Goal: Task Accomplishment & Management: Manage account settings

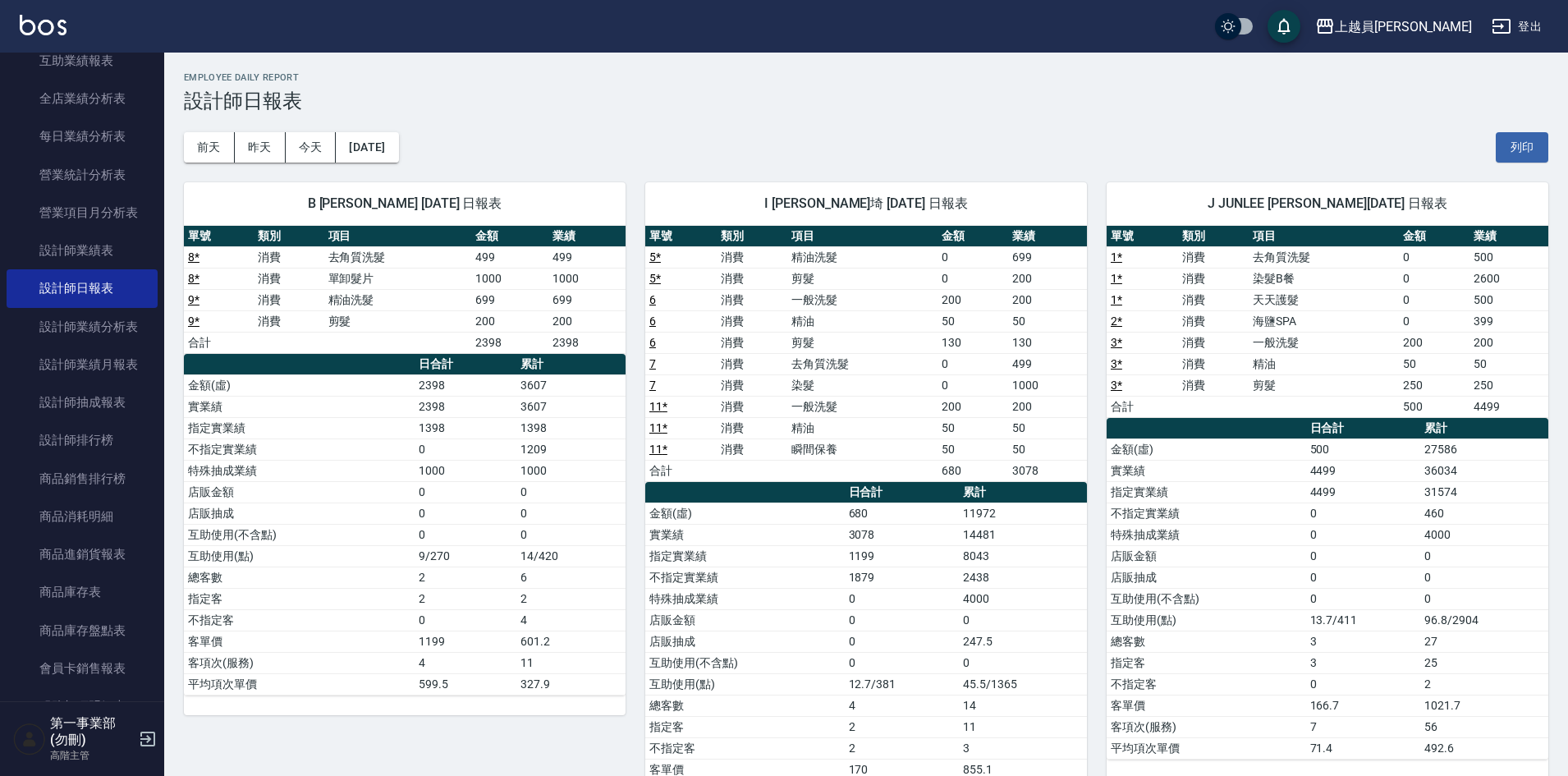
click at [1246, 619] on td "互助使用(點)" at bounding box center [1206, 620] width 200 height 21
click at [802, 521] on td "金額(虛)" at bounding box center [745, 513] width 200 height 21
click at [1069, 603] on td "4000" at bounding box center [1023, 599] width 128 height 21
click at [83, 434] on link "設計師排行榜" at bounding box center [82, 440] width 151 height 38
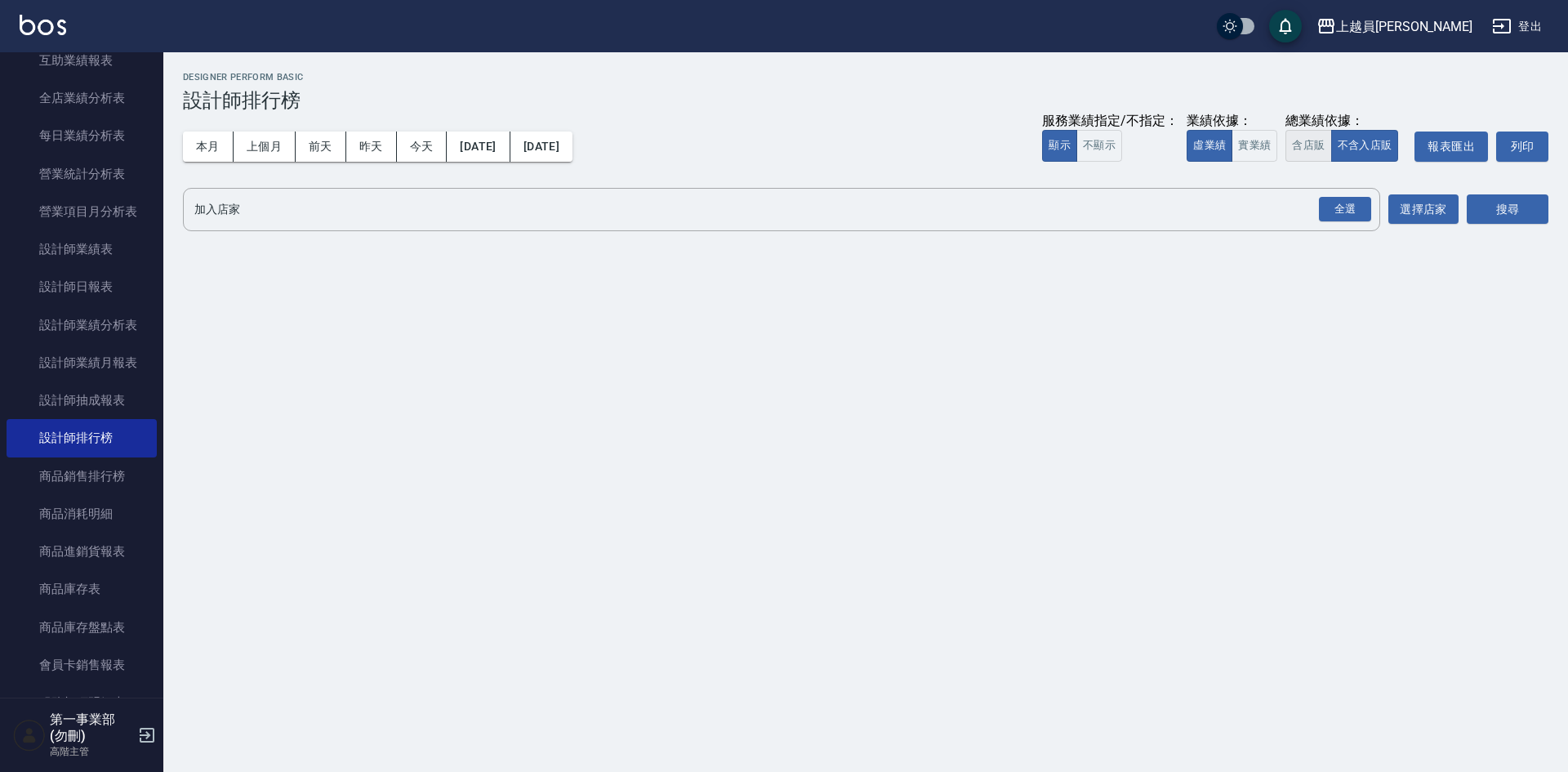
click at [1305, 150] on button "含店販" at bounding box center [1308, 146] width 46 height 32
drag, startPoint x: 1341, startPoint y: 203, endPoint x: 1407, endPoint y: 223, distance: 69.0
click at [1342, 205] on div "全選" at bounding box center [1345, 209] width 52 height 25
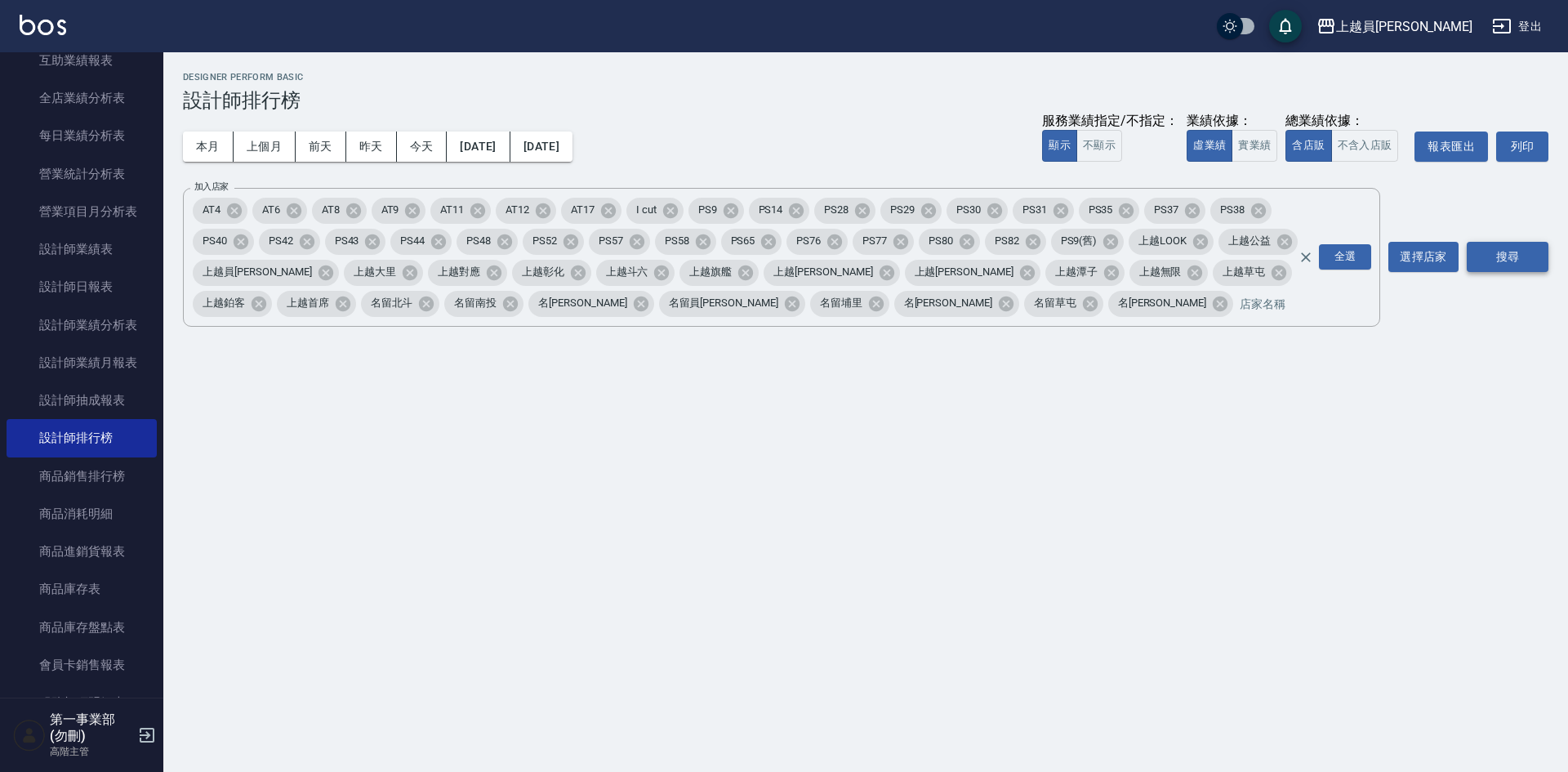
click at [1497, 247] on button "搜尋" at bounding box center [1508, 256] width 82 height 30
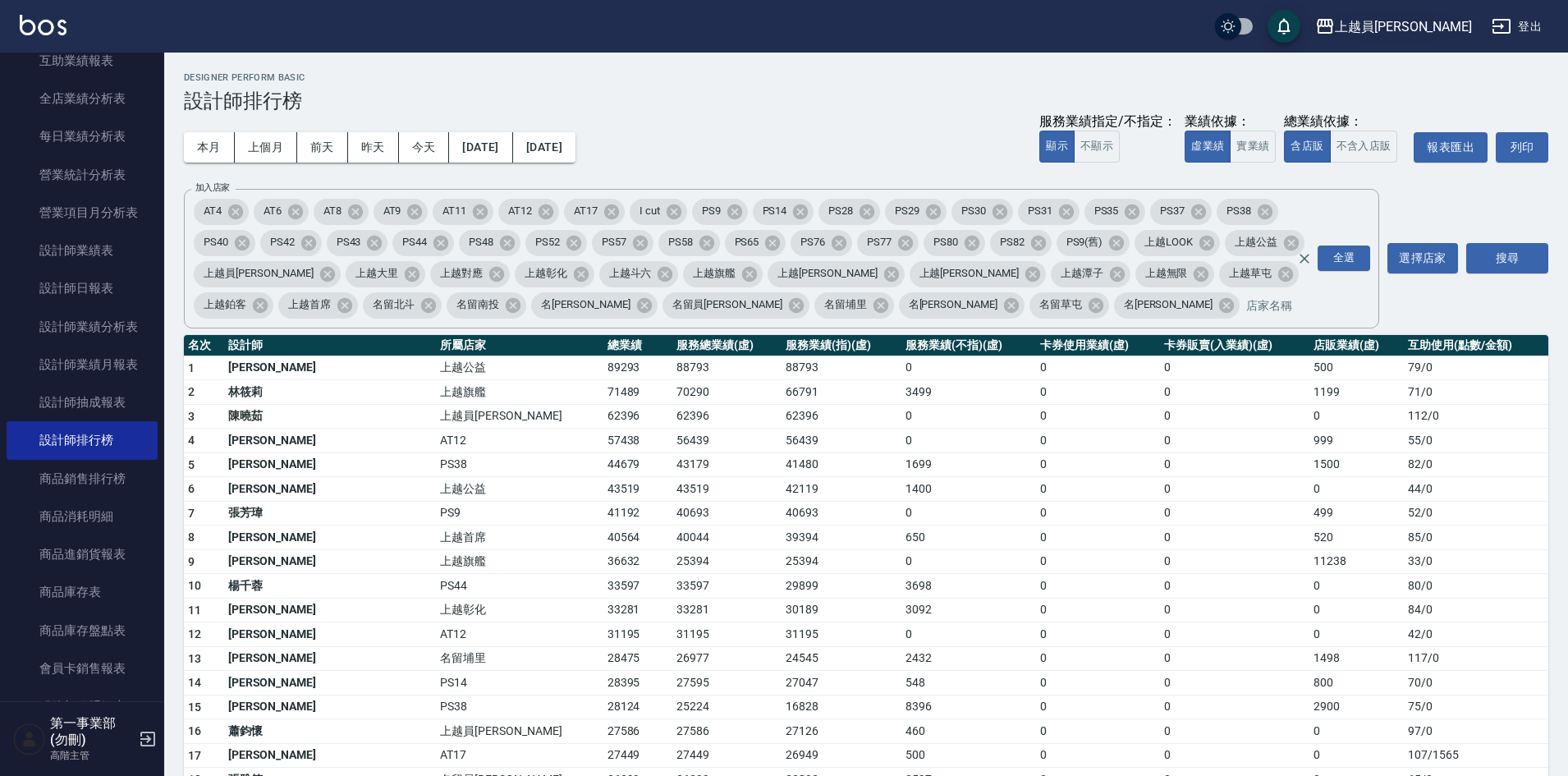
click at [1439, 21] on div "上越員[PERSON_NAME]" at bounding box center [1403, 27] width 137 height 21
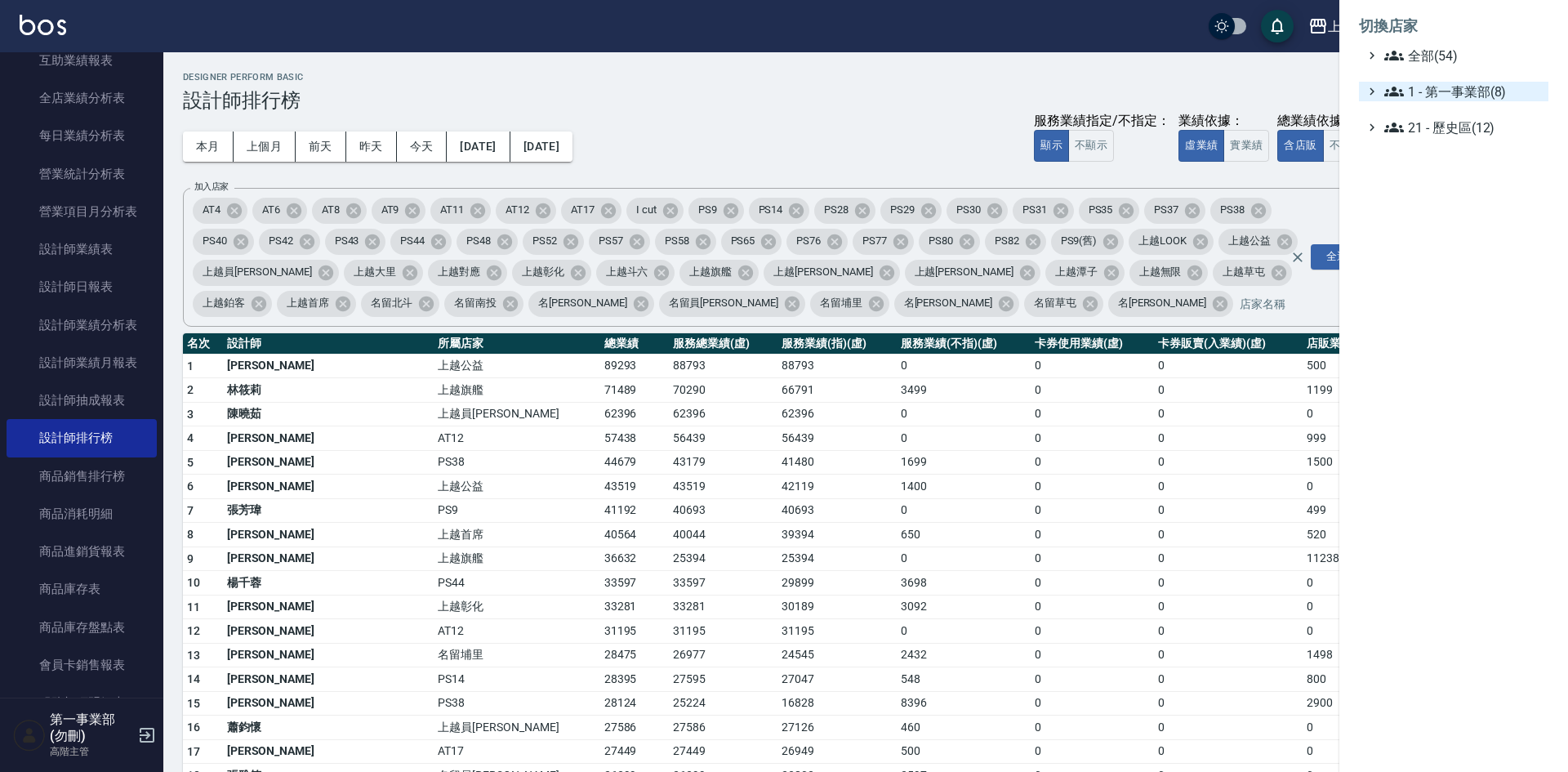
click at [1472, 97] on span "1 - 第一事業部(8)" at bounding box center [1464, 91] width 158 height 20
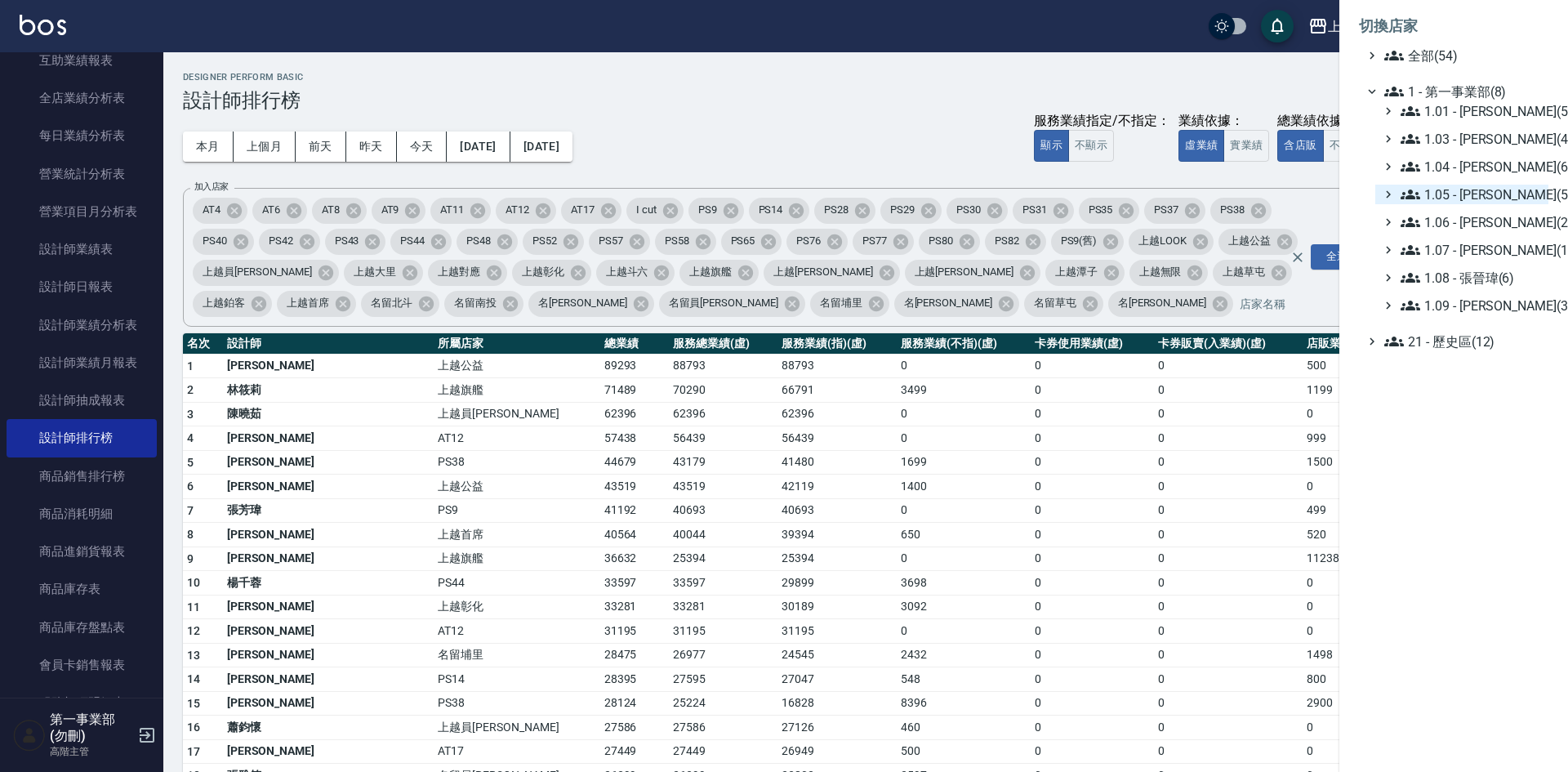
click at [1500, 195] on span "1.05 - 廖厚迪(5)" at bounding box center [1472, 195] width 142 height 20
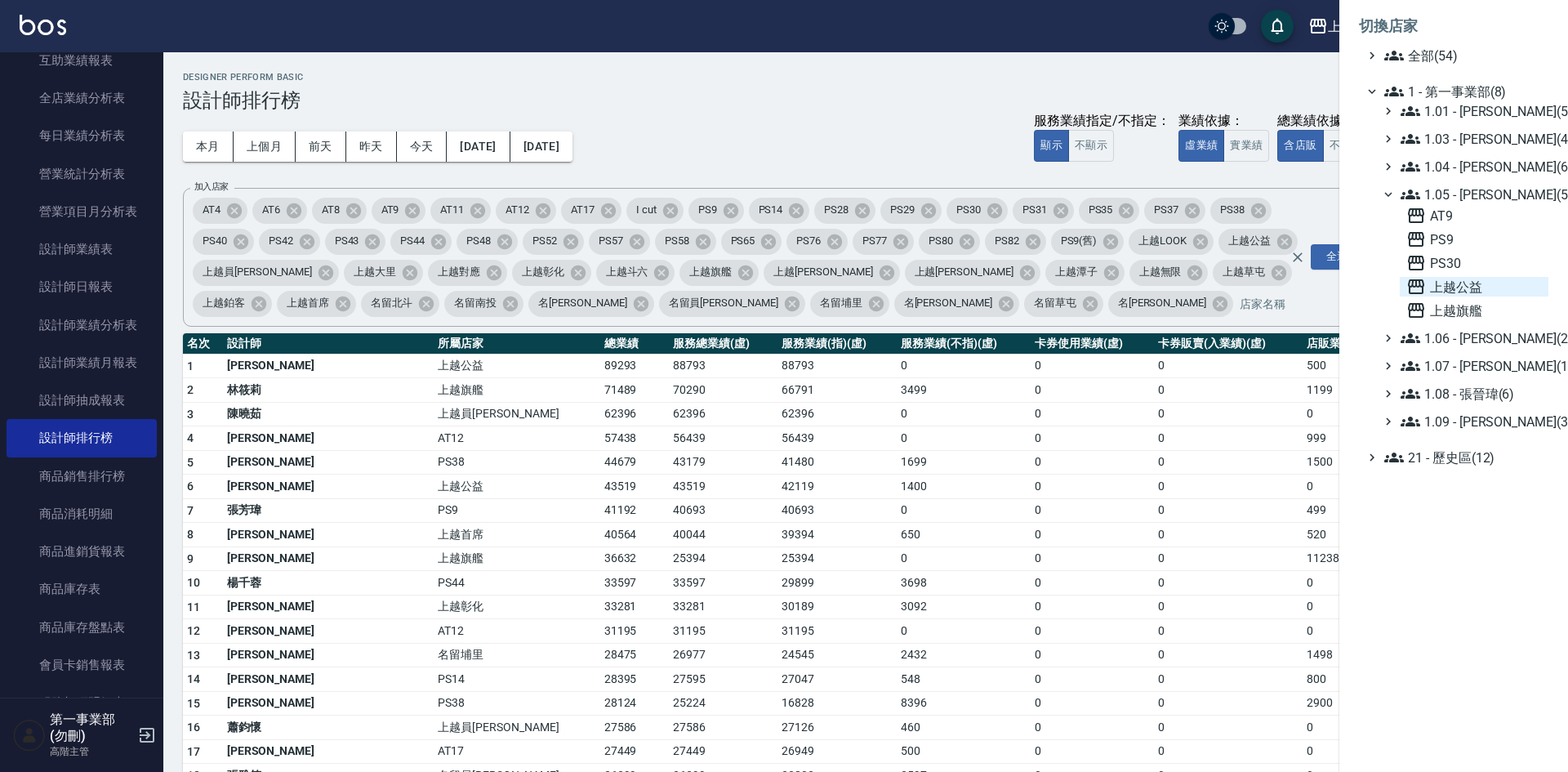
click at [1488, 287] on span "上越公益" at bounding box center [1474, 287] width 135 height 20
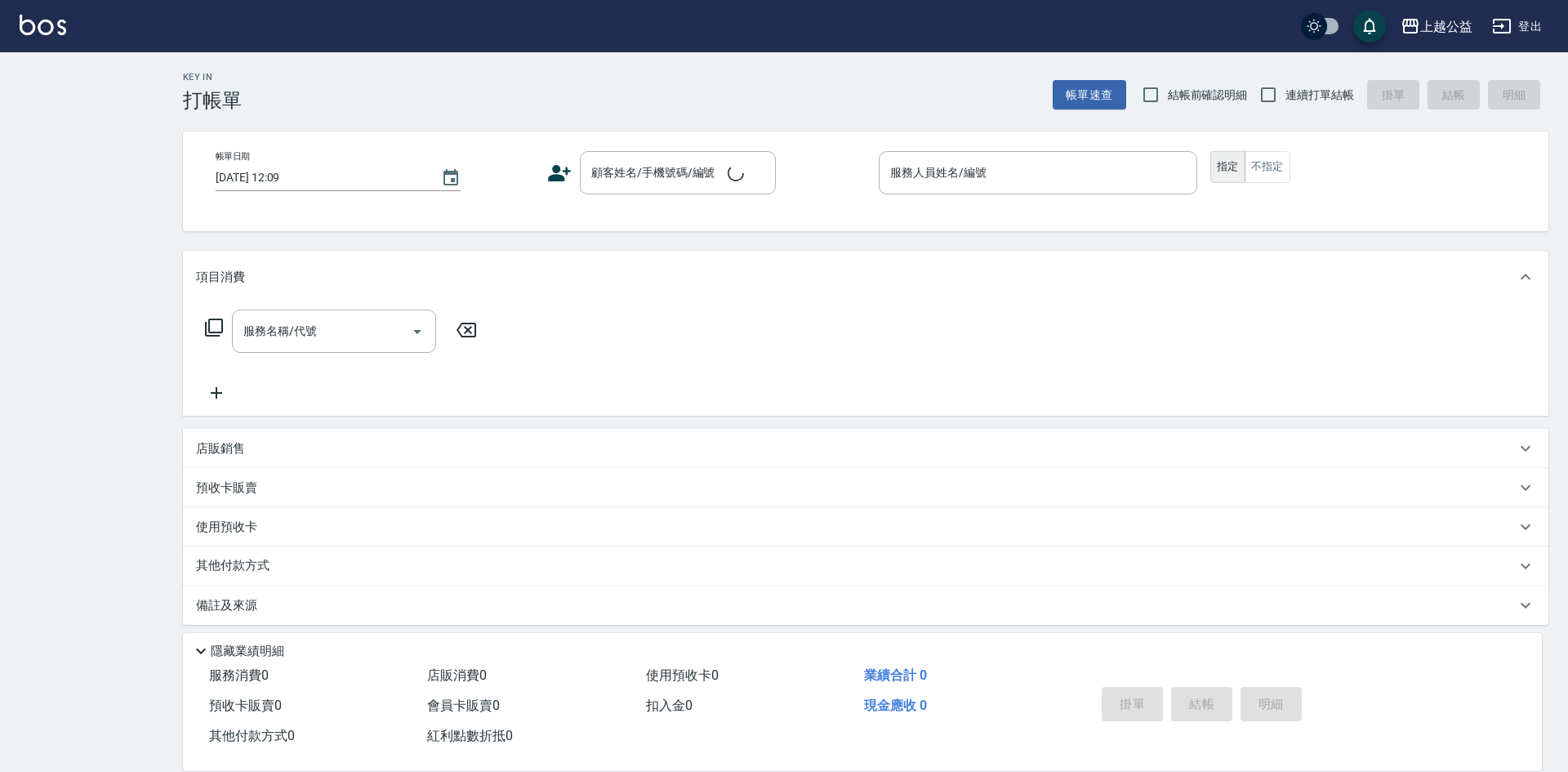
click at [77, 167] on div "上越公益 登出 Key In 打帳單 帳單速查 結帳前確認明細 連續打單結帳 掛單 結帳 明細 帳單日期 [DATE] 12:09 顧客姓名/手機號碼/編號 …" at bounding box center [784, 391] width 1568 height 782
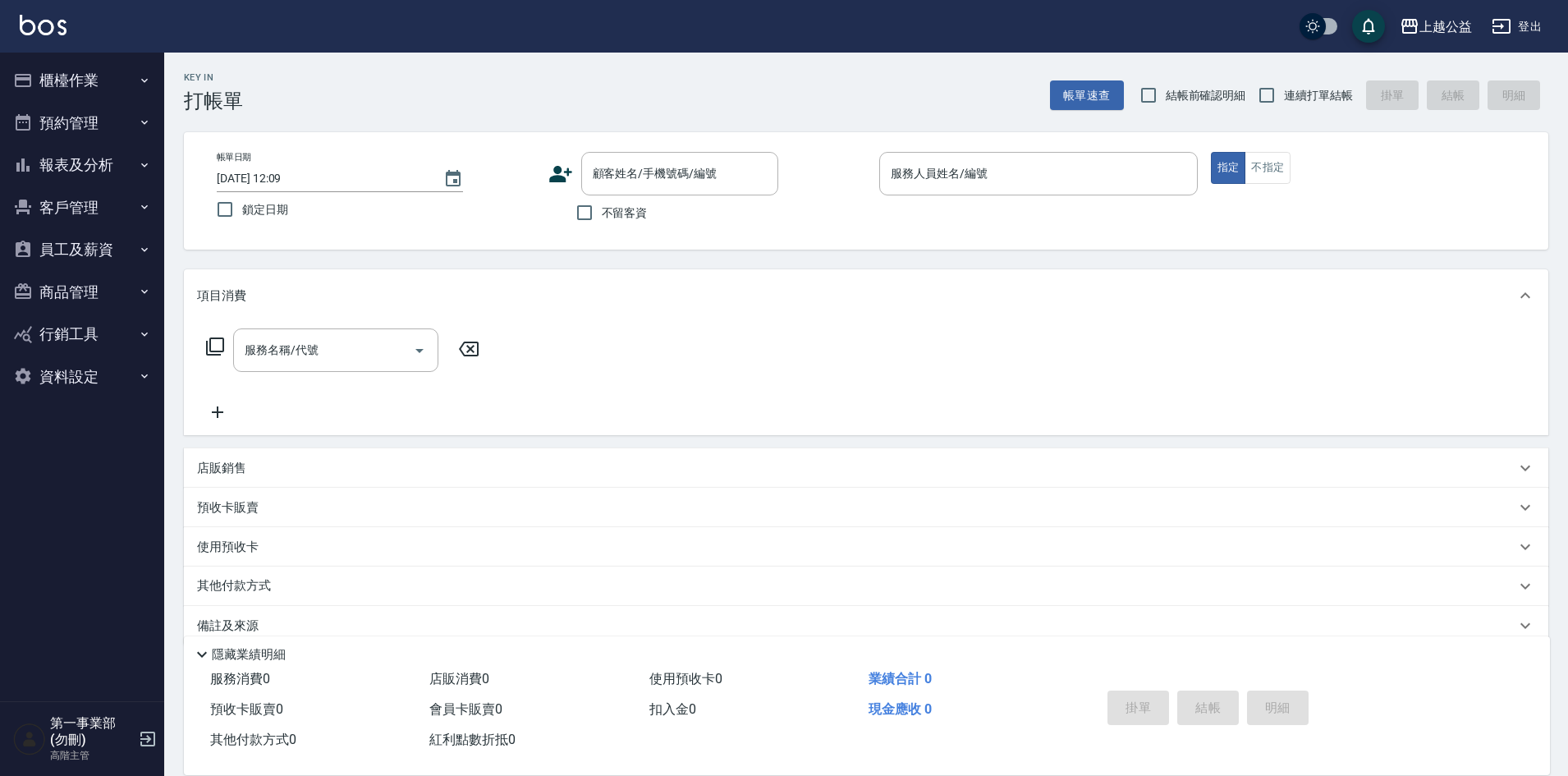
click at [86, 164] on button "報表及分析" at bounding box center [82, 165] width 151 height 43
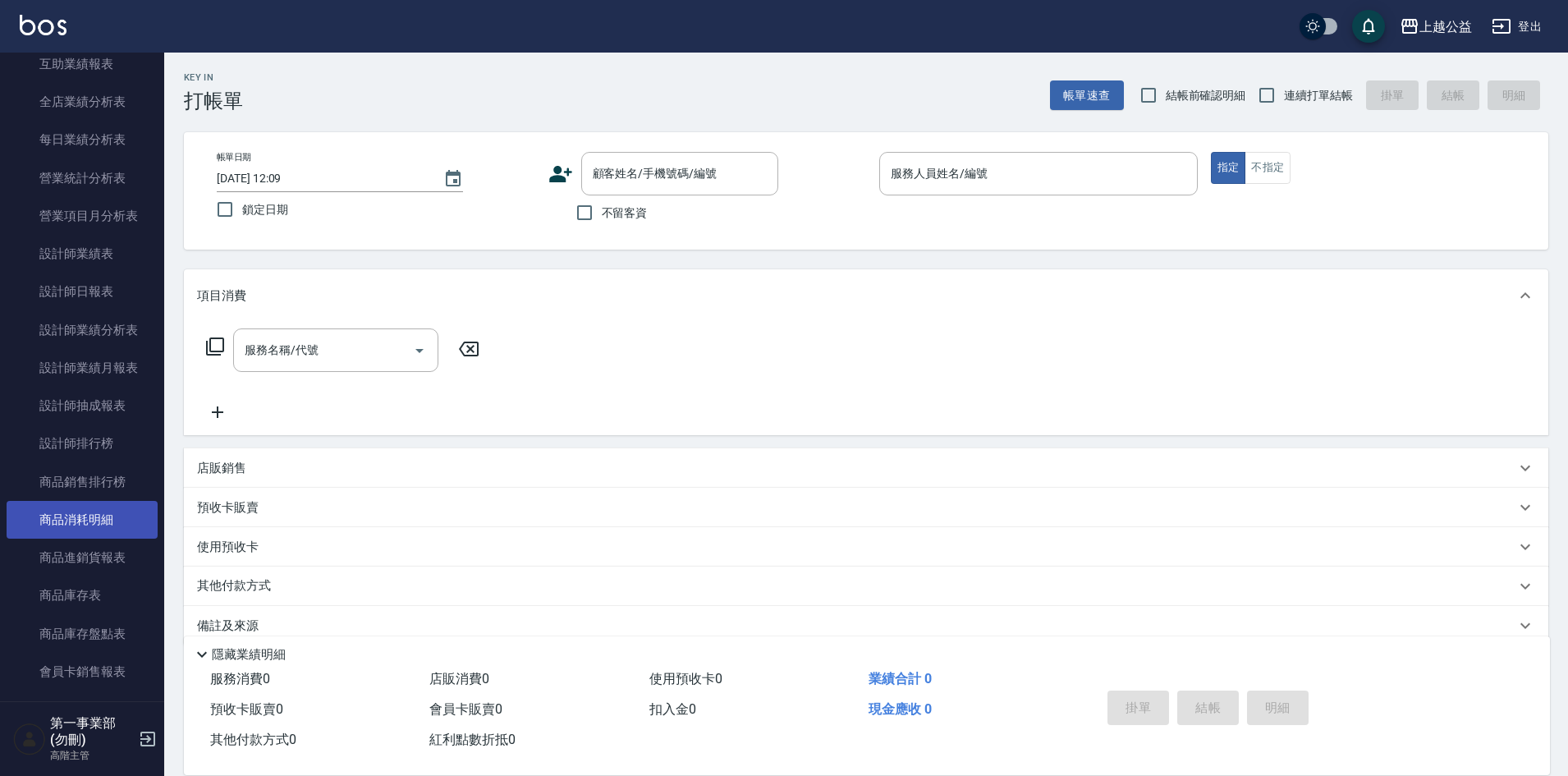
scroll to position [493, 0]
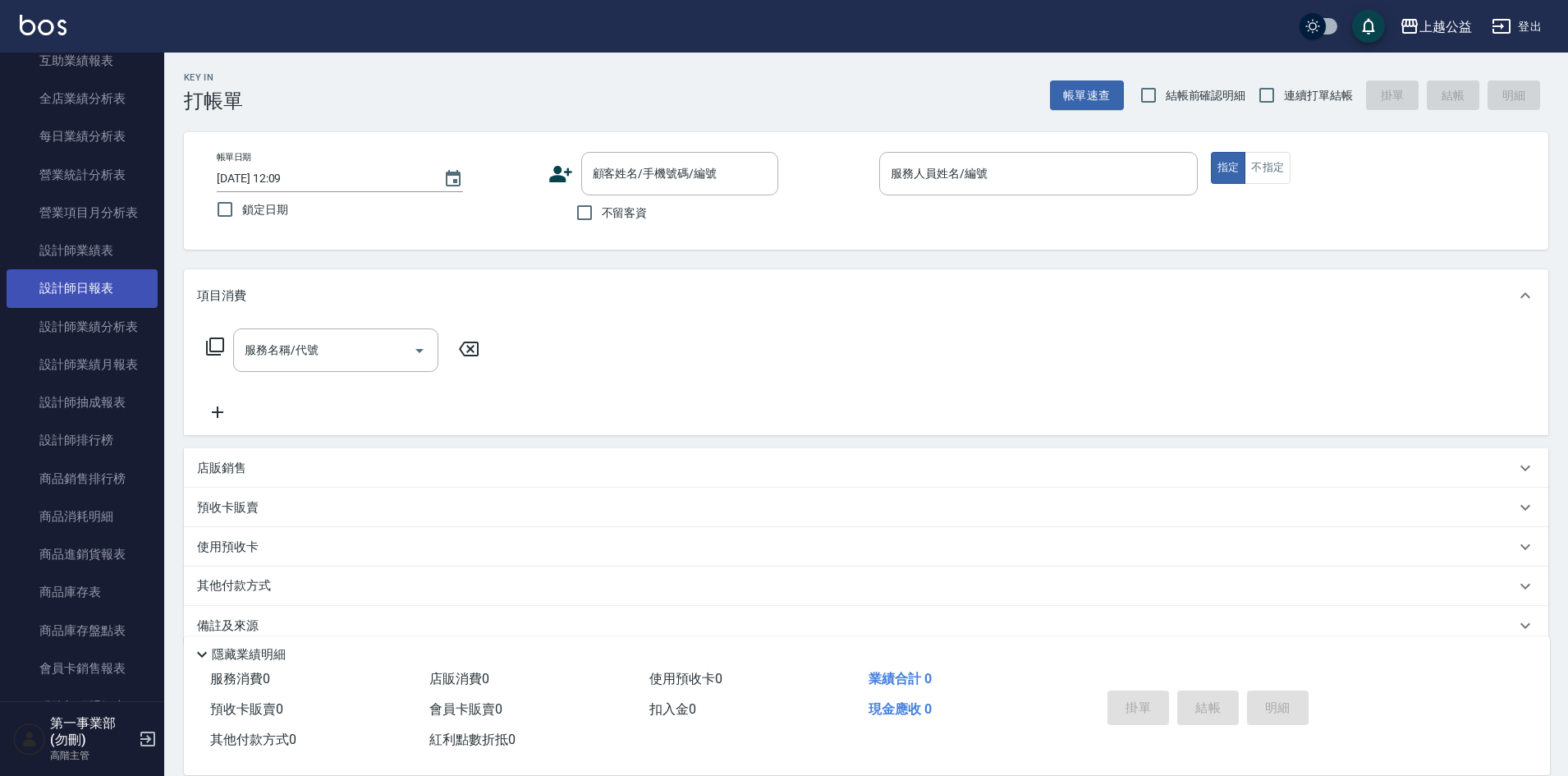
click at [90, 295] on link "設計師日報表" at bounding box center [82, 288] width 151 height 38
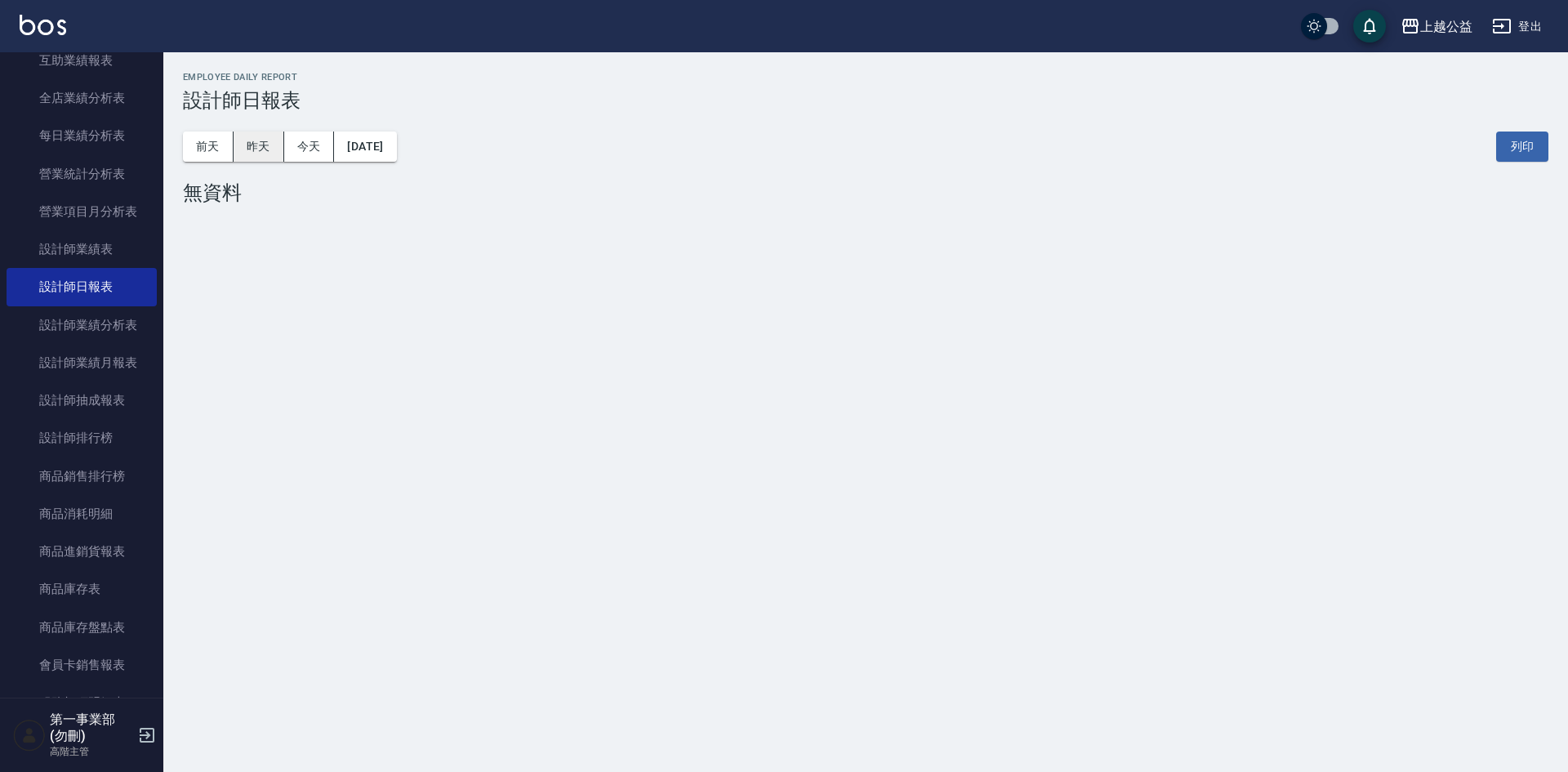
click at [256, 140] on button "昨天" at bounding box center [259, 146] width 50 height 30
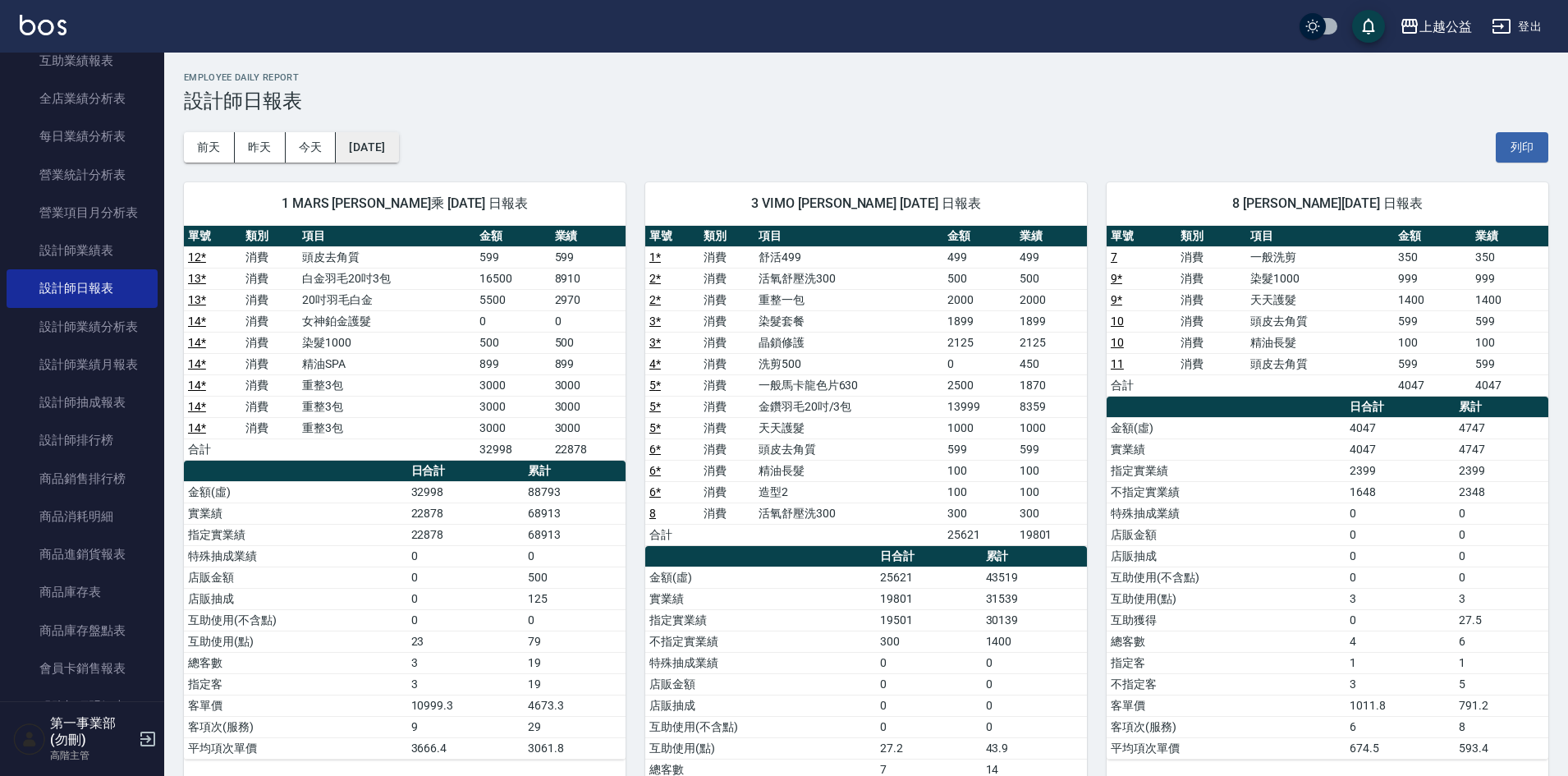
click at [395, 152] on button "[DATE]" at bounding box center [367, 147] width 63 height 31
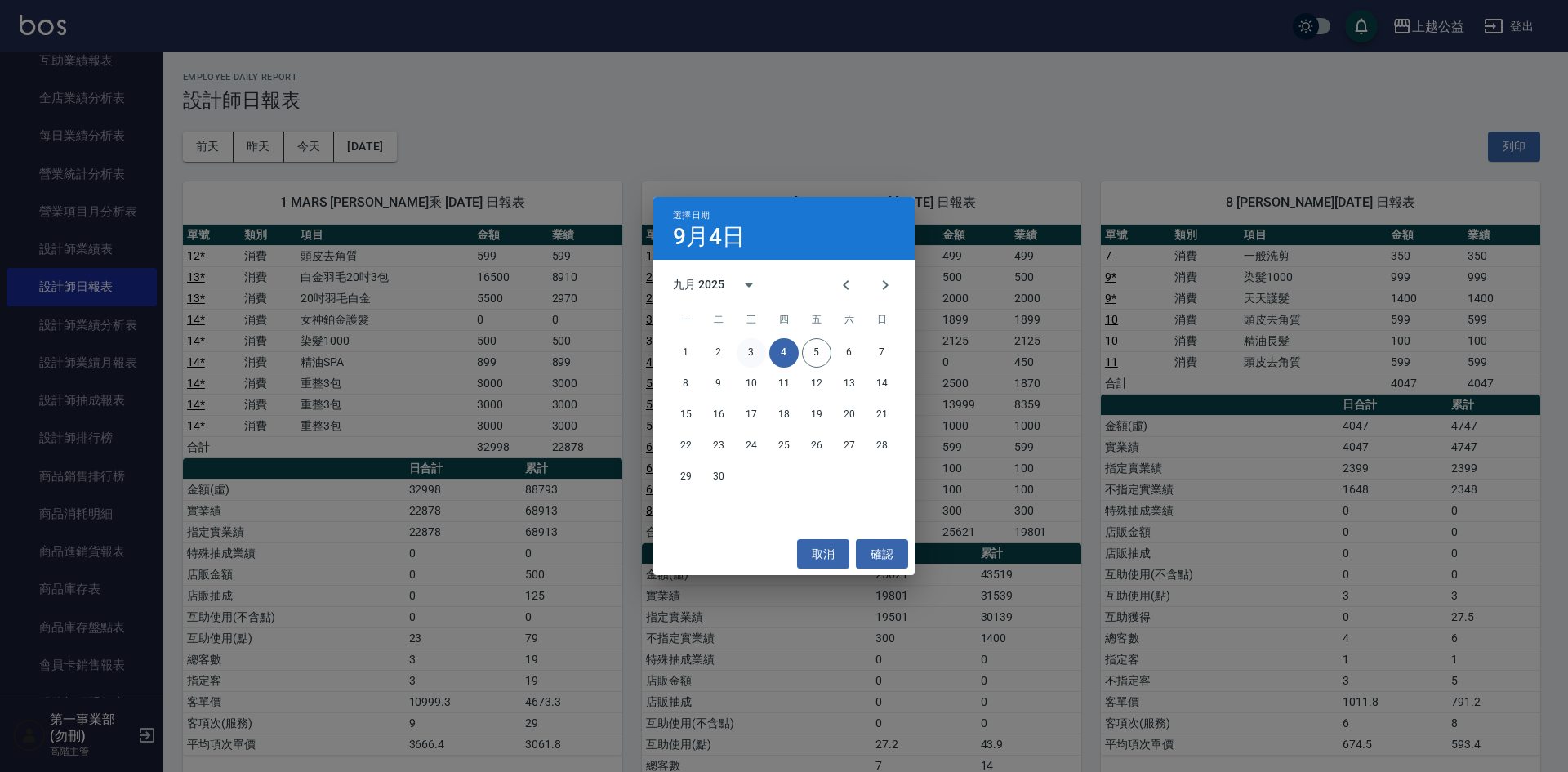
click at [753, 340] on button "3" at bounding box center [752, 353] width 30 height 30
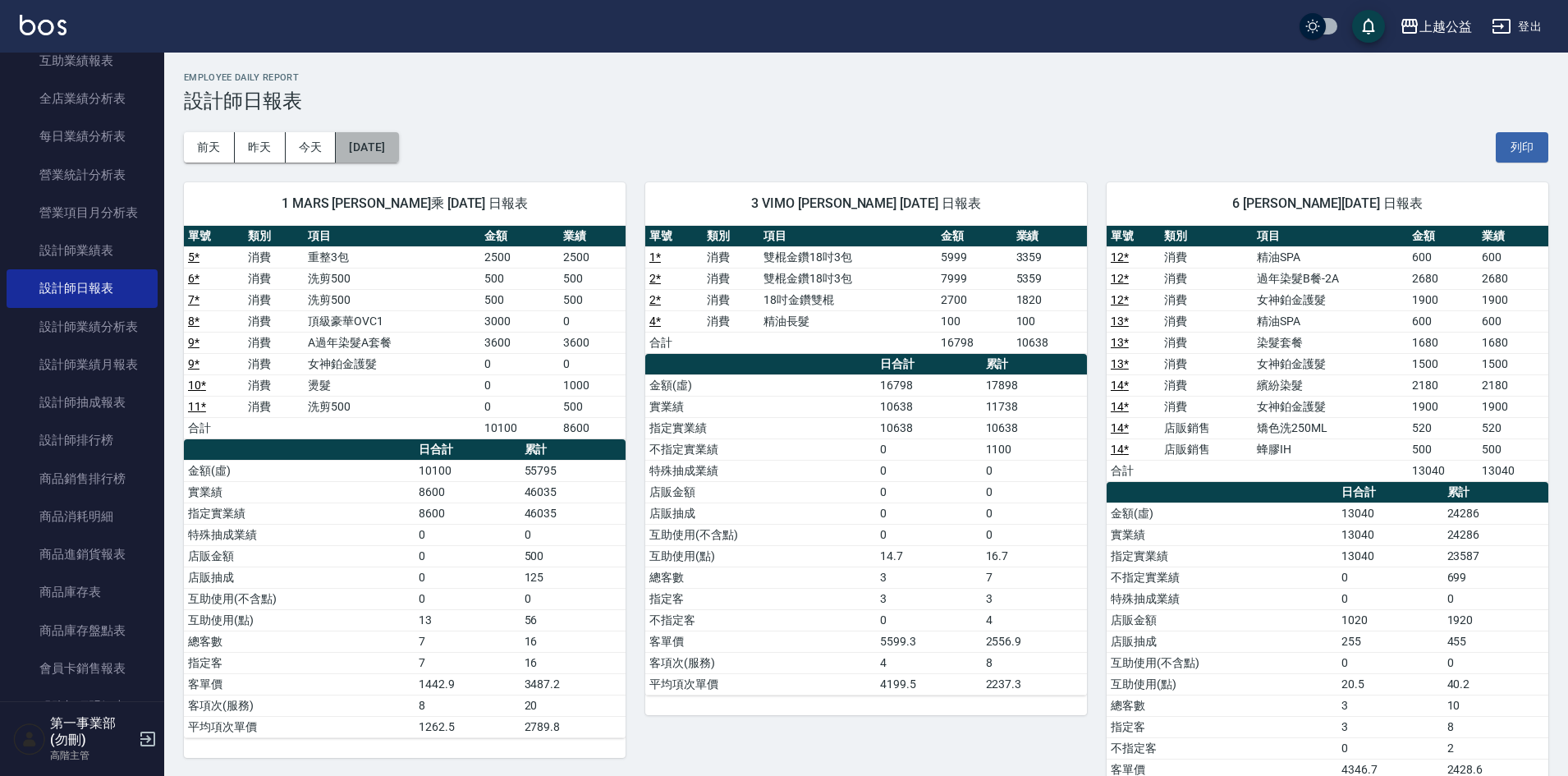
click at [389, 140] on button "2025/09/03" at bounding box center [367, 147] width 63 height 31
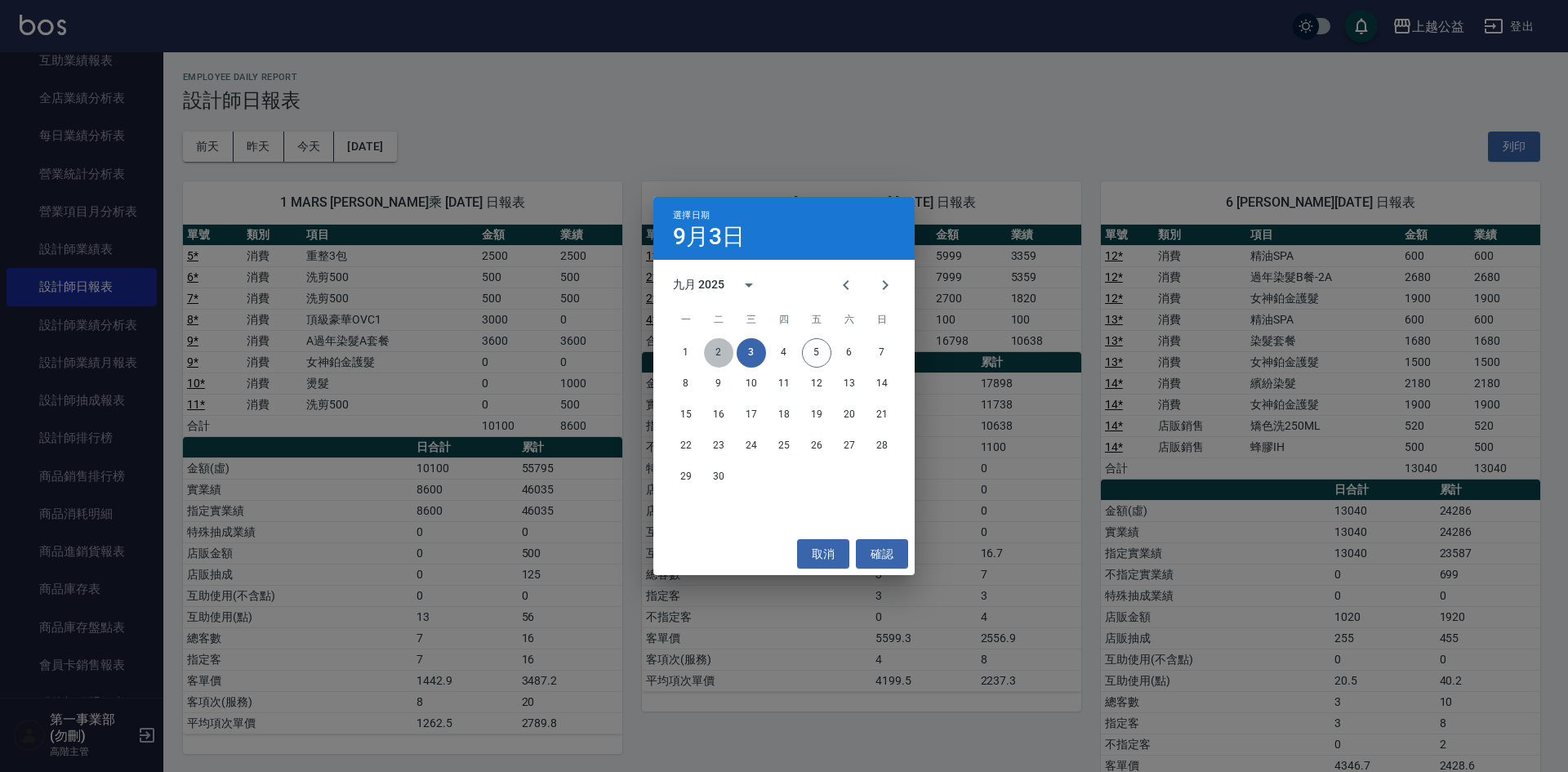
click at [711, 345] on button "2" at bounding box center [719, 353] width 30 height 30
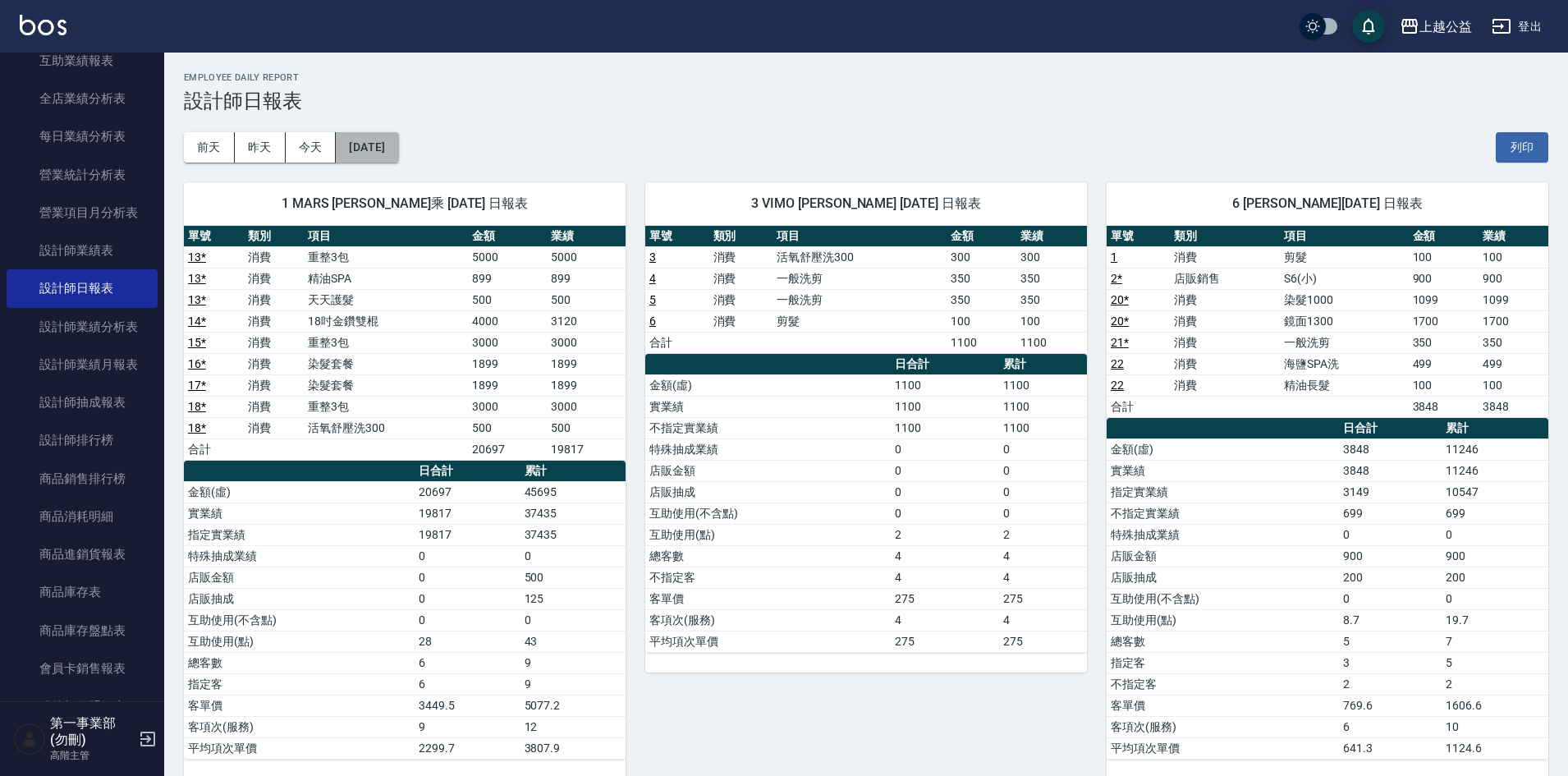
click at [398, 148] on button "2025/09/02" at bounding box center [367, 147] width 63 height 31
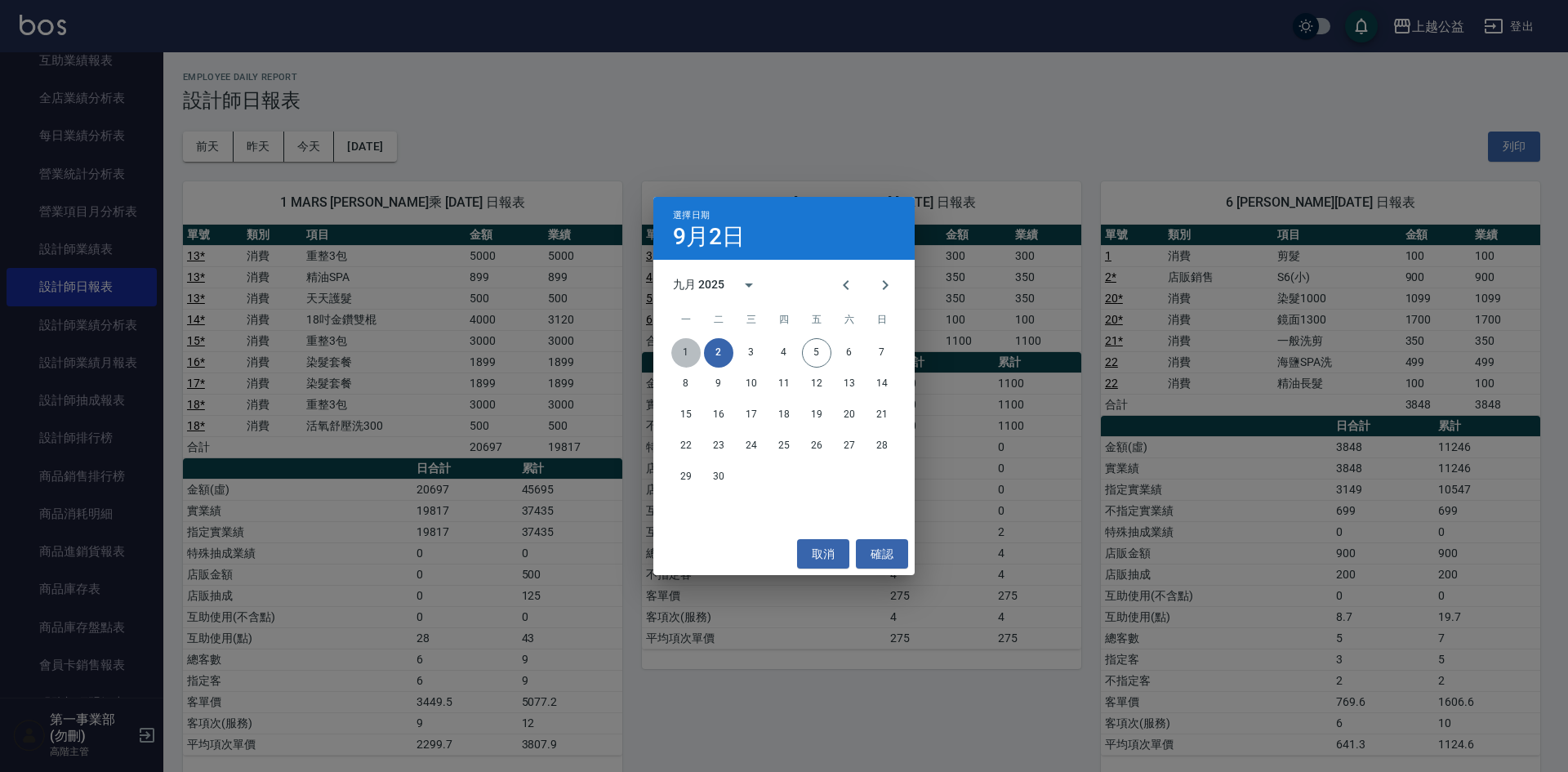
click at [694, 353] on button "1" at bounding box center [686, 353] width 30 height 30
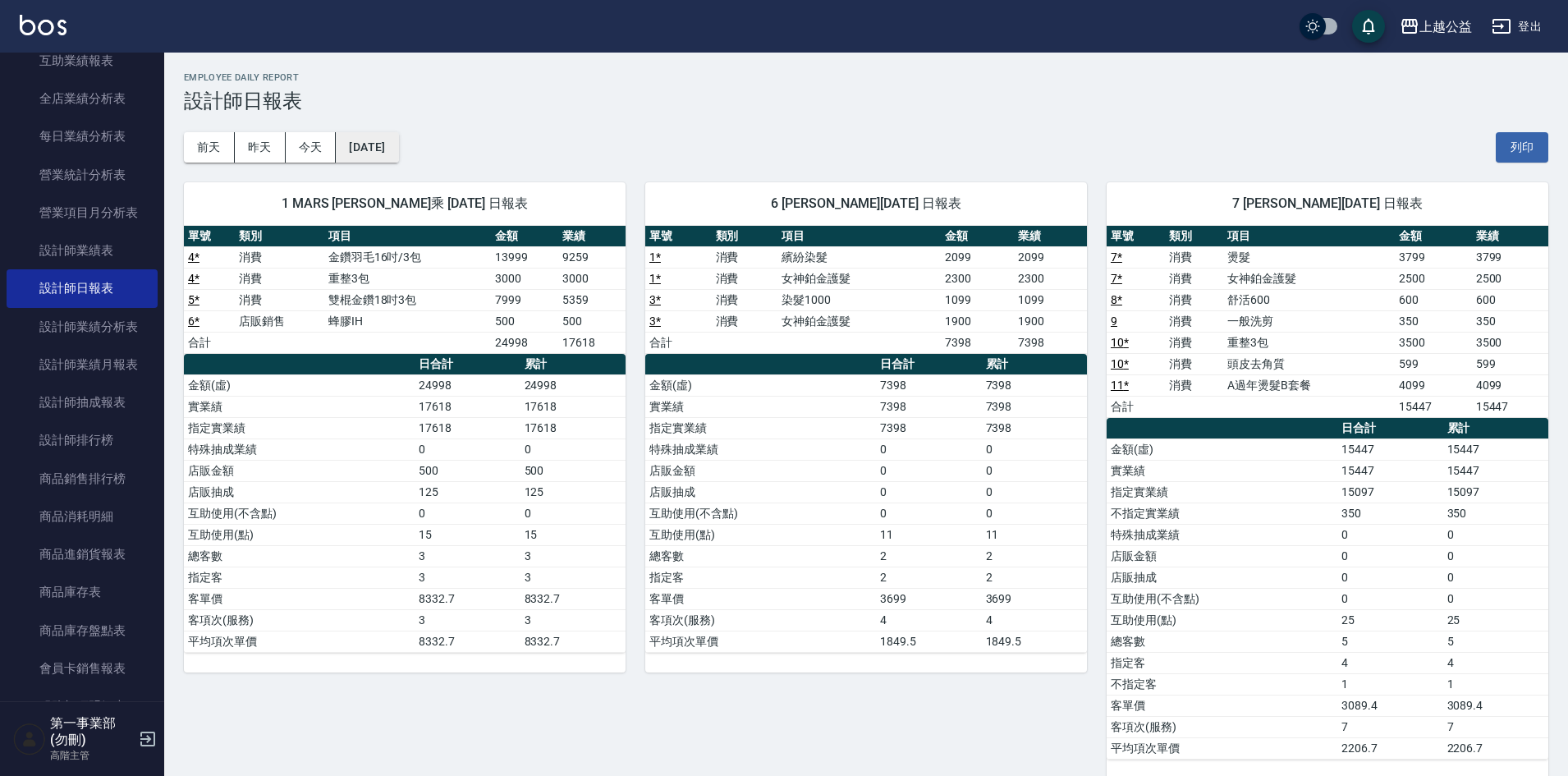
click at [361, 152] on button "2025/09/01" at bounding box center [367, 147] width 63 height 31
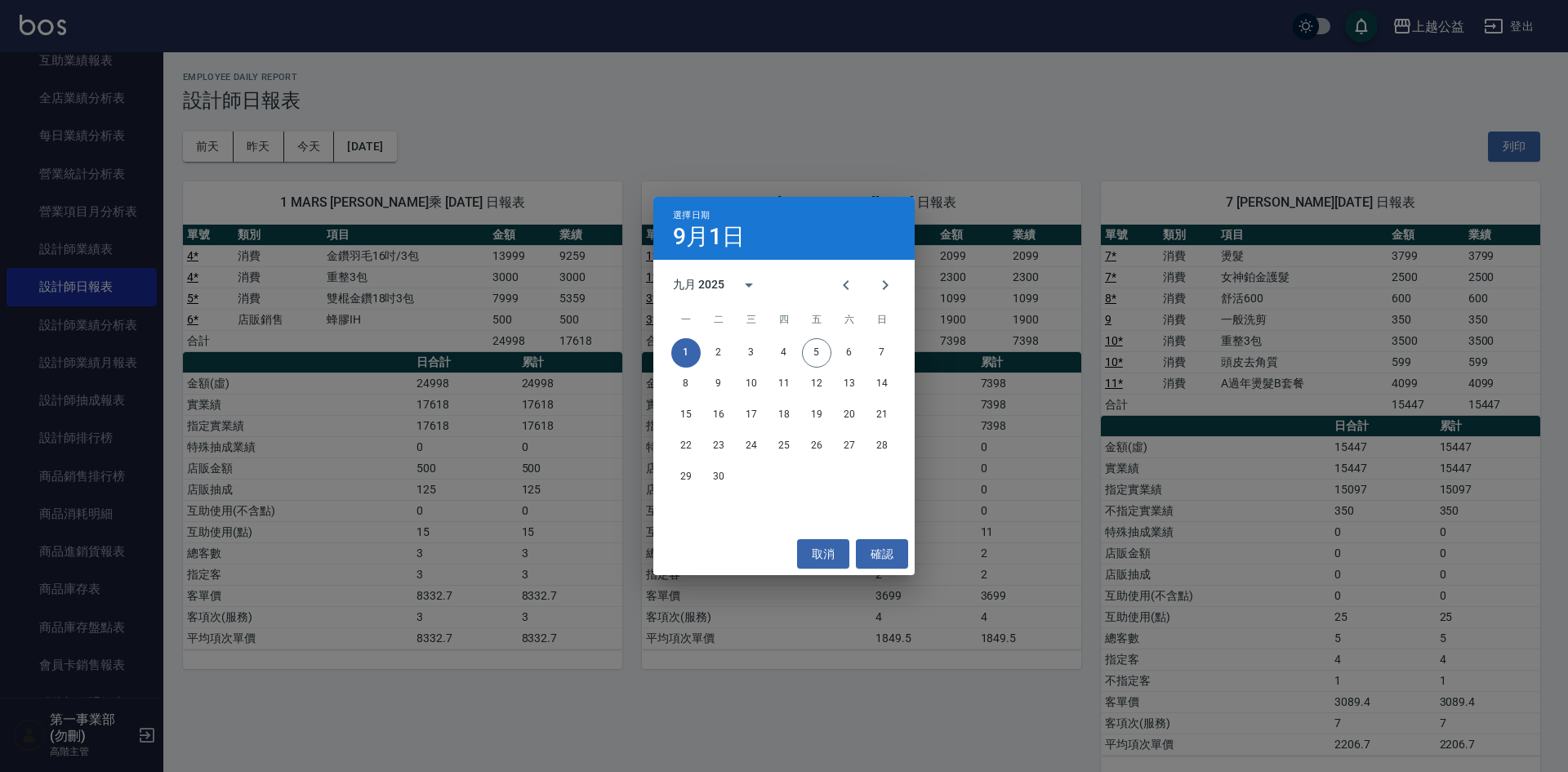
click at [74, 448] on div "選擇日期 9月1日 九月 2025 一 二 三 四 五 六 日 1 2 3 4 5 6 7 8 9 10 11 12 13 14 15 16 17 18 19…" at bounding box center [784, 386] width 1568 height 772
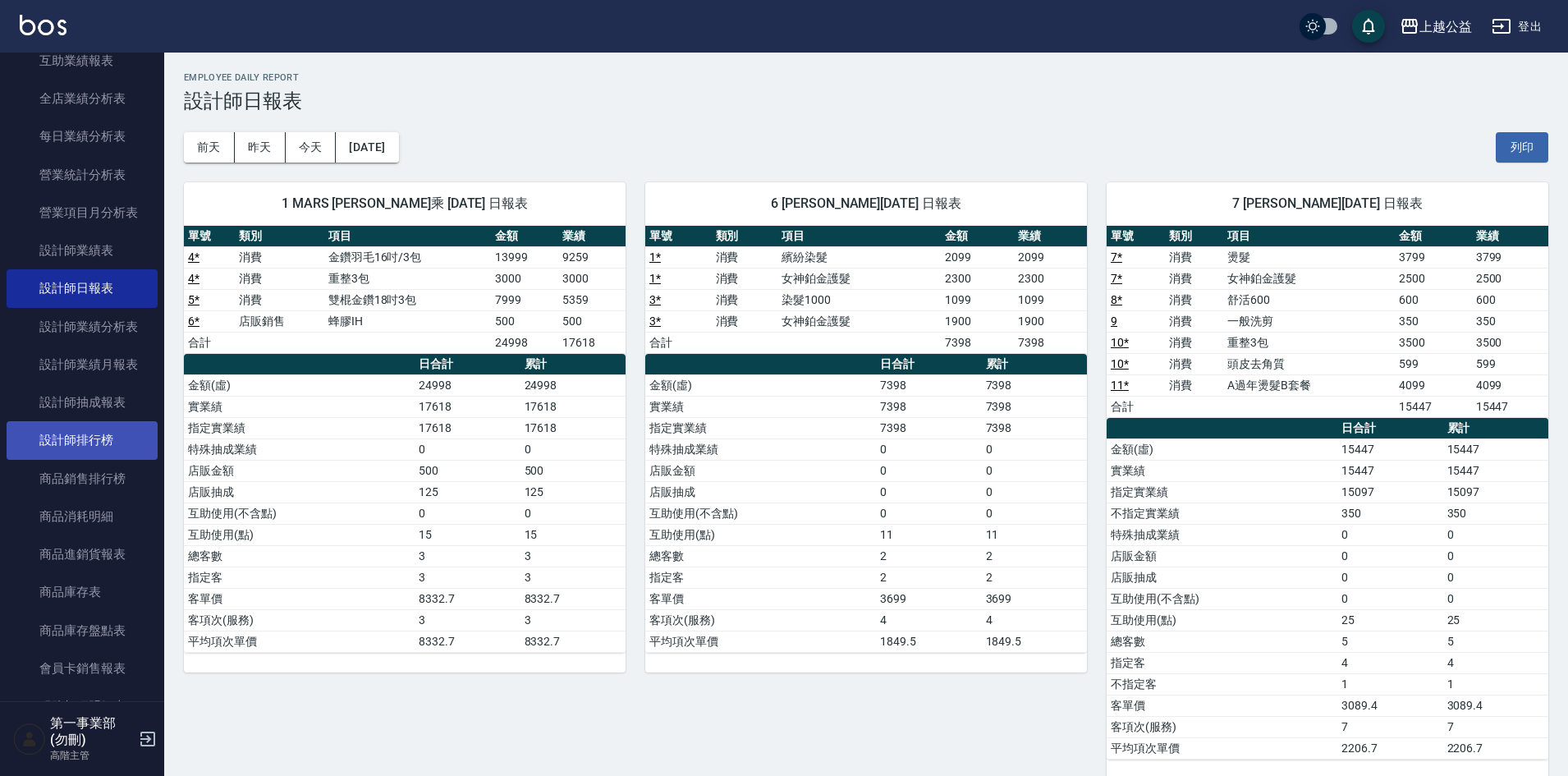
click at [86, 436] on link "設計師排行榜" at bounding box center [82, 440] width 151 height 38
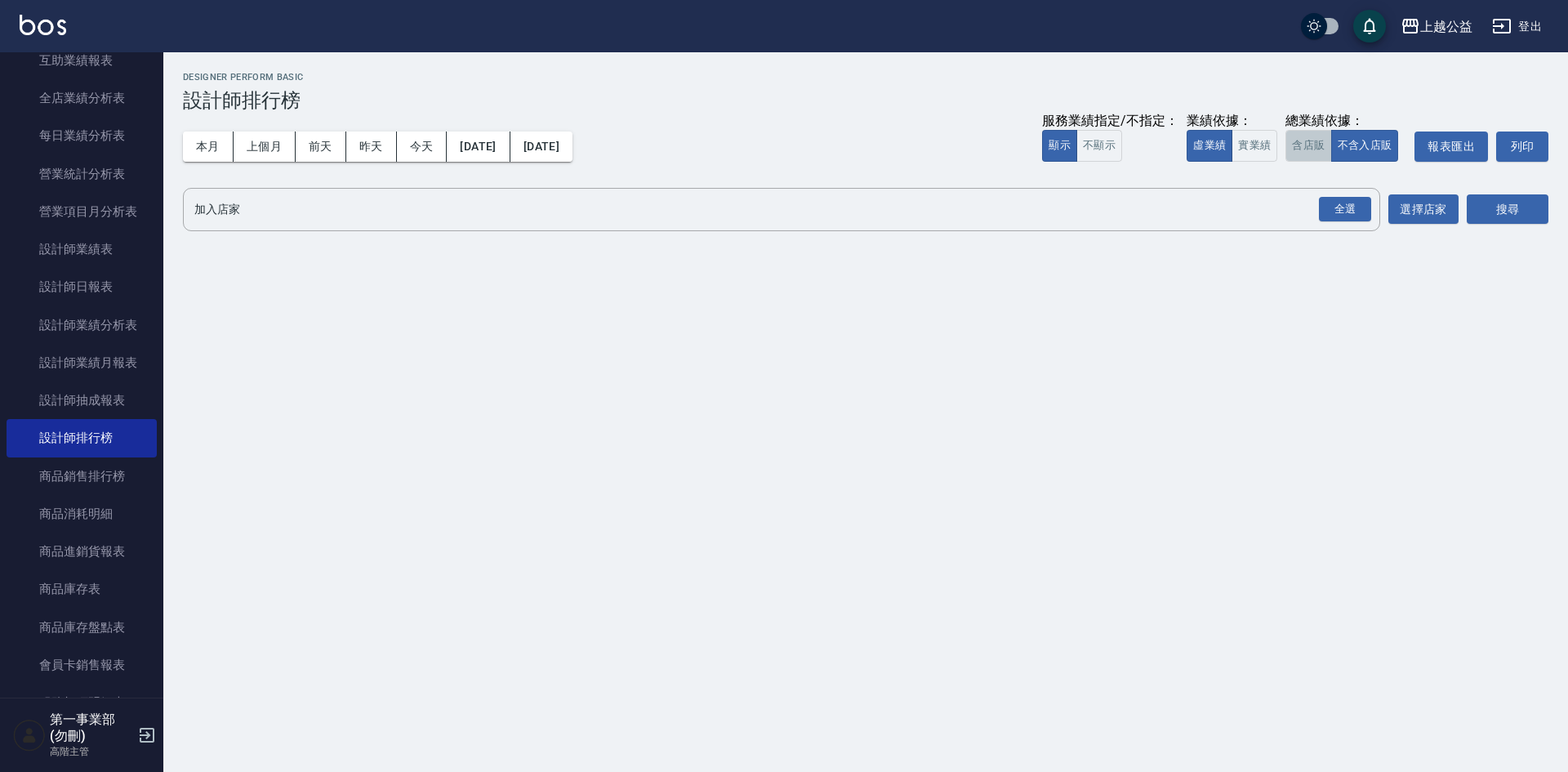
drag, startPoint x: 1305, startPoint y: 136, endPoint x: 1323, endPoint y: 171, distance: 39.4
click at [1308, 142] on button "含店販" at bounding box center [1308, 146] width 46 height 32
click at [1345, 214] on div "全選" at bounding box center [1345, 209] width 52 height 25
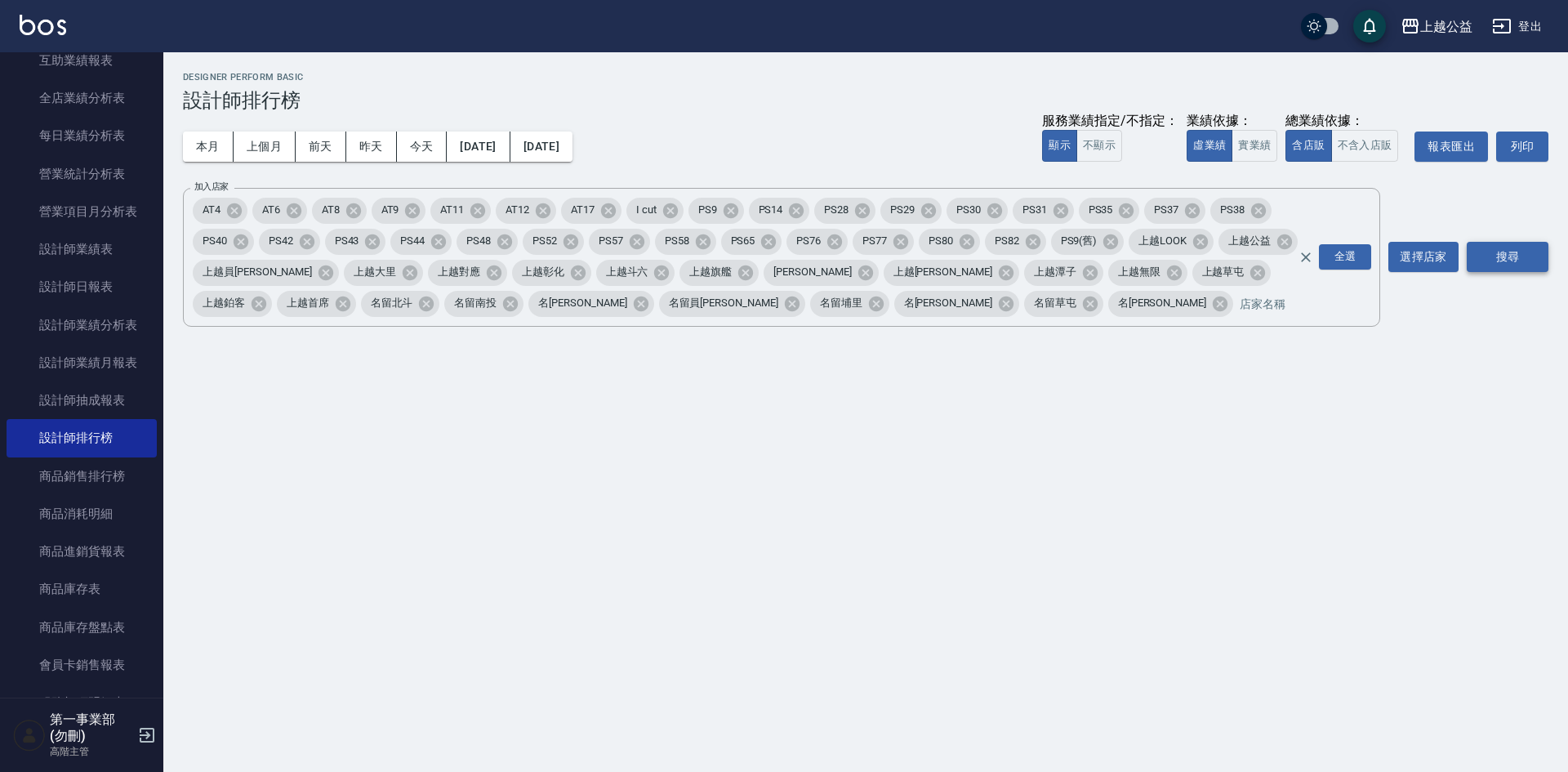
click at [1521, 268] on button "搜尋" at bounding box center [1508, 256] width 82 height 30
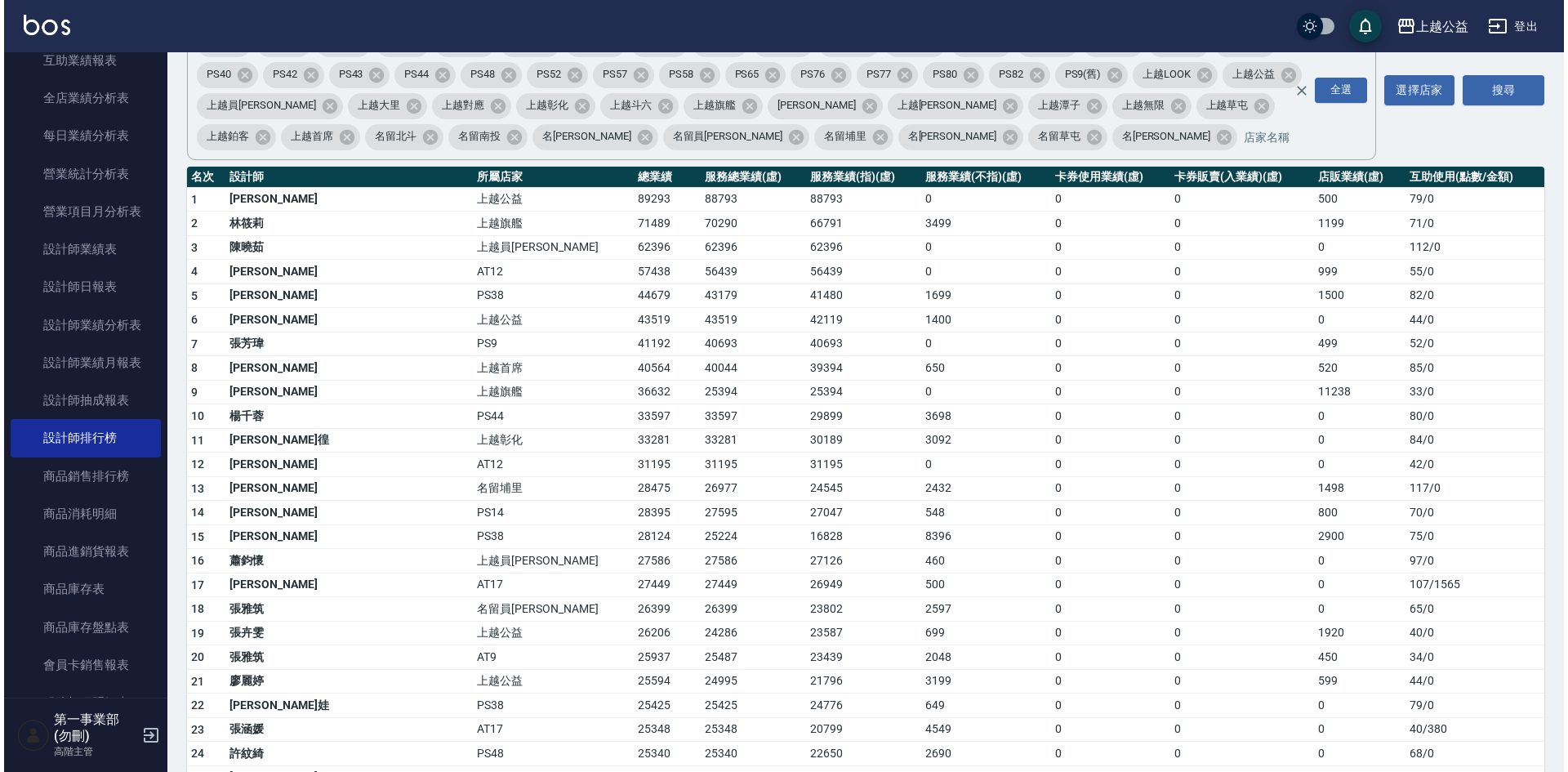
scroll to position [163, 0]
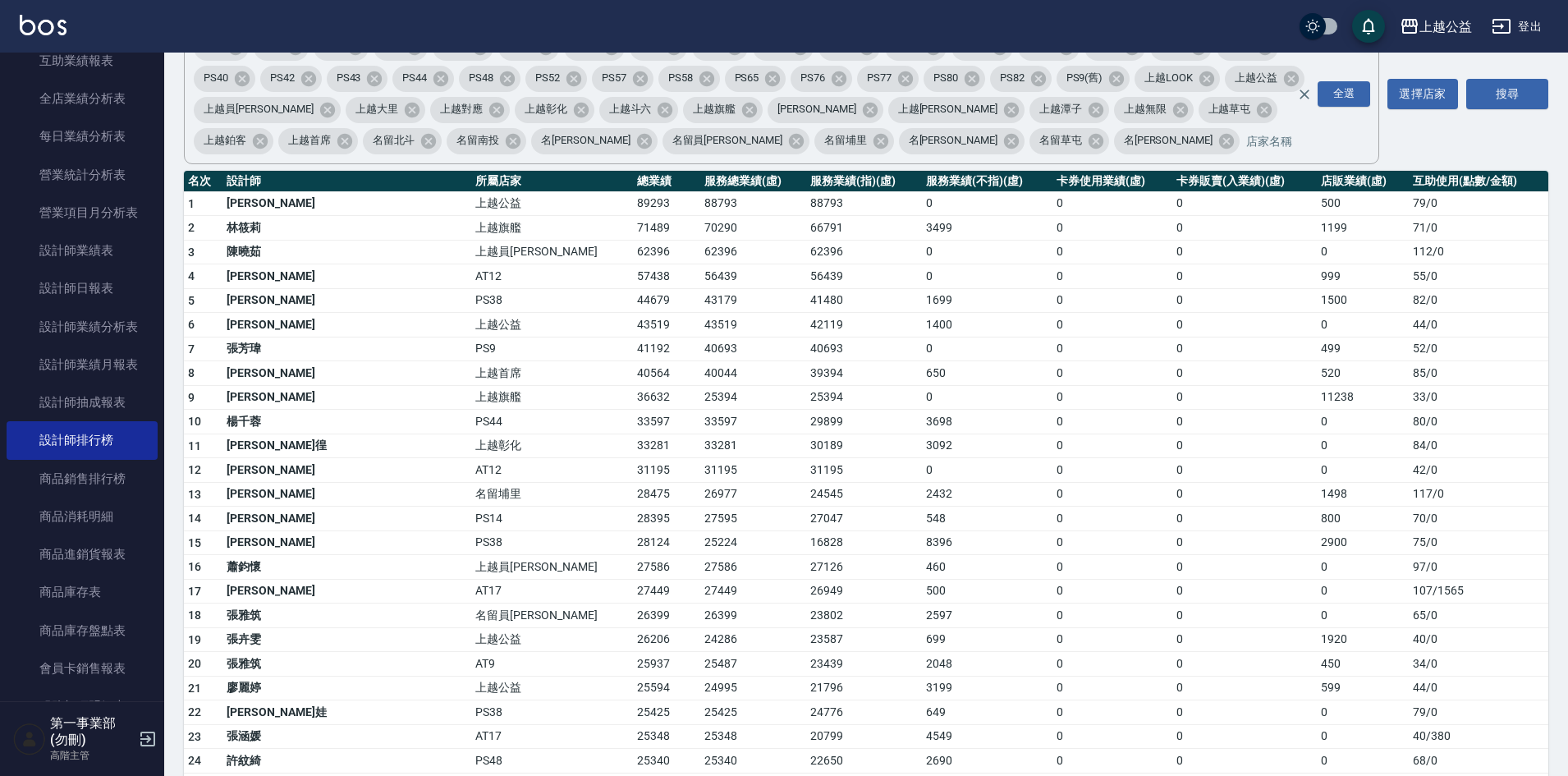
click at [1052, 473] on td "0" at bounding box center [1112, 470] width 120 height 24
click at [1173, 583] on td "0" at bounding box center [1245, 591] width 145 height 24
click at [1440, 31] on div "上越公益" at bounding box center [1446, 27] width 52 height 21
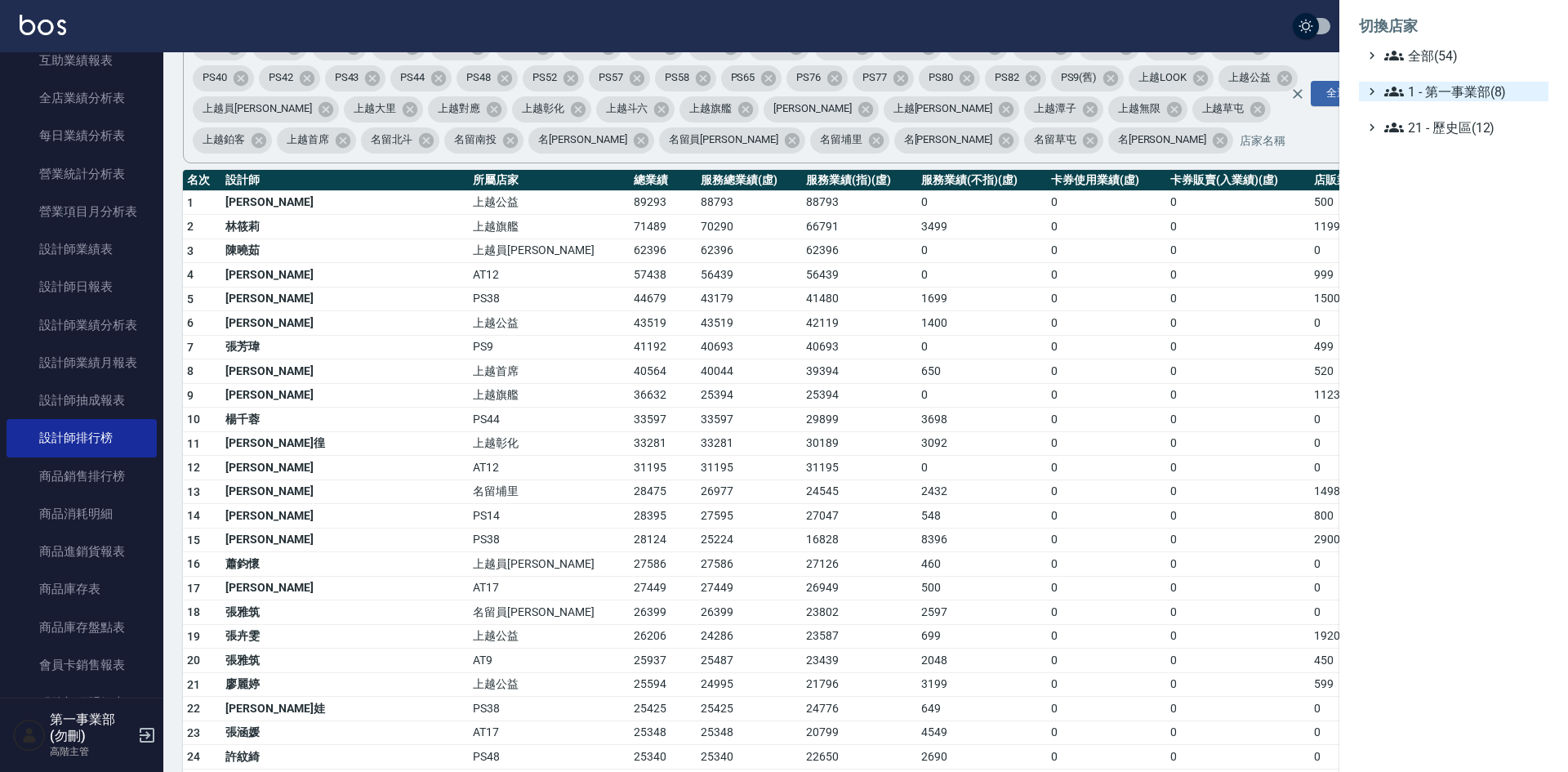
click at [1455, 91] on span "1 - 第一事業部(8)" at bounding box center [1464, 91] width 158 height 20
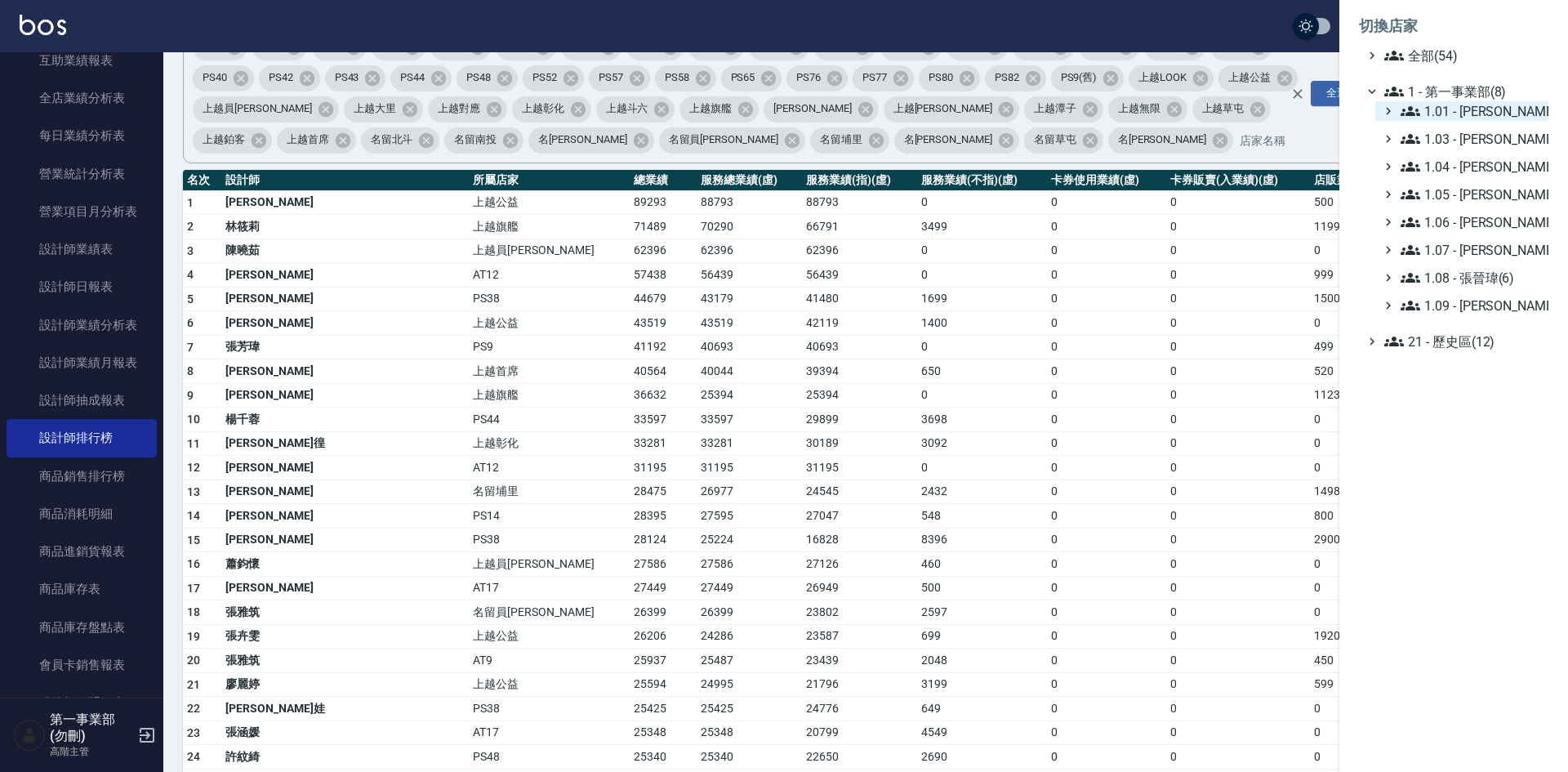
click at [1484, 115] on span "1.01 - 鄭洞樂(5)" at bounding box center [1472, 111] width 142 height 20
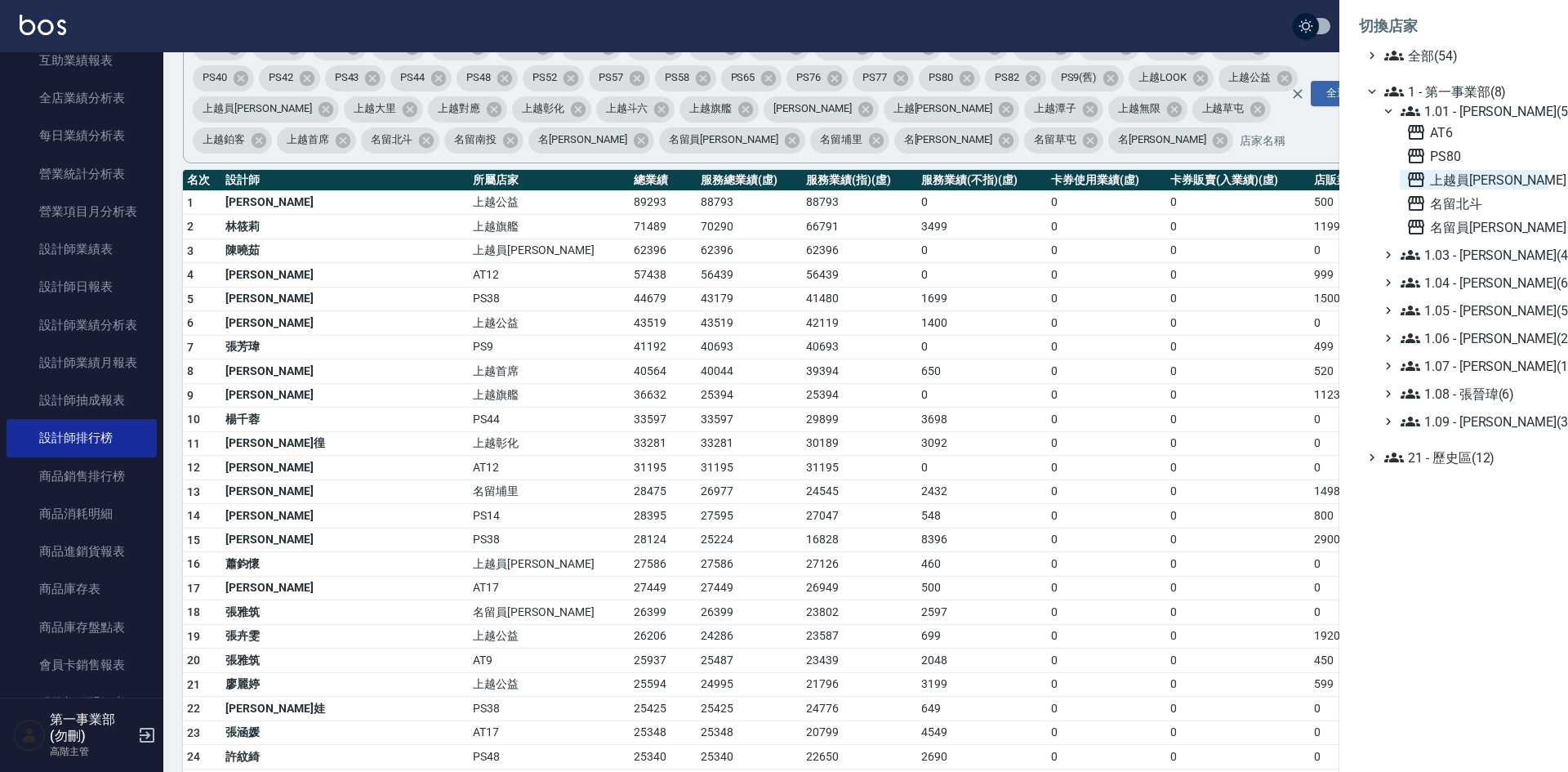
click at [1471, 187] on span "上越員[PERSON_NAME]" at bounding box center [1474, 180] width 135 height 20
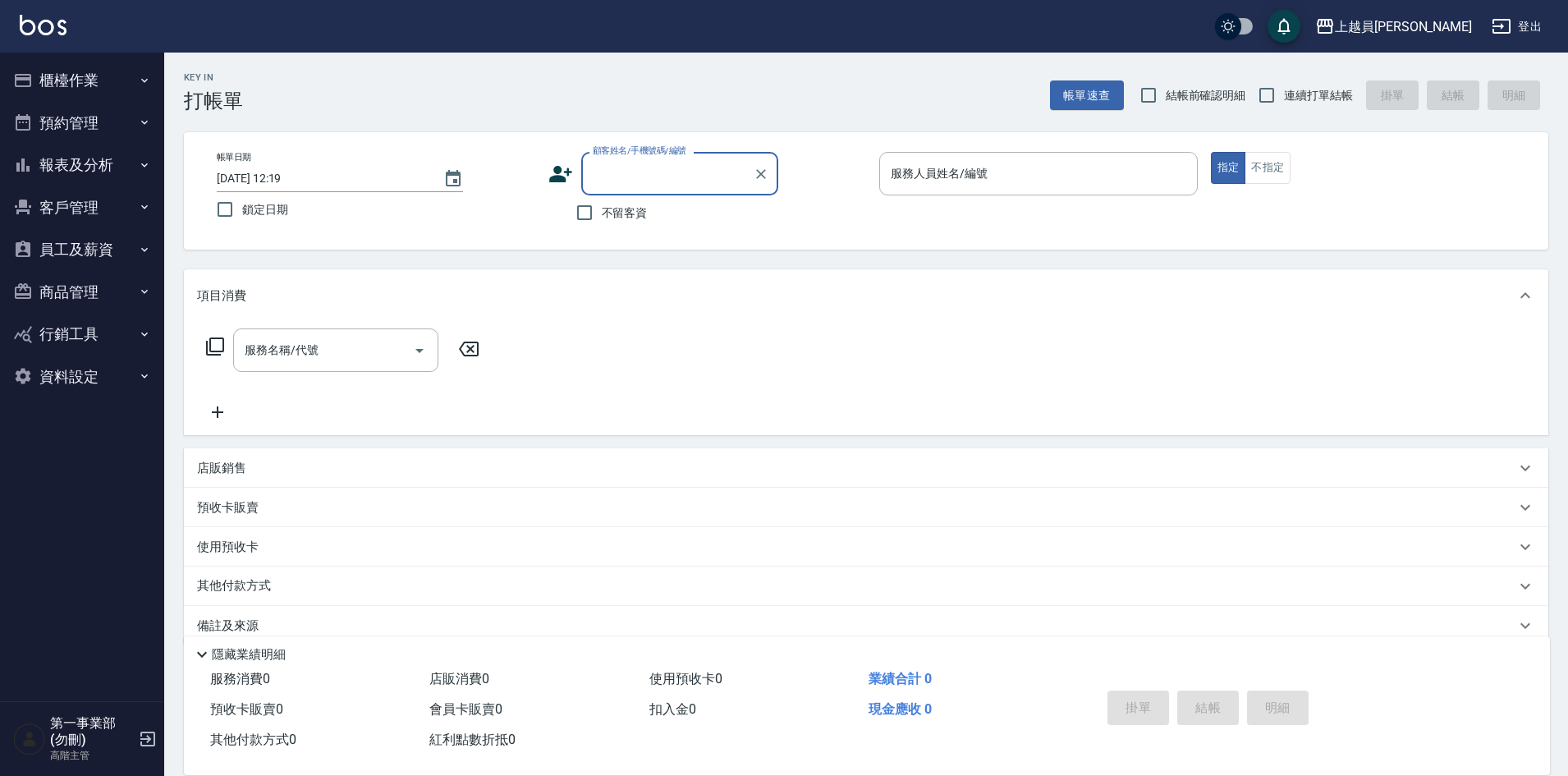
click at [79, 155] on button "報表及分析" at bounding box center [82, 165] width 151 height 43
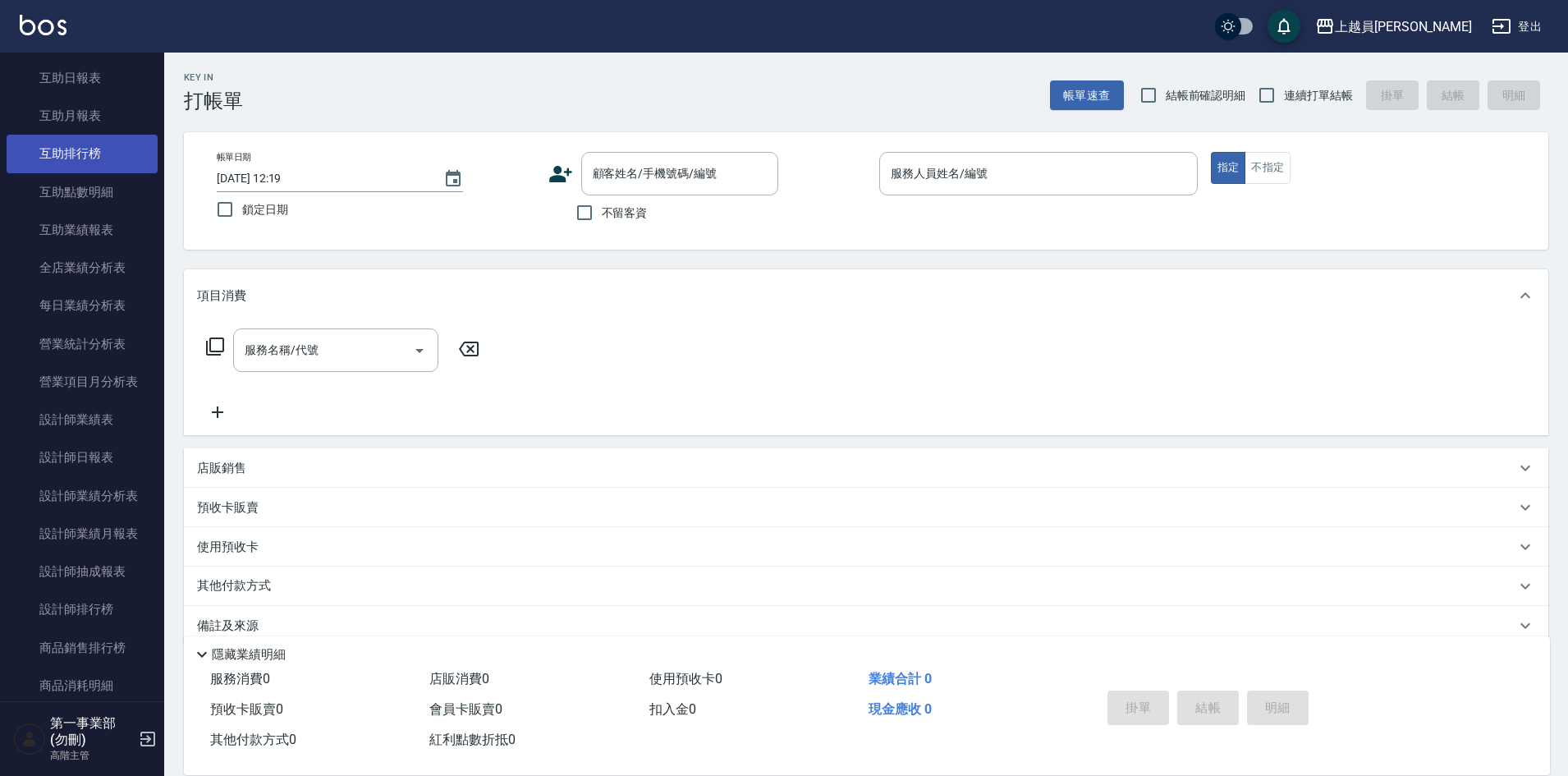
scroll to position [328, 0]
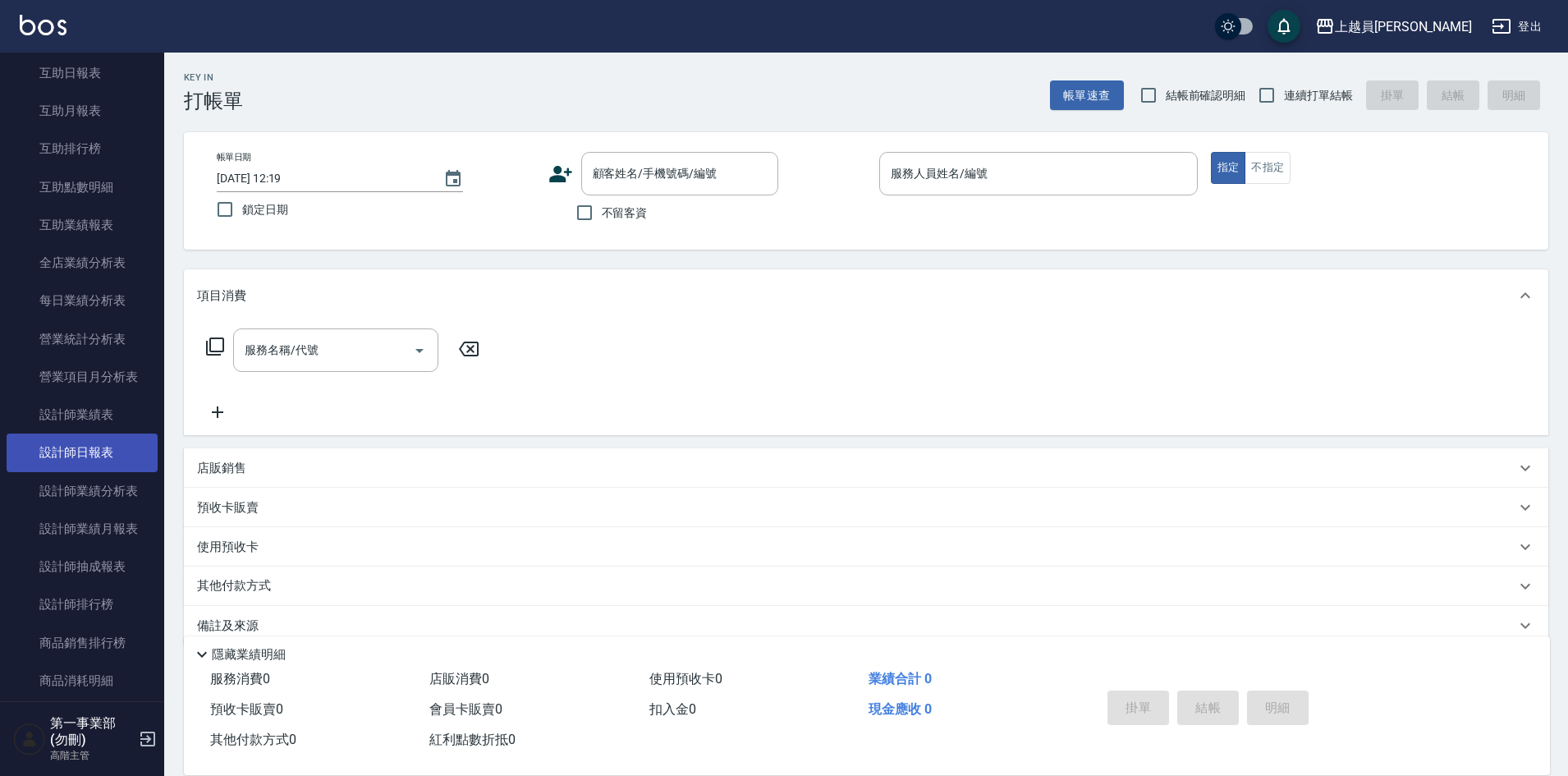
click at [104, 453] on link "設計師日報表" at bounding box center [82, 452] width 151 height 38
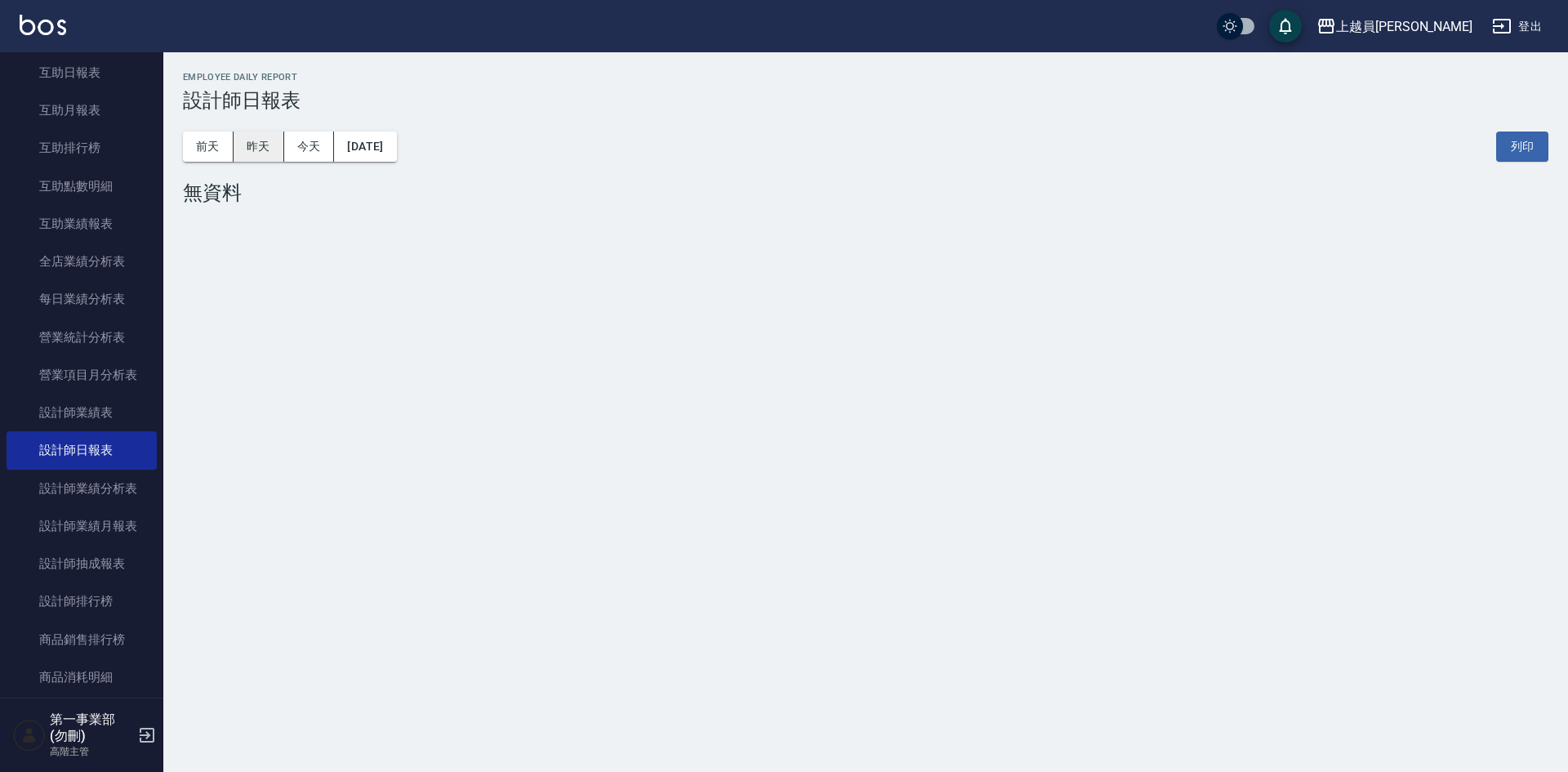
click at [267, 149] on button "昨天" at bounding box center [259, 146] width 50 height 30
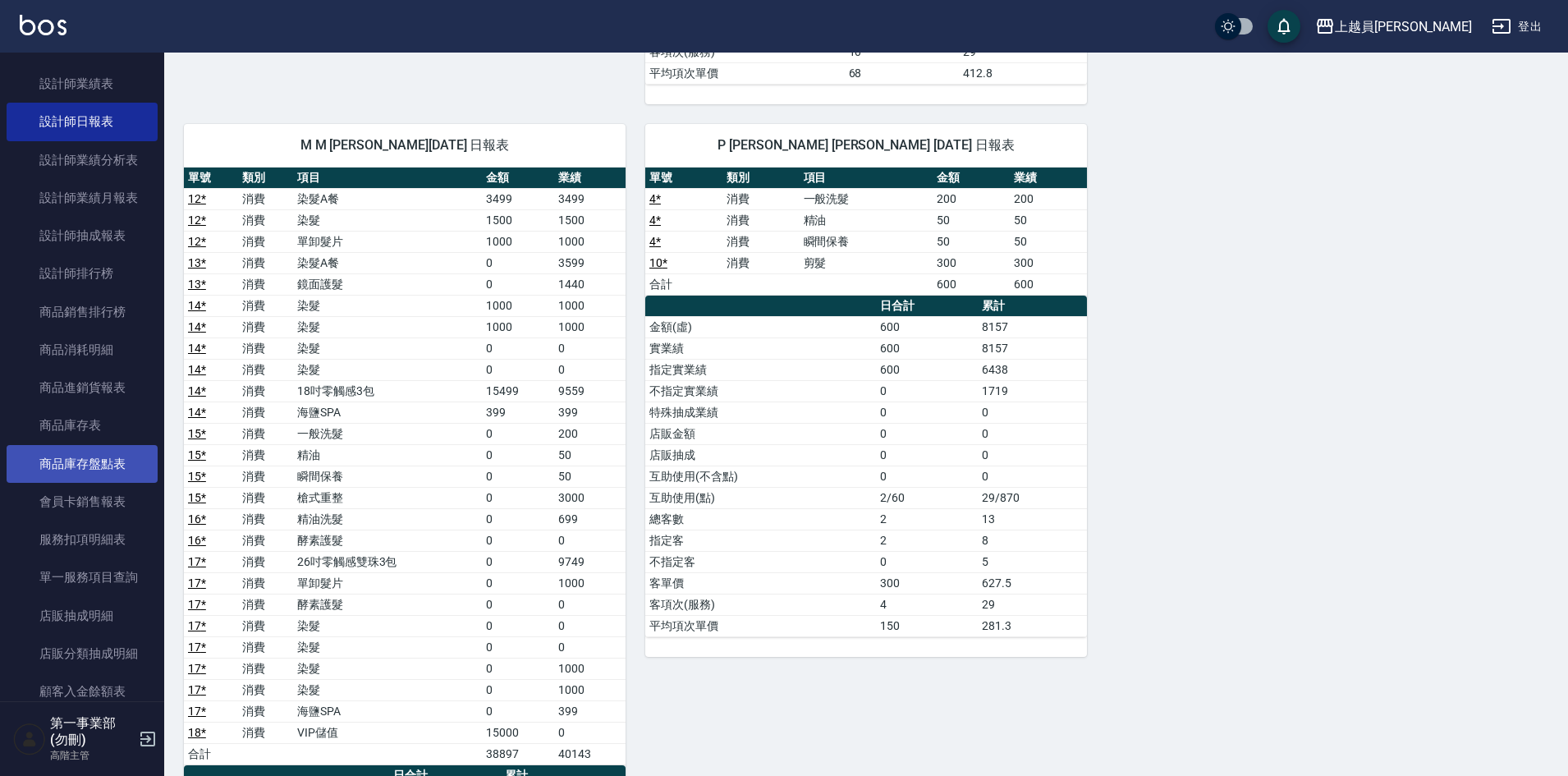
scroll to position [739, 0]
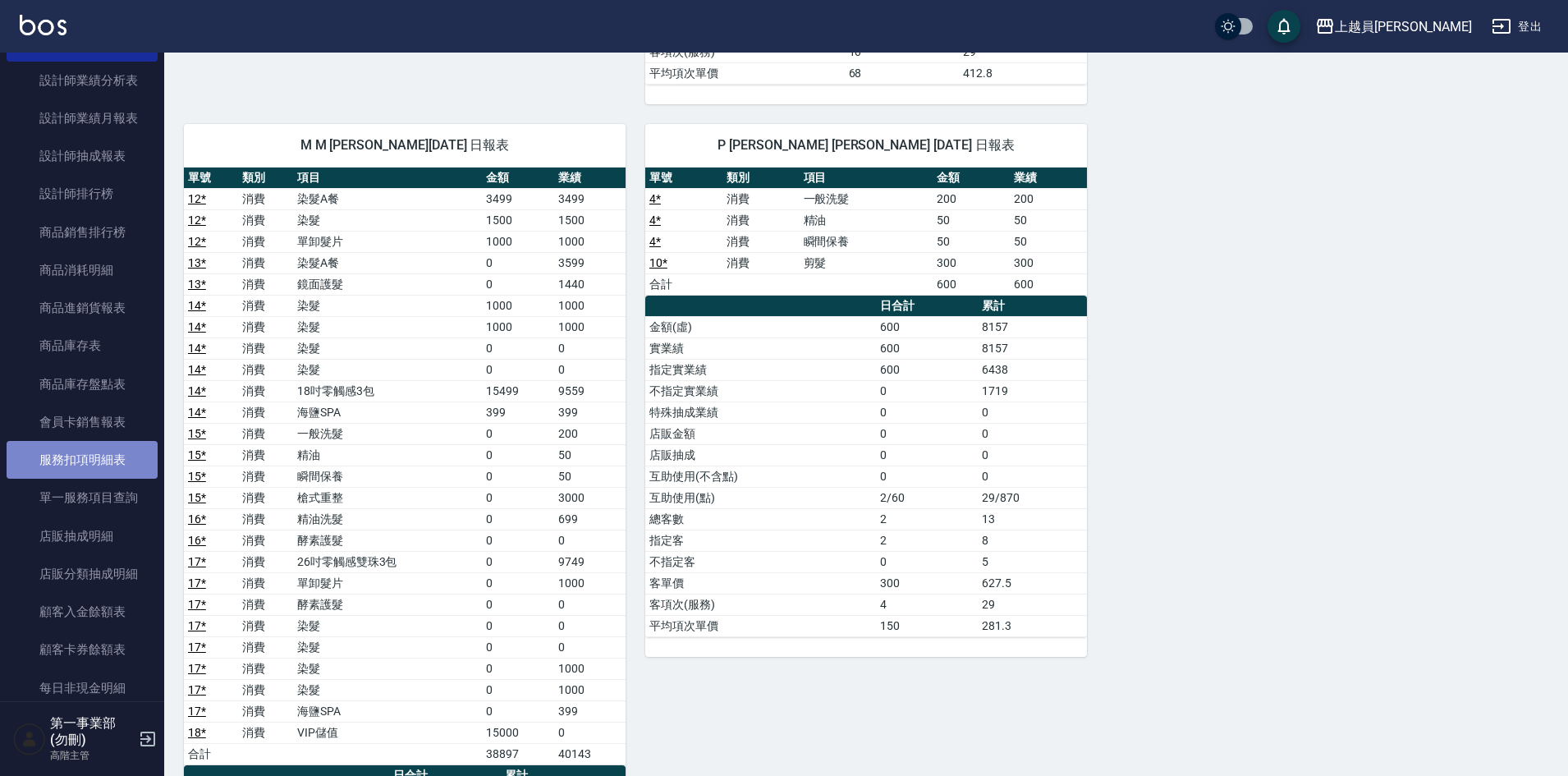
click at [120, 467] on link "服務扣項明細表" at bounding box center [82, 459] width 151 height 38
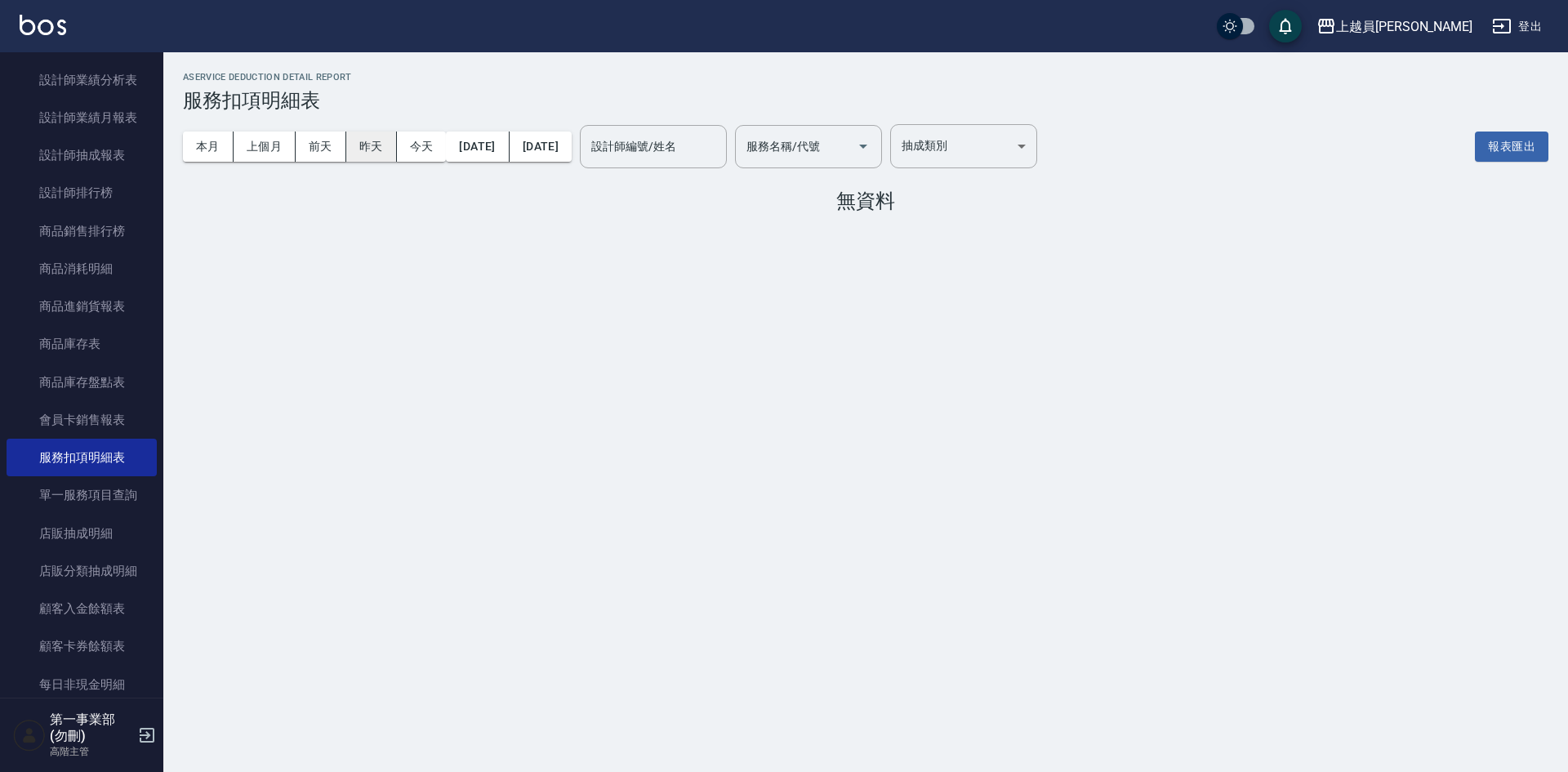
click at [376, 156] on button "昨天" at bounding box center [372, 146] width 50 height 30
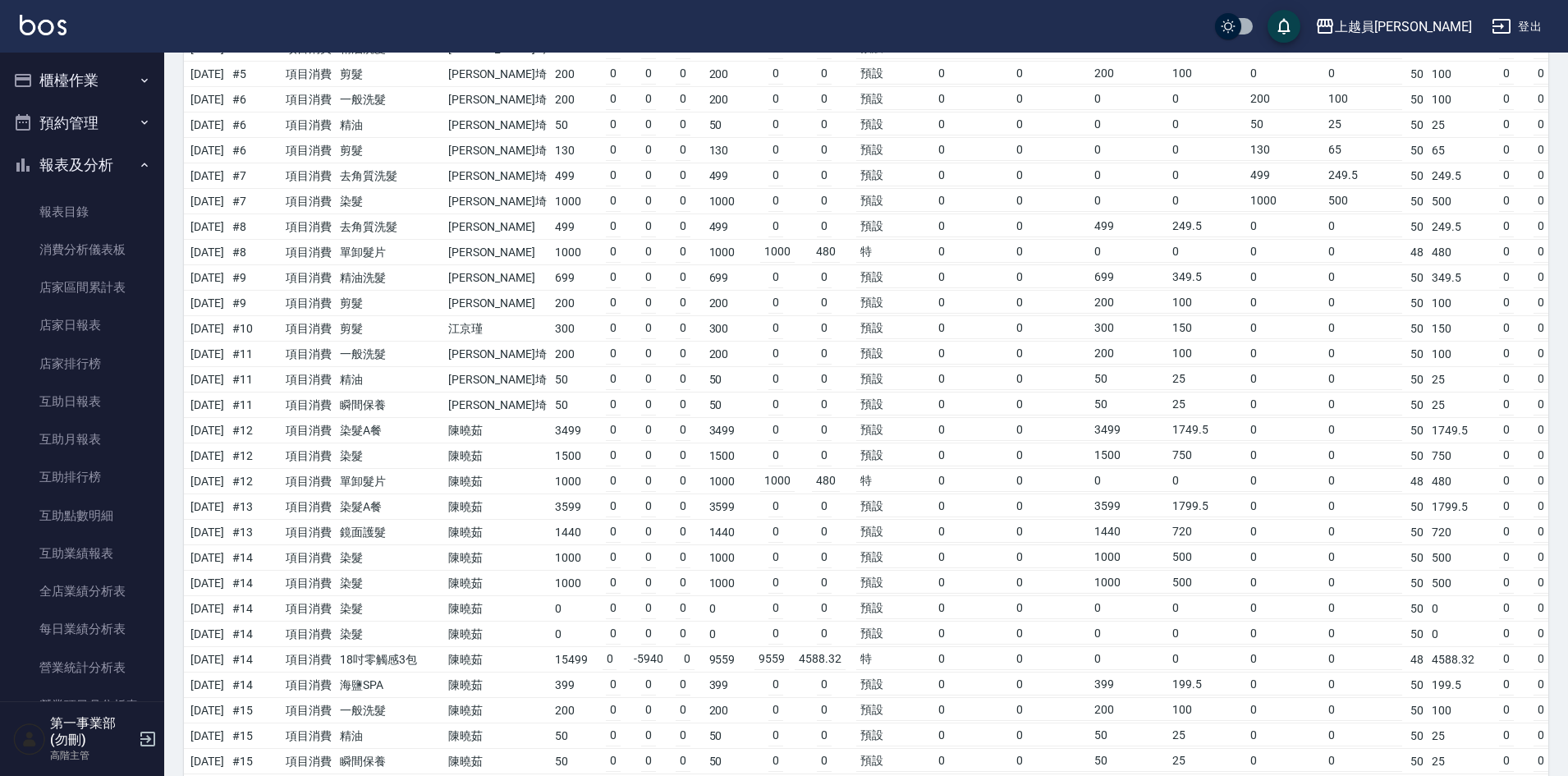
scroll to position [410, 0]
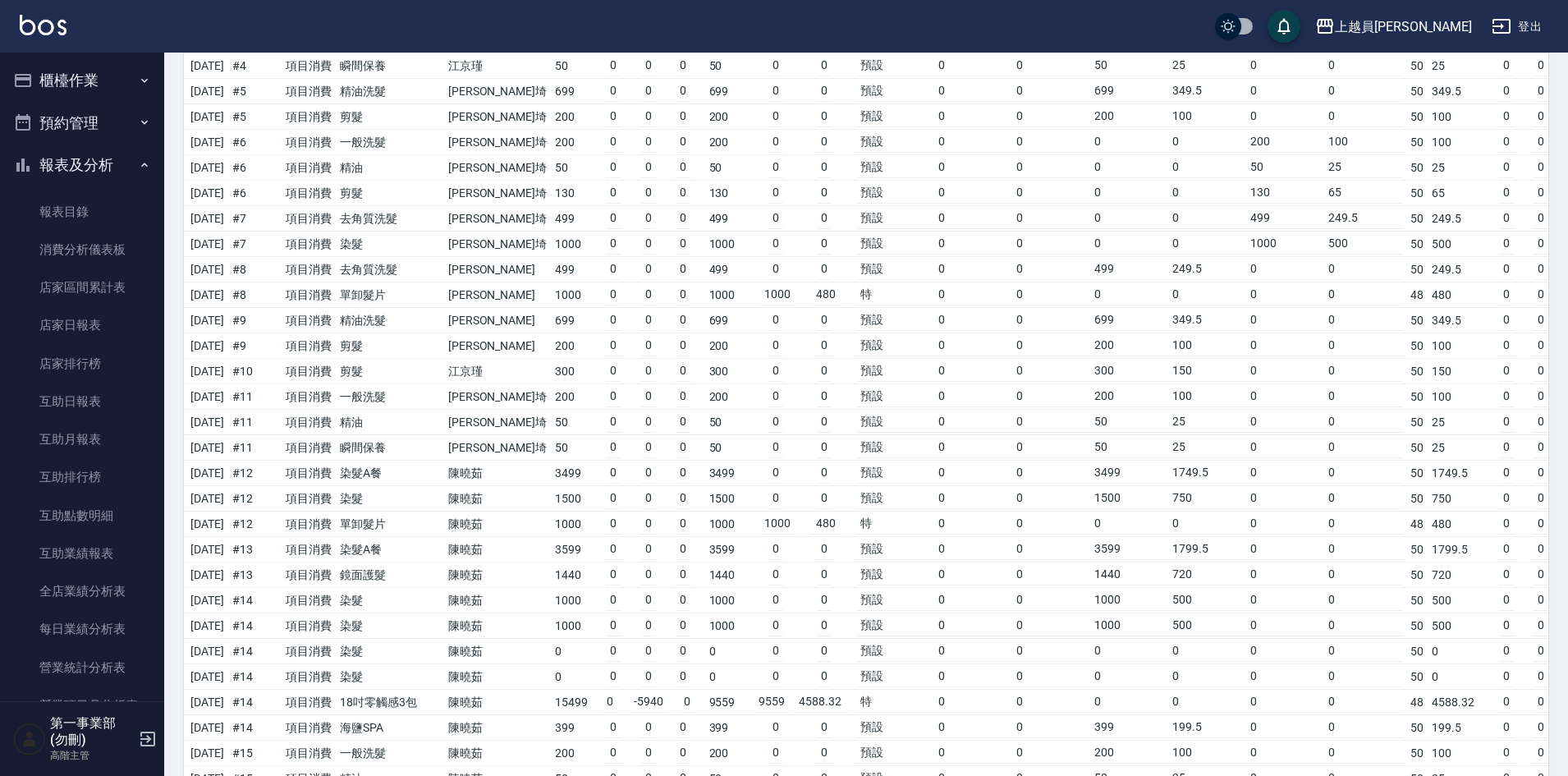
click at [90, 83] on button "櫃檯作業" at bounding box center [82, 80] width 151 height 43
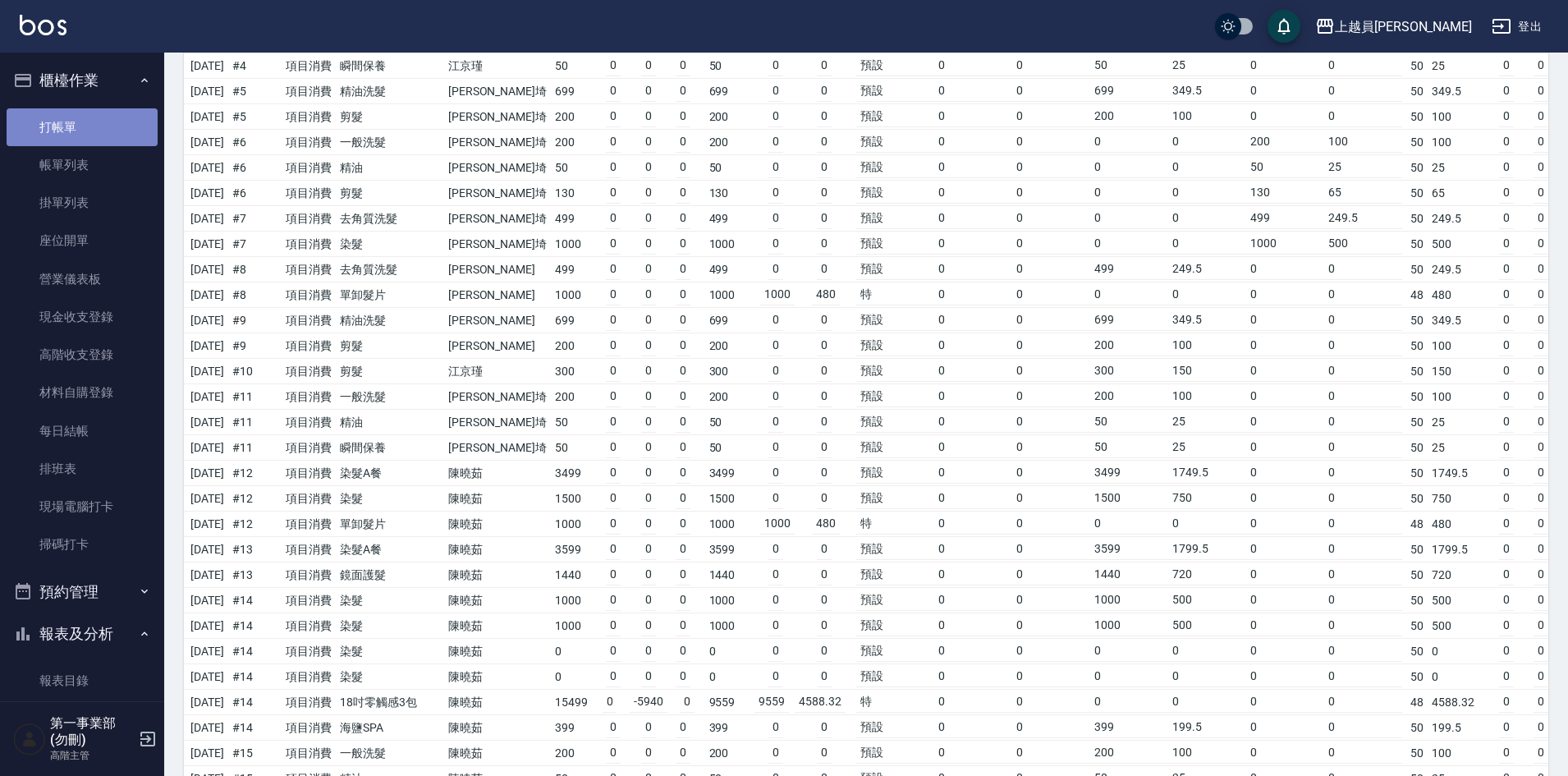
click at [100, 130] on link "打帳單" at bounding box center [82, 127] width 151 height 38
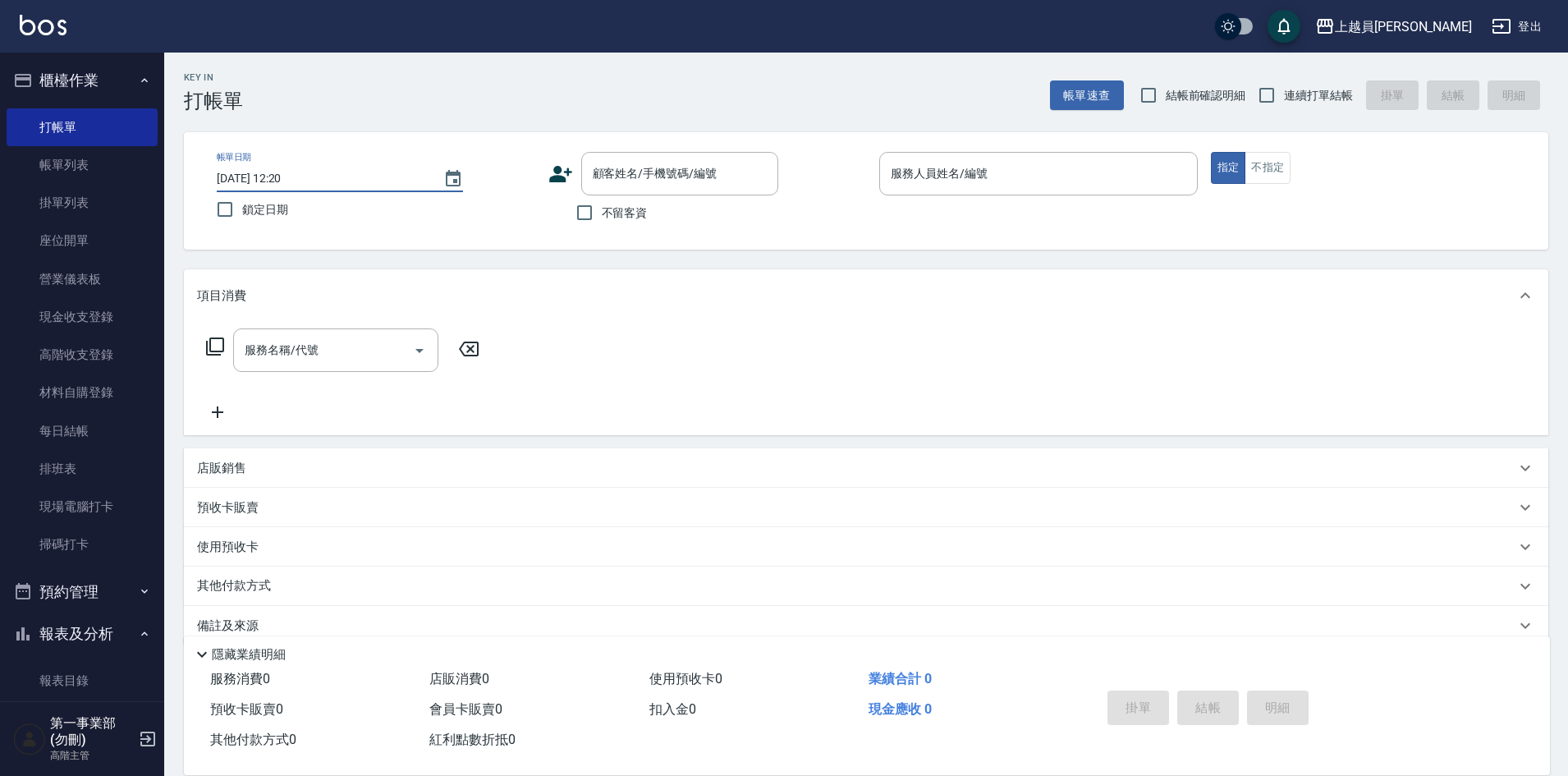
click at [324, 176] on input "2025/09/05 12:20" at bounding box center [321, 178] width 210 height 27
click at [455, 177] on icon "Choose date, selected date is 2025-09-05" at bounding box center [453, 179] width 20 height 20
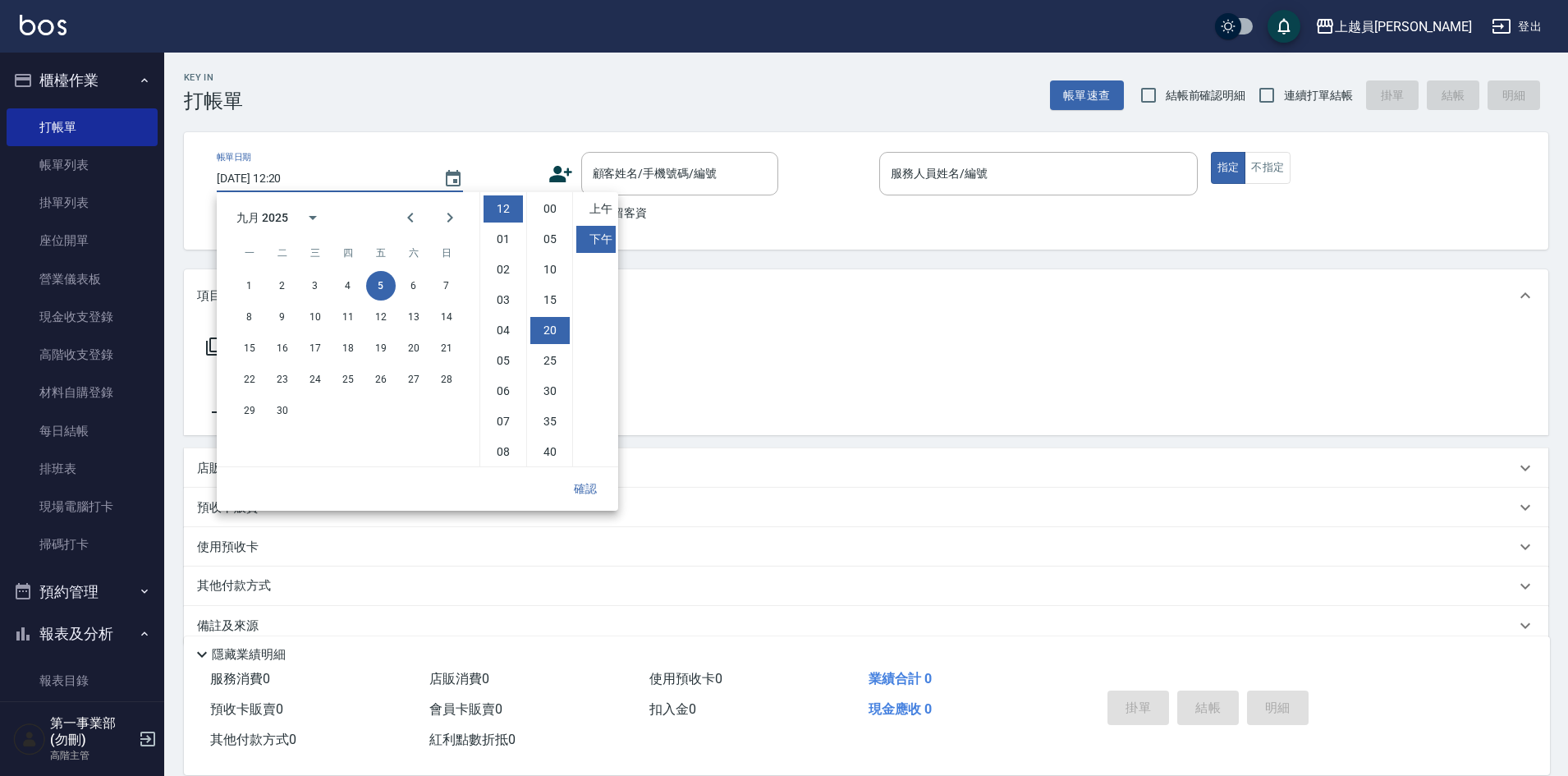
scroll to position [92, 0]
click at [347, 289] on button "4" at bounding box center [348, 285] width 30 height 30
type input "2025/09/04 12:20"
click at [589, 479] on button "確認" at bounding box center [585, 489] width 52 height 31
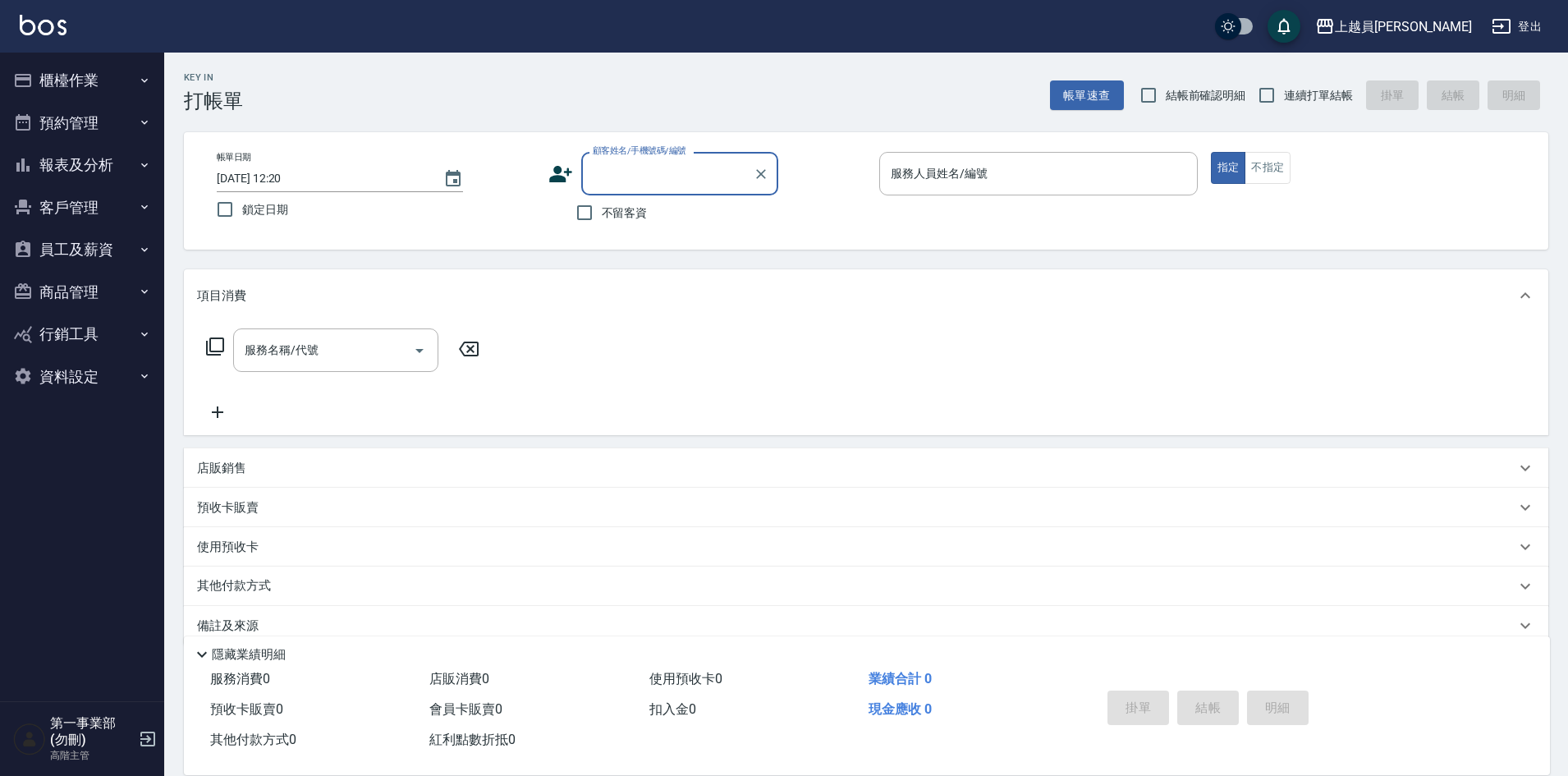
click at [100, 86] on button "櫃檯作業" at bounding box center [82, 80] width 151 height 43
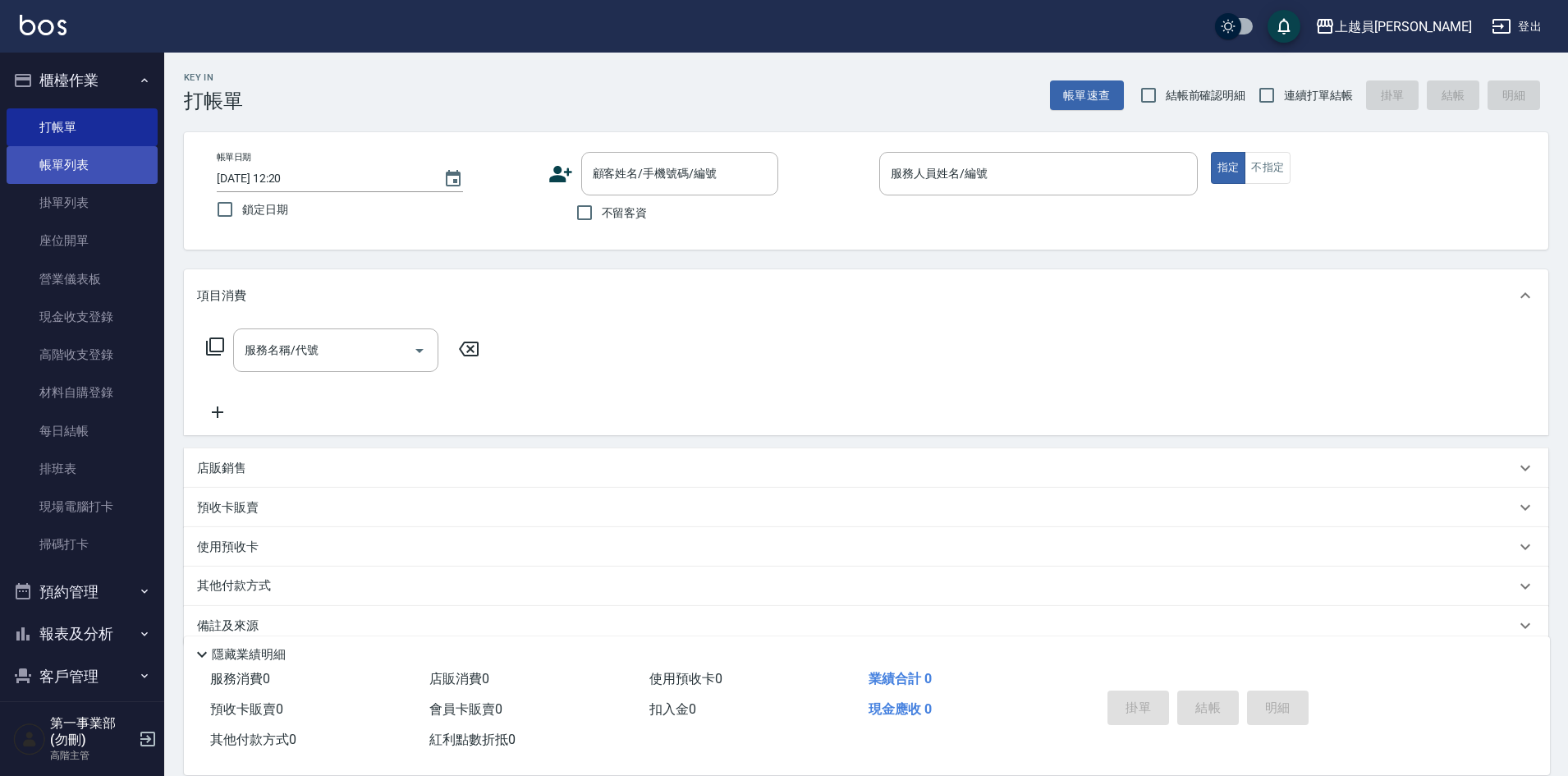
click at [113, 160] on link "帳單列表" at bounding box center [82, 164] width 151 height 38
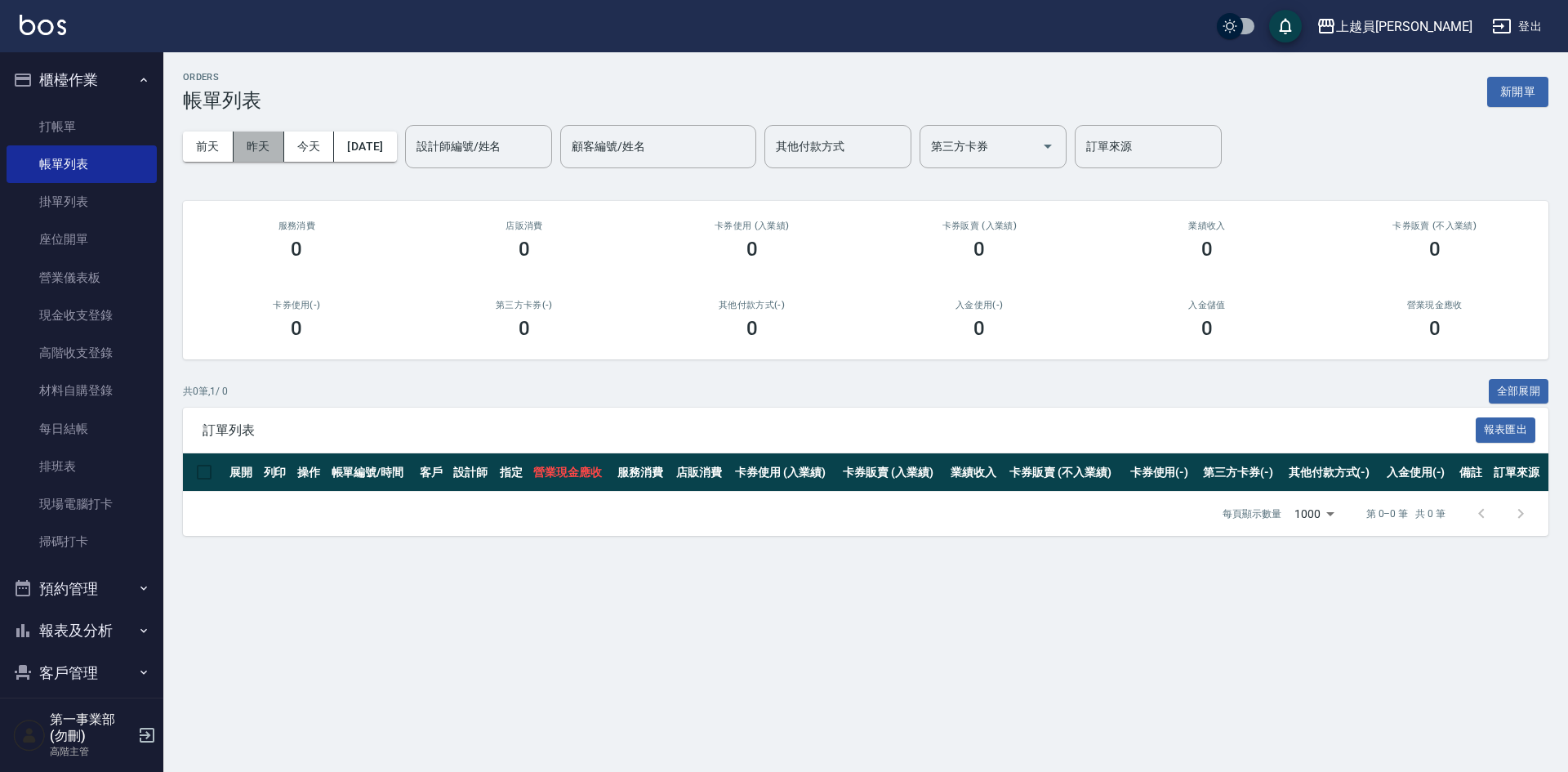
click at [252, 149] on button "昨天" at bounding box center [259, 146] width 50 height 30
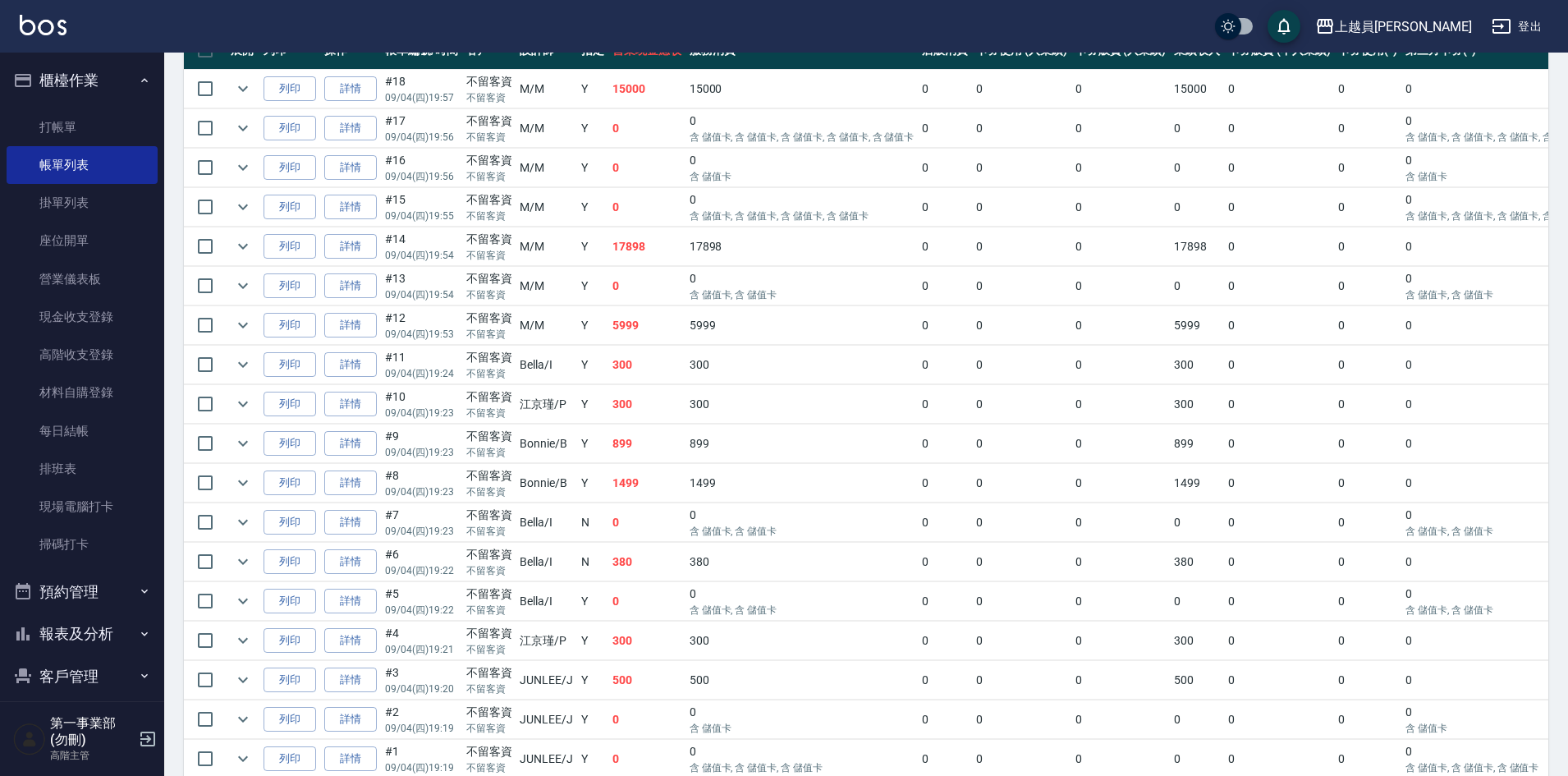
scroll to position [422, 0]
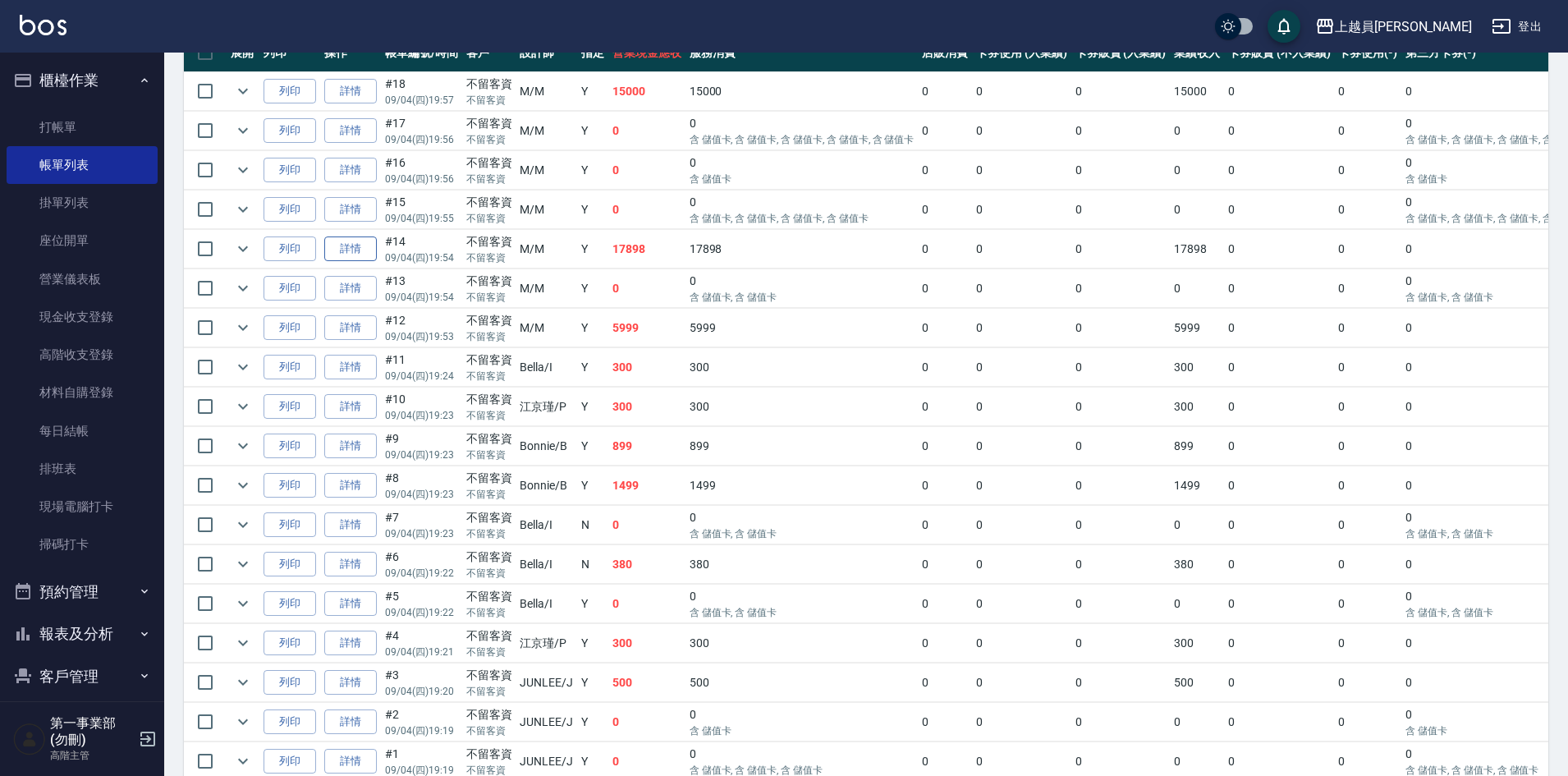
click at [354, 246] on link "詳情" at bounding box center [351, 249] width 52 height 25
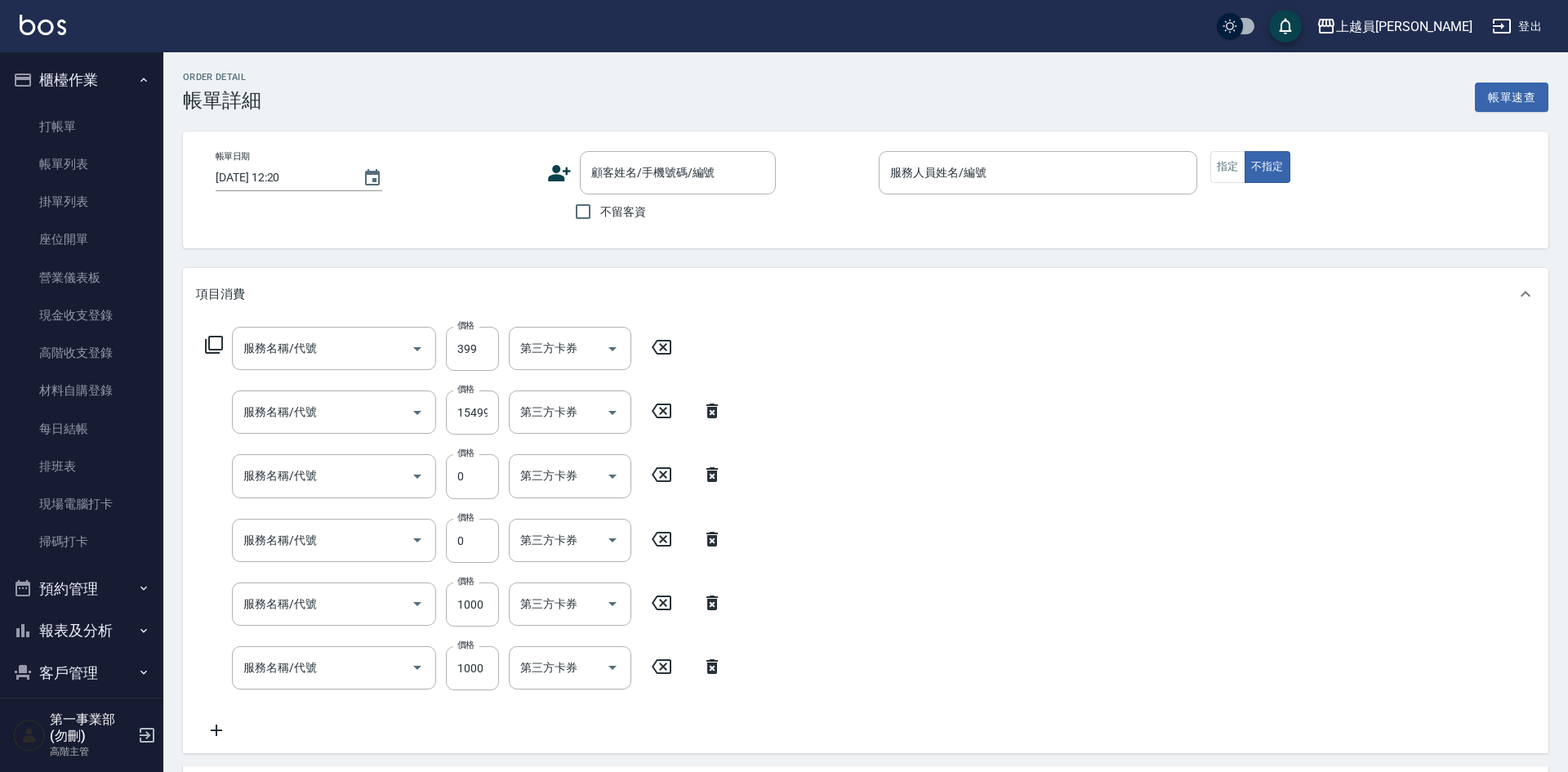
type input "2025/09/04 19:54"
checkbox input "true"
type input "M-M"
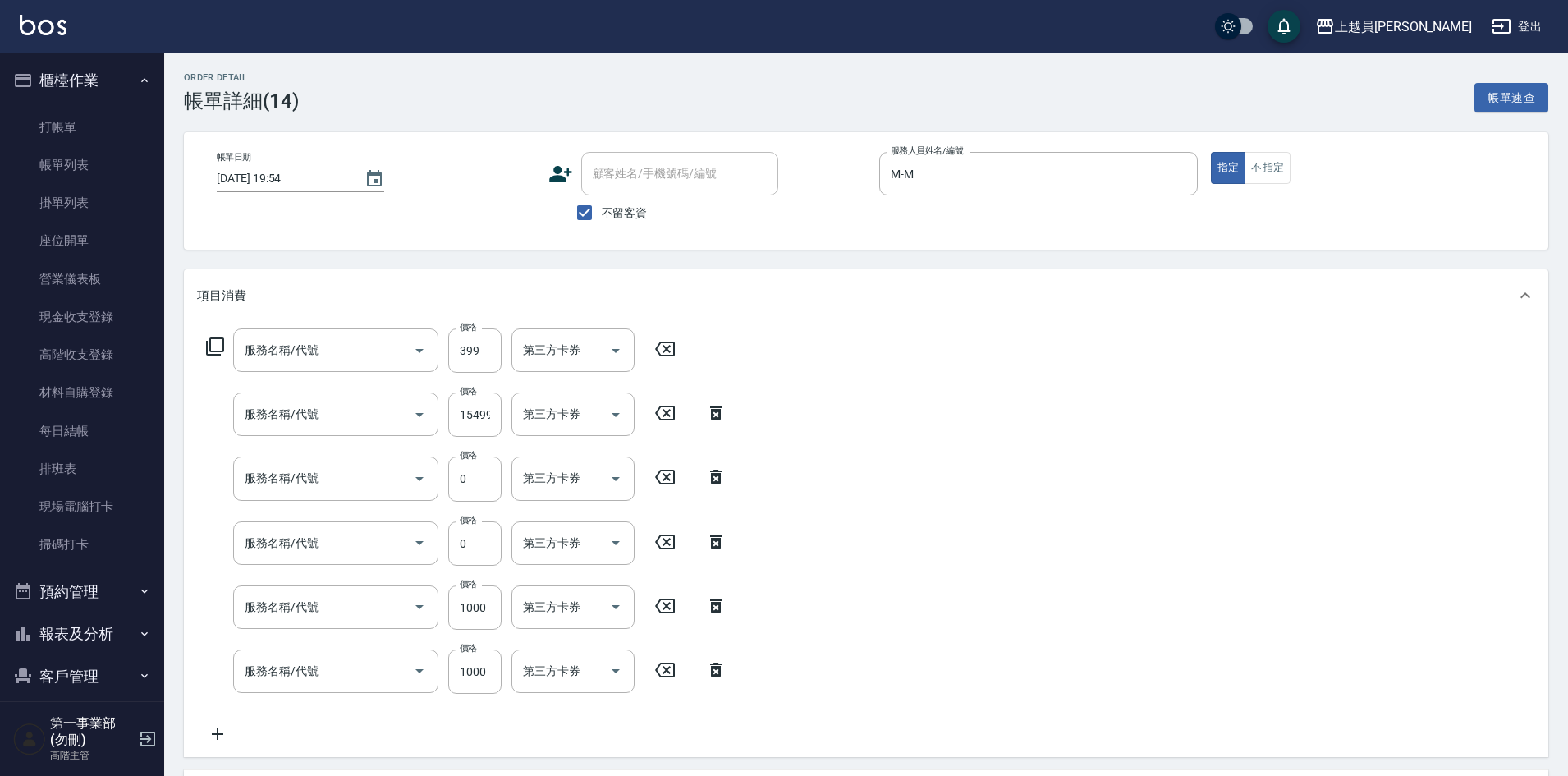
type input "海鹽SPA(0399)"
type input "18吋零觸感3包(000036)"
type input "染髮(17)"
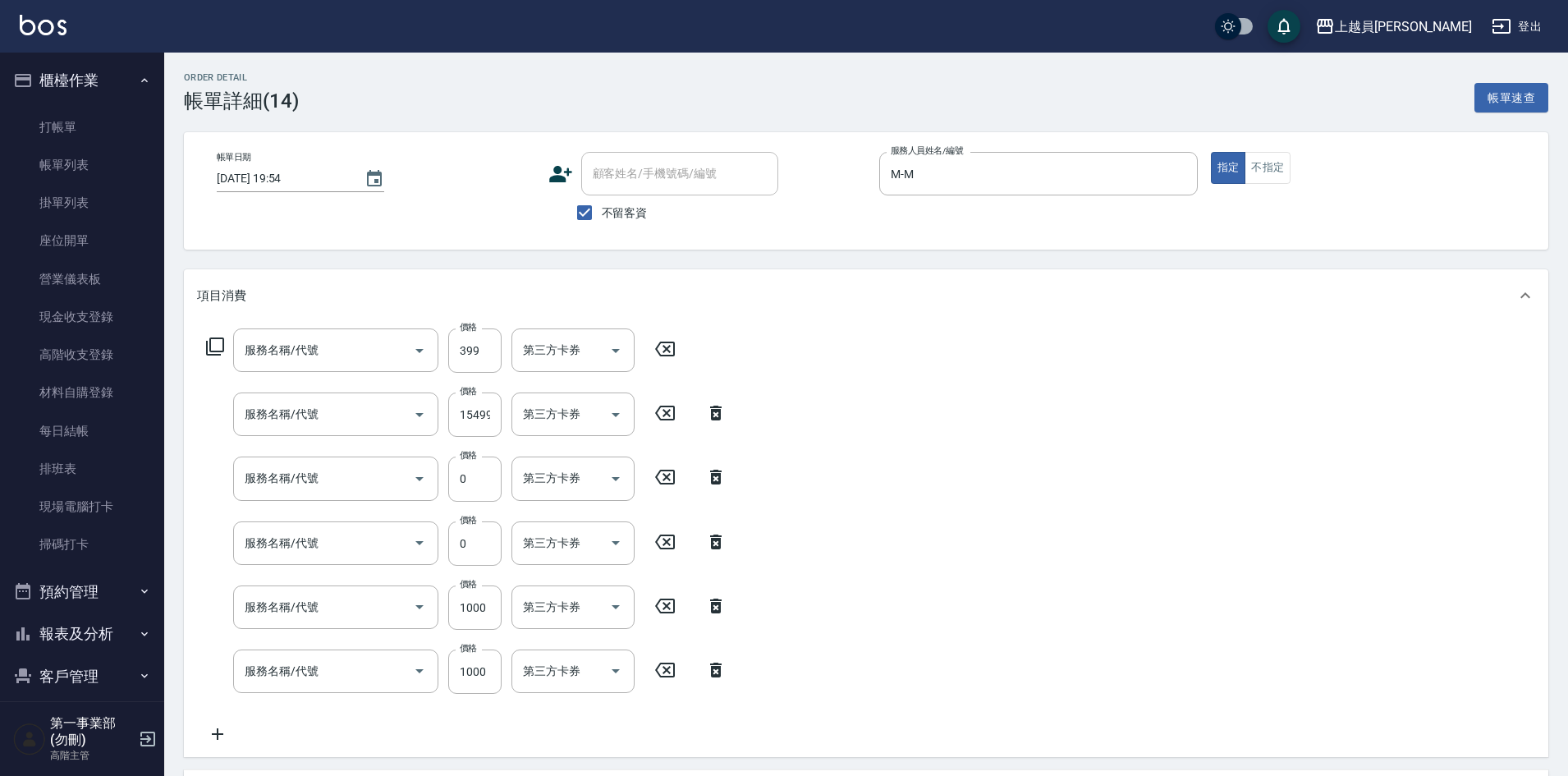
type input "染髮(17)"
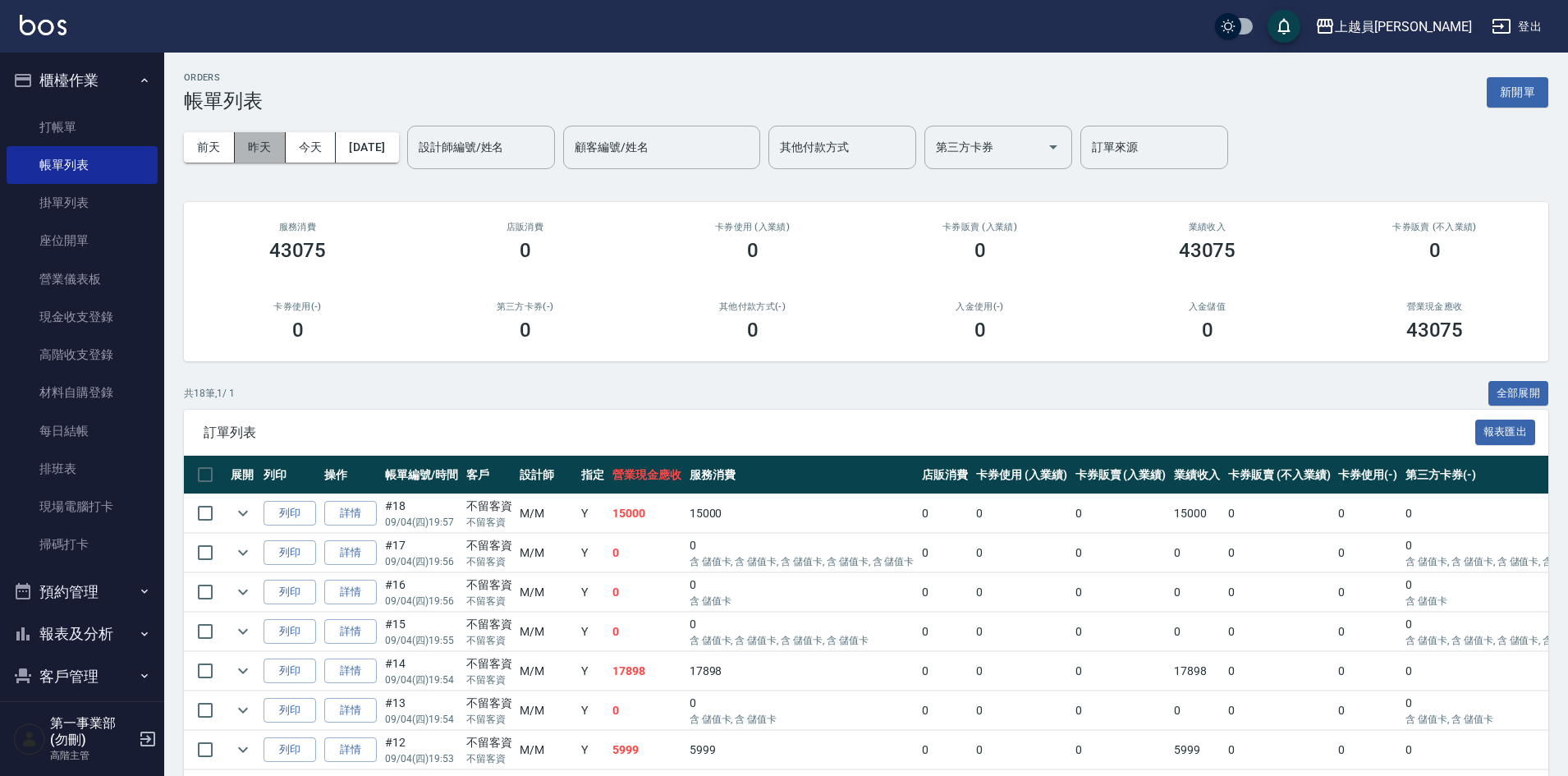
click at [264, 148] on button "昨天" at bounding box center [260, 147] width 51 height 31
click at [260, 147] on button "昨天" at bounding box center [260, 147] width 51 height 31
click at [202, 142] on button "前天" at bounding box center [209, 147] width 51 height 31
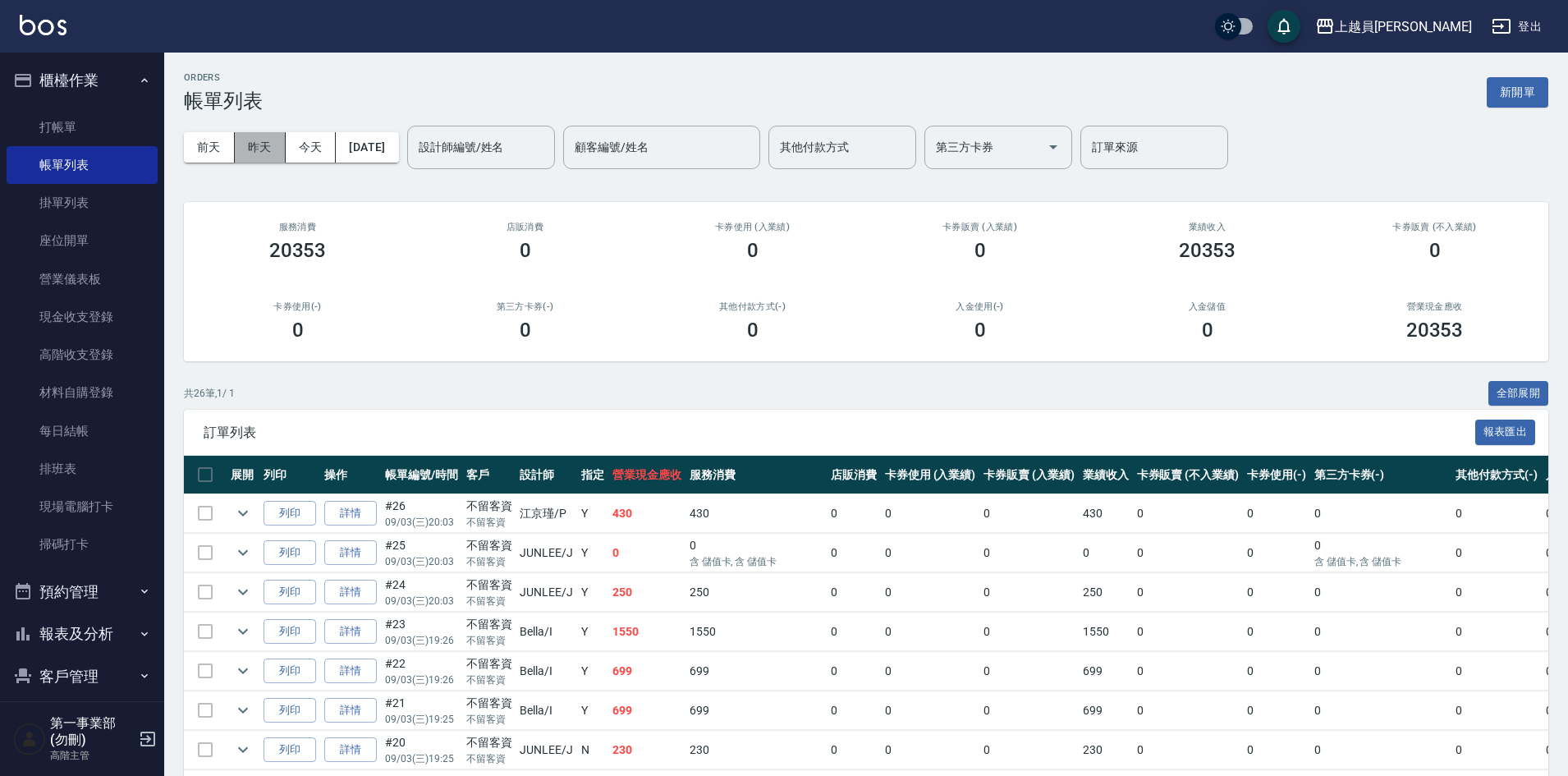
click at [273, 143] on button "昨天" at bounding box center [260, 147] width 51 height 31
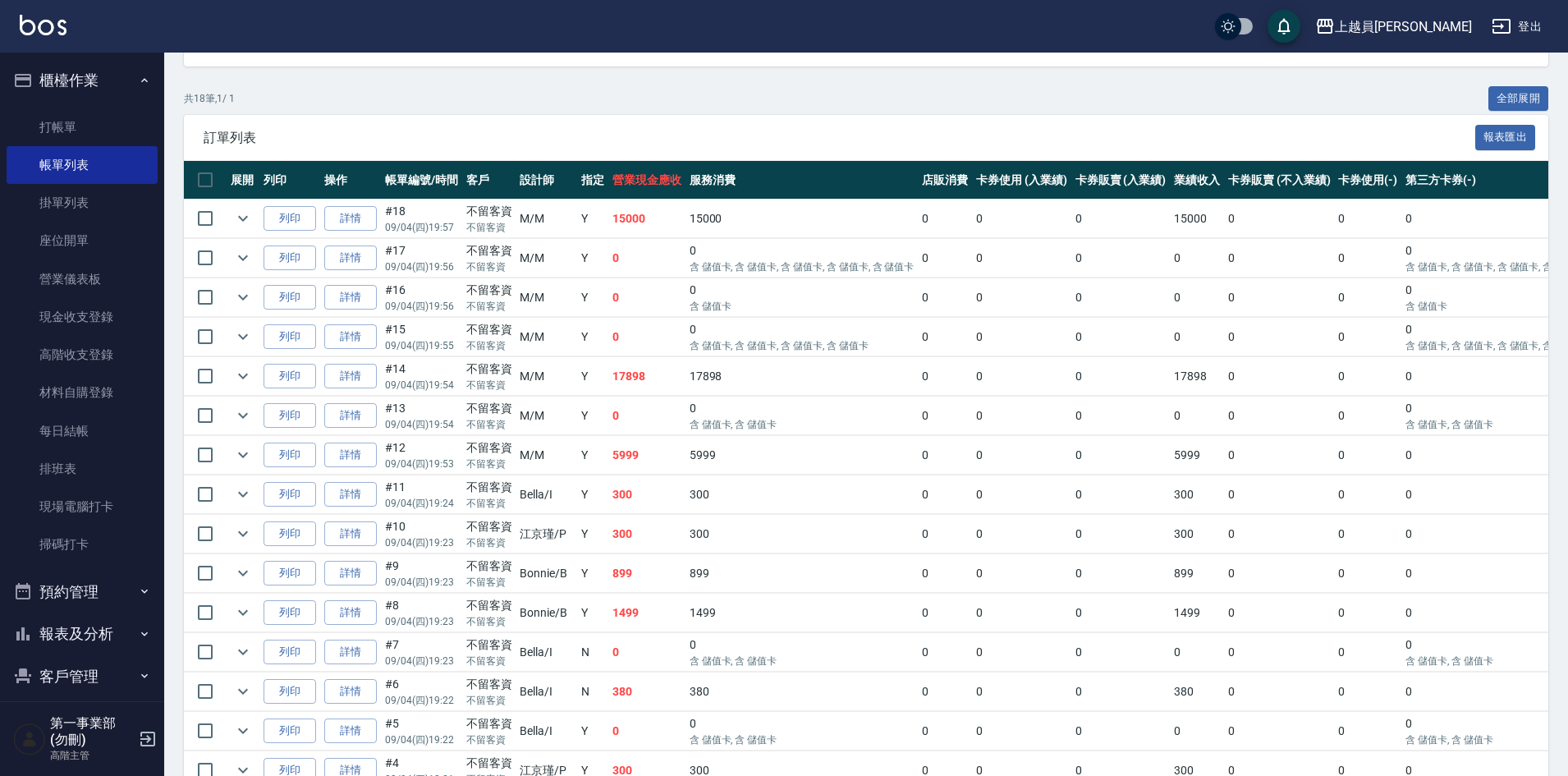
scroll to position [328, 0]
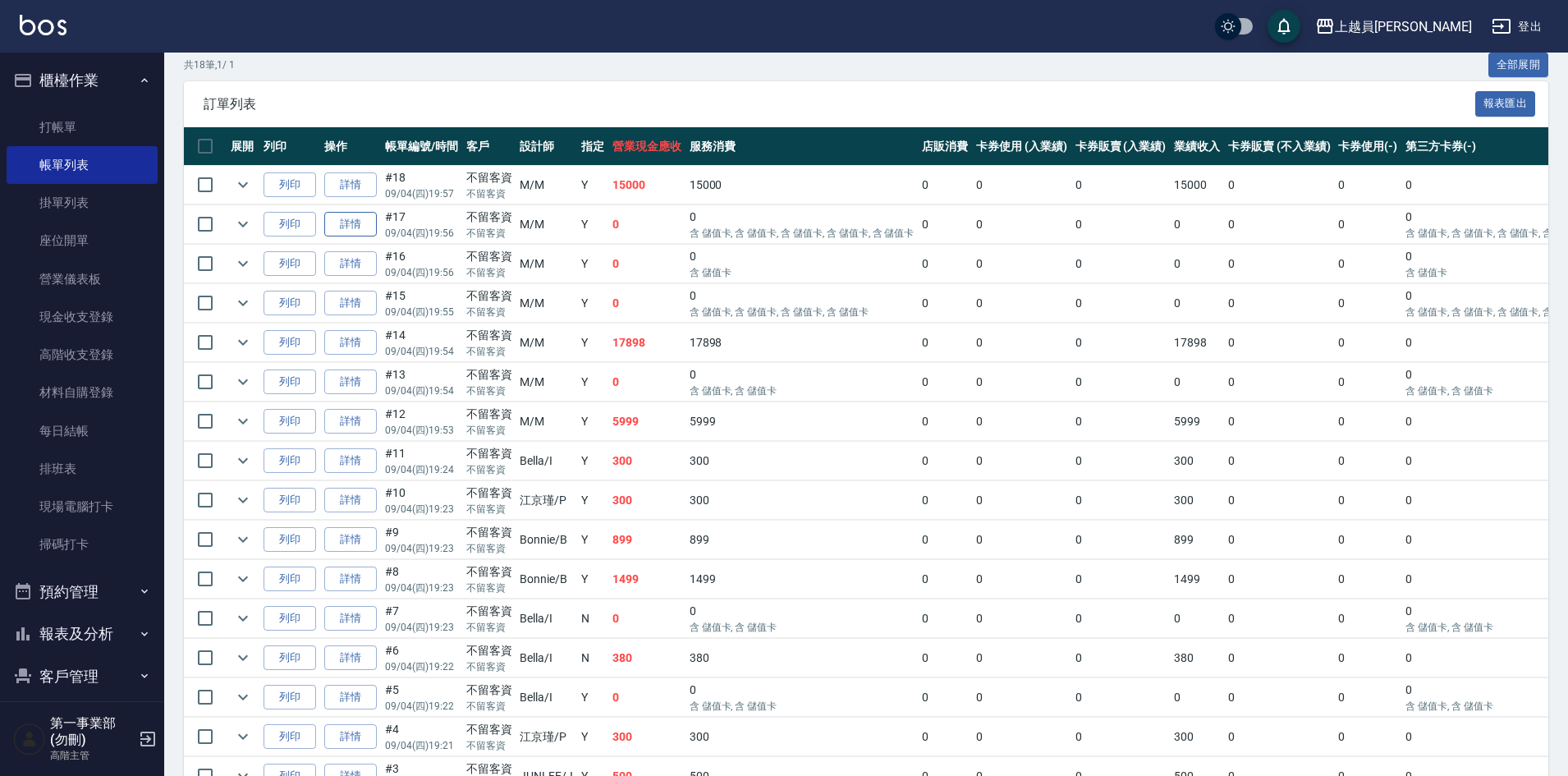
click at [359, 219] on link "詳情" at bounding box center [351, 224] width 52 height 25
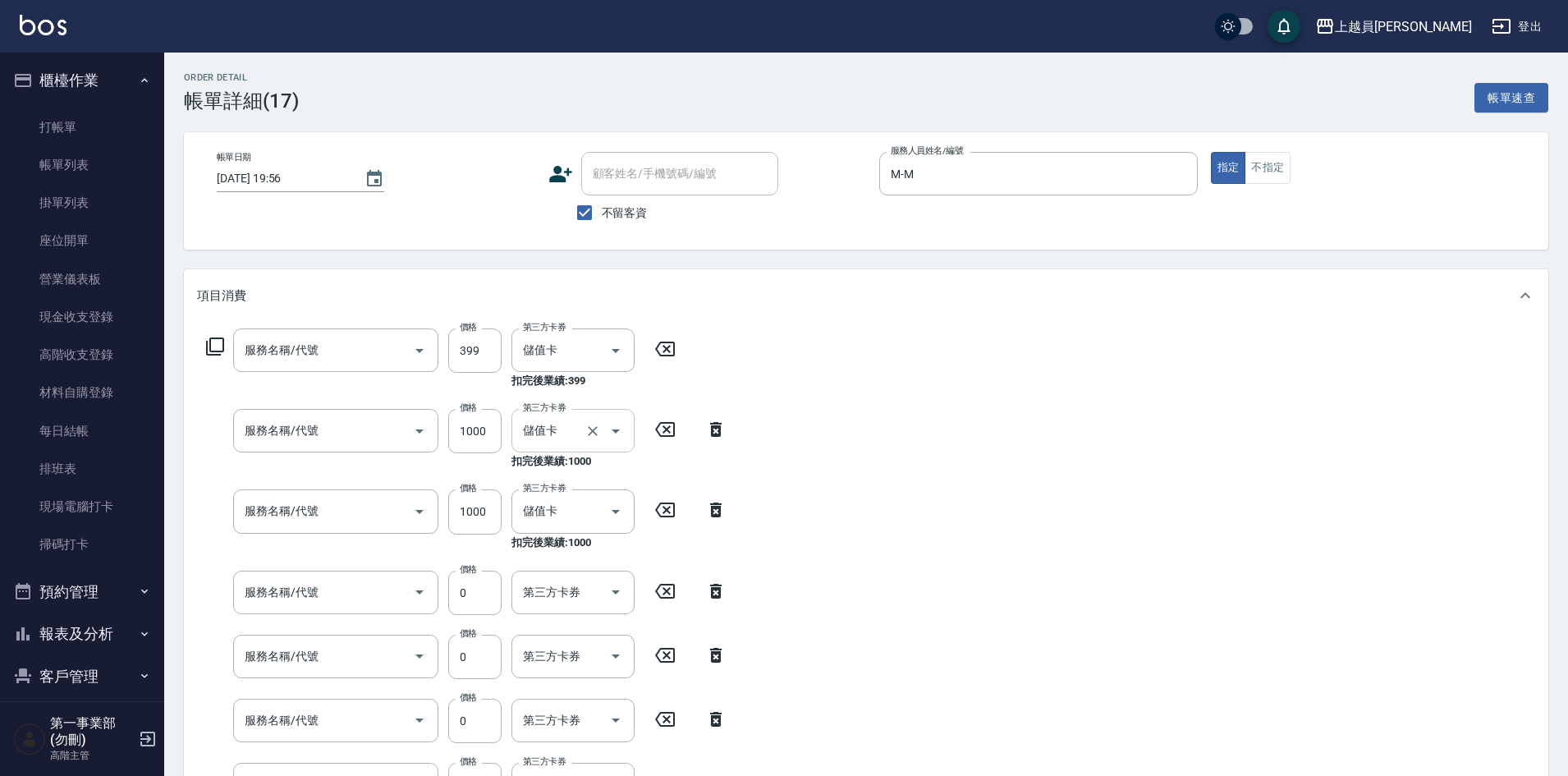
type input "2025/09/04 19:56"
checkbox input "true"
type input "M-M"
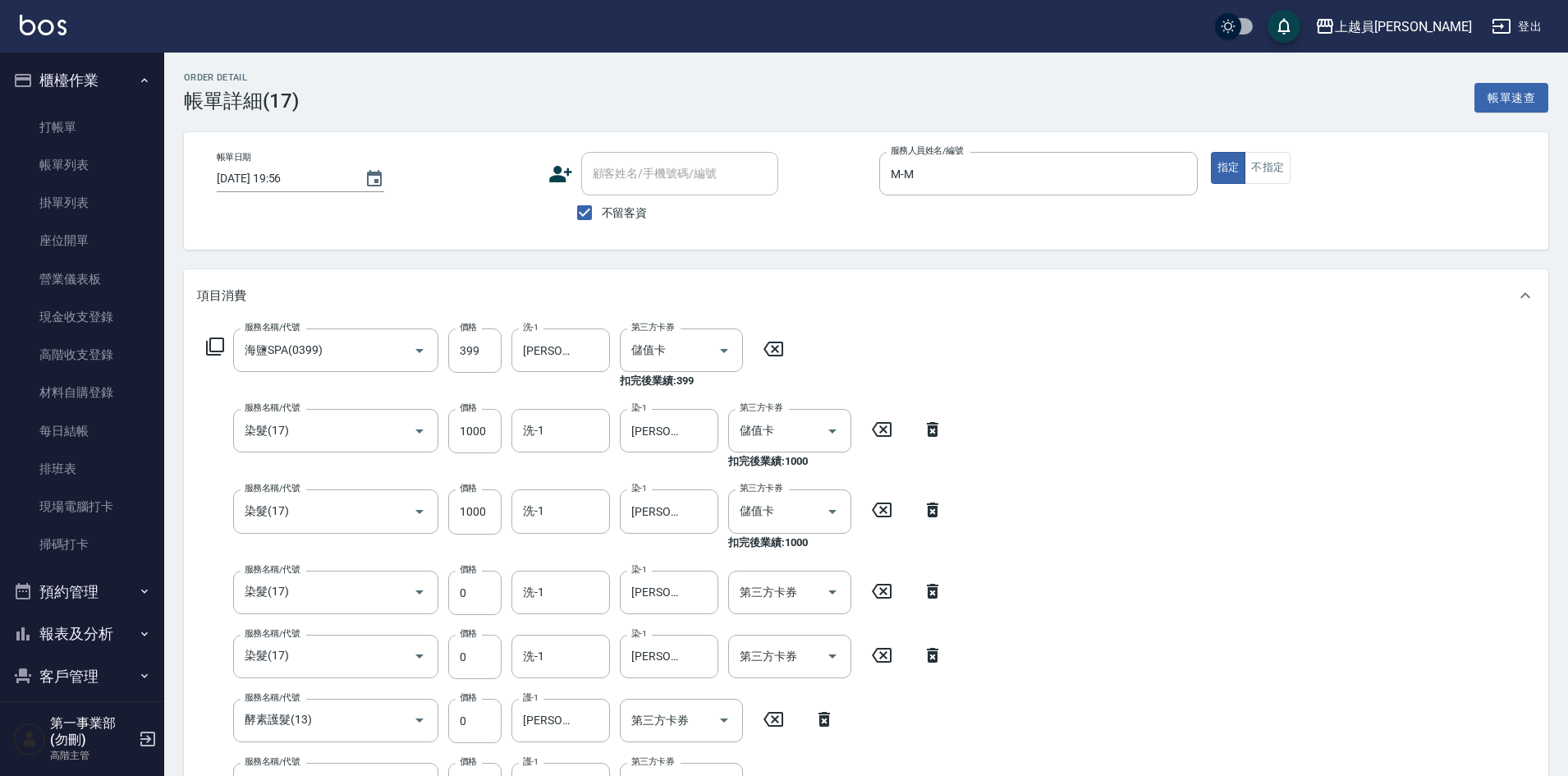
type input "海鹽SPA(0399)"
type input "染髮(17)"
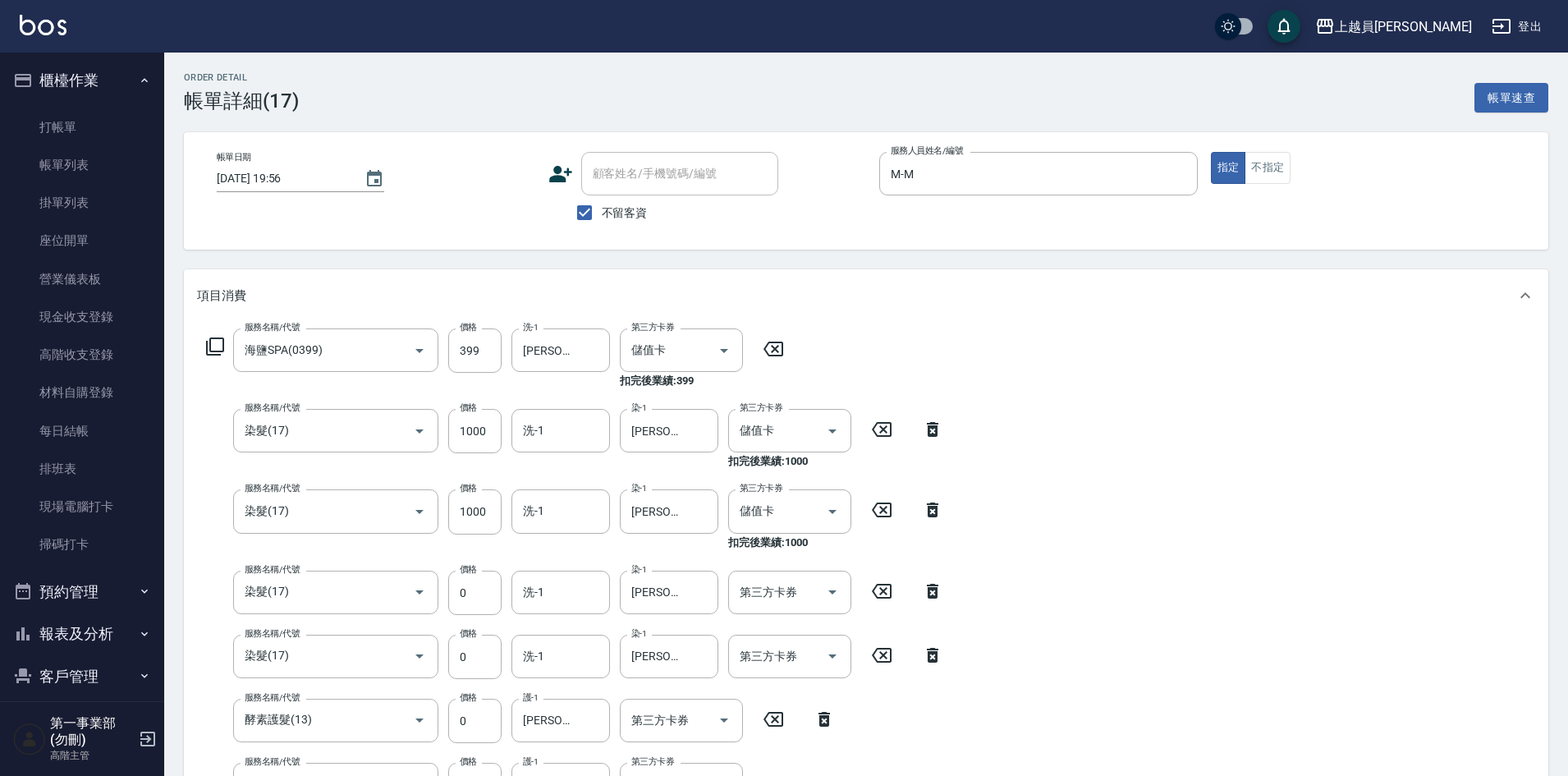
type input "酵素護髮(13)"
type input "單卸髮片(00031)"
type input "26吋零觸感雙珠3包(00022)"
click at [83, 76] on button "櫃檯作業" at bounding box center [82, 80] width 151 height 43
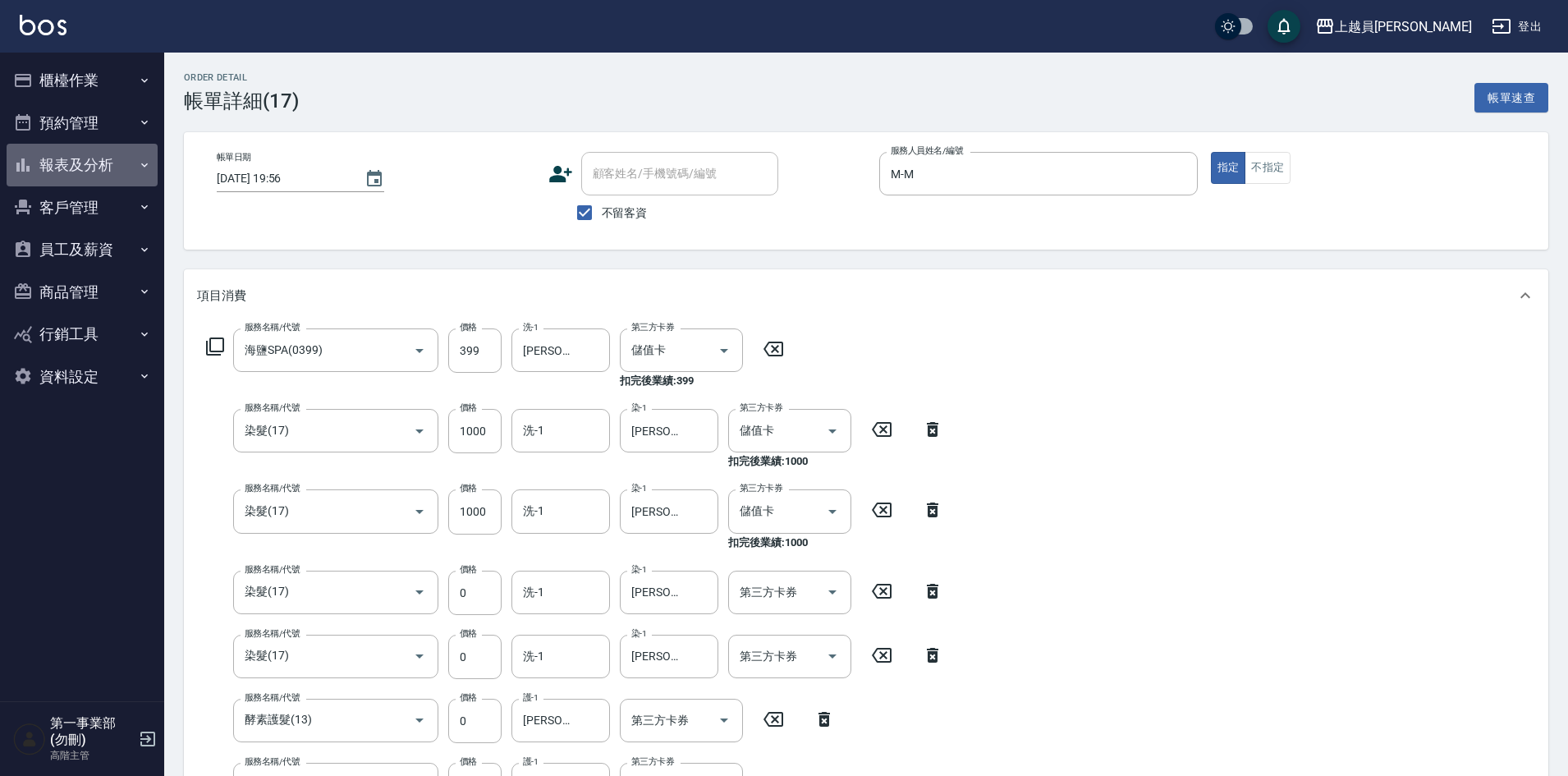
click at [84, 158] on button "報表及分析" at bounding box center [82, 165] width 151 height 43
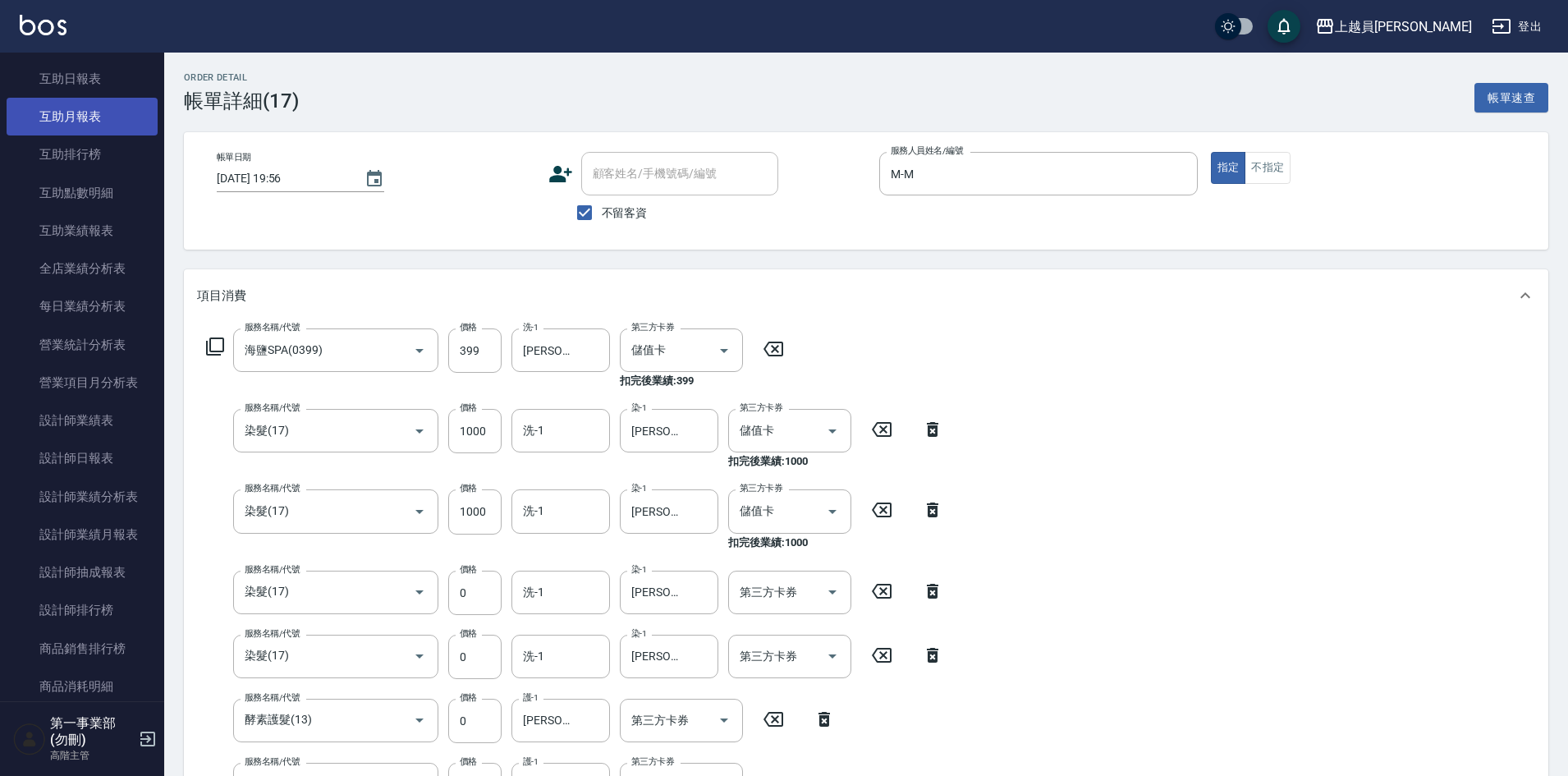
scroll to position [328, 0]
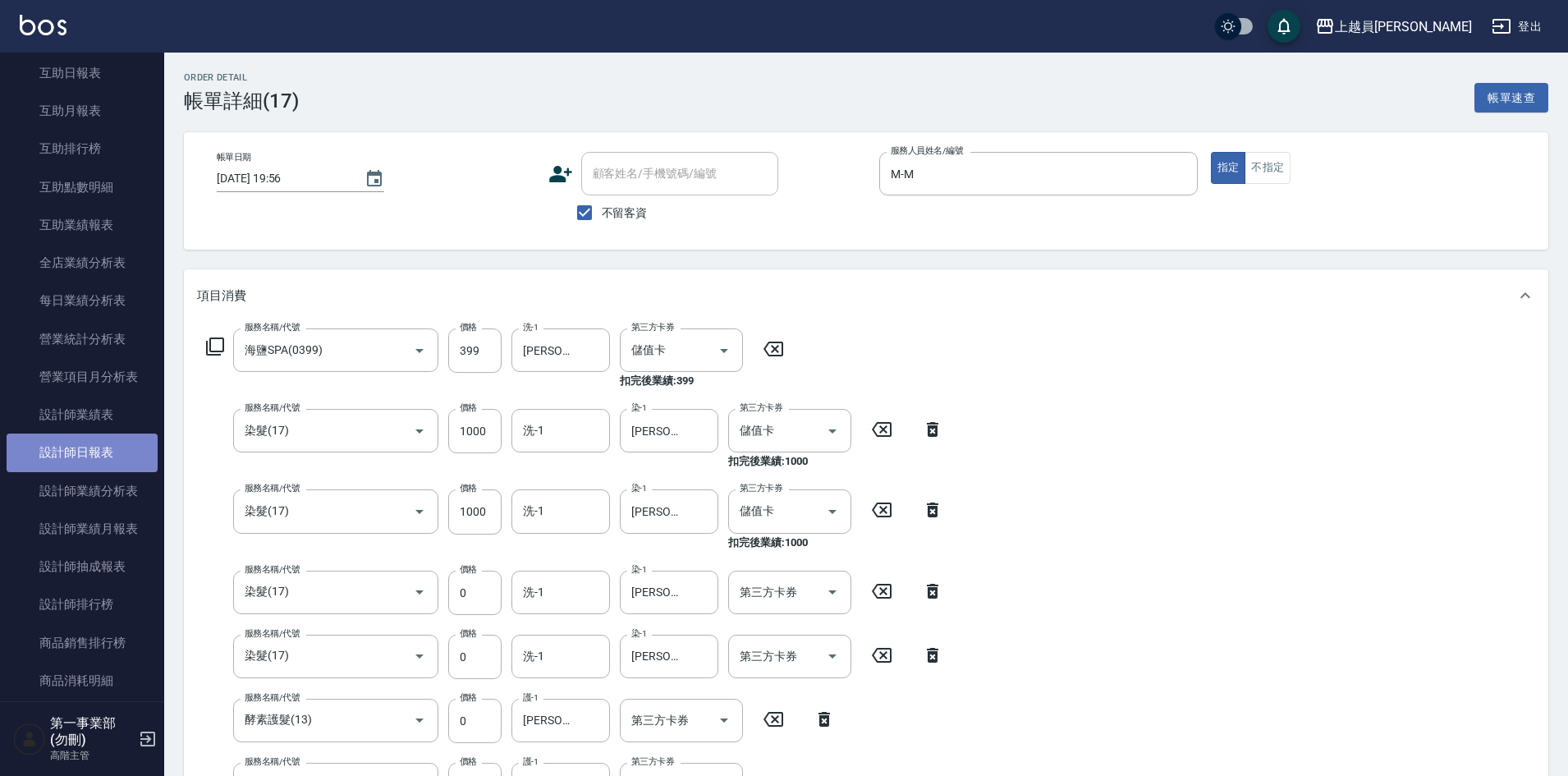
click at [92, 441] on link "設計師日報表" at bounding box center [82, 452] width 151 height 38
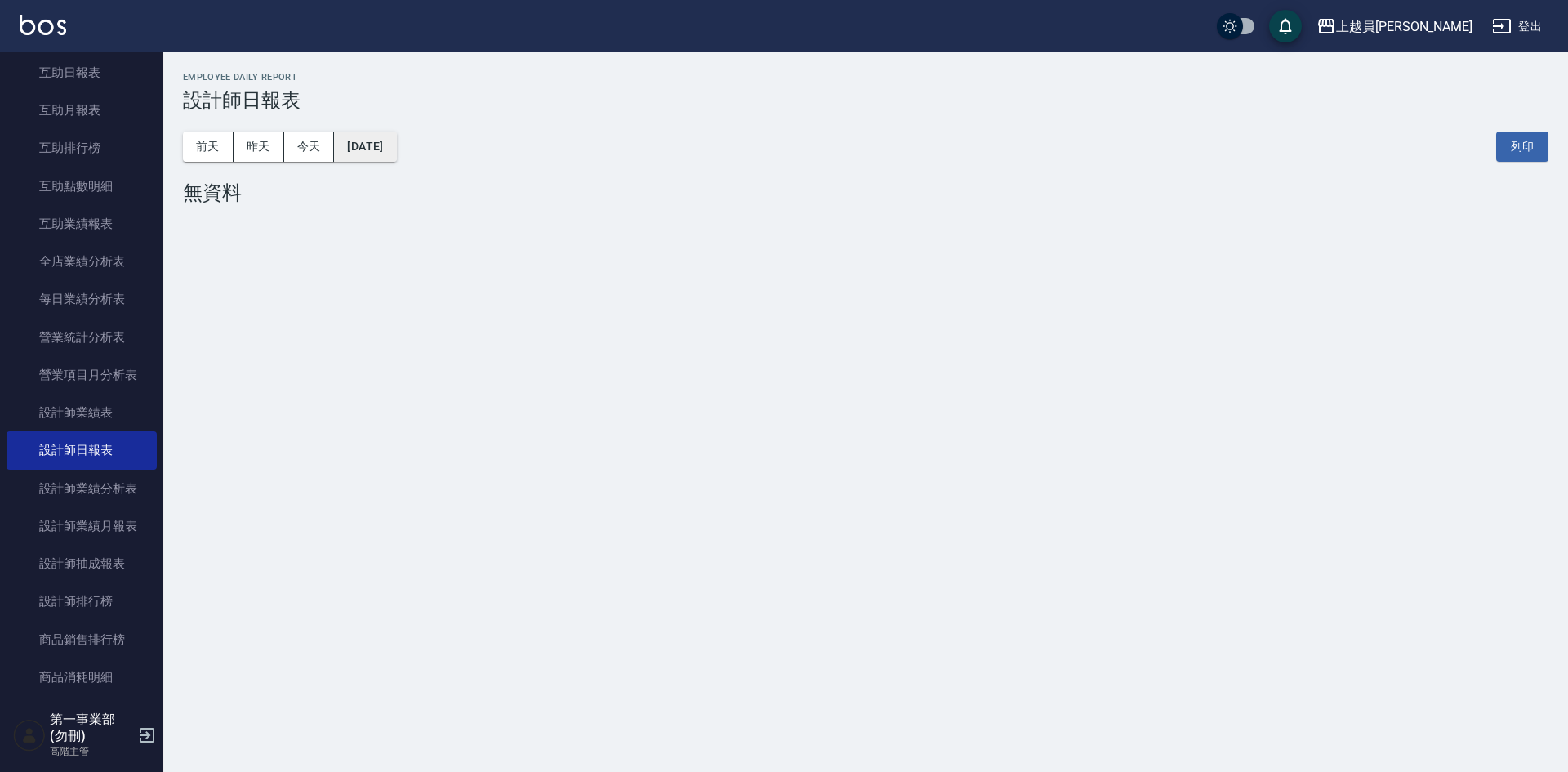
click at [375, 151] on button "2025/09/05" at bounding box center [366, 146] width 63 height 30
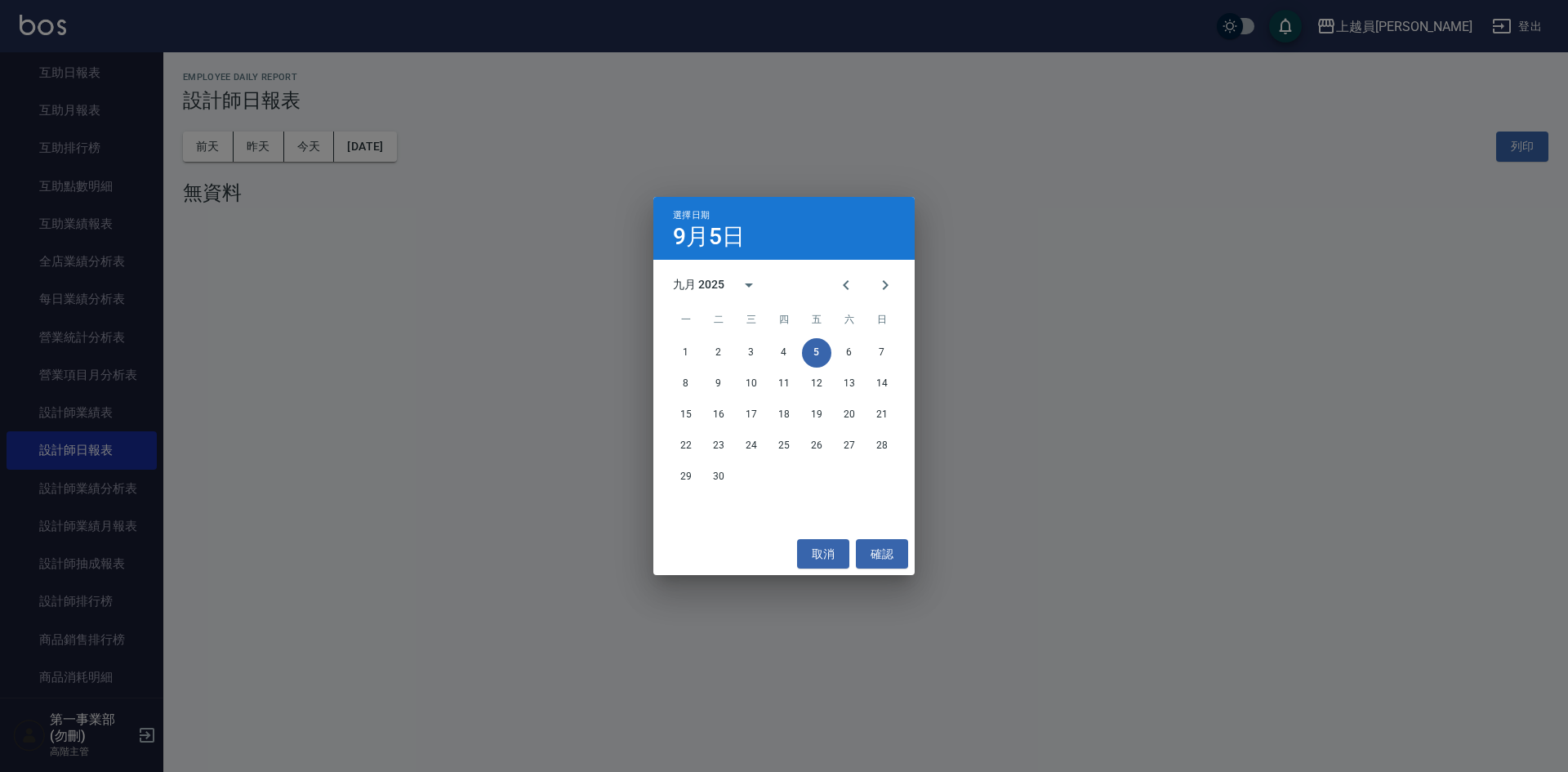
click at [264, 159] on div "選擇日期 9月5日 九月 2025 一 二 三 四 五 六 日 1 2 3 4 5 6 7 8 9 10 11 12 13 14 15 16 17 18 19…" at bounding box center [784, 386] width 1568 height 772
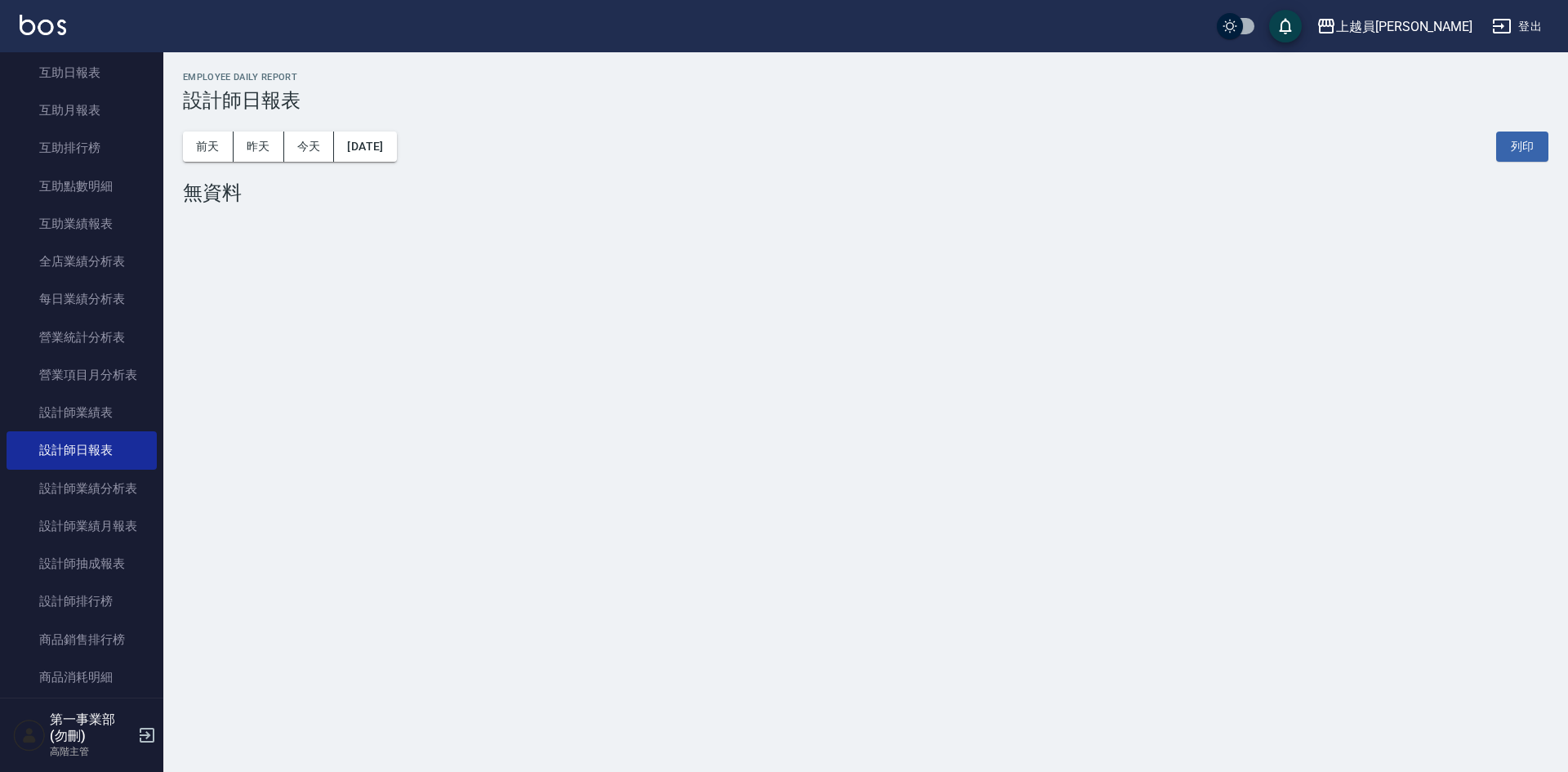
click at [254, 145] on button "昨天" at bounding box center [259, 146] width 50 height 30
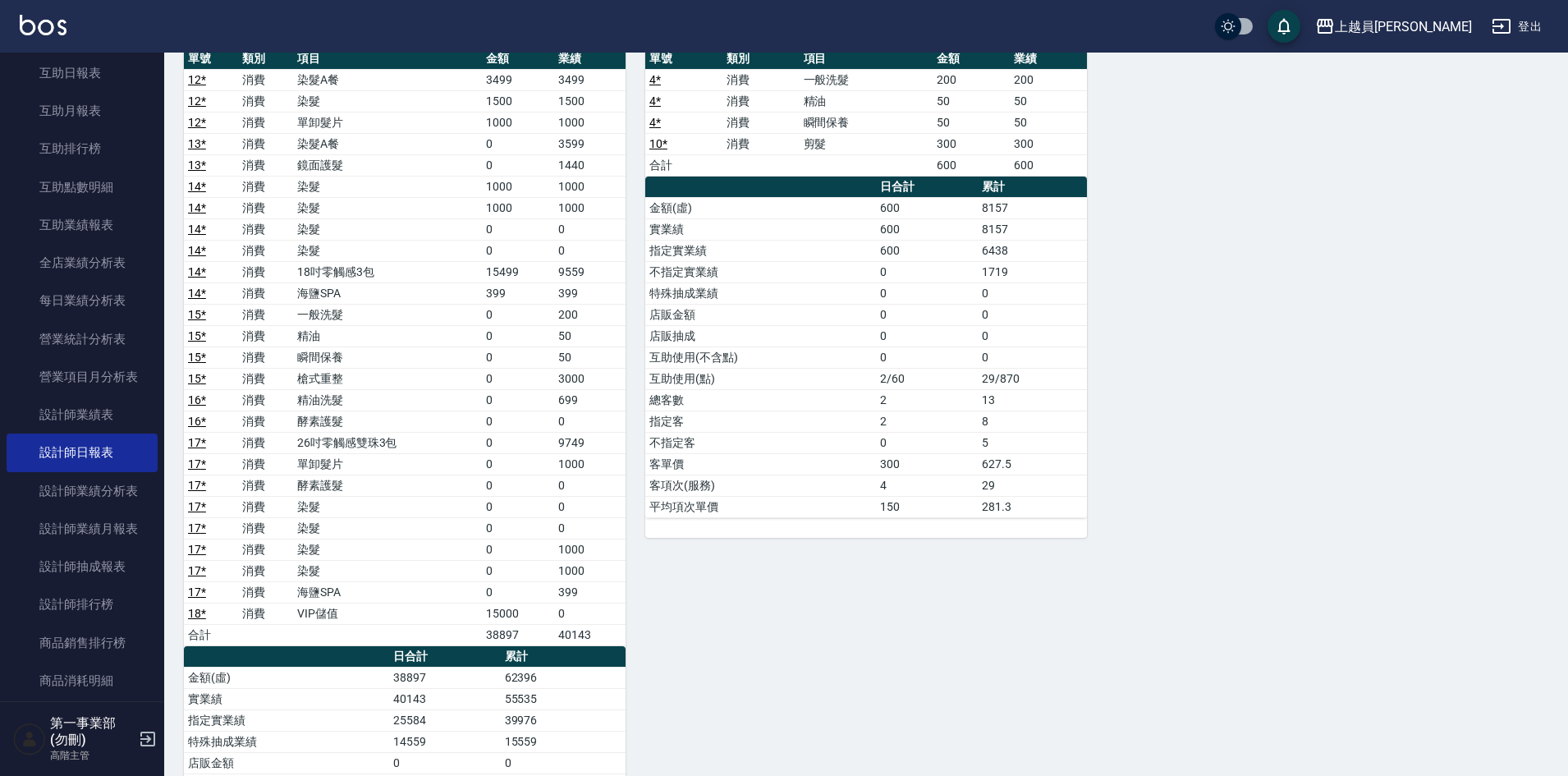
scroll to position [903, 0]
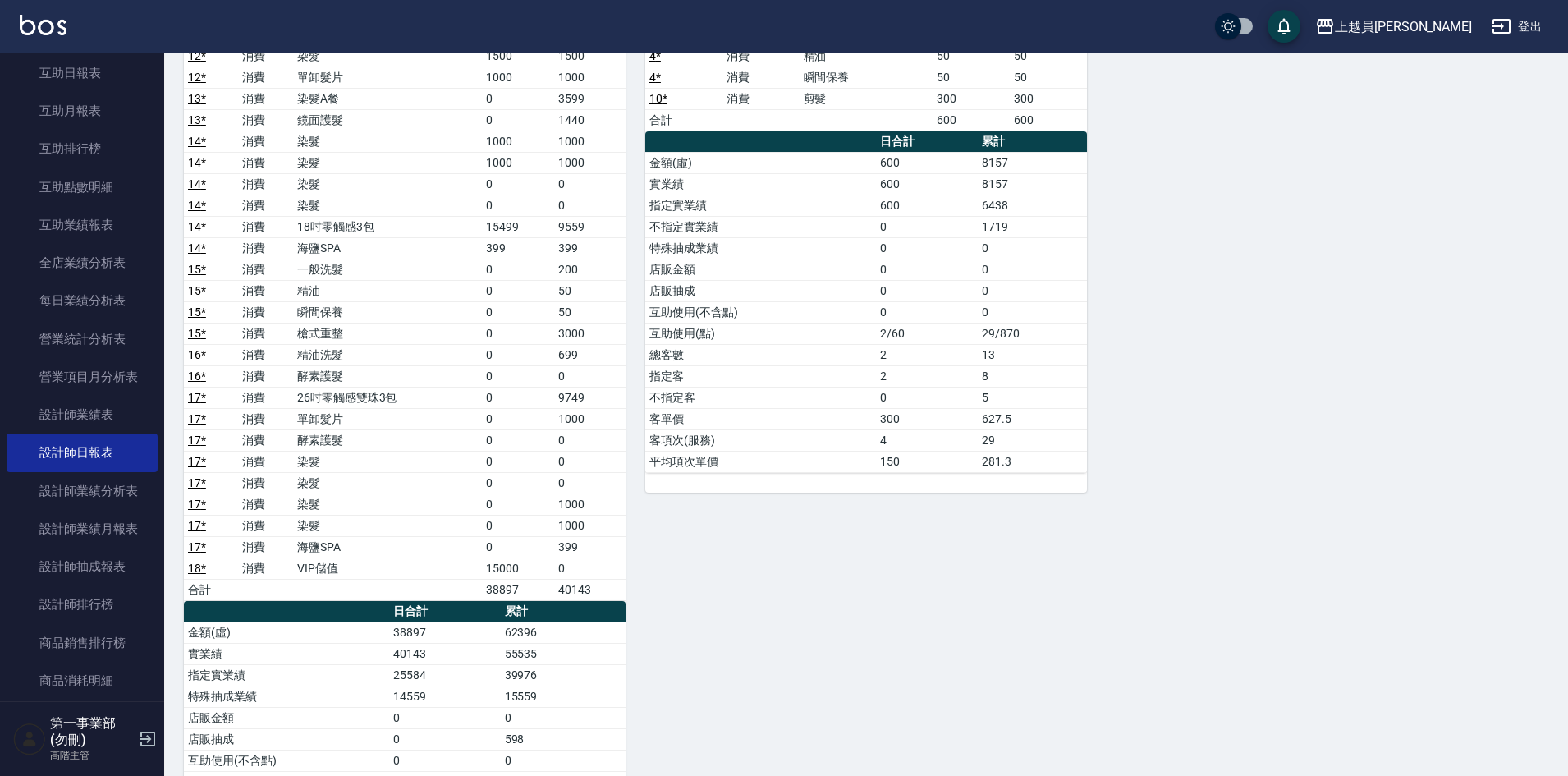
click at [582, 401] on td "9749" at bounding box center [590, 397] width 72 height 21
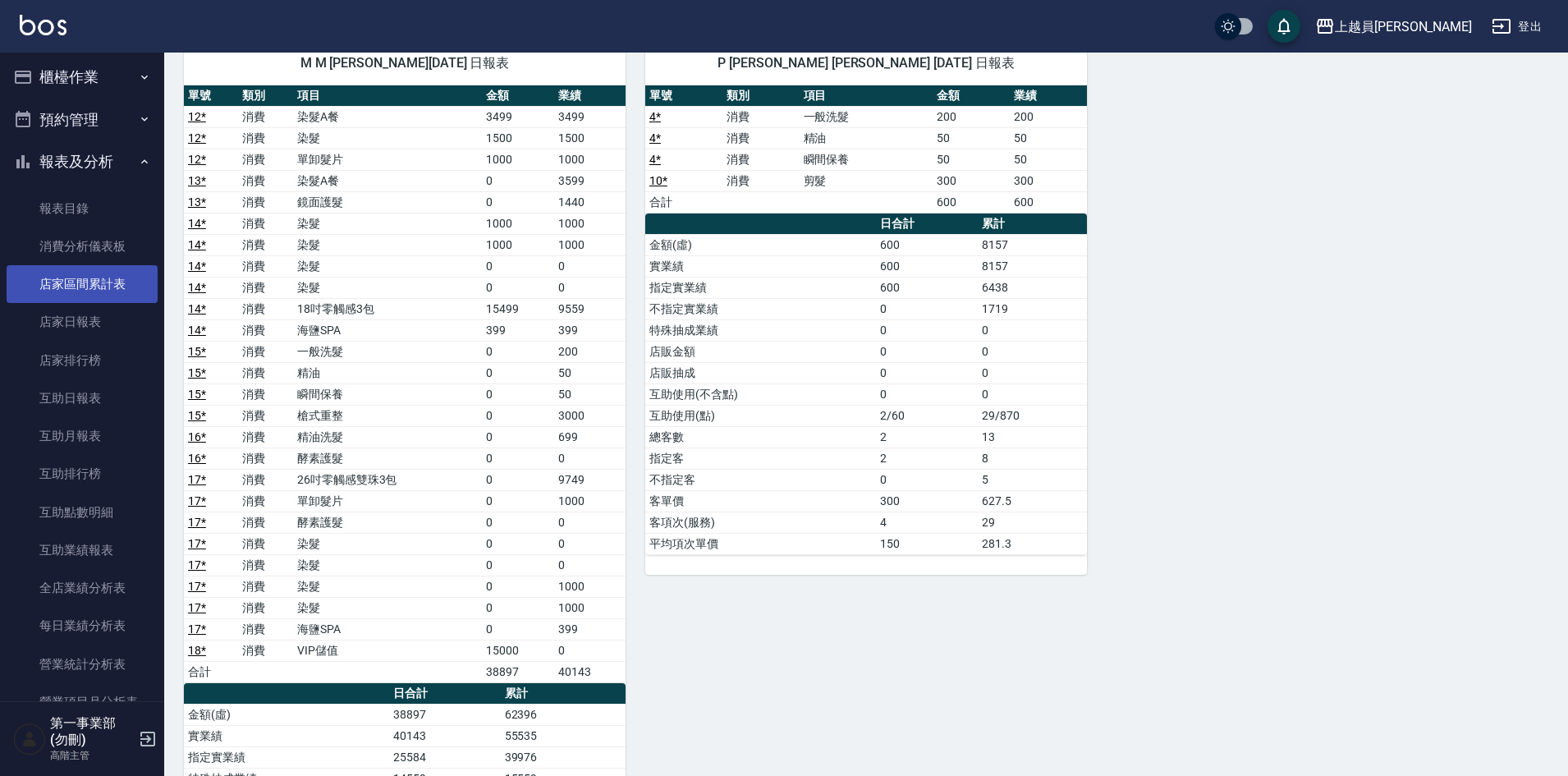
scroll to position [0, 0]
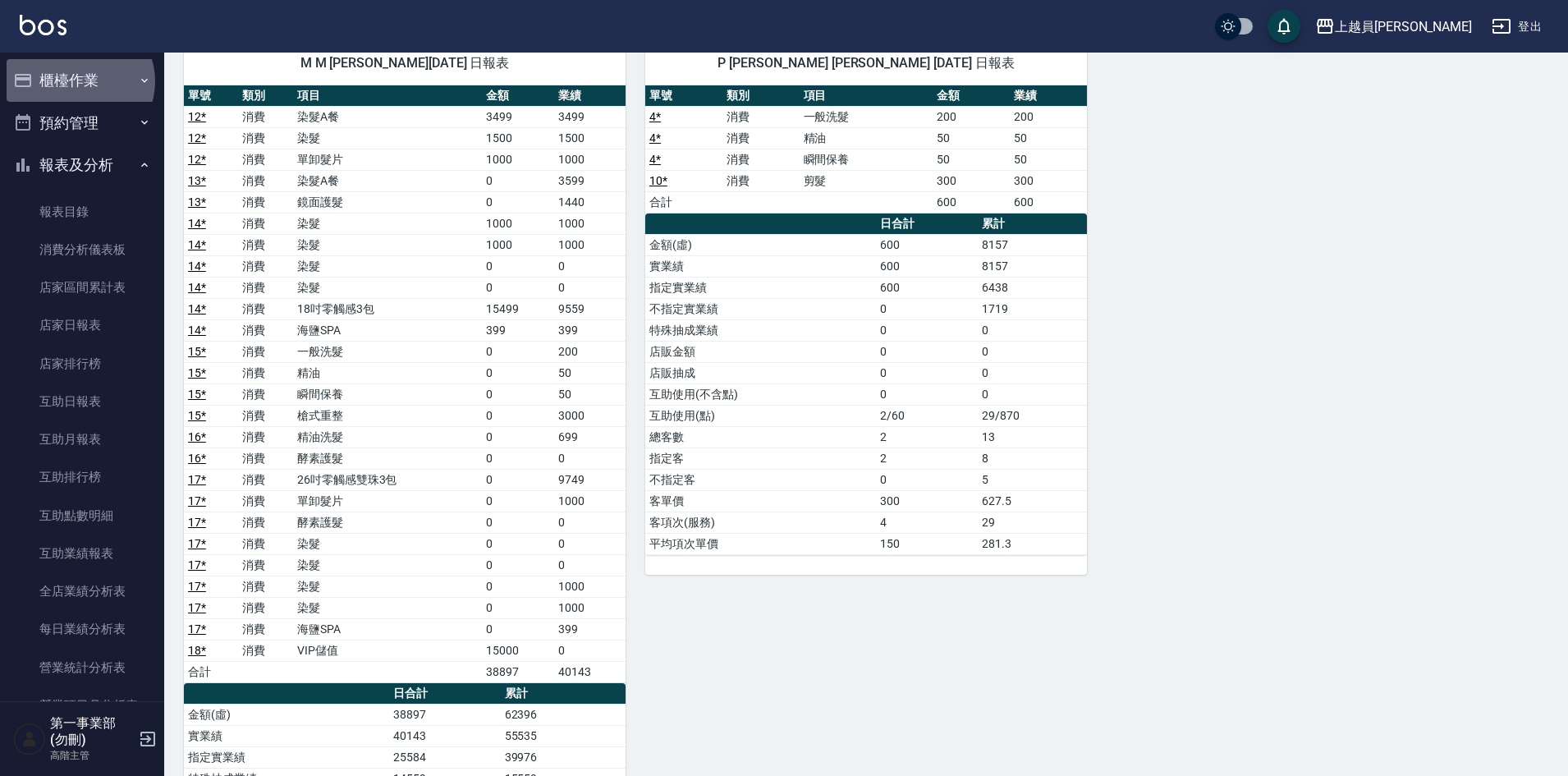
click at [79, 81] on button "櫃檯作業" at bounding box center [82, 80] width 151 height 43
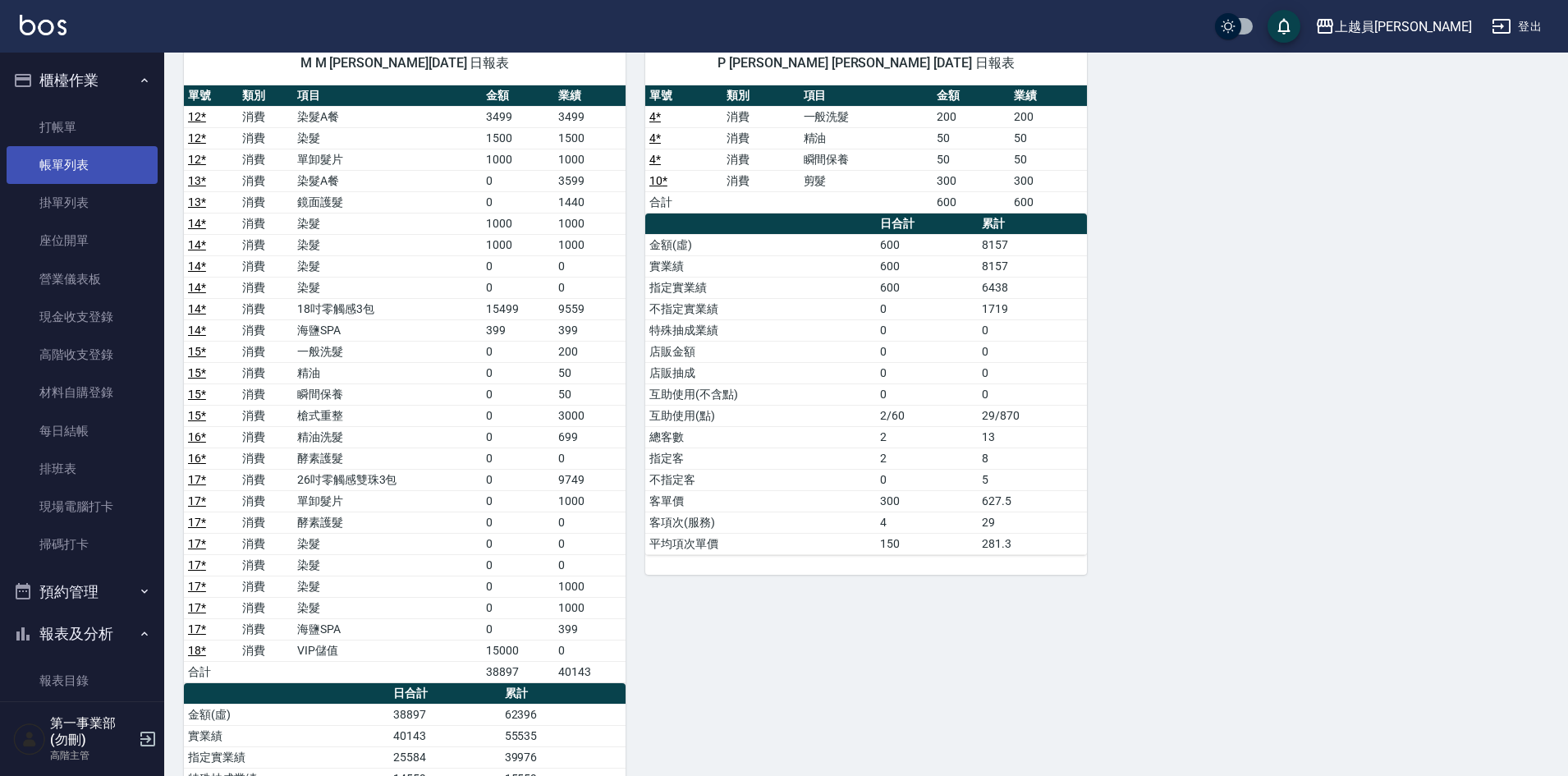
click at [113, 178] on link "帳單列表" at bounding box center [82, 164] width 151 height 38
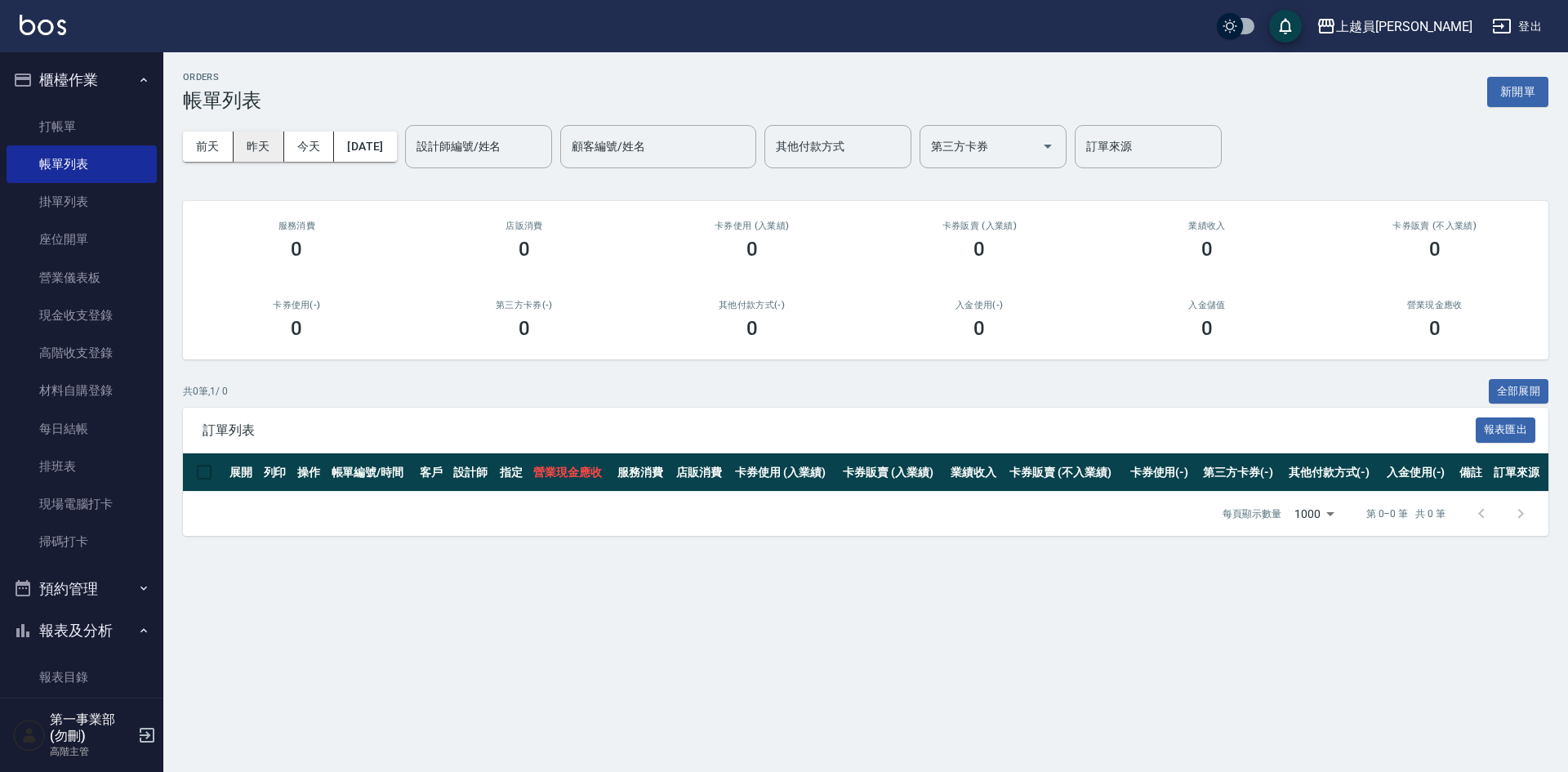
click at [262, 145] on button "昨天" at bounding box center [259, 146] width 50 height 30
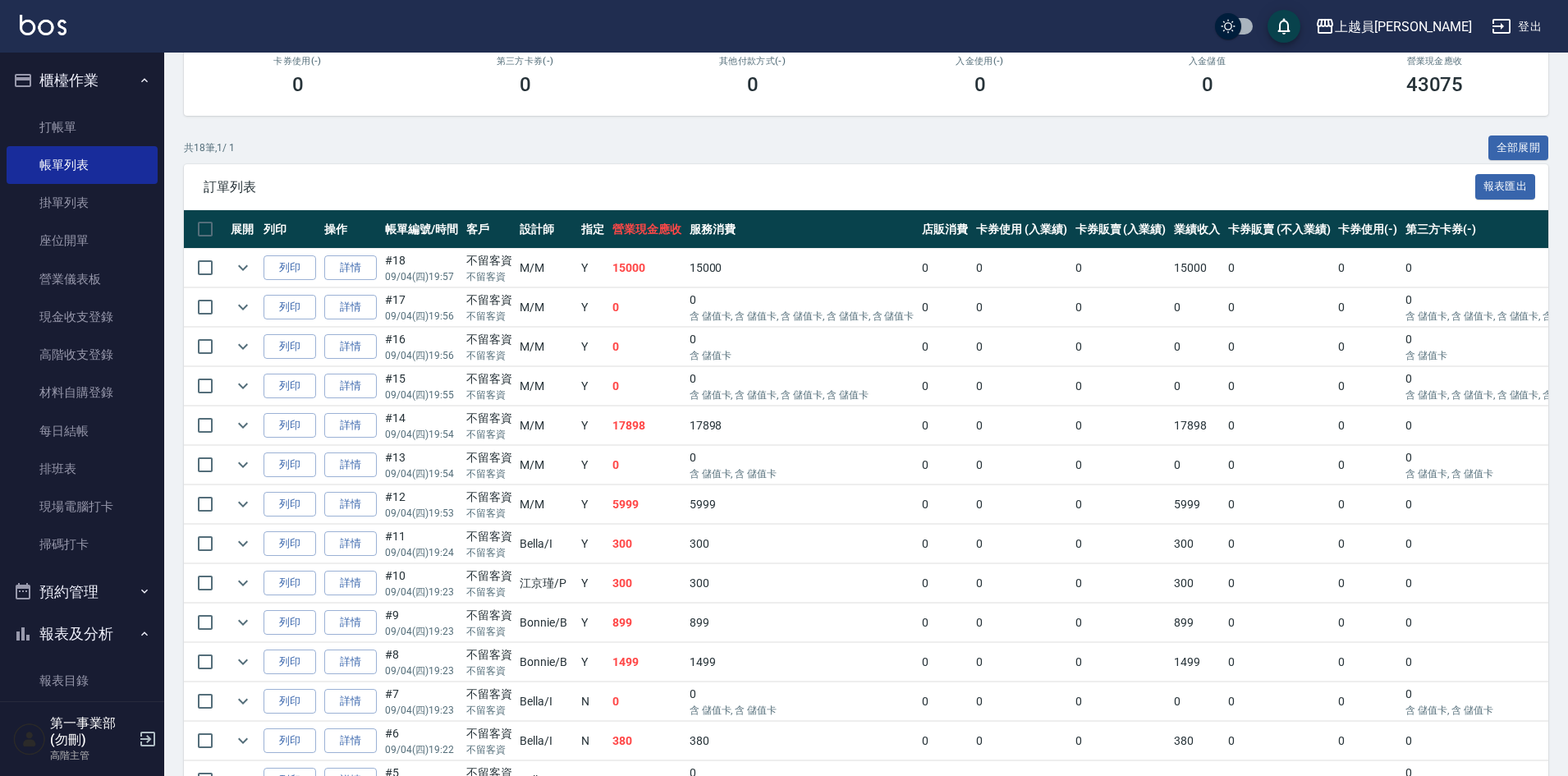
scroll to position [246, 0]
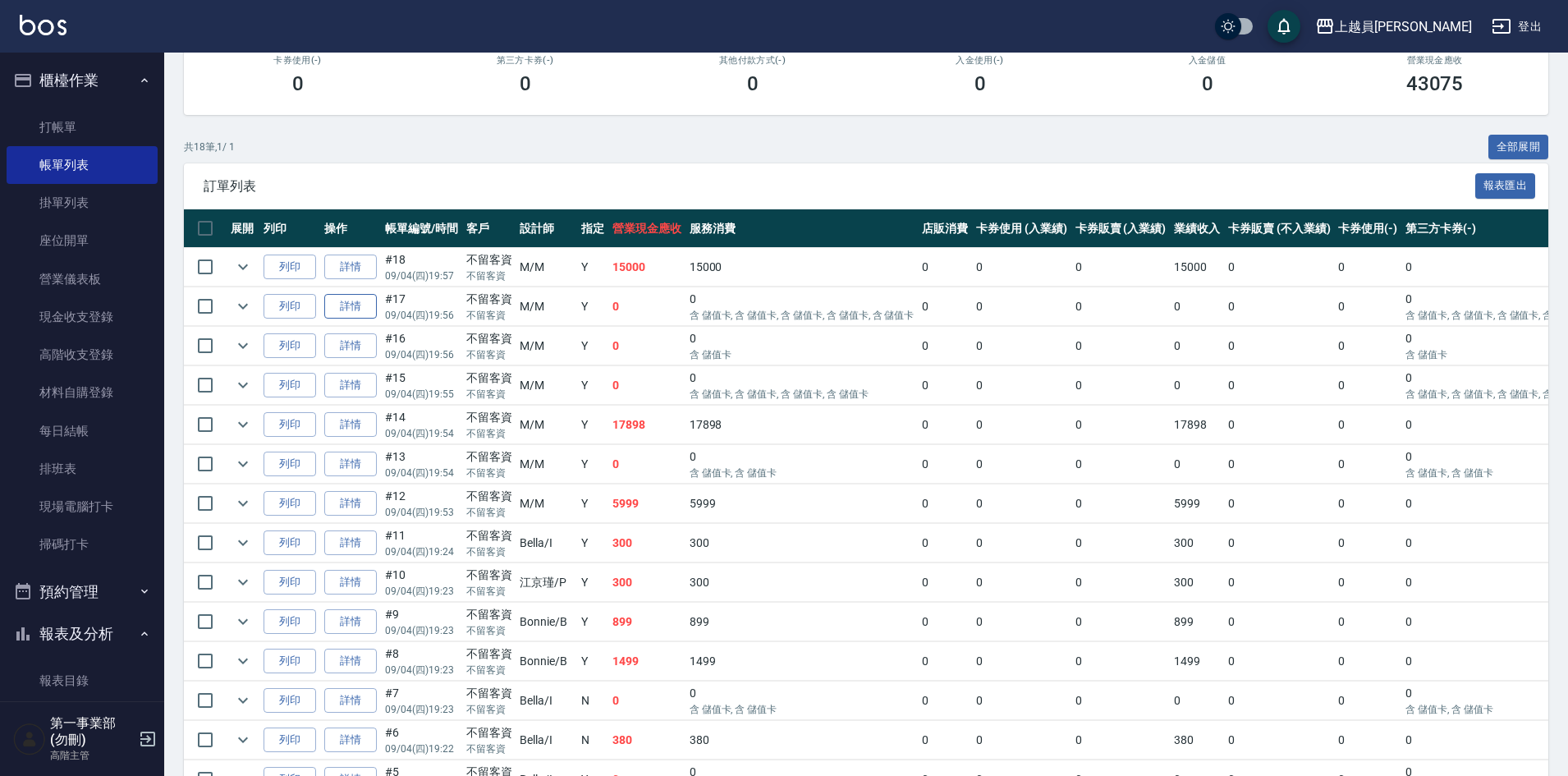
click at [360, 308] on link "詳情" at bounding box center [351, 306] width 52 height 25
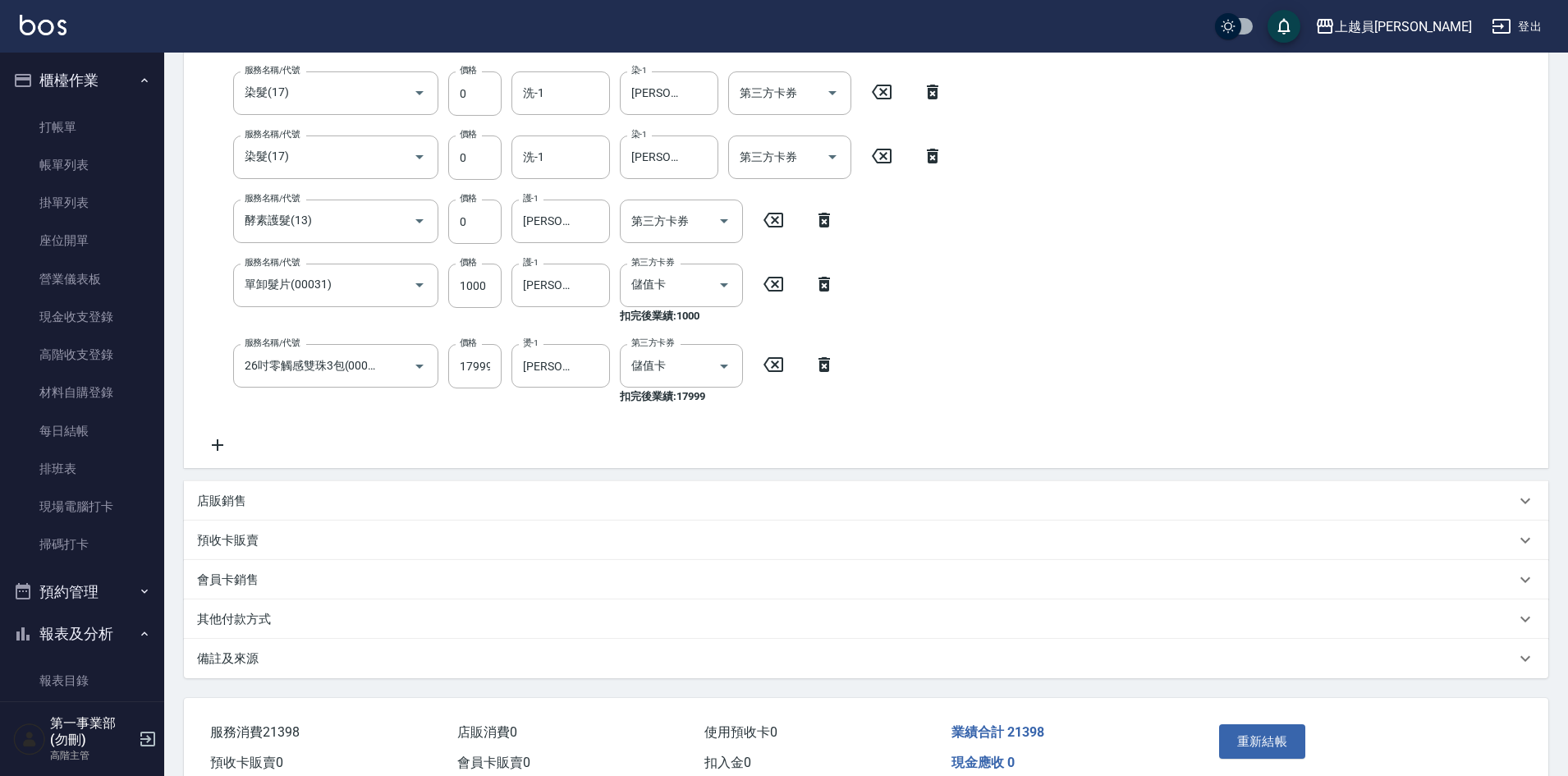
scroll to position [497, 0]
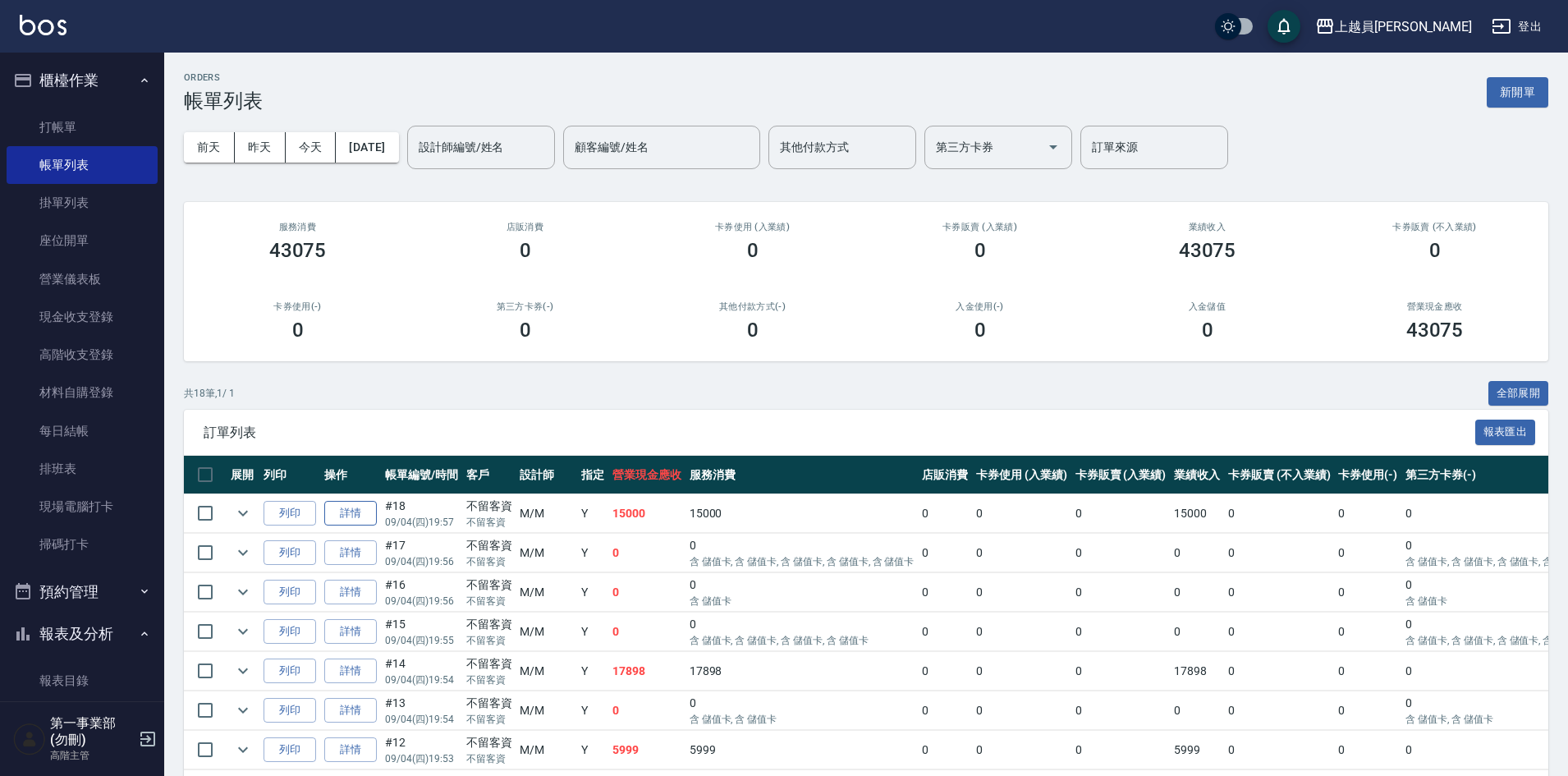
click at [363, 520] on link "詳情" at bounding box center [351, 513] width 52 height 25
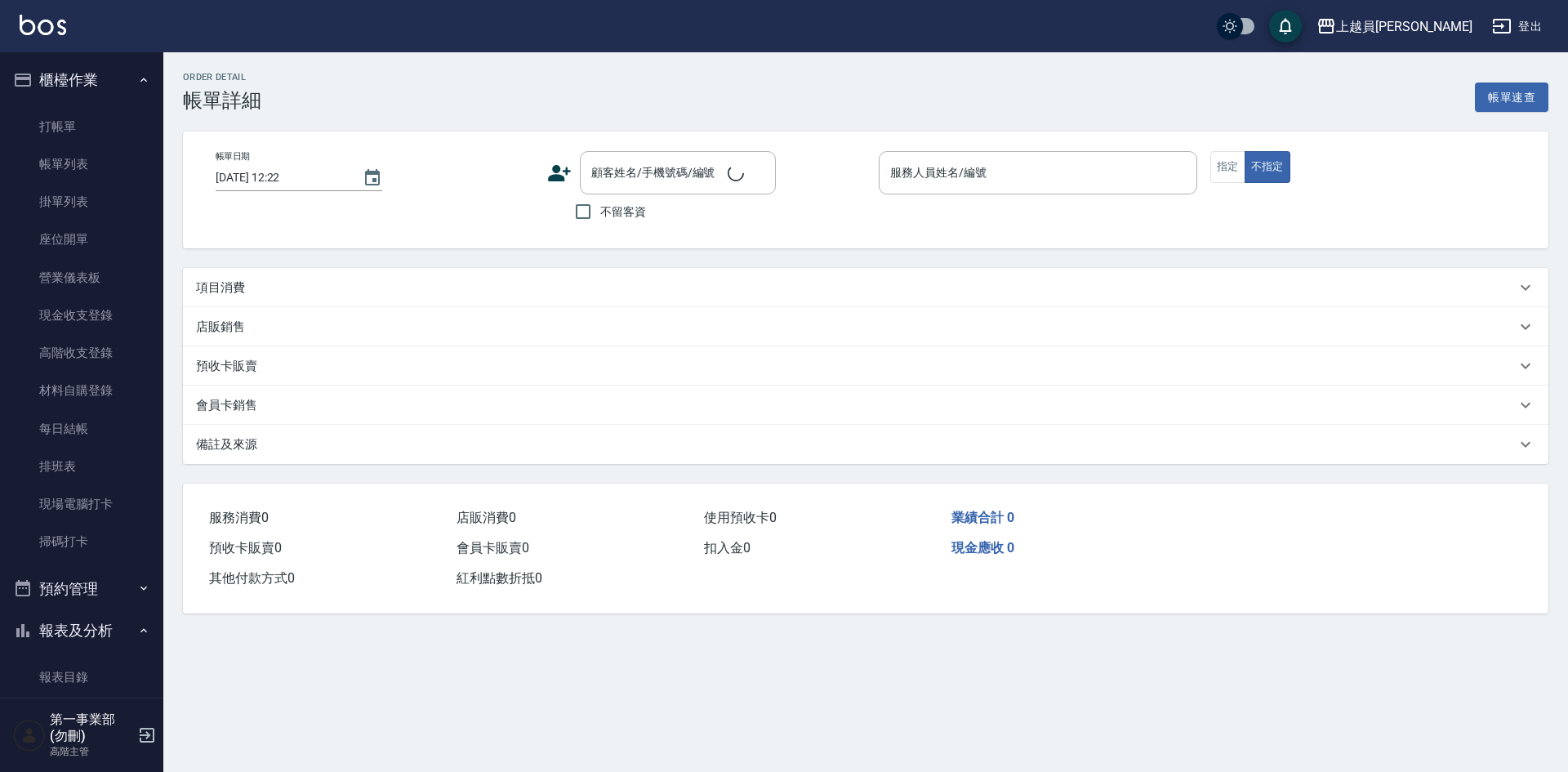
type input "2025/09/04 19:57"
checkbox input "true"
type input "M-M"
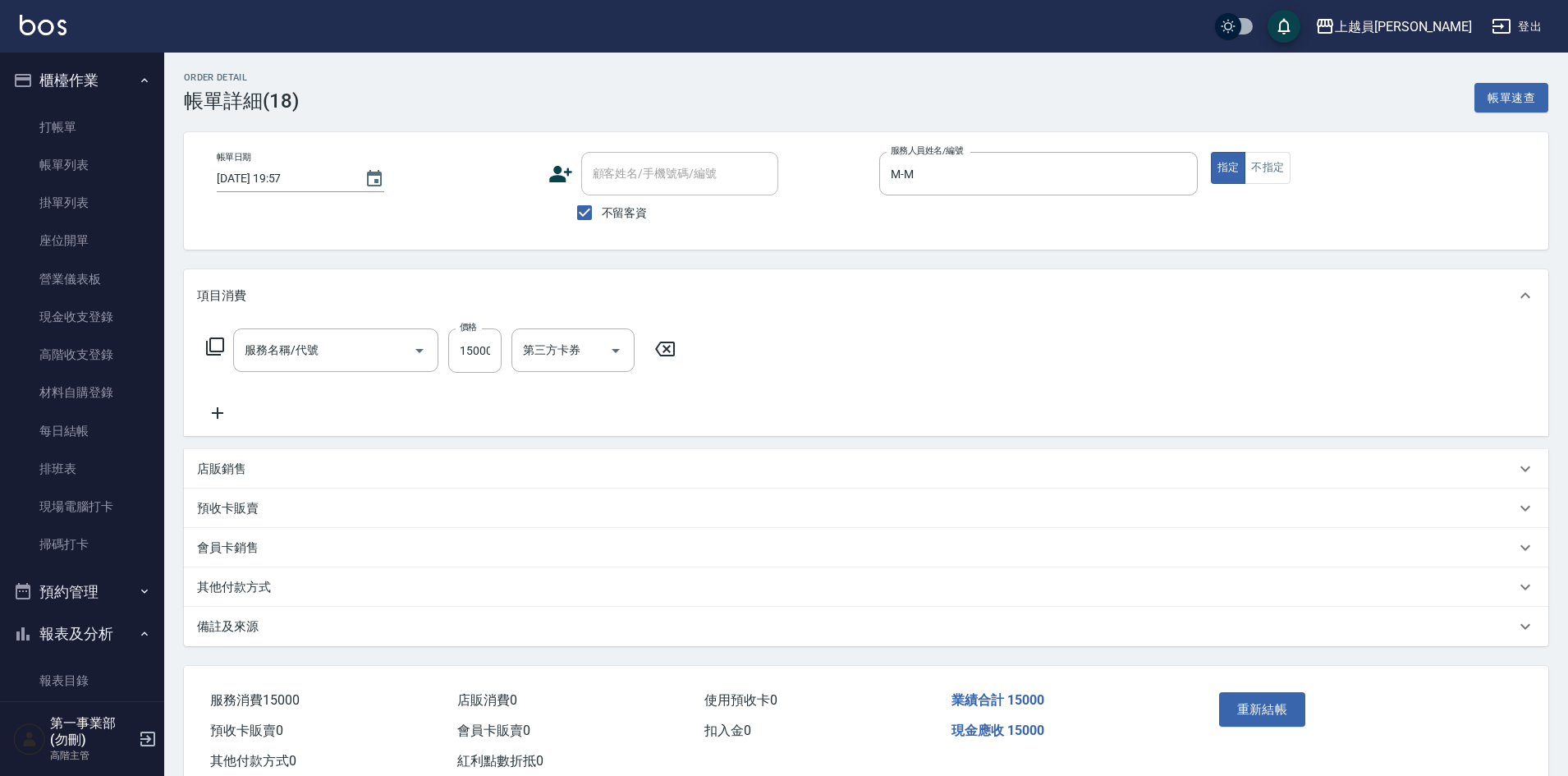
type input "VIP儲值(99)"
click at [86, 77] on button "櫃檯作業" at bounding box center [82, 80] width 151 height 43
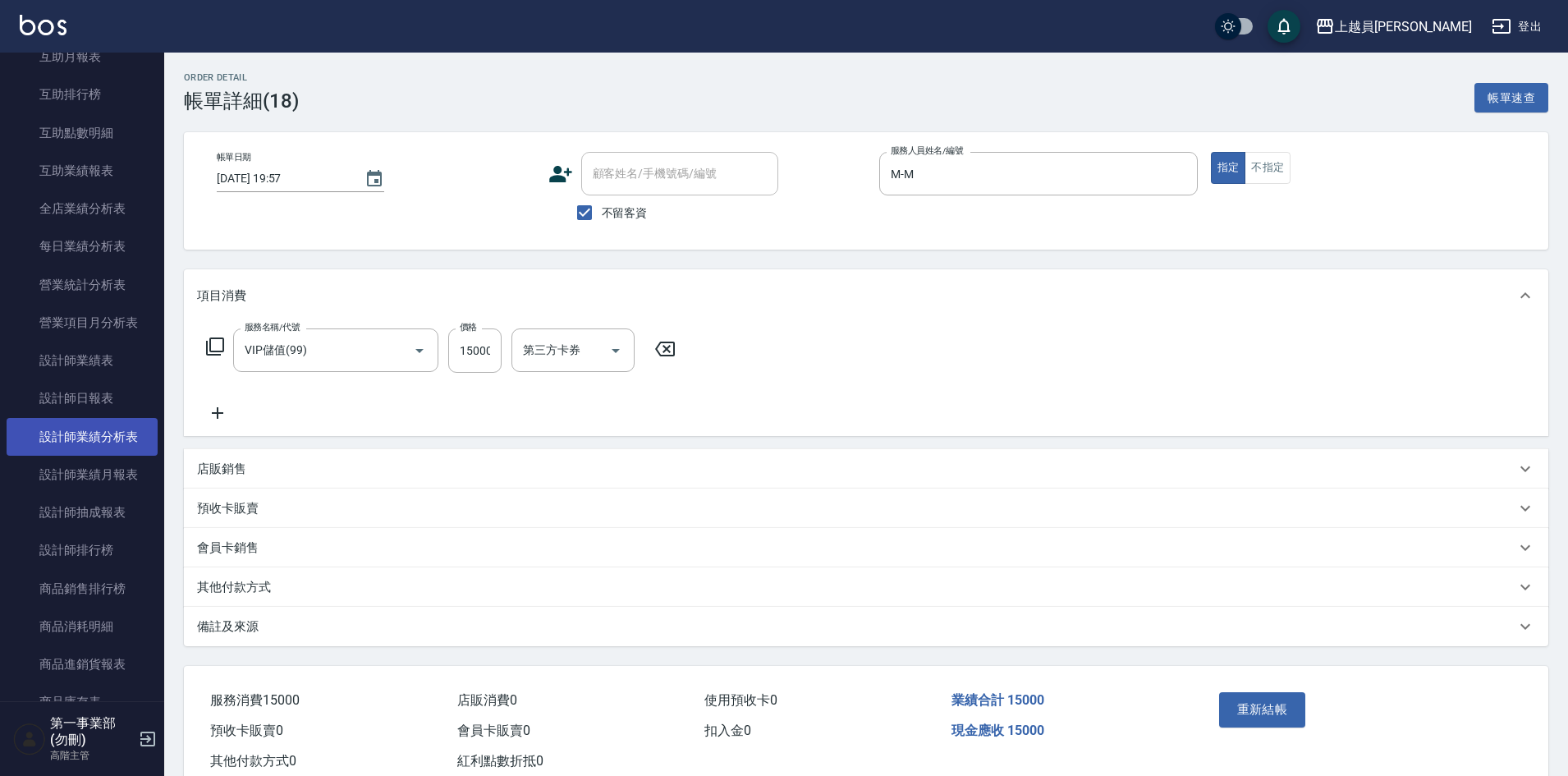
scroll to position [410, 0]
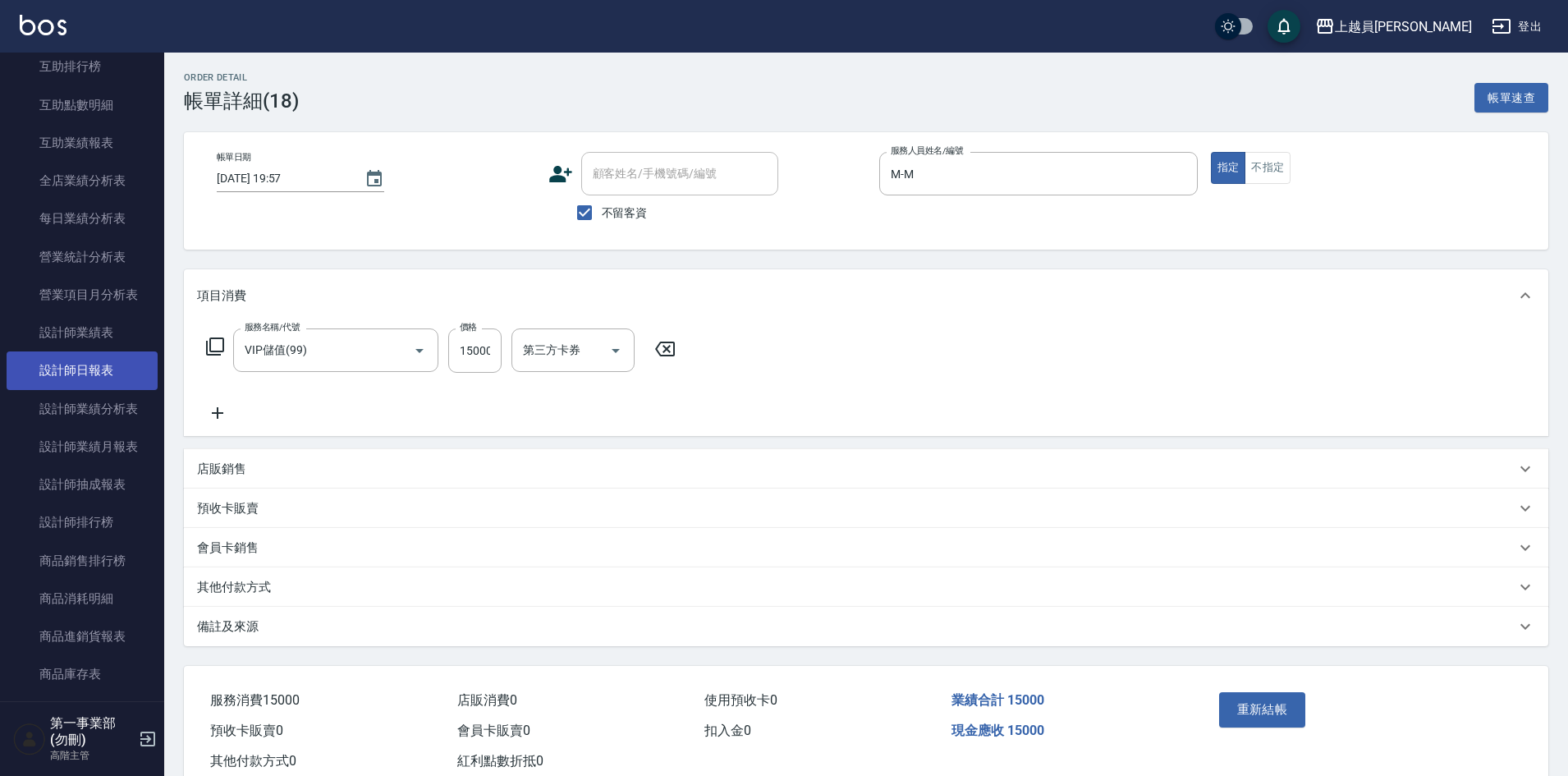
click at [97, 368] on link "設計師日報表" at bounding box center [82, 370] width 151 height 38
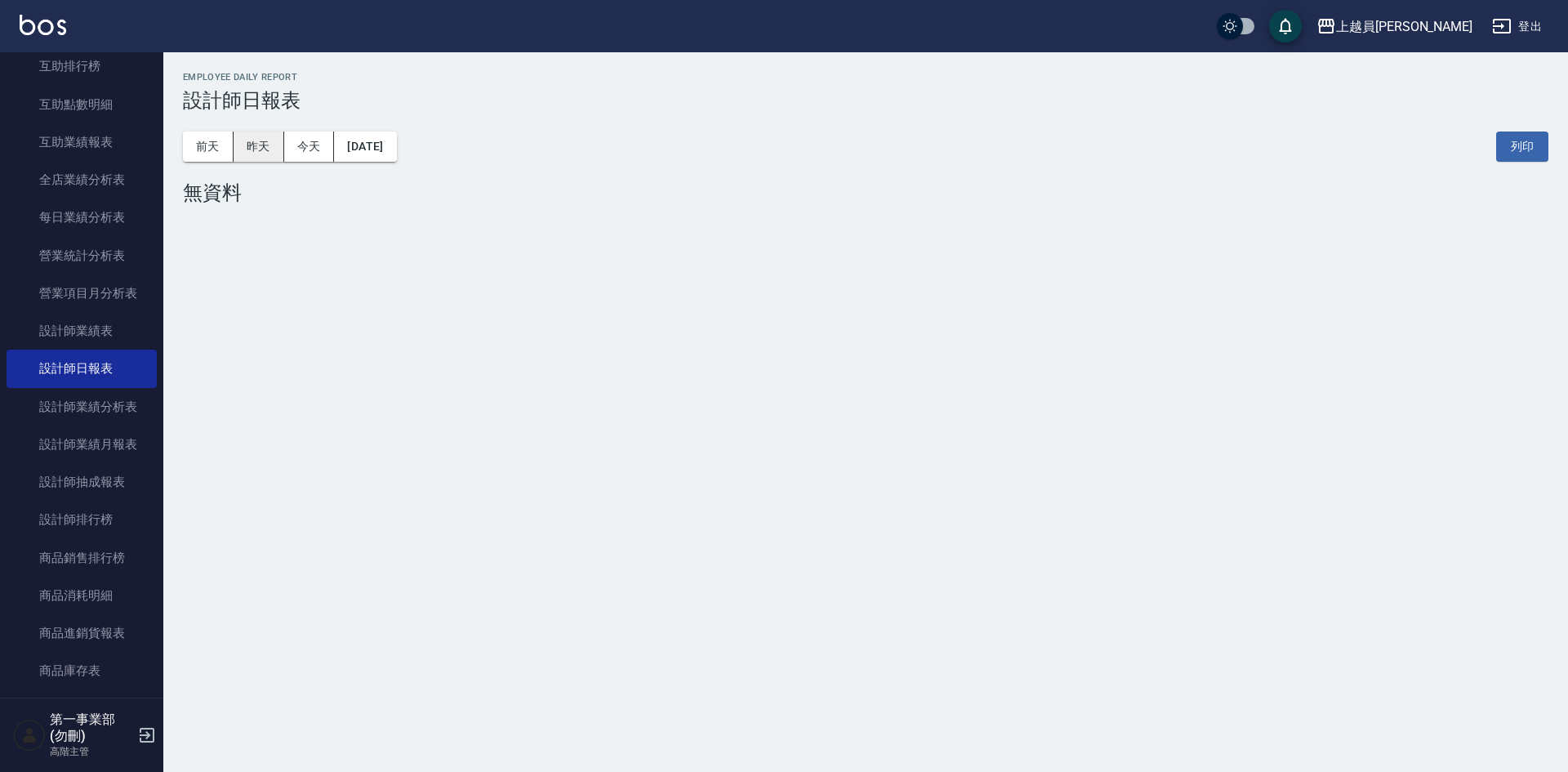
click at [258, 145] on button "昨天" at bounding box center [259, 146] width 50 height 30
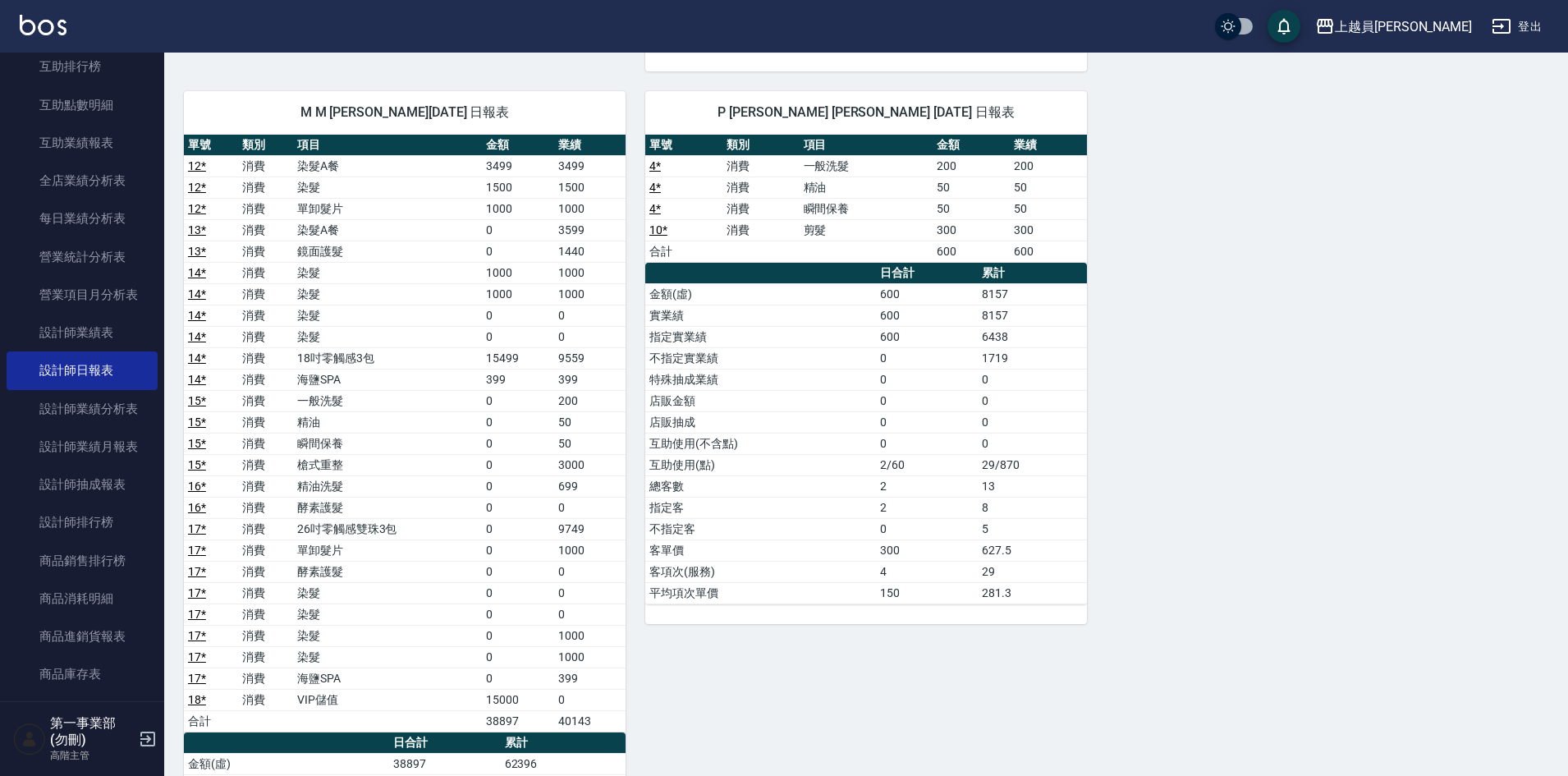
scroll to position [821, 0]
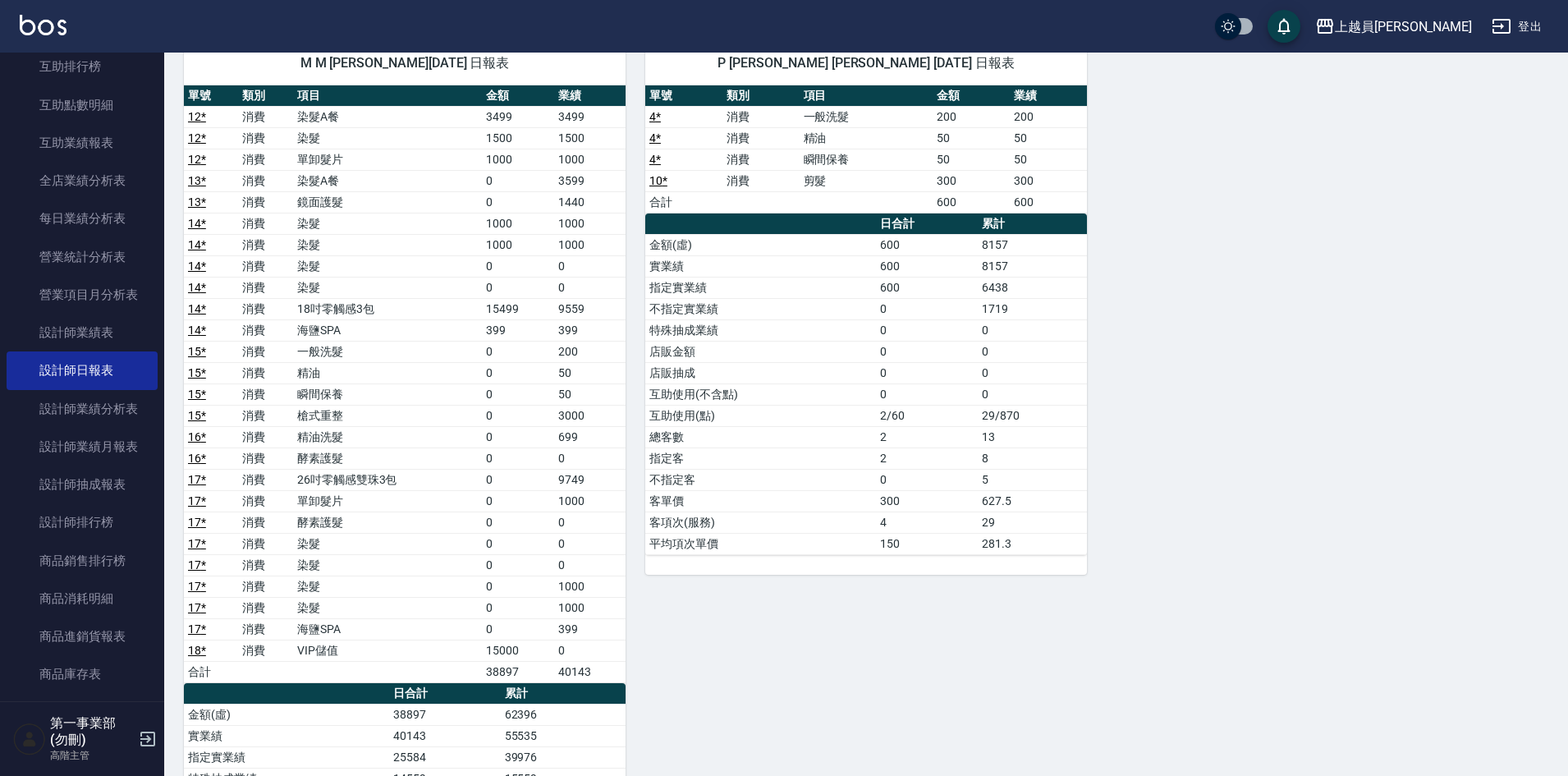
click at [1256, 368] on div "B Bonnie 林庭伃 09/04/2025 日報表 單號 類別 項目 金額 業績 8 * 消費 去角質洗髮 499 499 8 * 消費 單卸髮片 100…" at bounding box center [856, 171] width 1384 height 1660
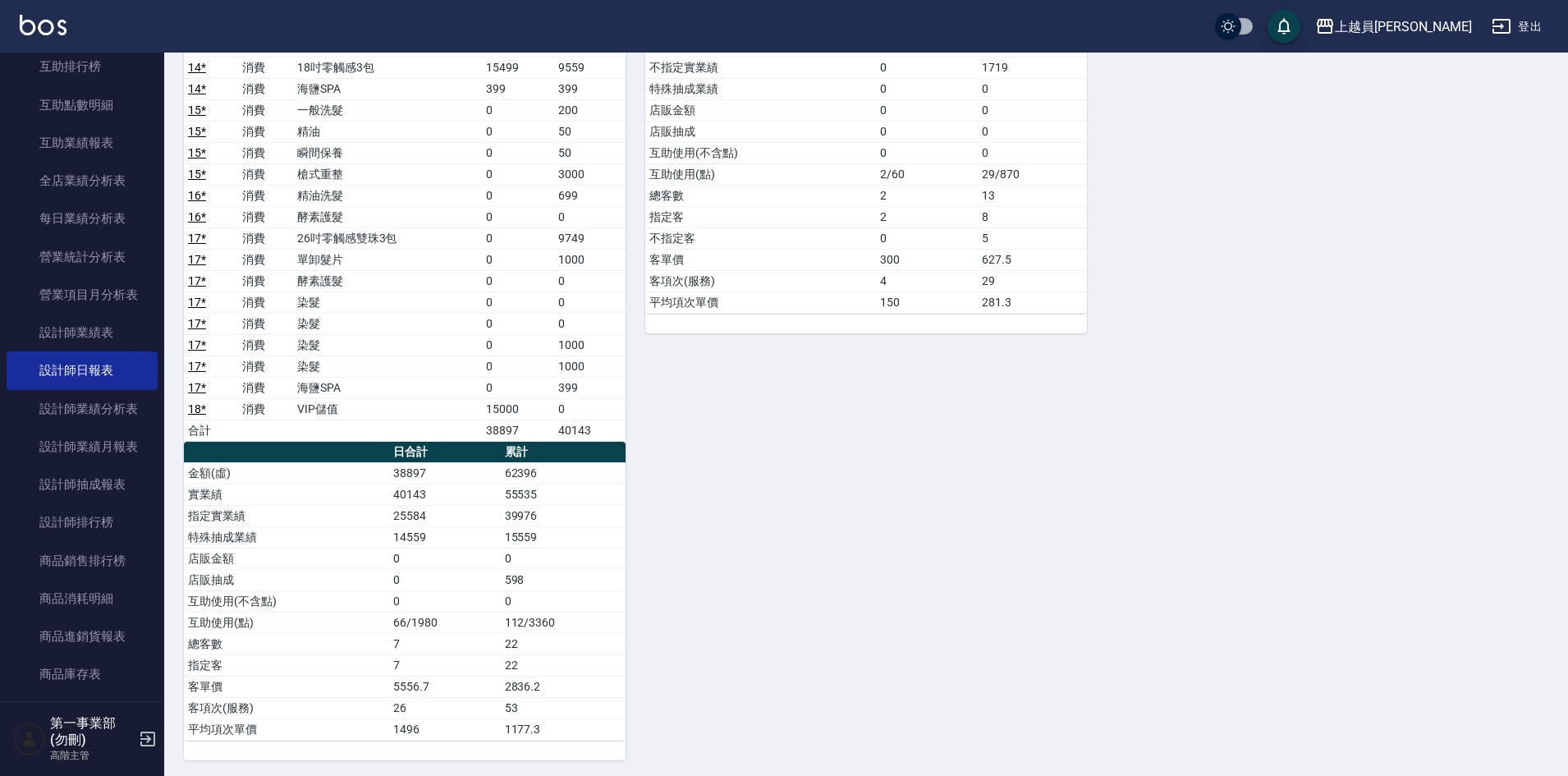
scroll to position [1067, 0]
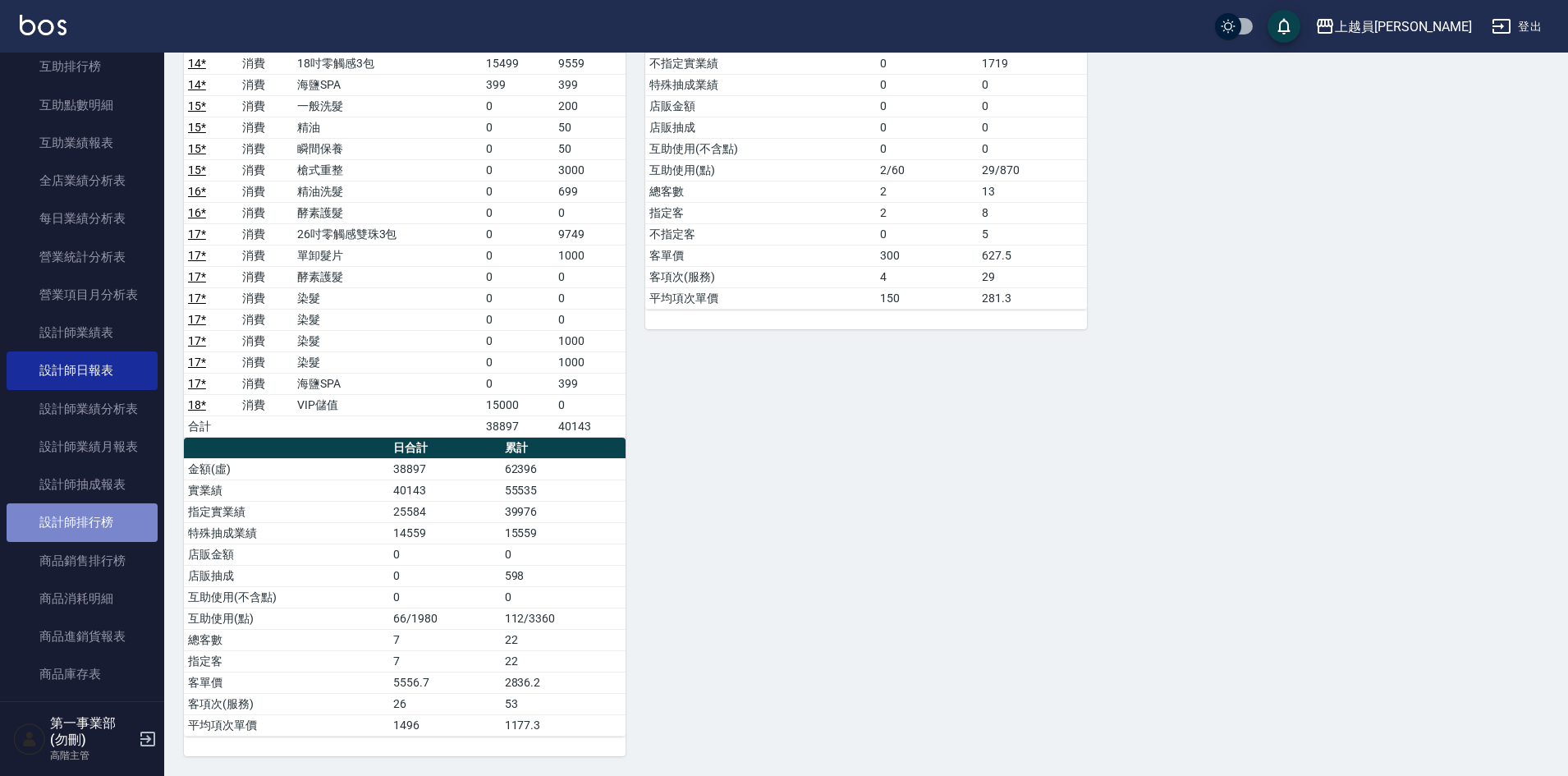
click at [111, 516] on link "設計師排行榜" at bounding box center [82, 522] width 151 height 38
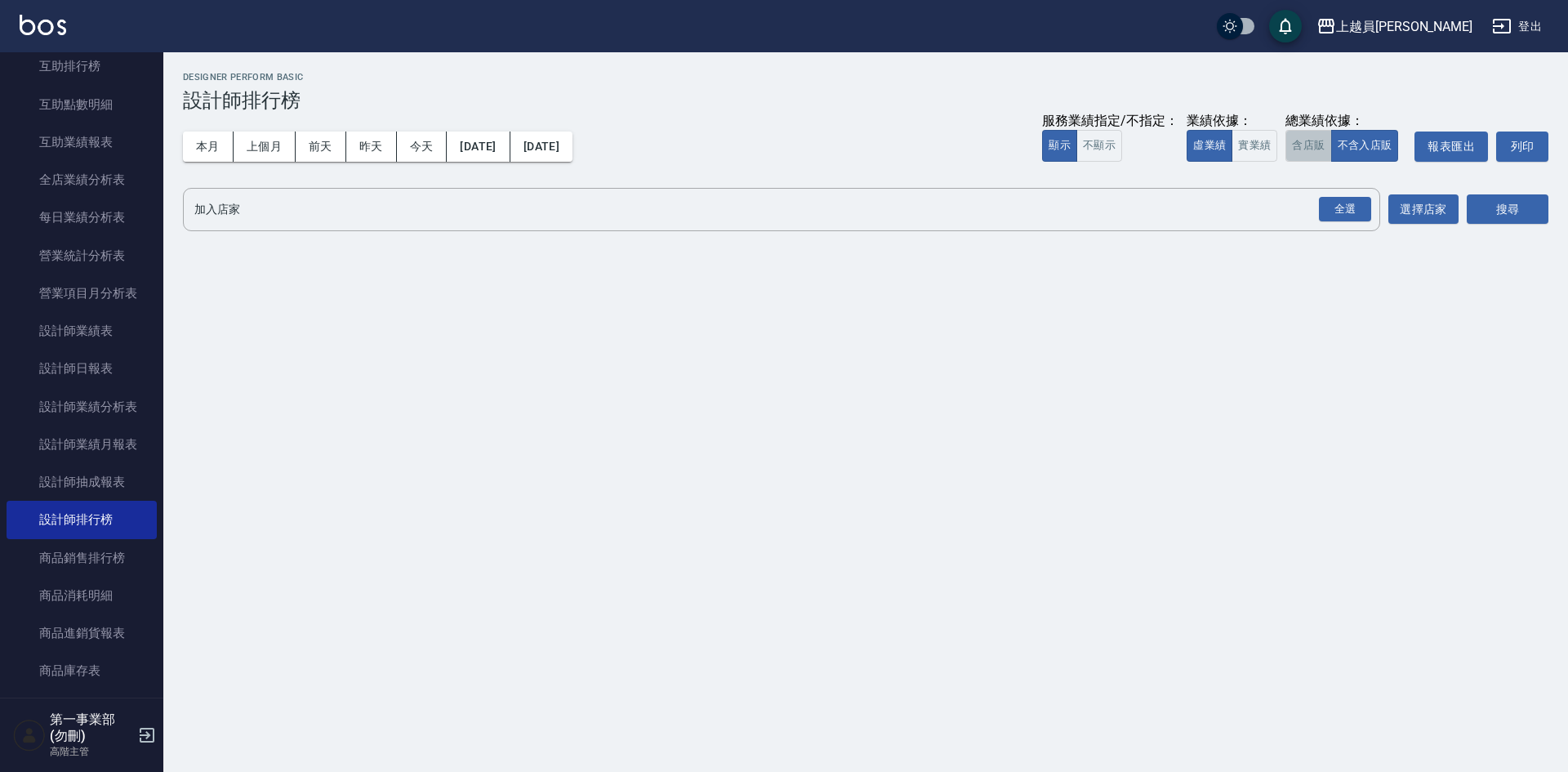
click at [1319, 146] on button "含店販" at bounding box center [1308, 146] width 46 height 32
click at [1354, 219] on div "全選" at bounding box center [1345, 209] width 52 height 25
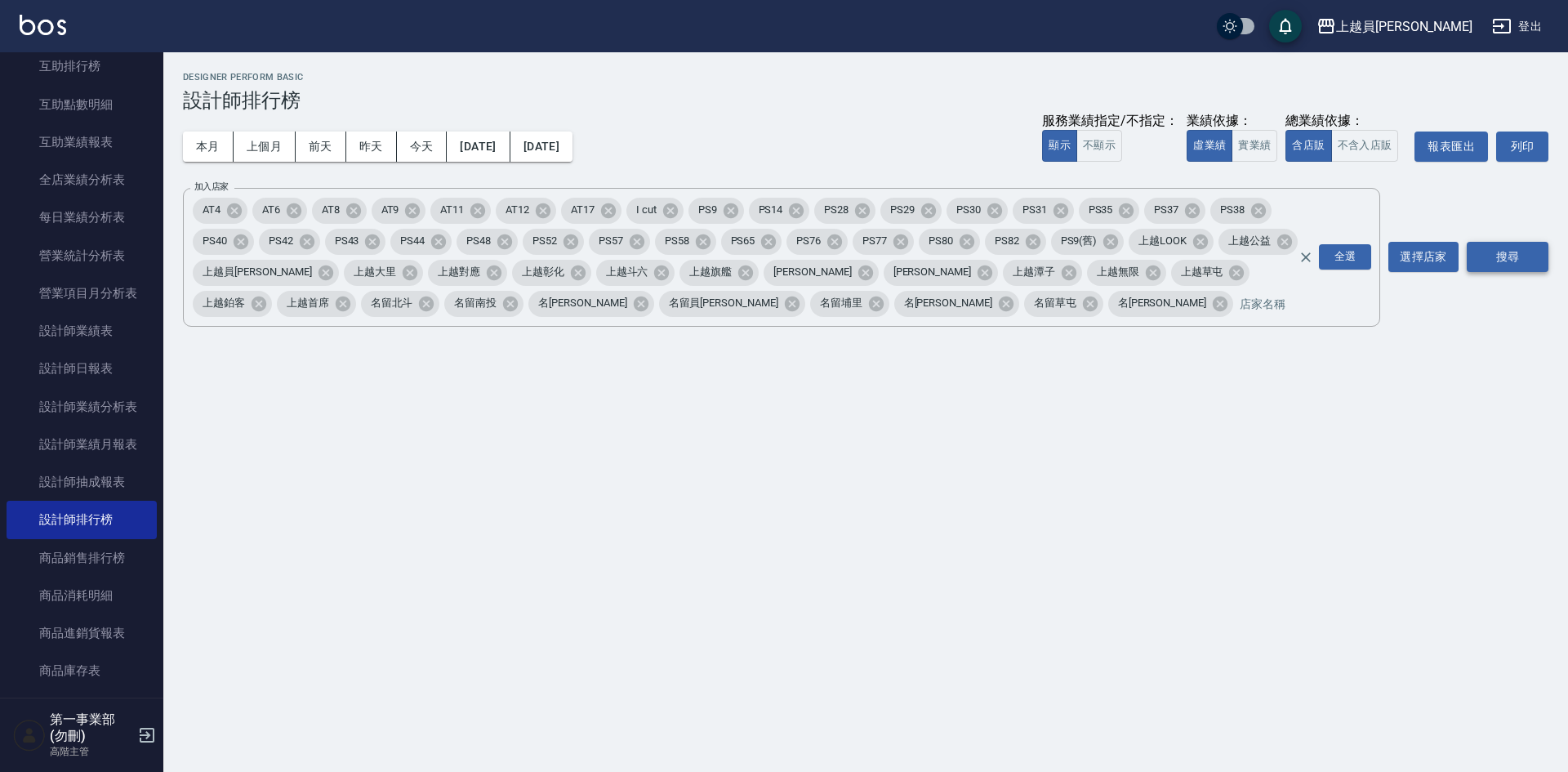
click at [1497, 259] on button "搜尋" at bounding box center [1508, 256] width 82 height 30
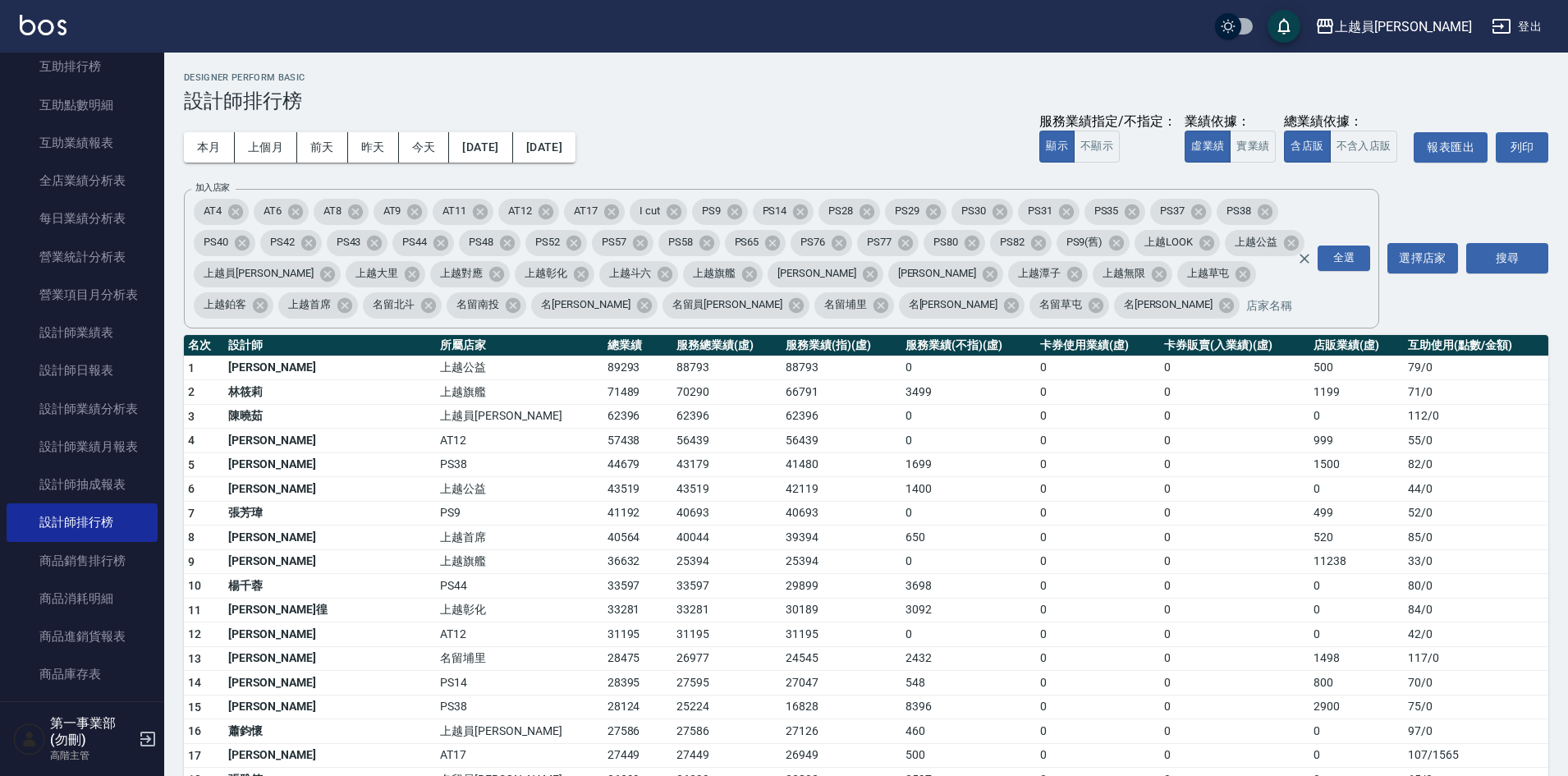
click at [880, 140] on div "本月 上個月 前天 昨天 今天 2025/09/01 2025/09/05 服務業績指定/不指定： 顯示 不顯示 業績依據： 虛業績 實業績 總業績依據： 含…" at bounding box center [866, 148] width 1365 height 70
click at [1160, 648] on td "0" at bounding box center [1234, 658] width 149 height 24
click at [903, 137] on div "本月 上個月 前天 昨天 今天 2025/09/01 2025/09/05 服務業績指定/不指定： 顯示 不顯示 業績依據： 虛業績 實業績 總業績依據： 含…" at bounding box center [866, 148] width 1365 height 70
click at [901, 548] on td "650" at bounding box center [969, 538] width 134 height 24
click at [901, 596] on td "3698" at bounding box center [969, 587] width 134 height 24
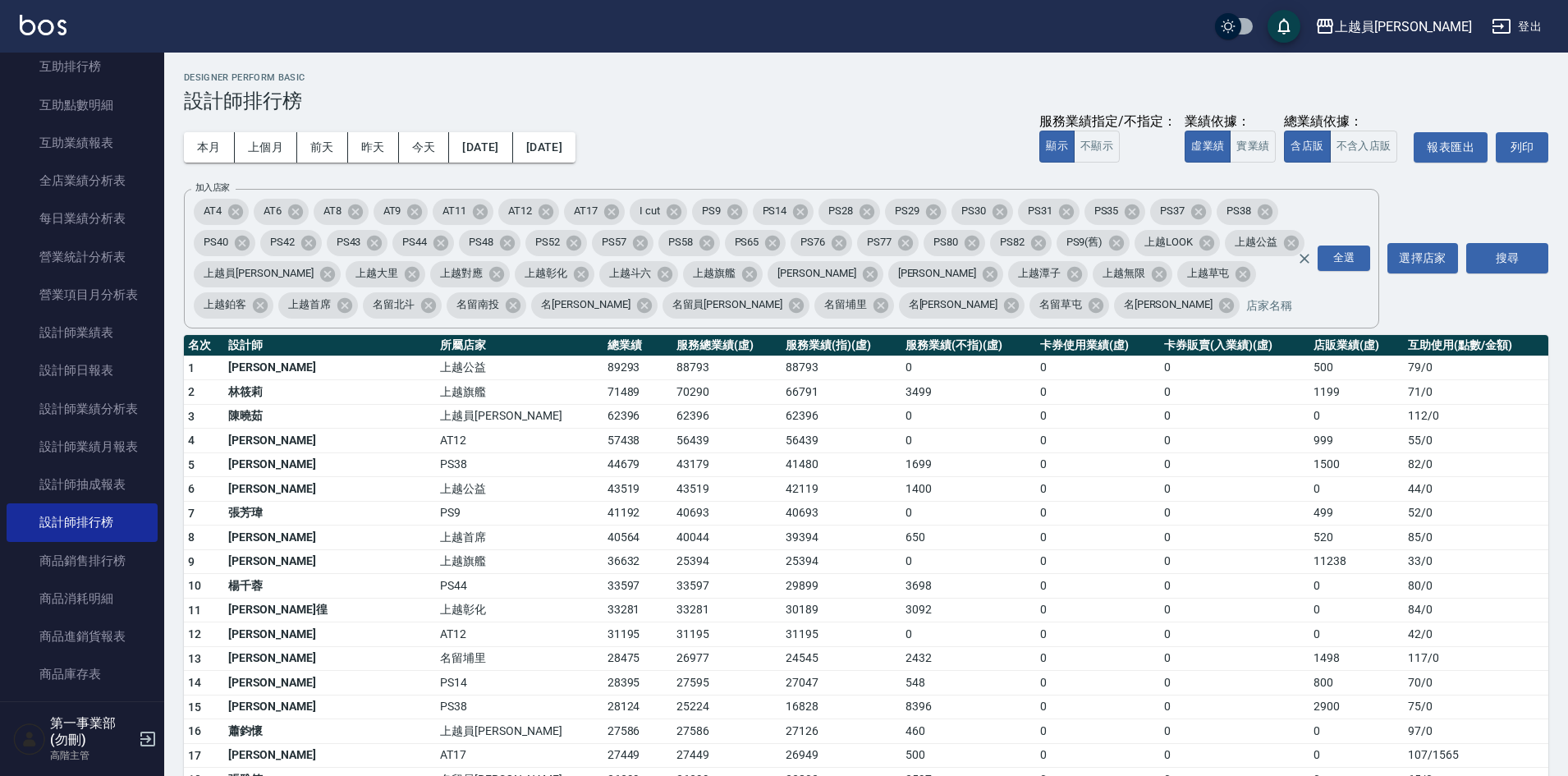
click at [924, 539] on td "650" at bounding box center [969, 538] width 134 height 24
click at [880, 121] on div "本月 上個月 前天 昨天 今天 2025/09/01 2025/09/05 服務業績指定/不指定： 顯示 不顯示 業績依據： 虛業績 實業績 總業績依據： 含…" at bounding box center [866, 148] width 1365 height 70
click at [824, 107] on h3 "設計師排行榜" at bounding box center [866, 101] width 1365 height 23
click at [835, 103] on h3 "設計師排行榜" at bounding box center [866, 101] width 1365 height 23
click at [832, 150] on div "本月 上個月 前天 昨天 今天 2025/09/01 2025/09/05 服務業績指定/不指定： 顯示 不顯示 業績依據： 虛業績 實業績 總業績依據： 含…" at bounding box center [866, 148] width 1365 height 70
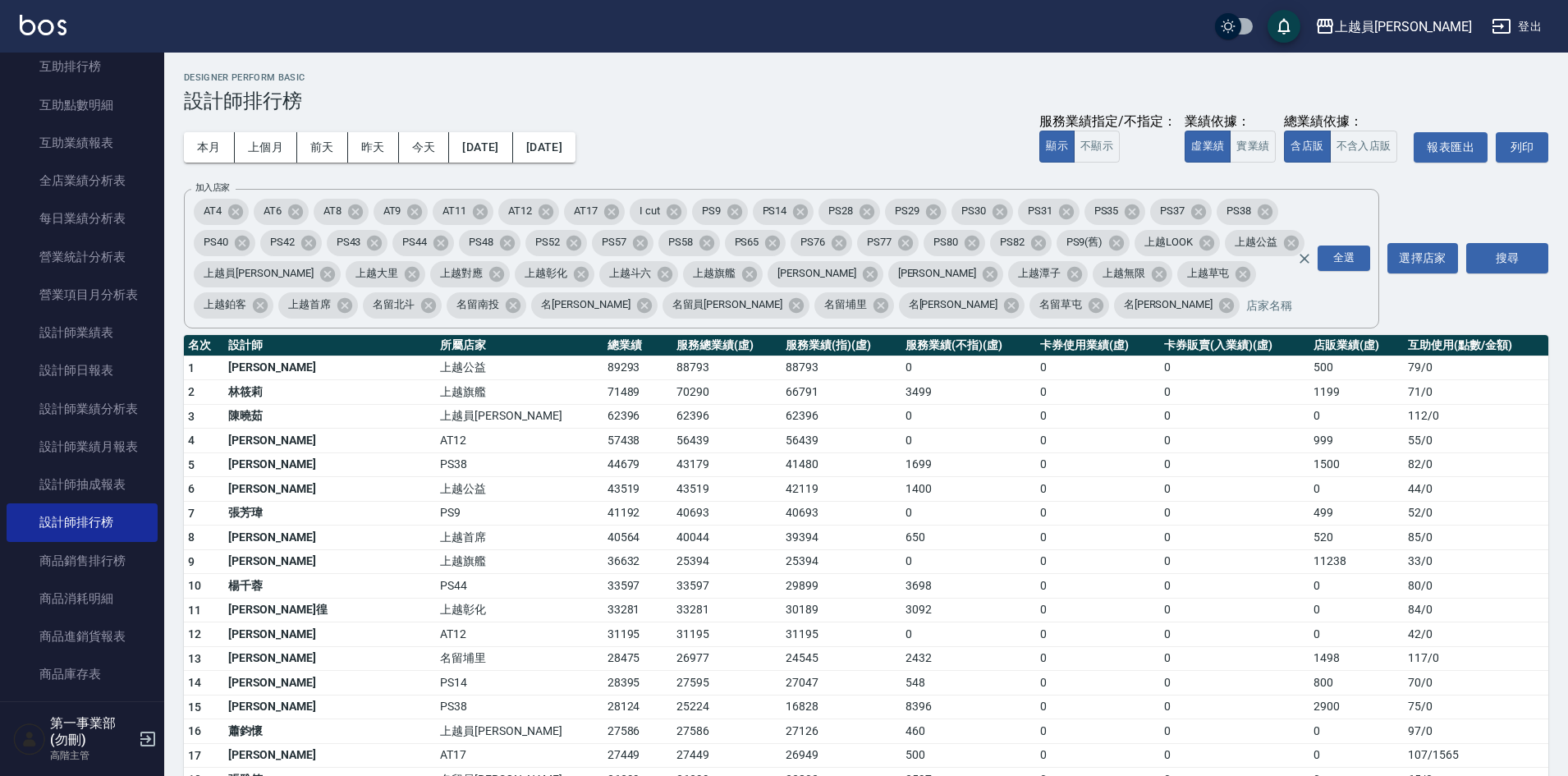
click at [917, 562] on td "0" at bounding box center [969, 561] width 134 height 24
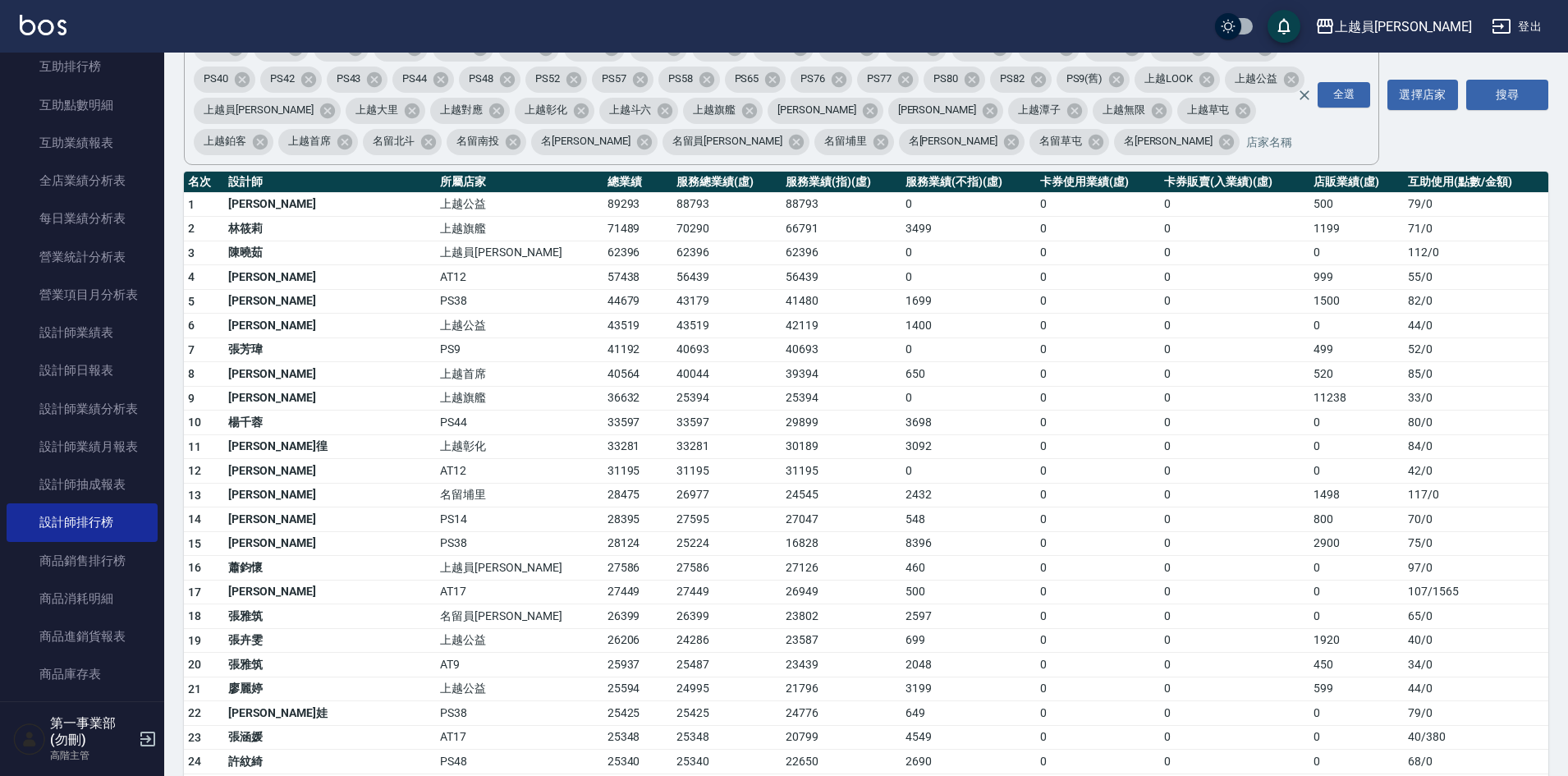
scroll to position [164, 0]
click at [1036, 482] on td "0" at bounding box center [1098, 494] width 124 height 24
click at [959, 492] on td "2432" at bounding box center [969, 494] width 134 height 24
click at [918, 530] on td "548" at bounding box center [969, 519] width 134 height 24
click at [901, 447] on td "3092" at bounding box center [969, 446] width 134 height 24
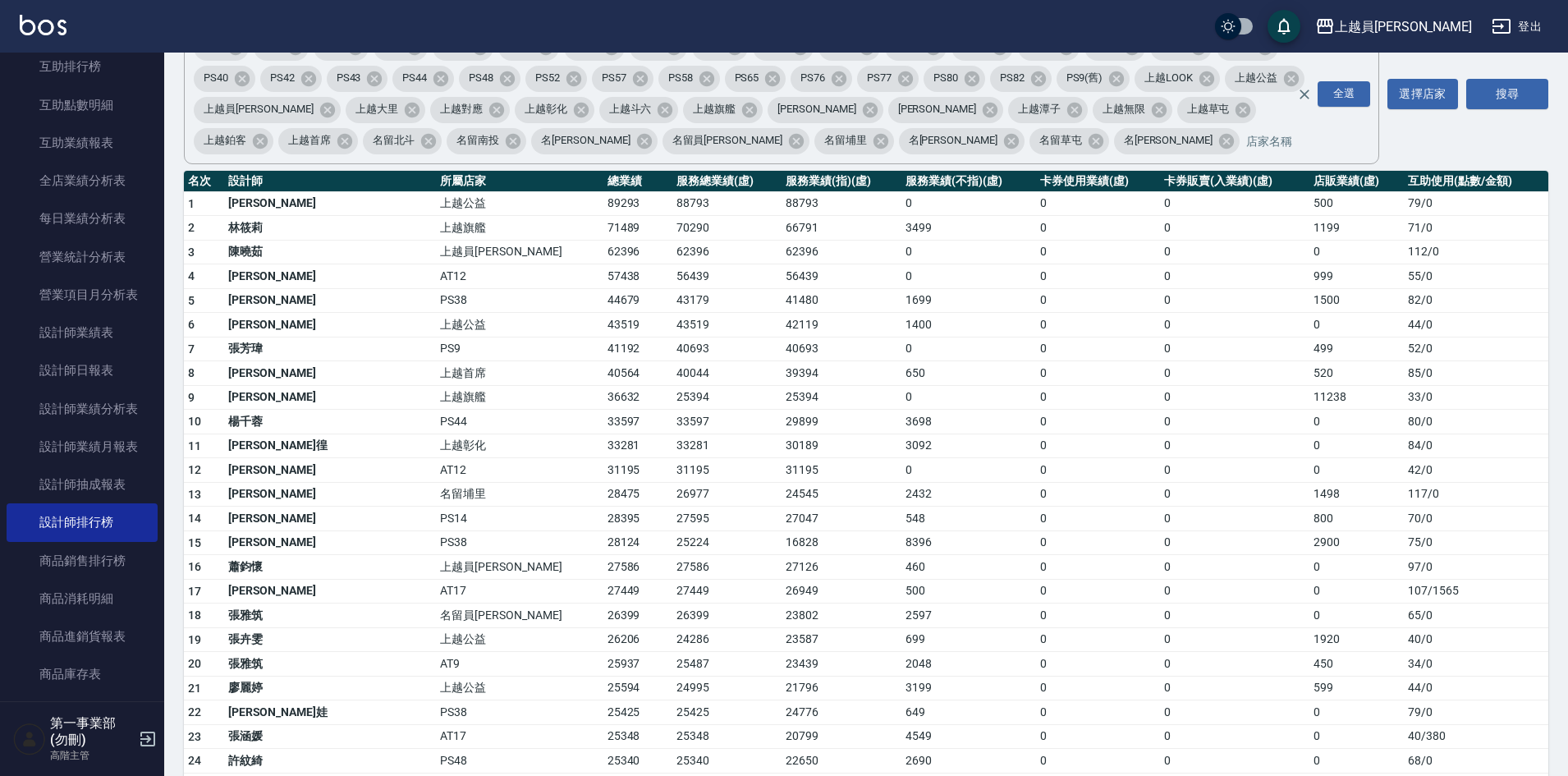
click at [1036, 507] on td "0" at bounding box center [1098, 519] width 124 height 24
drag, startPoint x: 1166, startPoint y: 605, endPoint x: 1197, endPoint y: 724, distance: 123.0
click at [1174, 615] on td "0" at bounding box center [1234, 616] width 149 height 24
click at [1036, 505] on td "0" at bounding box center [1098, 494] width 124 height 24
click at [1160, 485] on td "0" at bounding box center [1234, 494] width 149 height 24
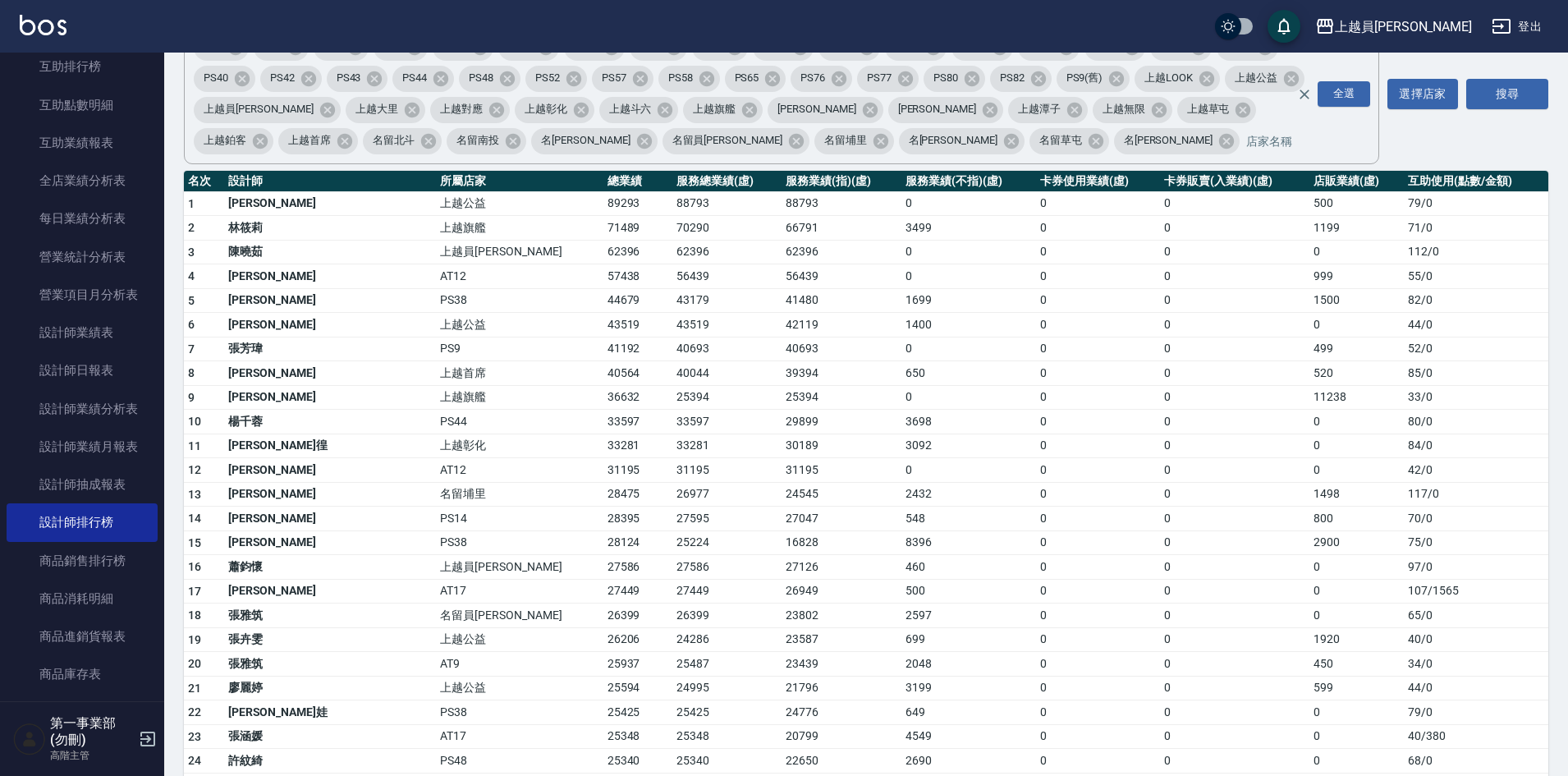
click at [1036, 469] on td "0" at bounding box center [1098, 470] width 124 height 24
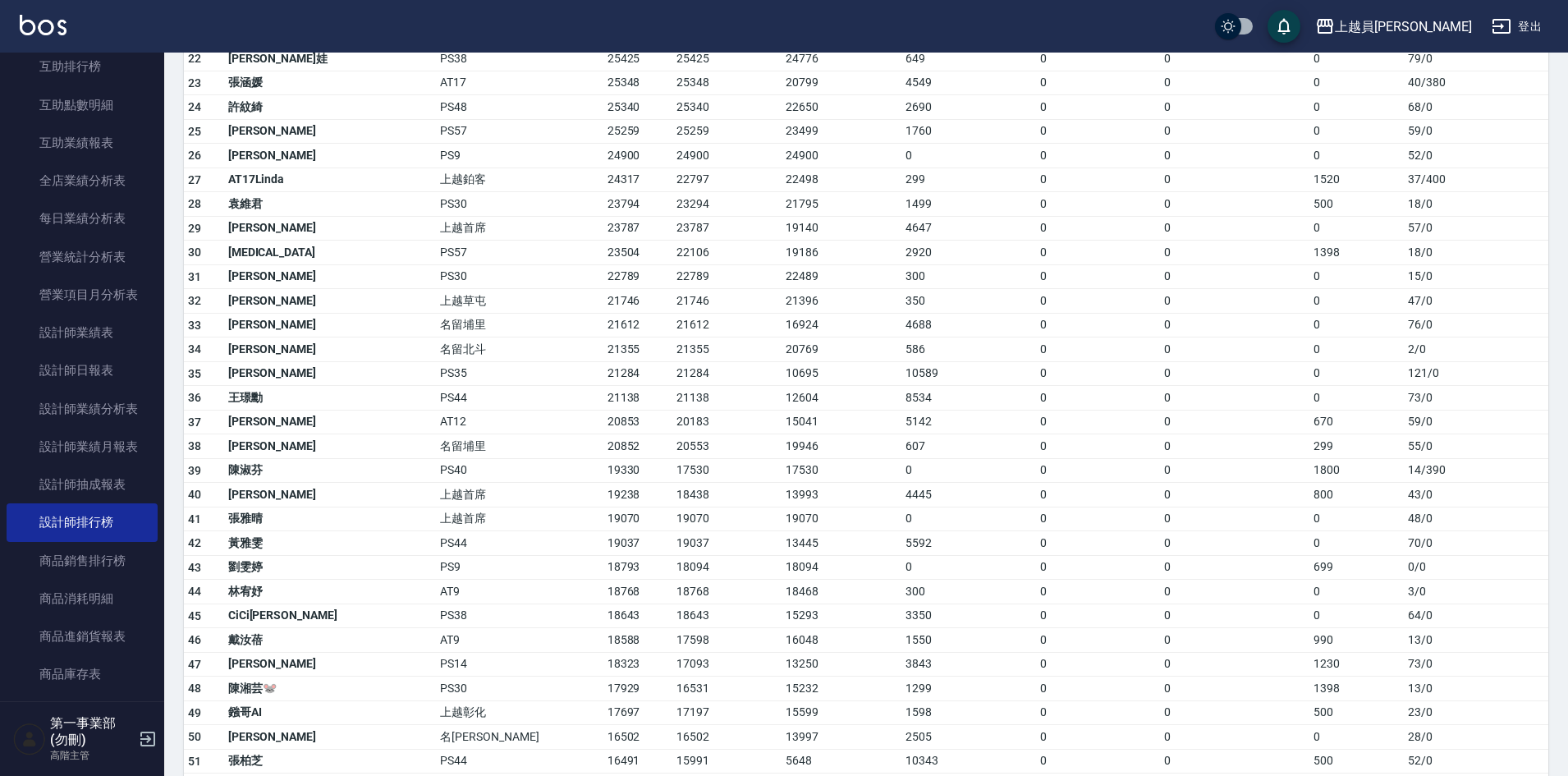
scroll to position [821, 0]
click at [901, 600] on td "300" at bounding box center [969, 588] width 134 height 24
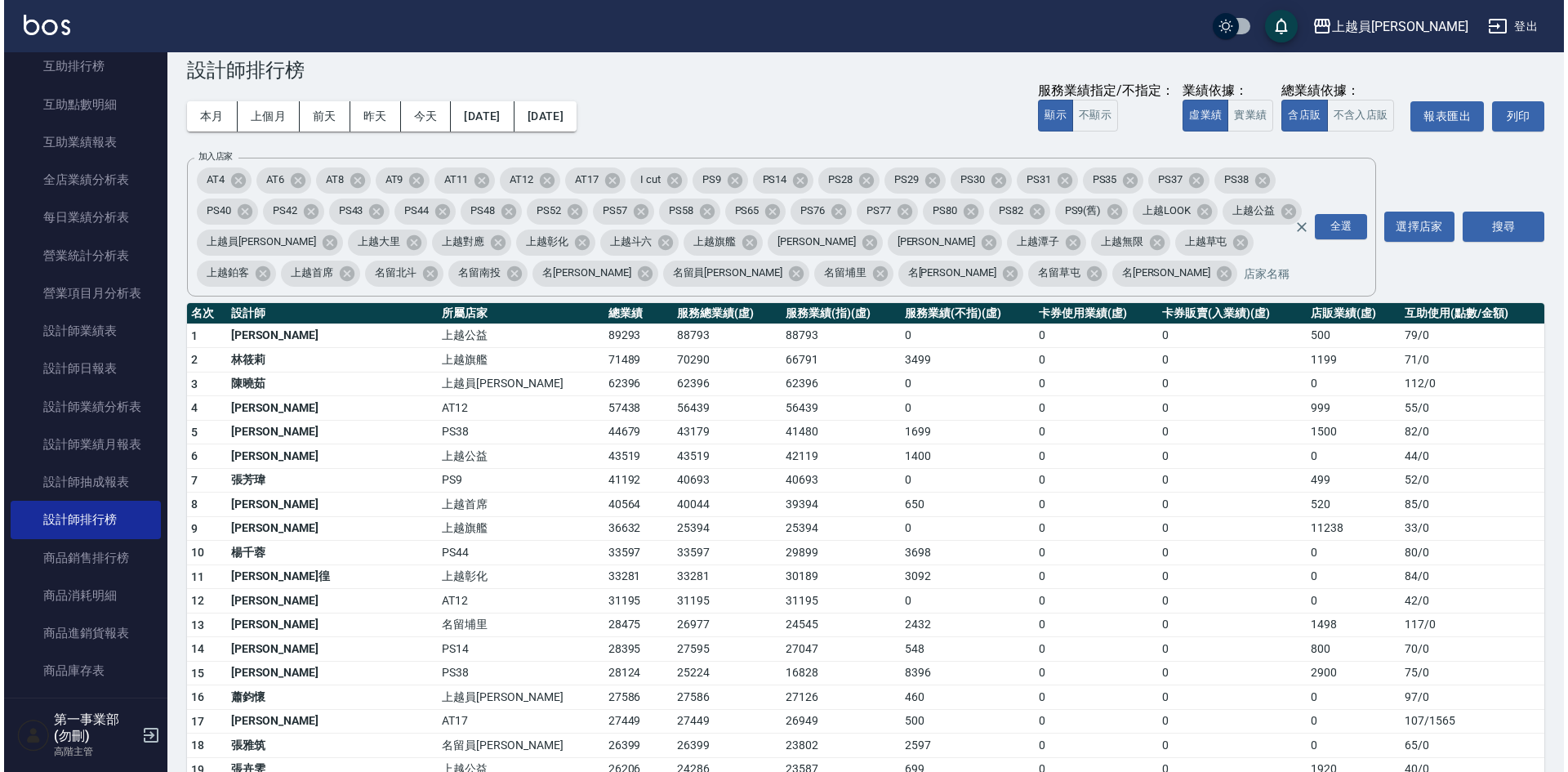
scroll to position [0, 0]
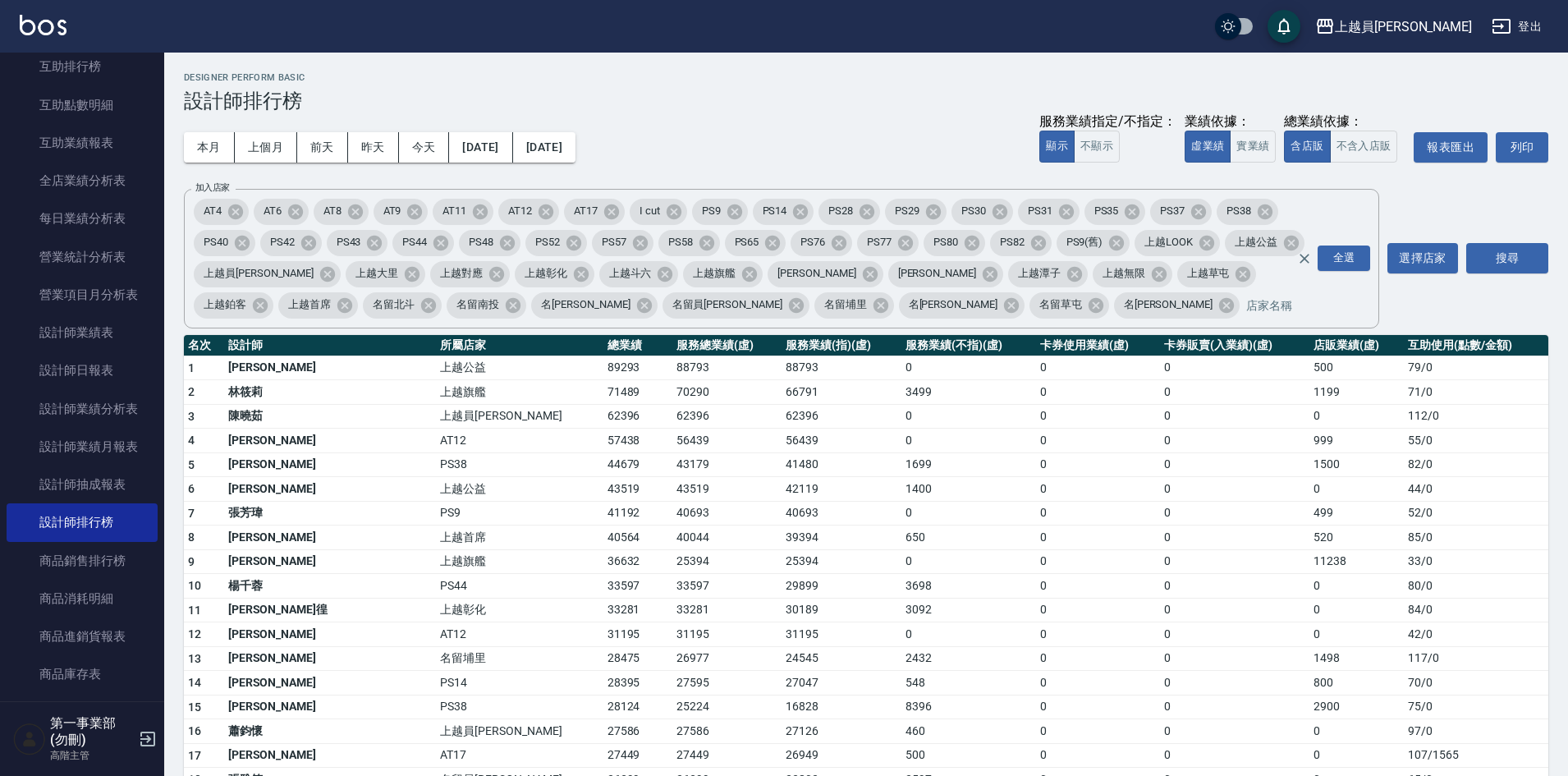
click at [898, 137] on div "本月 上個月 前天 昨天 今天 2025/09/01 2025/09/05 服務業績指定/不指定： 顯示 不顯示 業績依據： 虛業績 實業績 總業績依據： 含…" at bounding box center [866, 148] width 1365 height 70
click at [1435, 29] on div "上越員林" at bounding box center [1403, 27] width 137 height 21
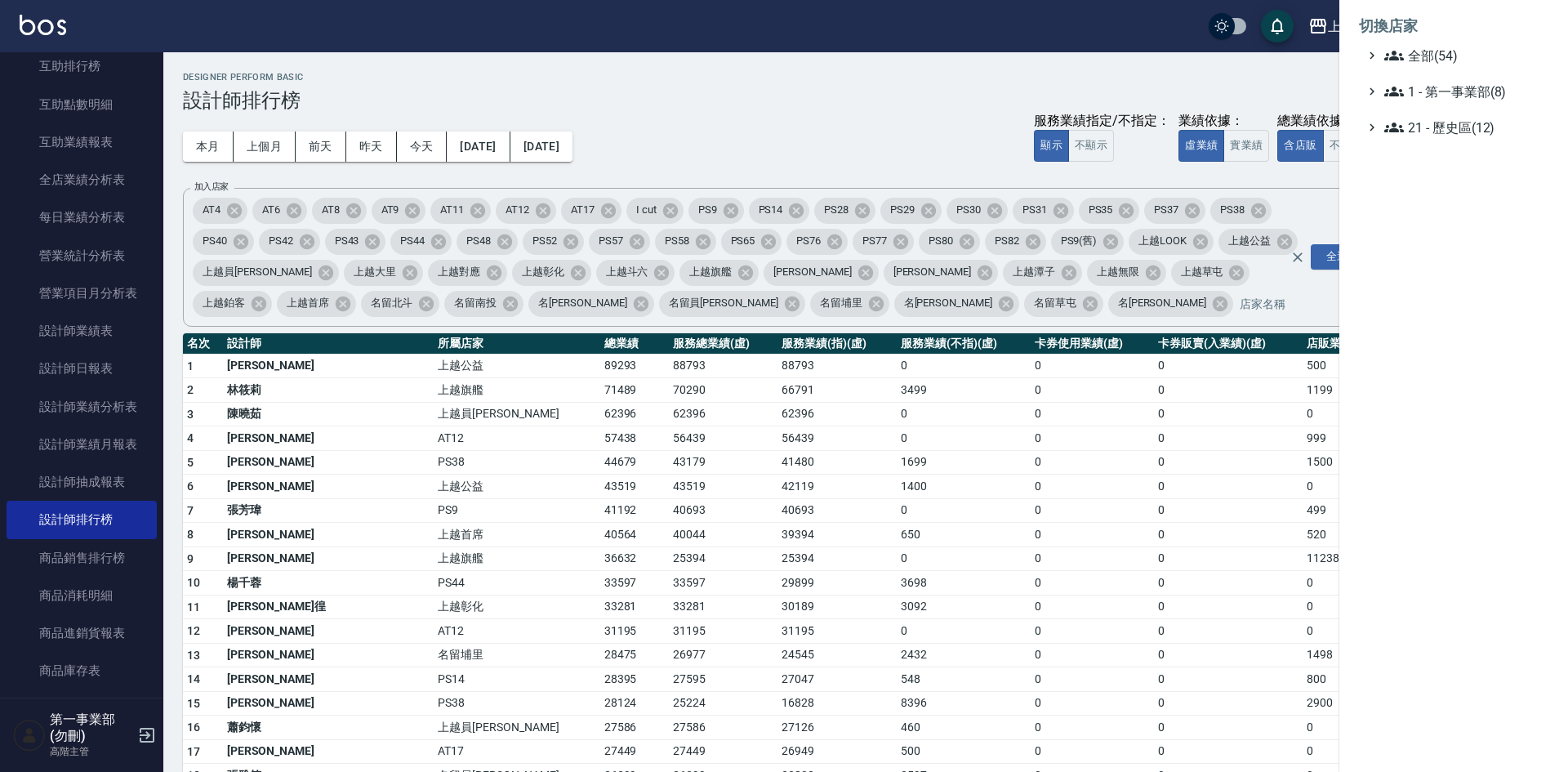
click at [1449, 76] on ul "全部(54) 1 - 第一事業部(8) 21 - 歷史區(12)" at bounding box center [1454, 91] width 189 height 91
click at [1458, 88] on span "1 - 第一事業部(8)" at bounding box center [1464, 91] width 158 height 20
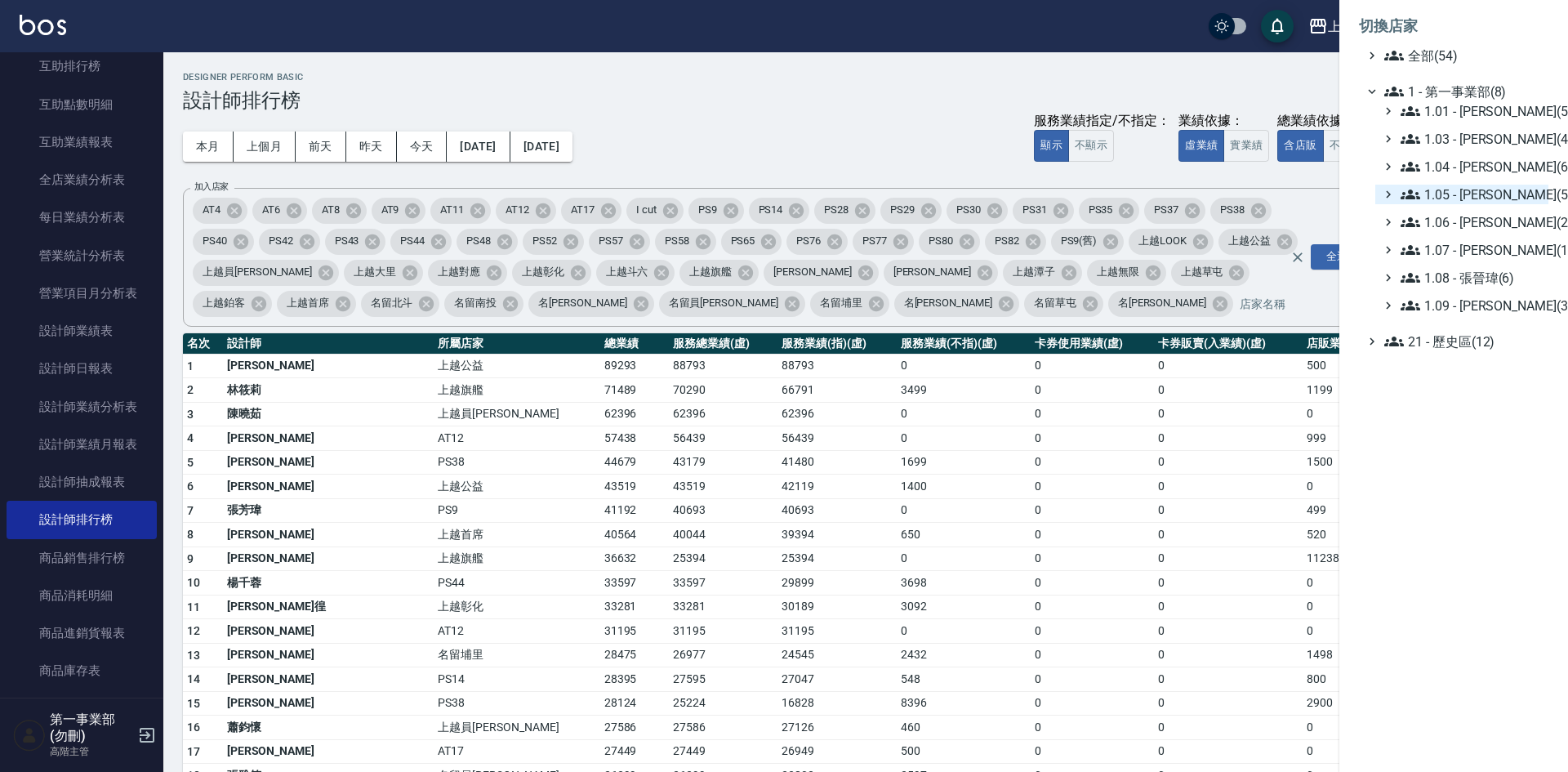
click at [1487, 195] on span "1.05 - 廖厚迪(5)" at bounding box center [1472, 195] width 142 height 20
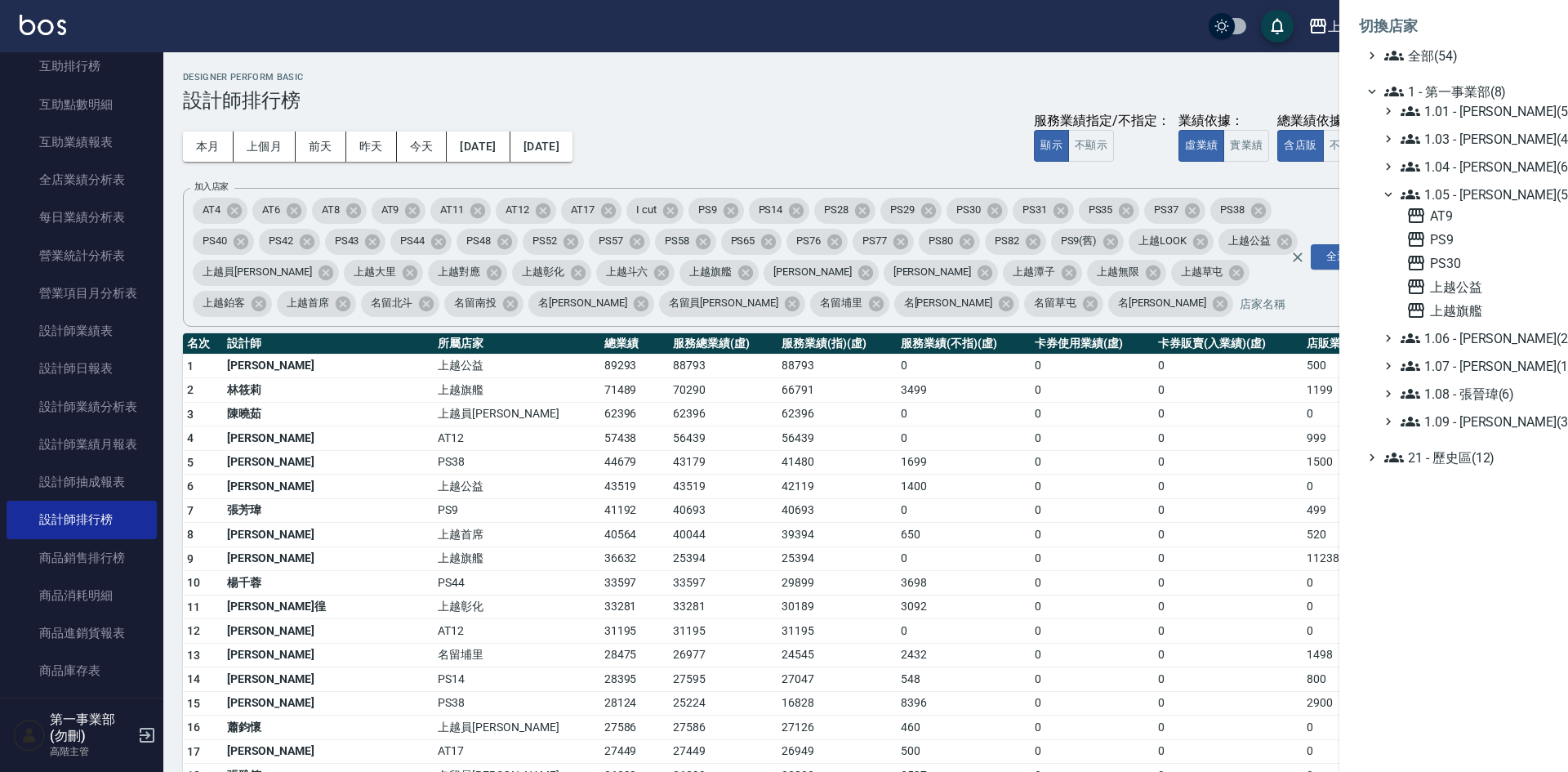
click at [1491, 191] on span "1.05 - 廖厚迪(5)" at bounding box center [1472, 195] width 142 height 20
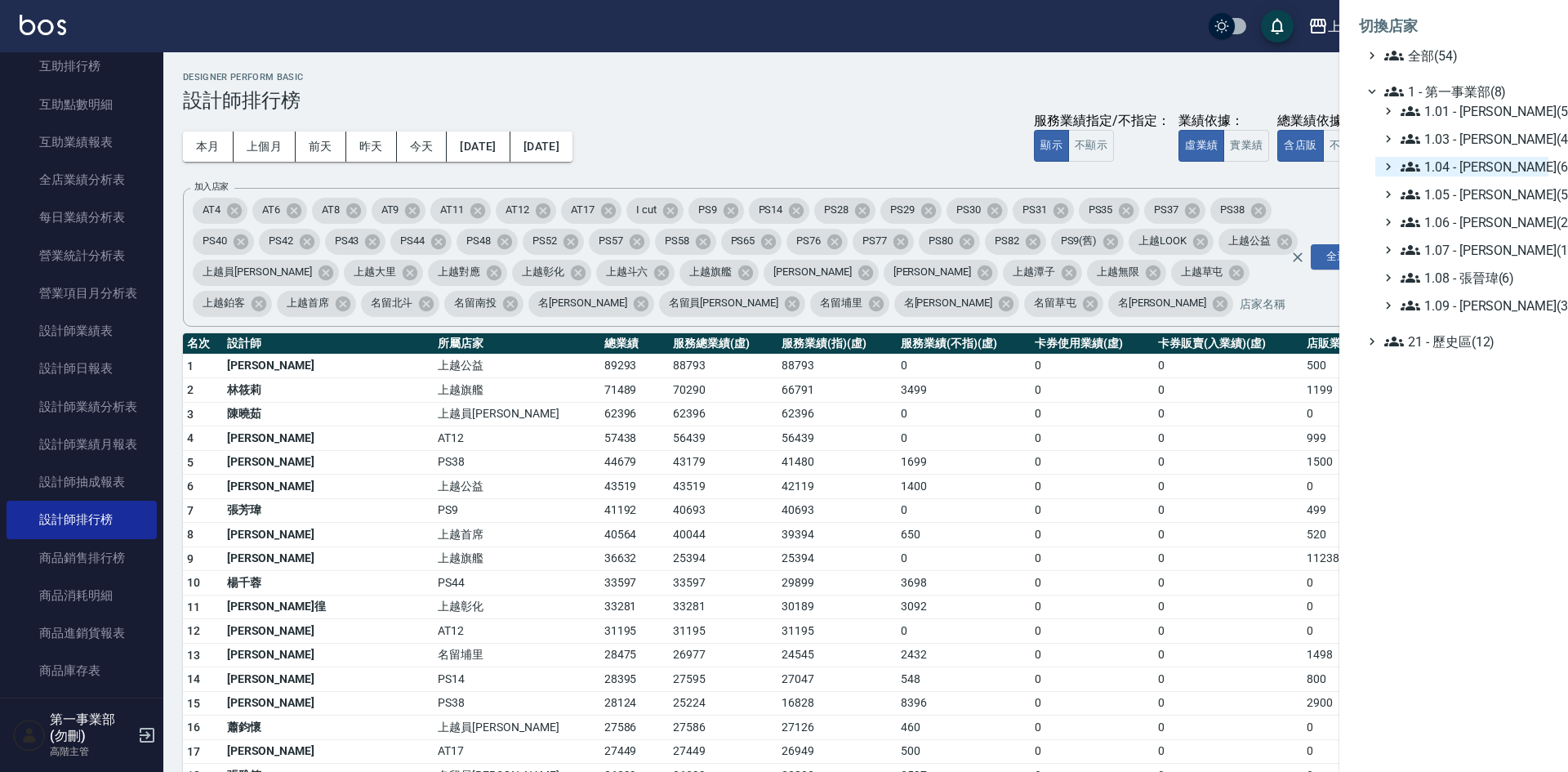
click at [1499, 168] on span "1.04 - 陳敬羽(6)" at bounding box center [1472, 167] width 142 height 20
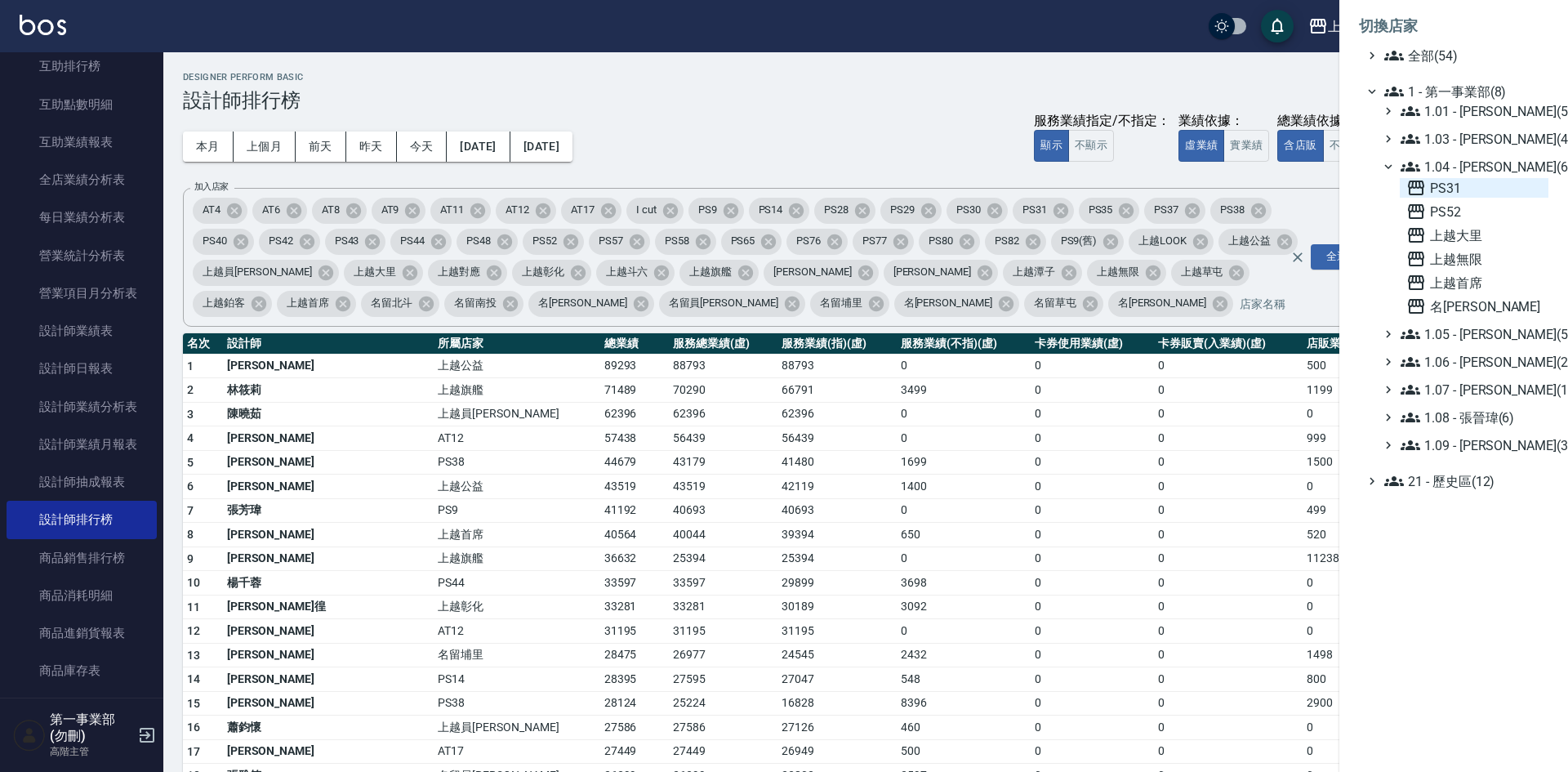
click at [1477, 189] on span "PS31" at bounding box center [1474, 188] width 135 height 20
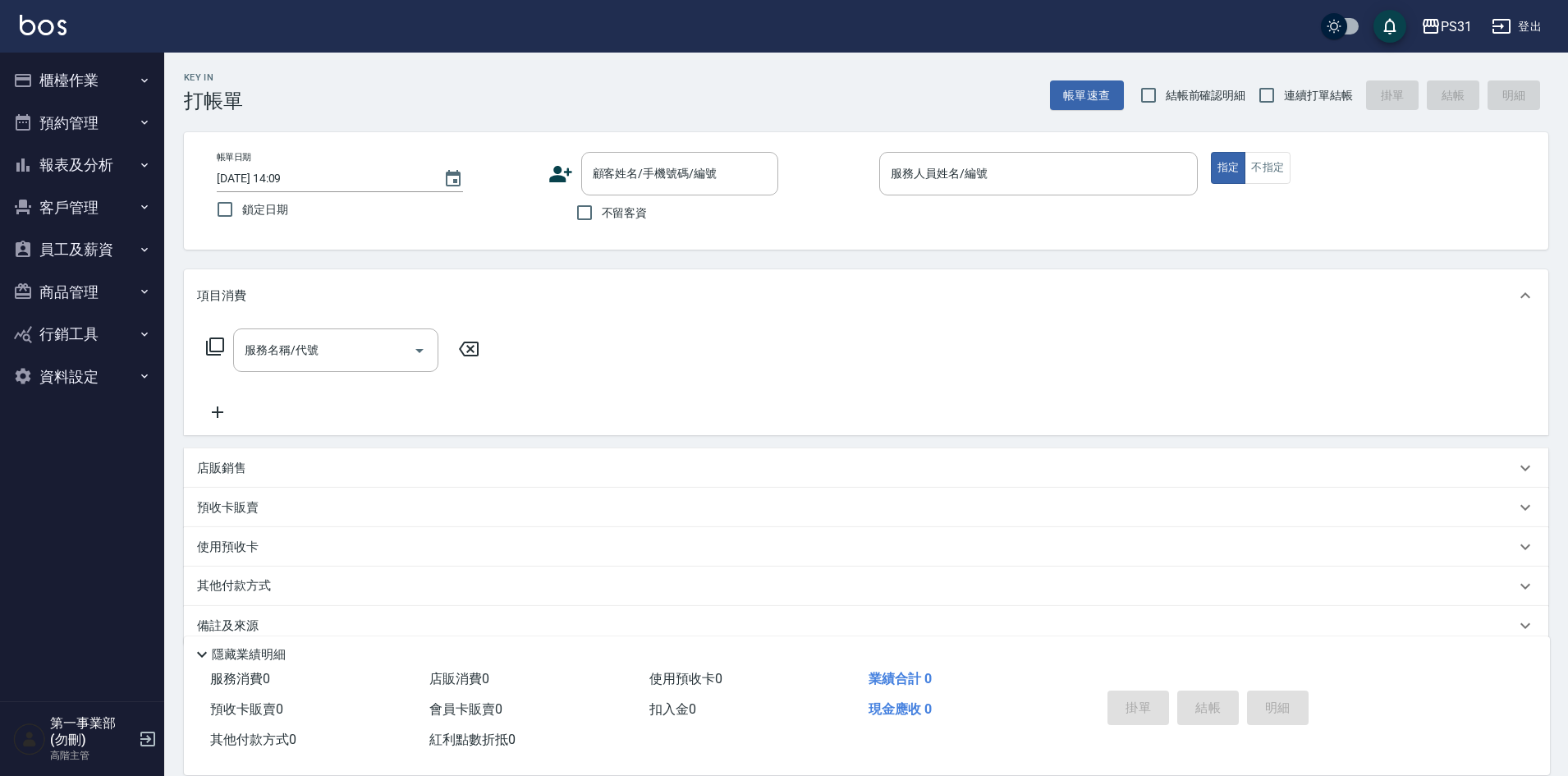
click at [63, 246] on button "員工及薪資" at bounding box center [82, 250] width 151 height 43
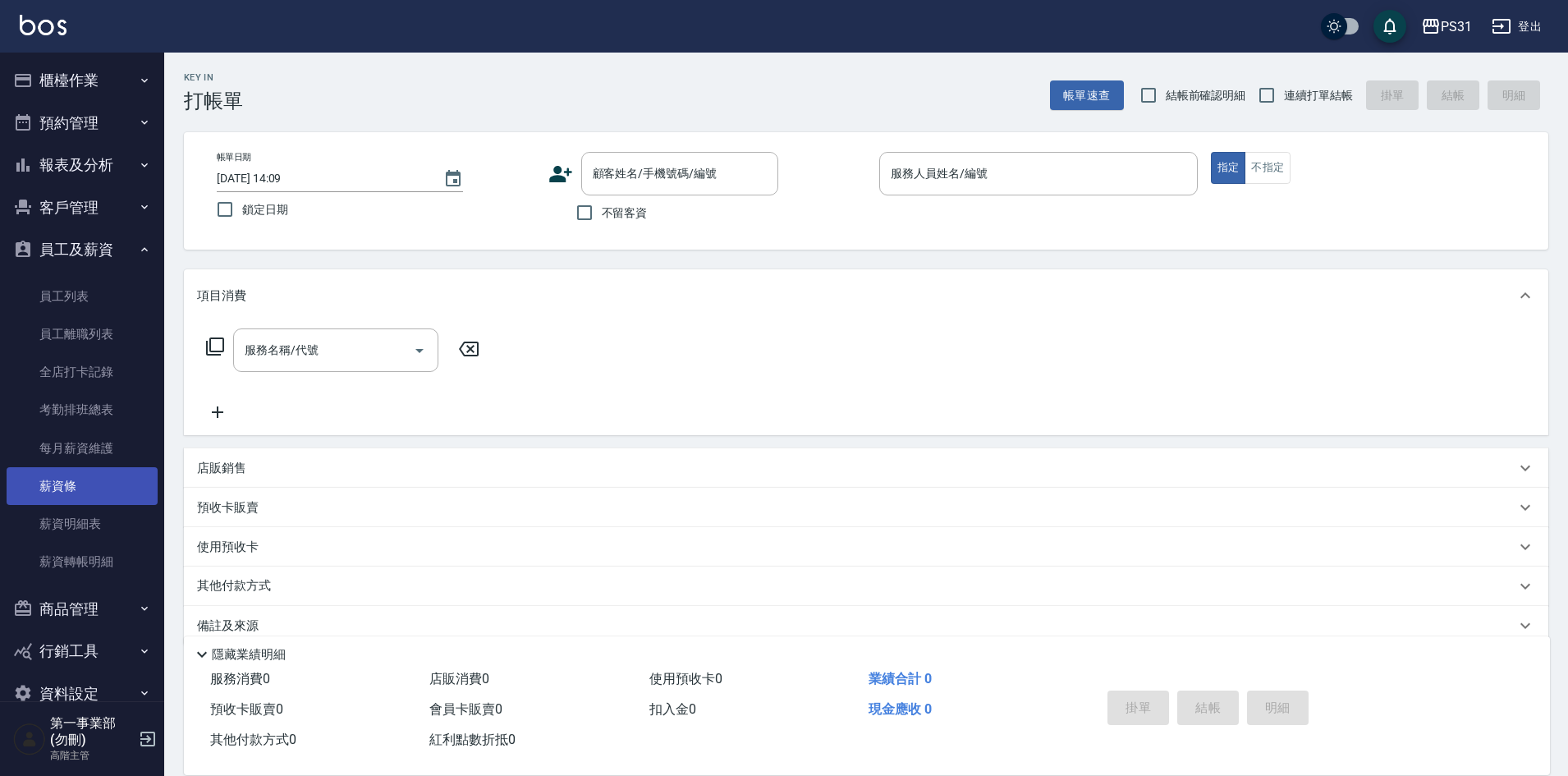
click at [85, 478] on link "薪資條" at bounding box center [82, 485] width 151 height 38
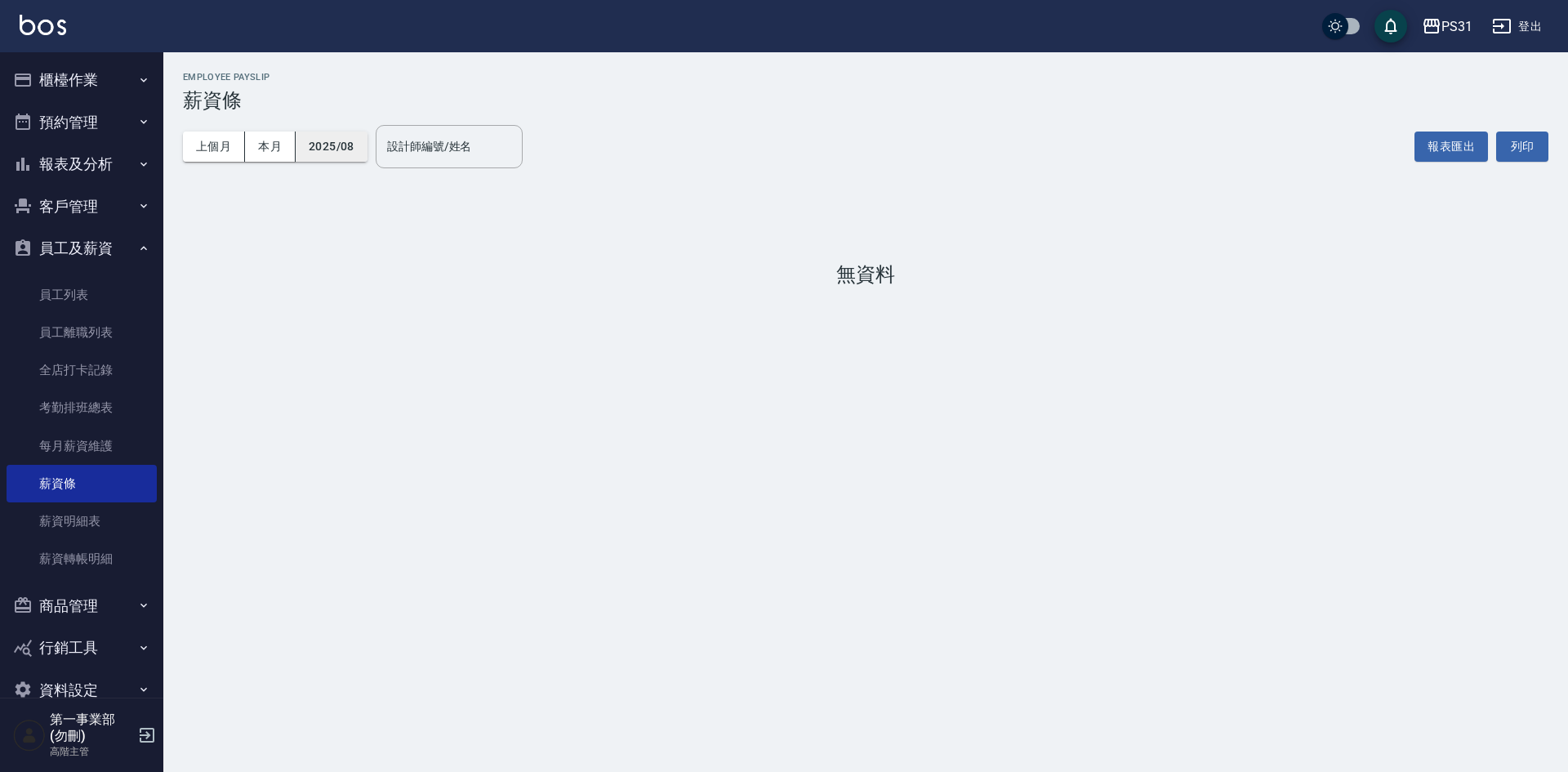
click at [346, 146] on button "2025/08" at bounding box center [332, 146] width 72 height 30
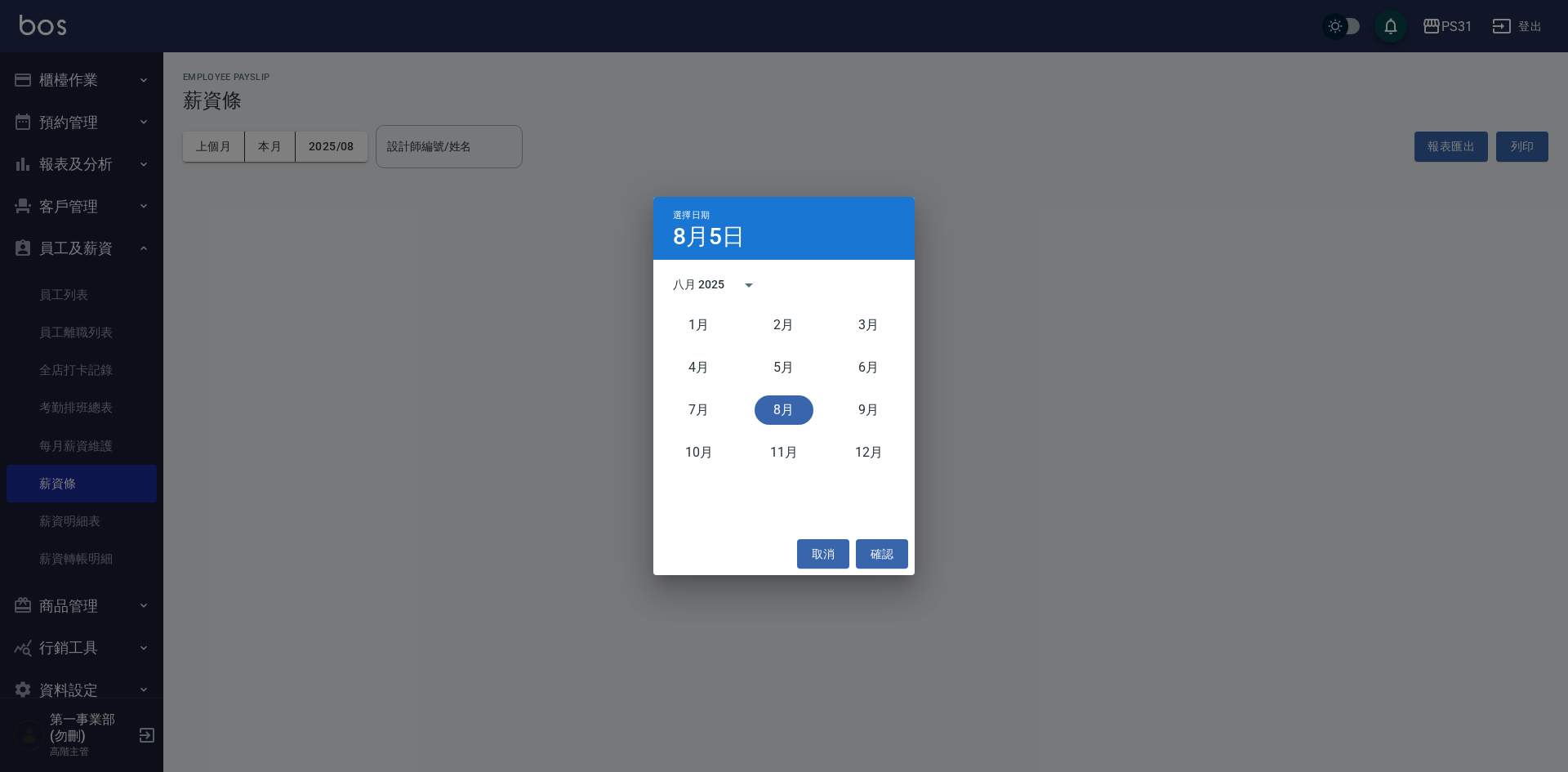
click at [711, 285] on div "八月 2025" at bounding box center [698, 285] width 51 height 17
click at [776, 417] on button "2024" at bounding box center [784, 419] width 59 height 30
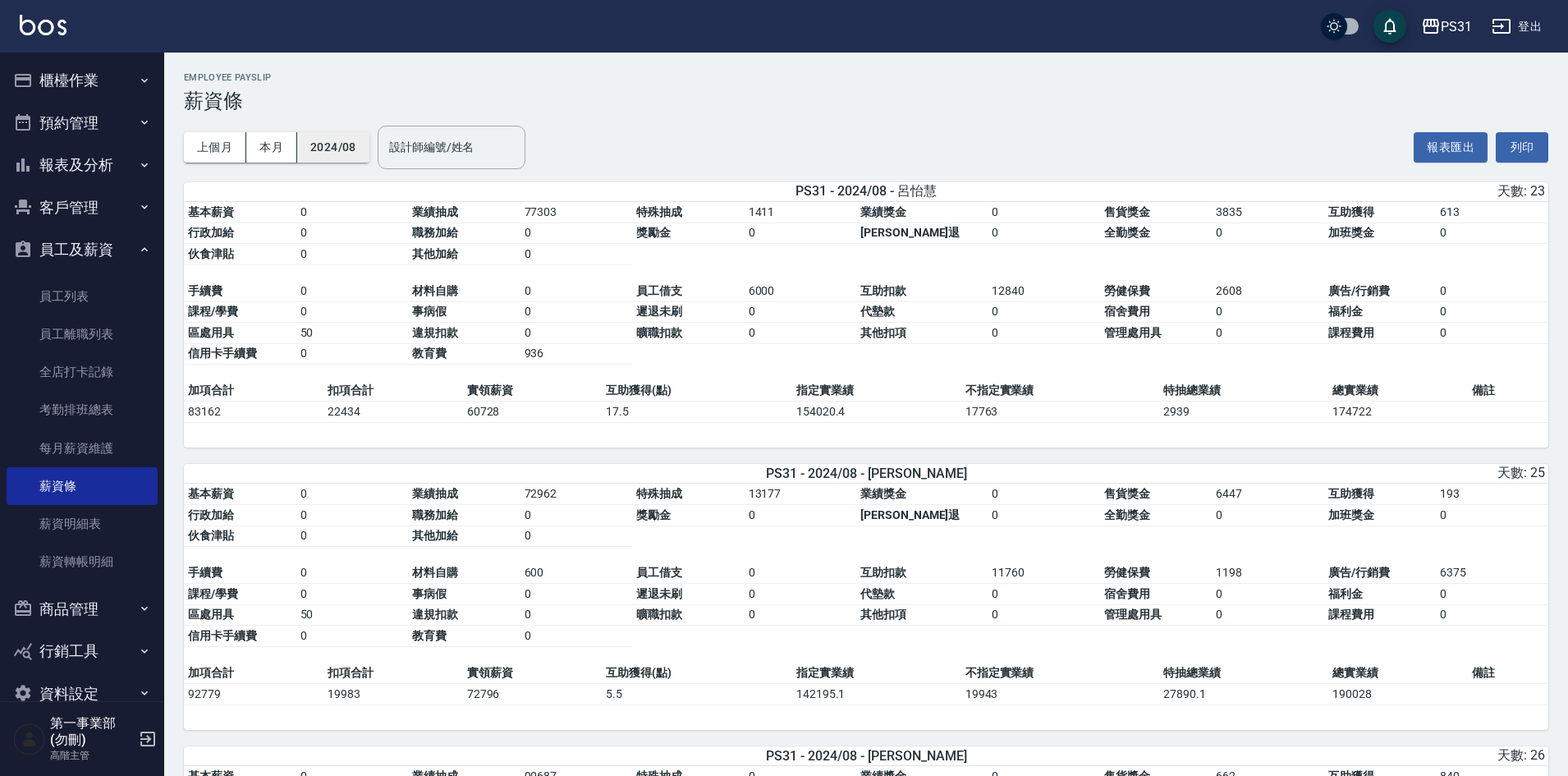
click at [333, 145] on button "2024/08" at bounding box center [333, 147] width 72 height 31
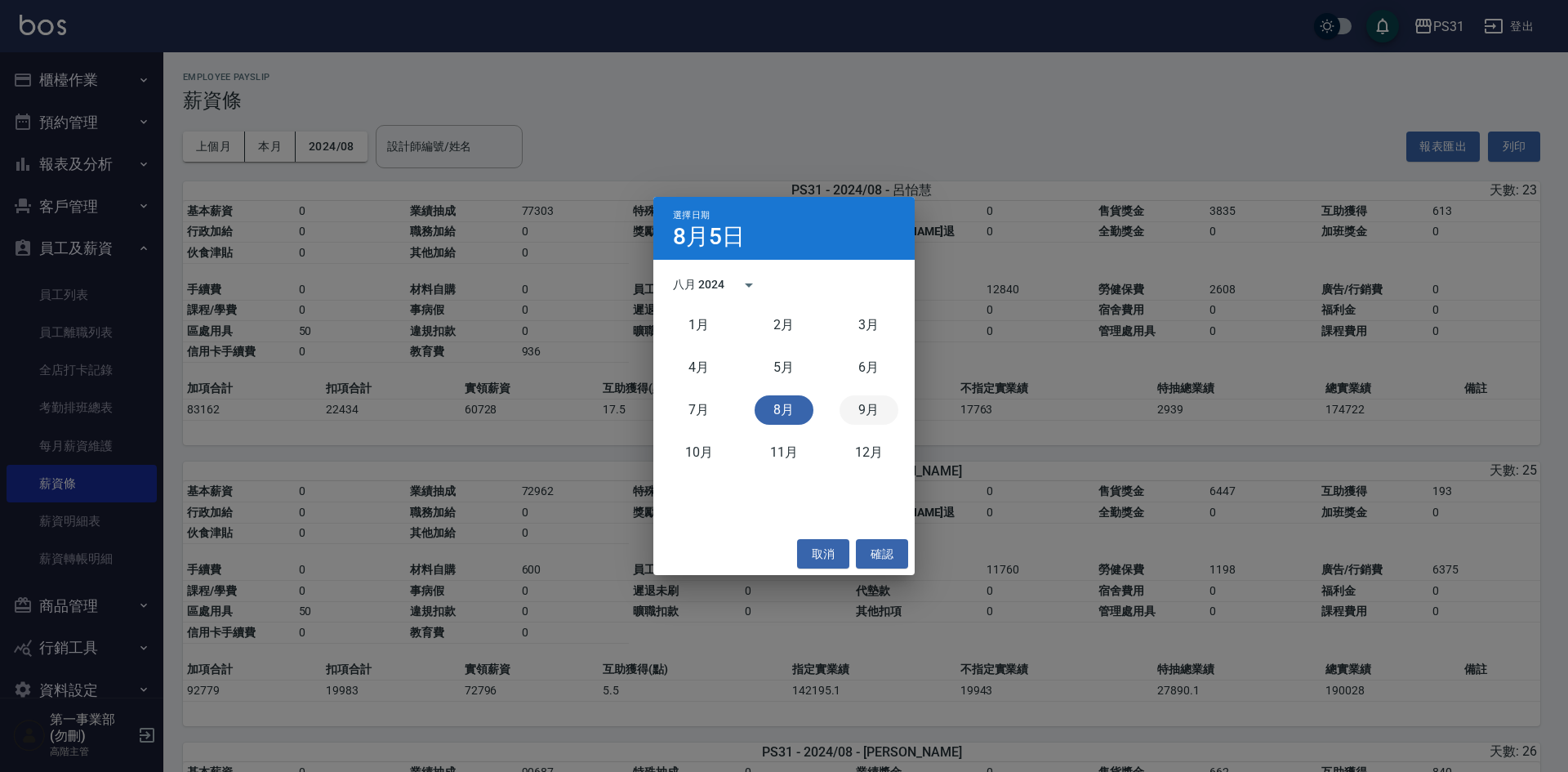
click at [873, 407] on button "9月" at bounding box center [869, 410] width 59 height 30
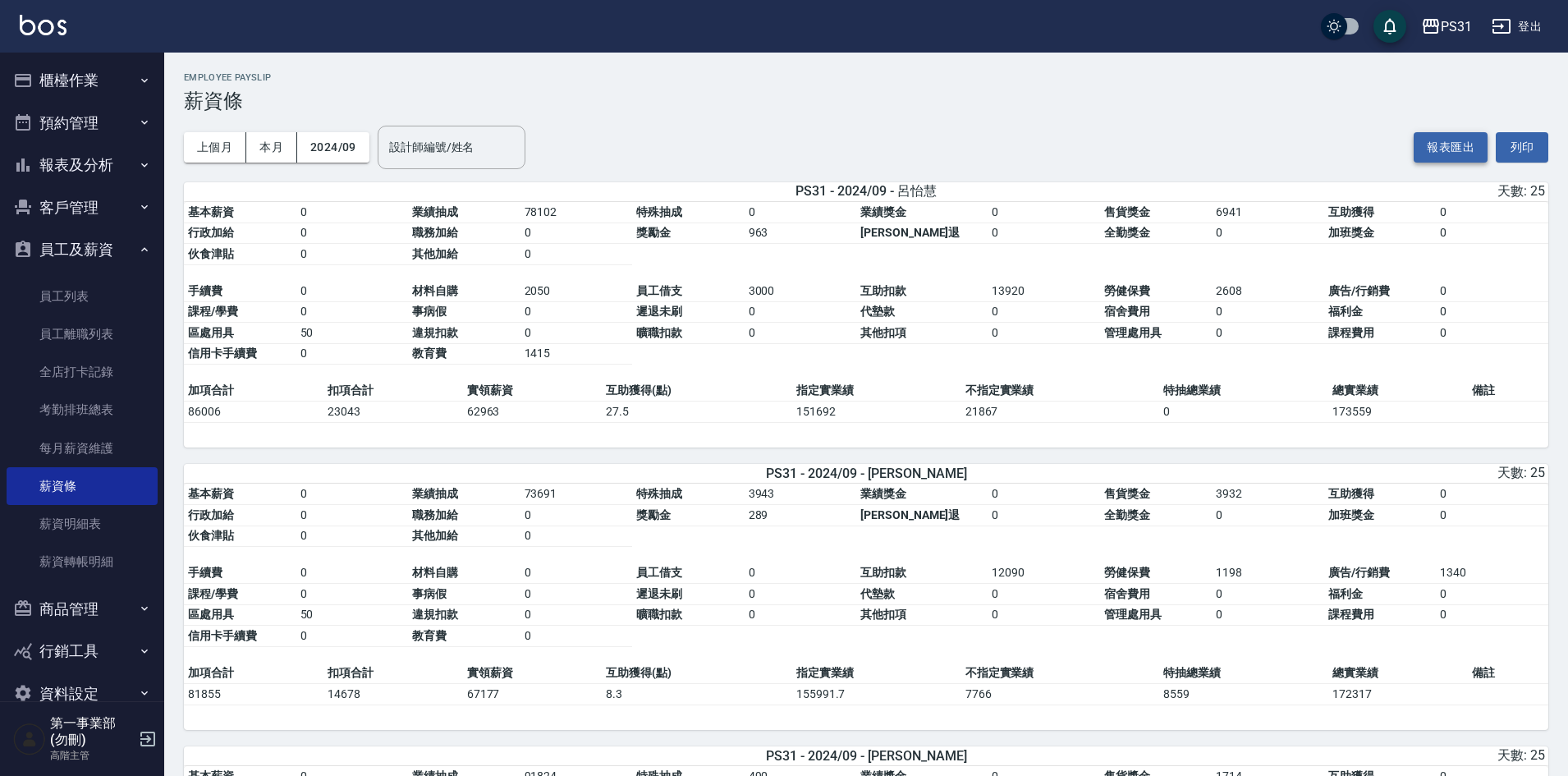
click at [1453, 152] on button "報表匯出" at bounding box center [1450, 147] width 74 height 31
click at [333, 150] on button "2024/09" at bounding box center [333, 147] width 72 height 31
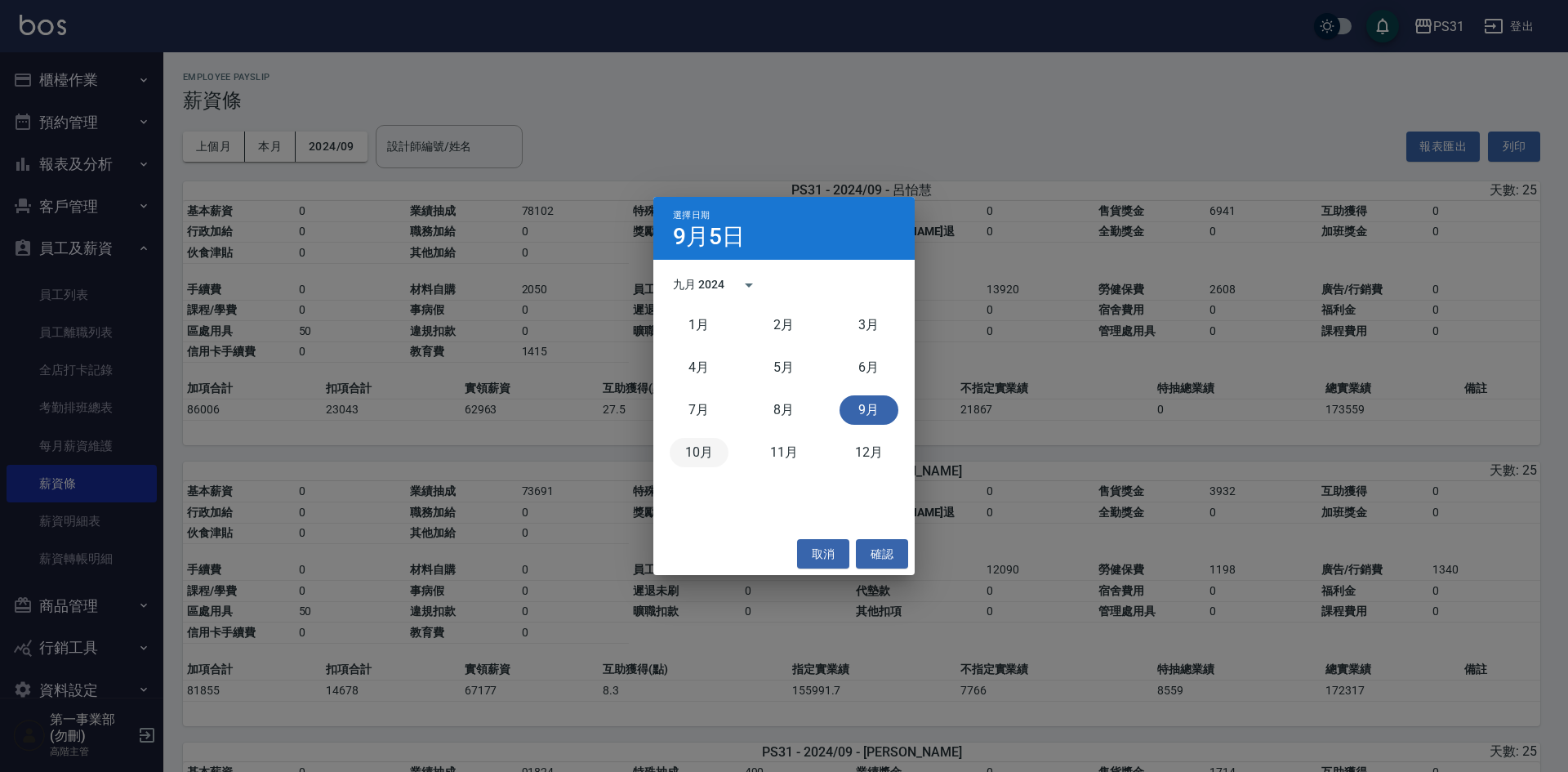
click at [688, 452] on button "10月" at bounding box center [700, 452] width 59 height 30
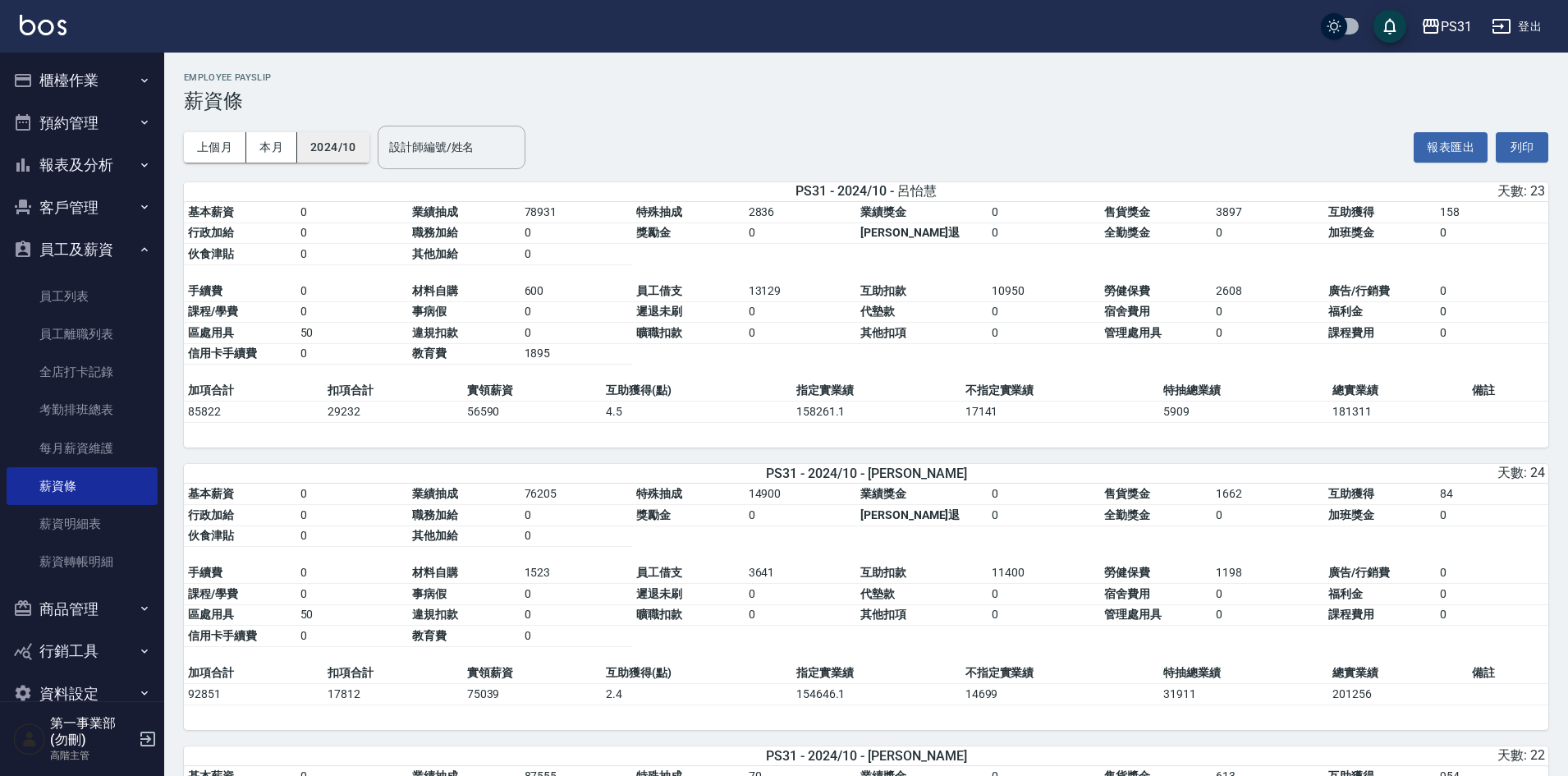
click at [339, 149] on button "2024/10" at bounding box center [333, 147] width 72 height 31
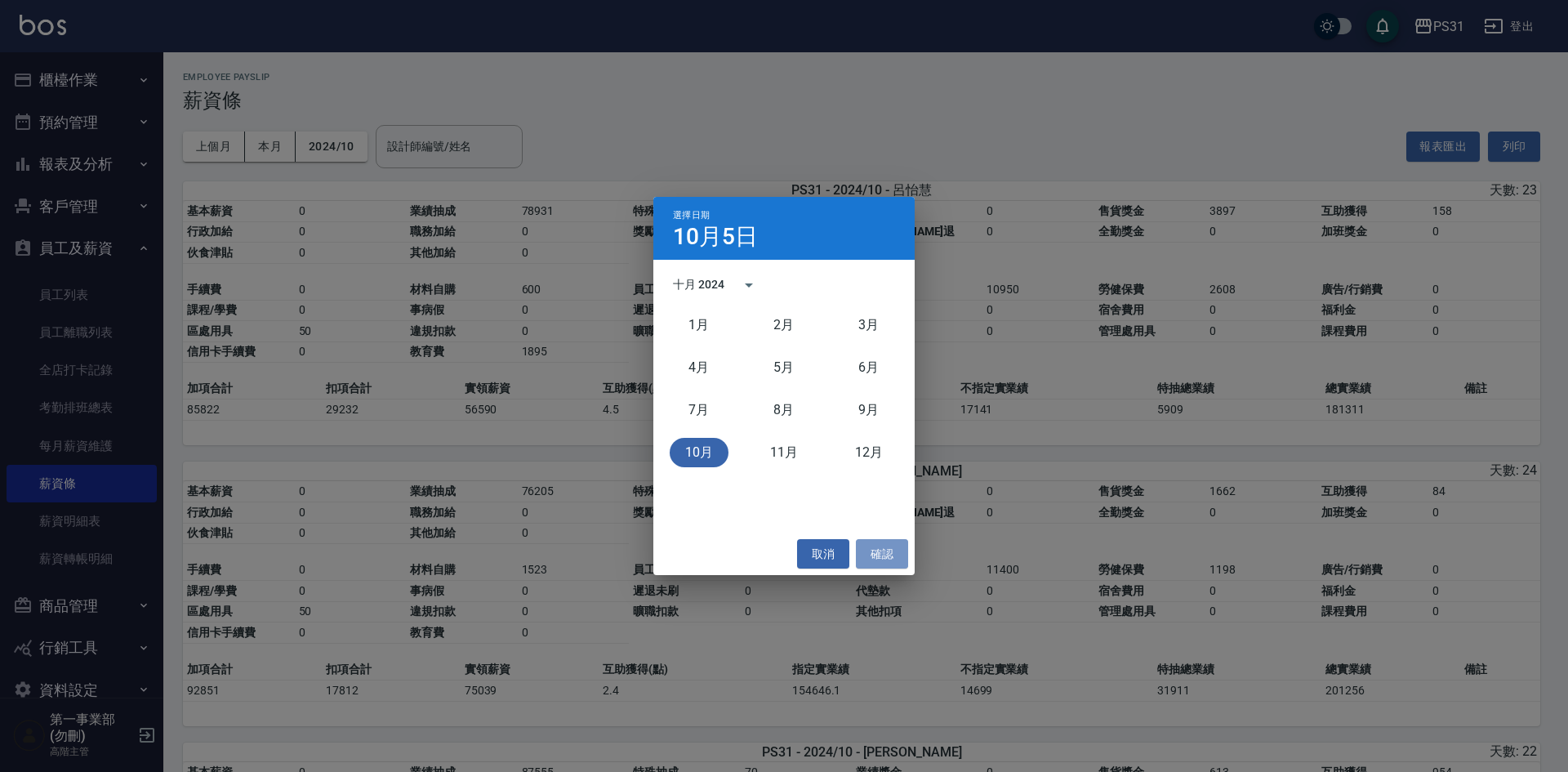
drag, startPoint x: 885, startPoint y: 550, endPoint x: 919, endPoint y: 518, distance: 46.7
click at [886, 550] on button "確認" at bounding box center [882, 554] width 52 height 30
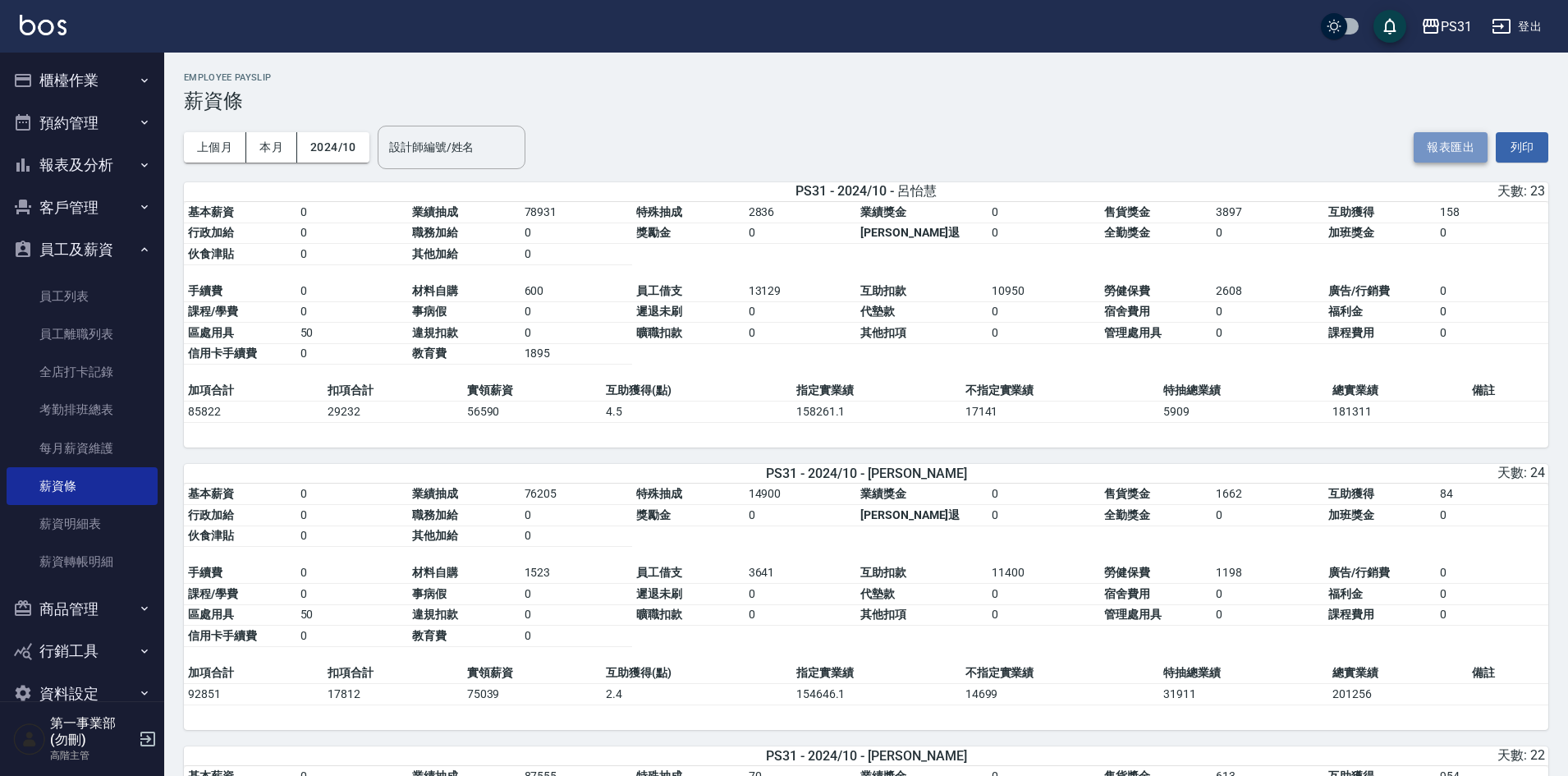
click at [1451, 151] on button "報表匯出" at bounding box center [1450, 147] width 74 height 31
click at [339, 155] on button "2024/10" at bounding box center [333, 147] width 72 height 31
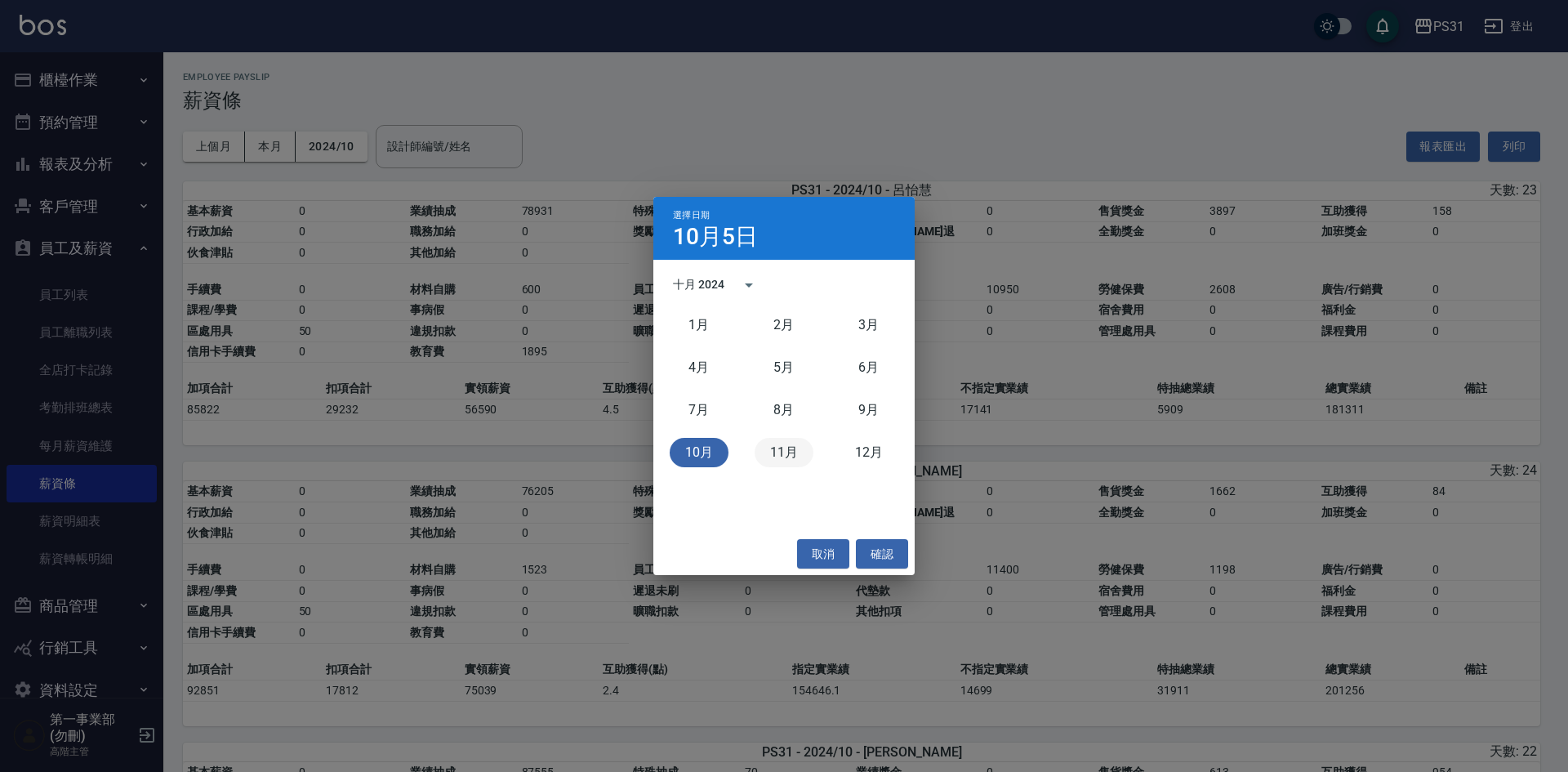
click at [786, 450] on button "11月" at bounding box center [784, 452] width 59 height 30
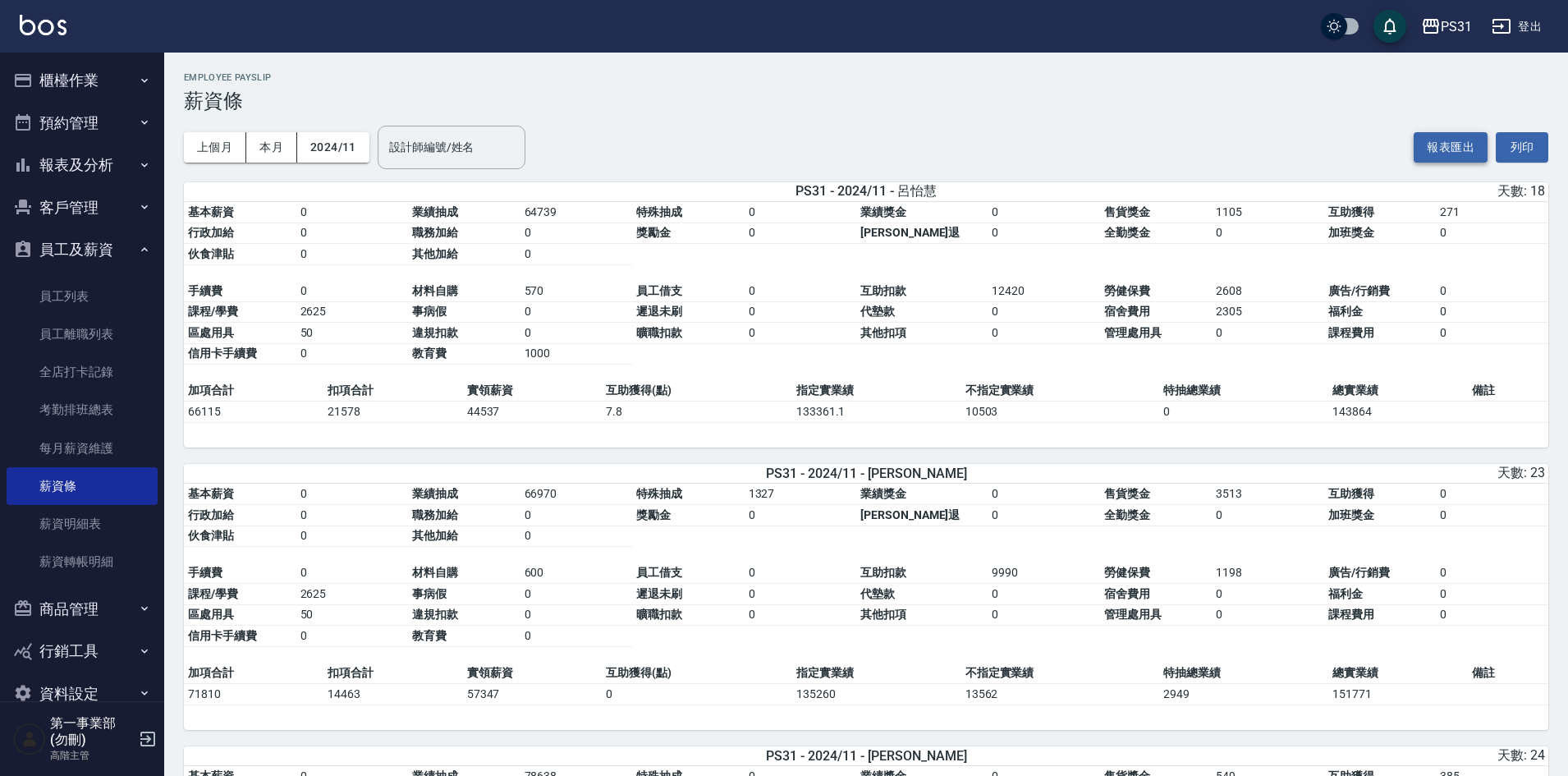
click at [1437, 154] on button "報表匯出" at bounding box center [1450, 147] width 74 height 31
click at [353, 150] on button "2024/11" at bounding box center [333, 147] width 72 height 31
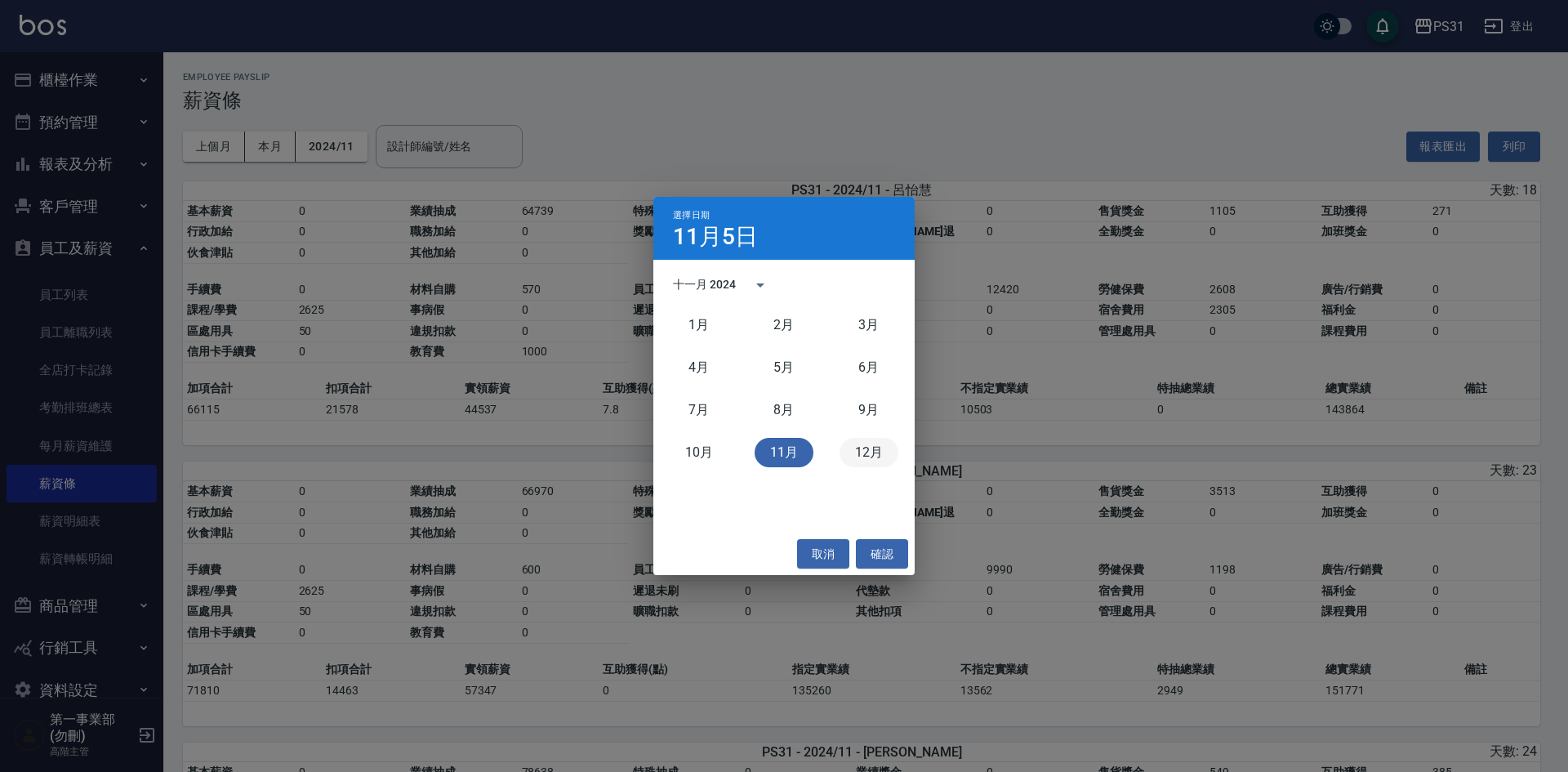
click at [882, 459] on button "12月" at bounding box center [869, 452] width 59 height 30
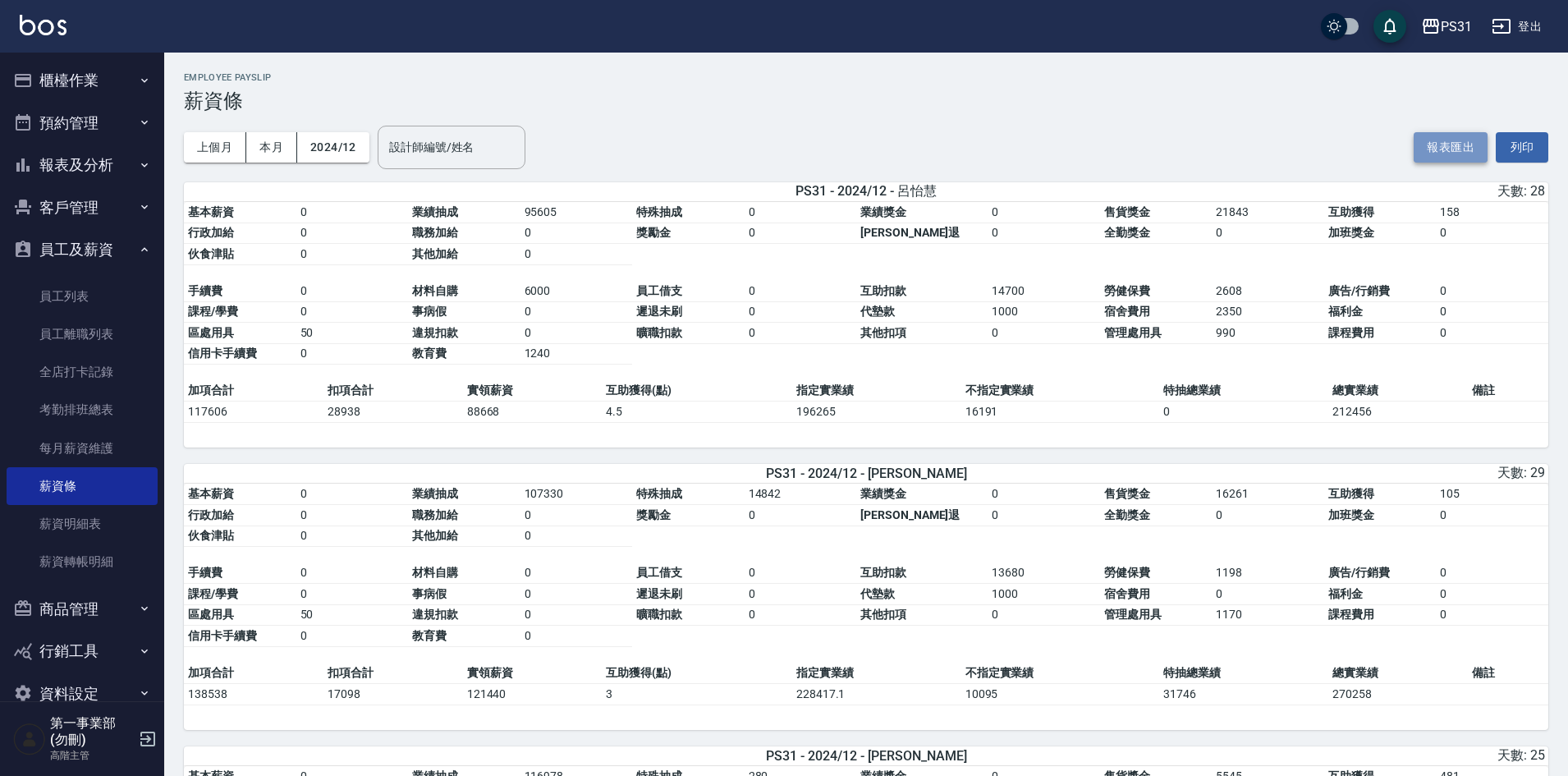
click at [1456, 152] on button "報表匯出" at bounding box center [1450, 147] width 74 height 31
click at [334, 159] on button "2024/12" at bounding box center [333, 147] width 72 height 31
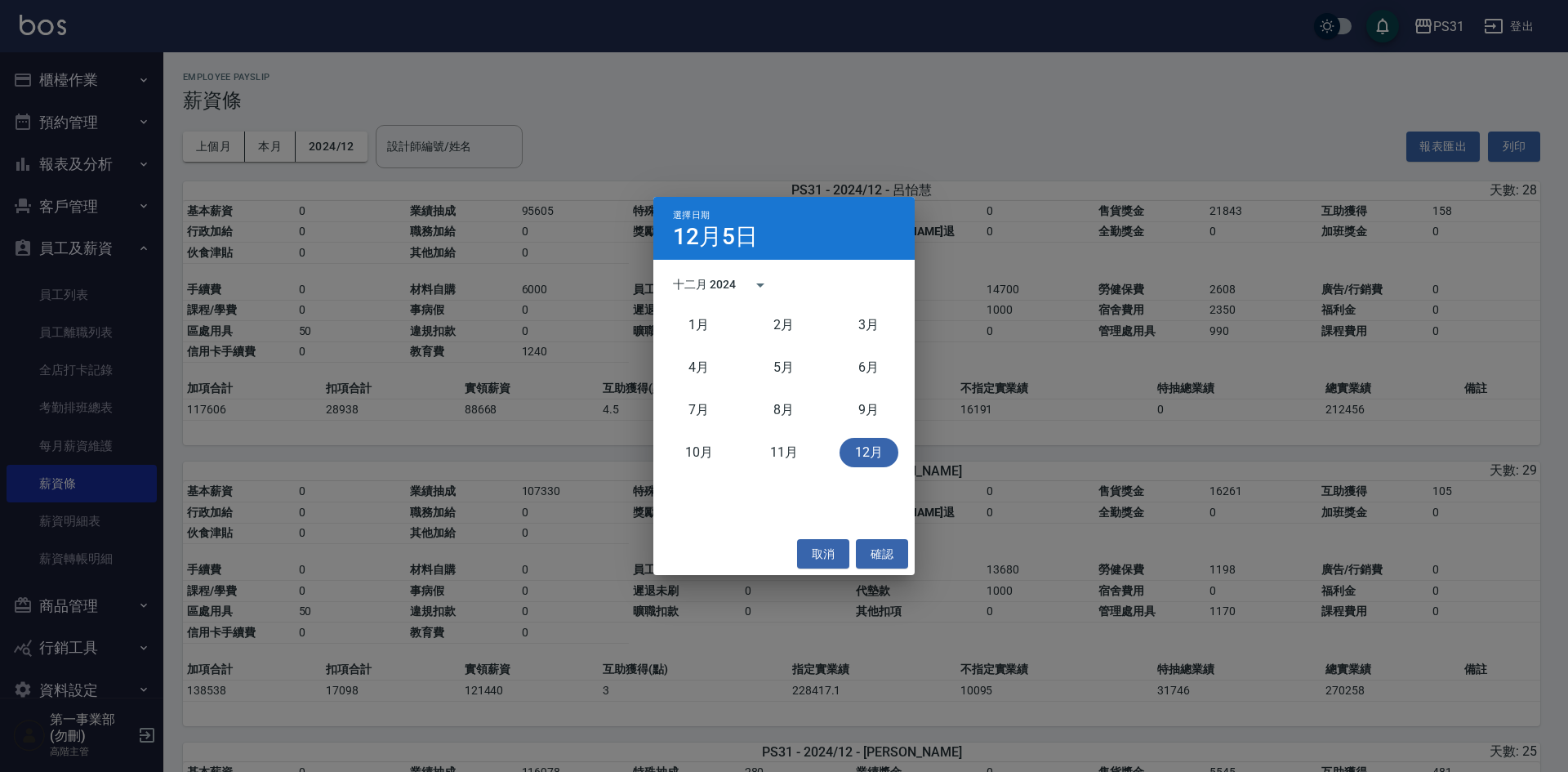
click at [724, 281] on div "十二月 2024" at bounding box center [704, 285] width 63 height 17
click at [860, 421] on button "2025" at bounding box center [869, 419] width 59 height 30
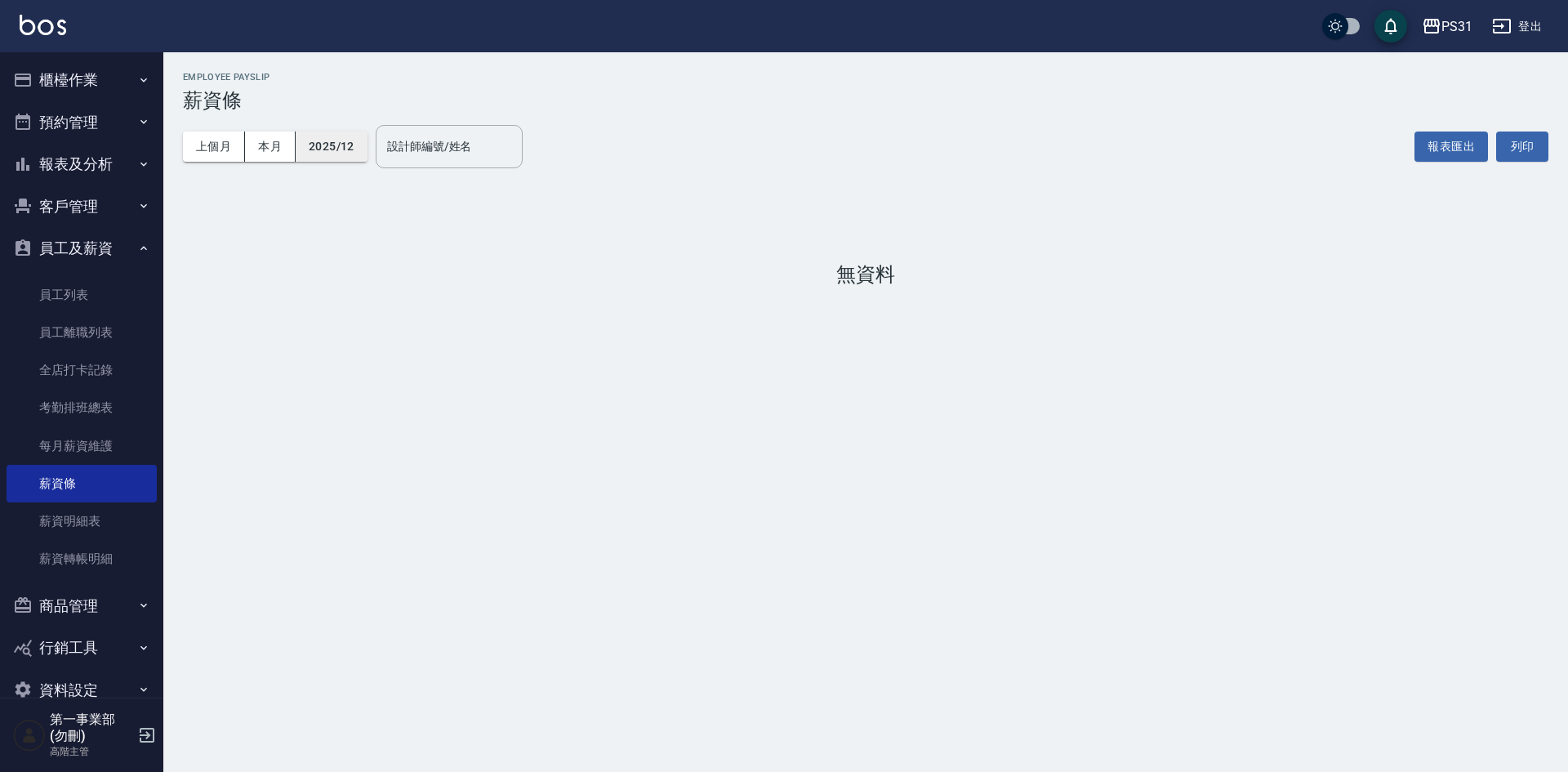
click at [344, 148] on button "2025/12" at bounding box center [332, 146] width 72 height 30
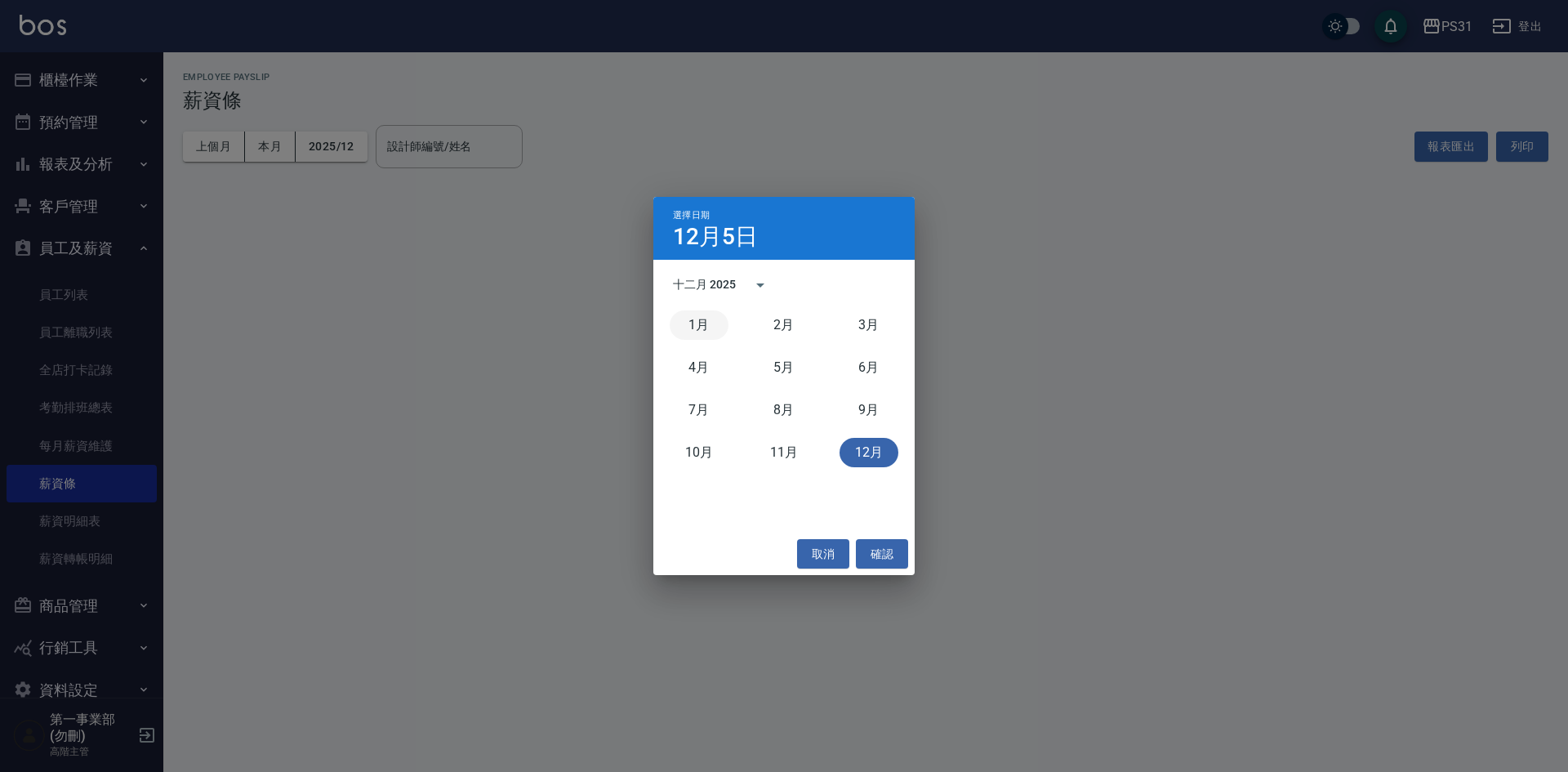
click at [704, 325] on button "1月" at bounding box center [700, 326] width 59 height 30
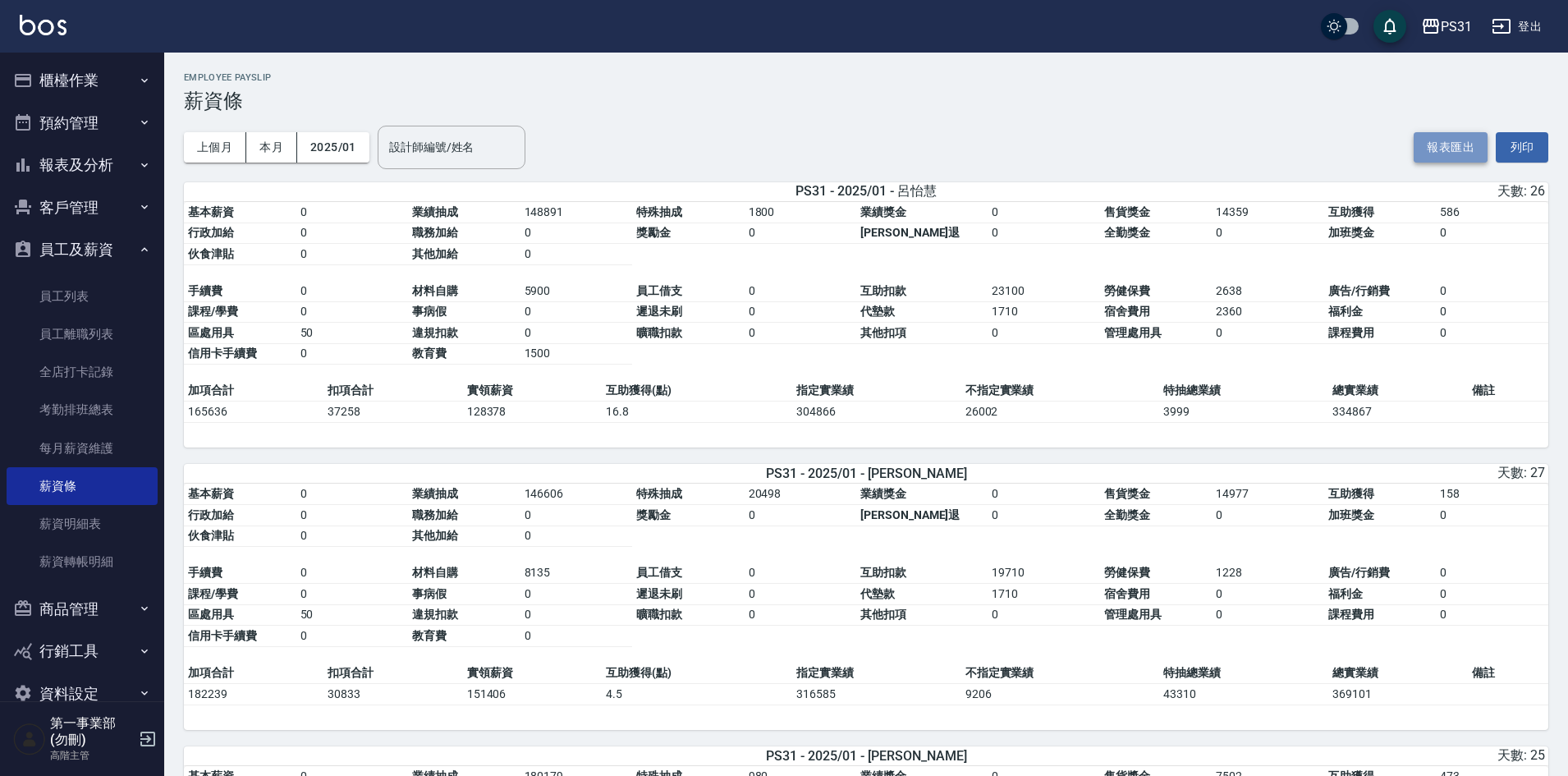
click at [1443, 152] on button "報表匯出" at bounding box center [1450, 147] width 74 height 31
click at [339, 149] on button "2025/01" at bounding box center [333, 147] width 72 height 31
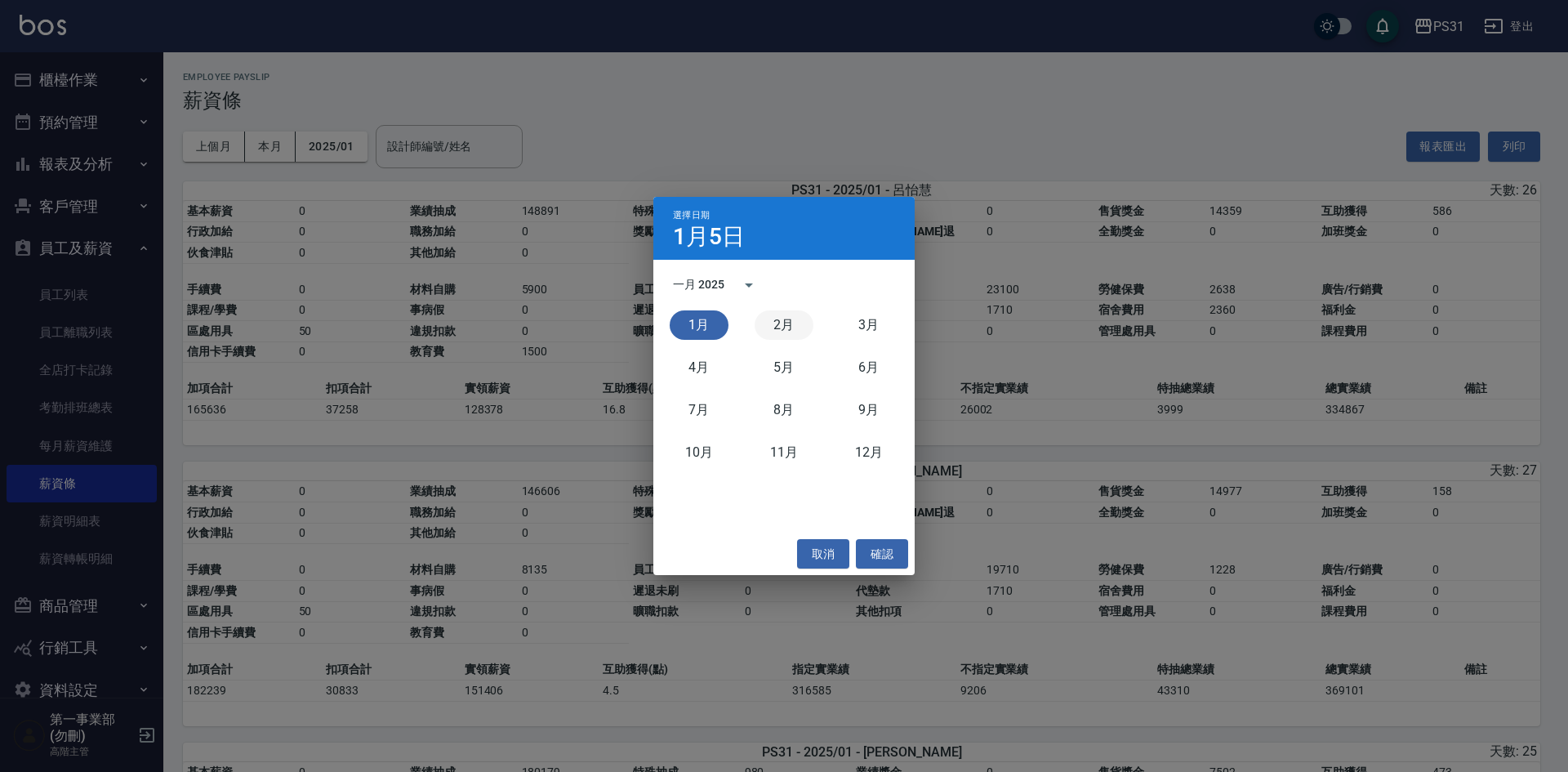
click at [768, 318] on button "2月" at bounding box center [784, 326] width 59 height 30
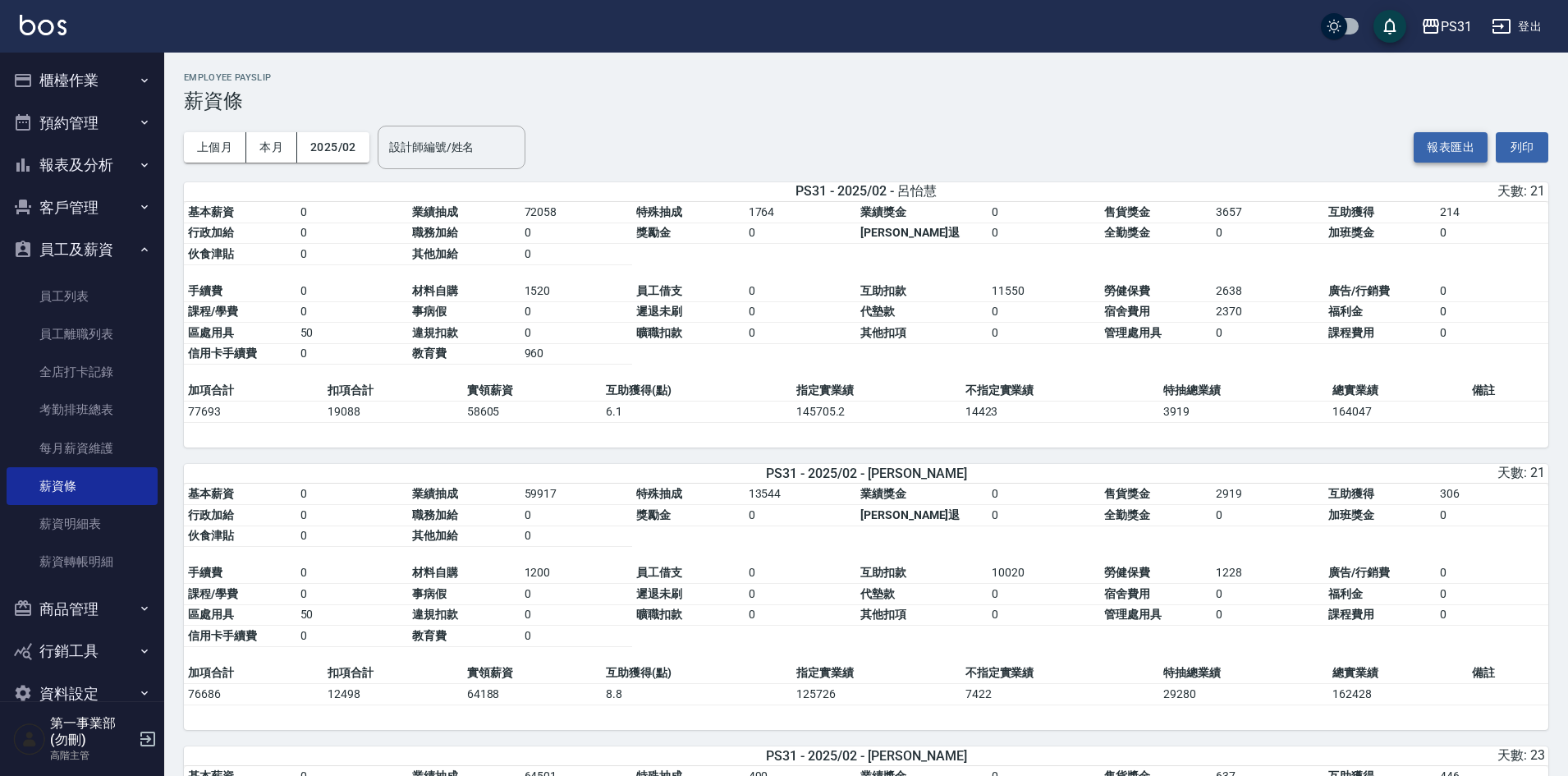
click at [1447, 148] on button "報表匯出" at bounding box center [1450, 147] width 74 height 31
click at [331, 159] on button "2025/02" at bounding box center [333, 147] width 72 height 31
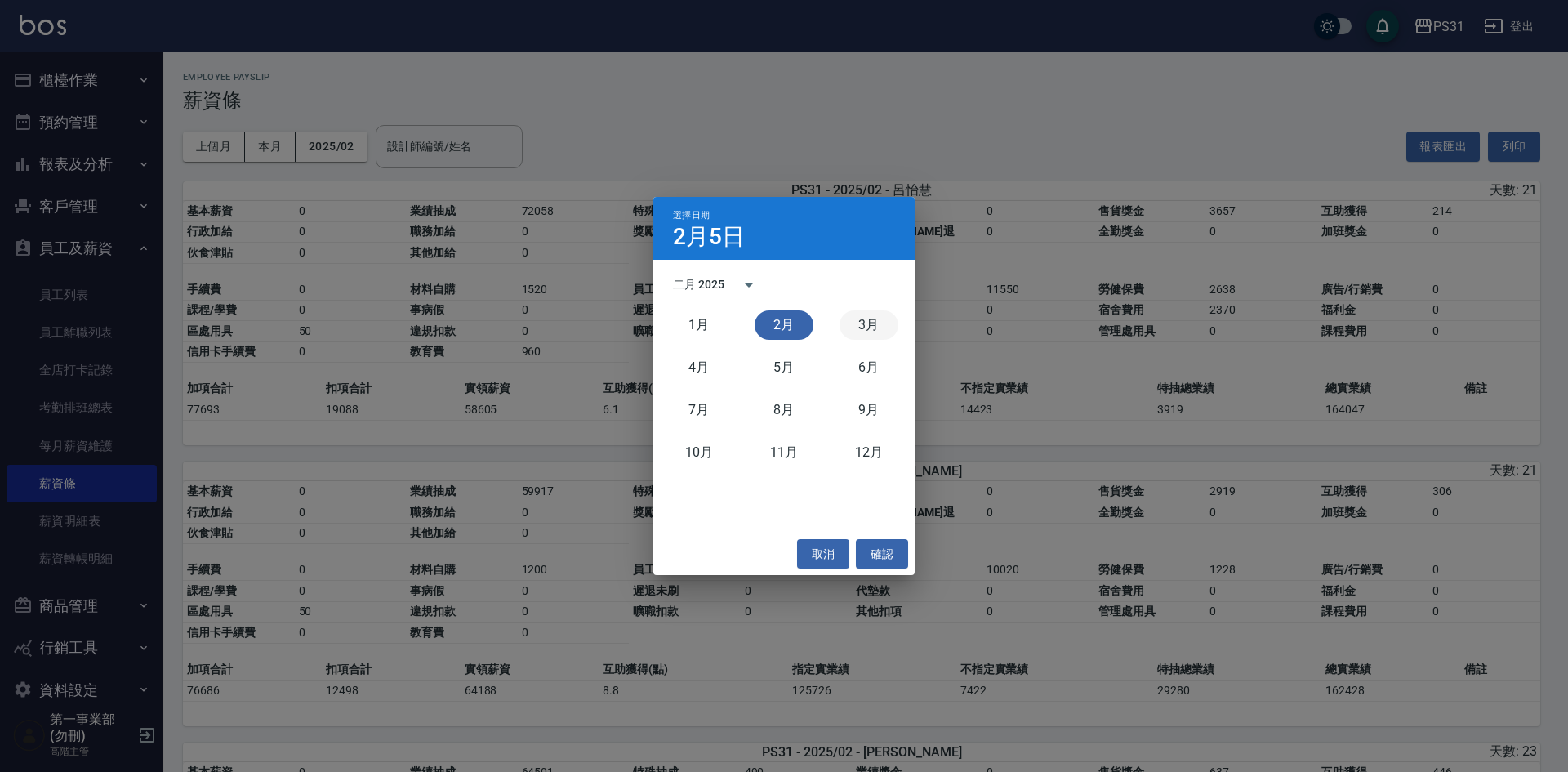
click at [853, 322] on button "3月" at bounding box center [869, 326] width 59 height 30
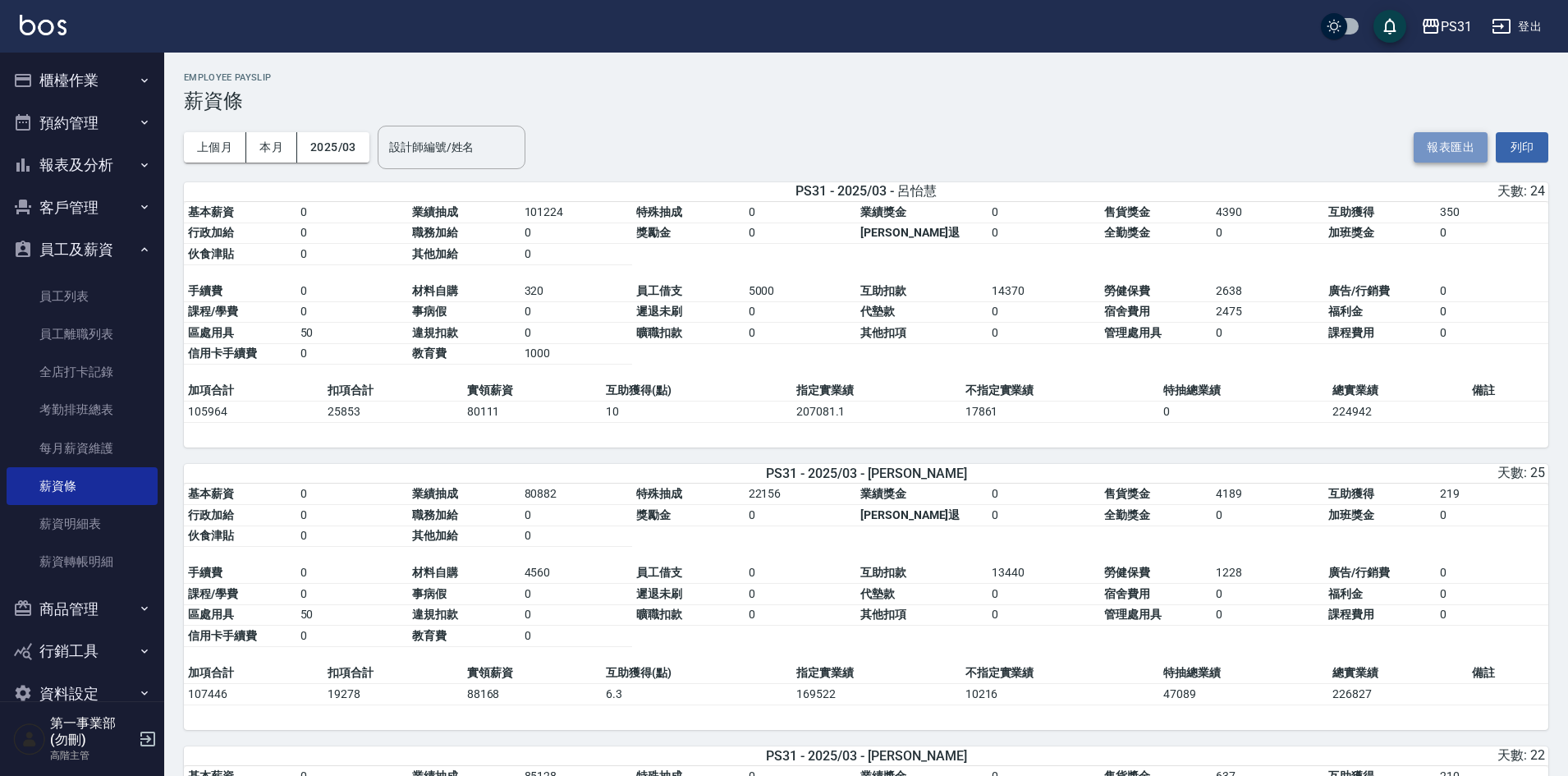
click at [1441, 154] on button "報表匯出" at bounding box center [1450, 147] width 74 height 31
click at [327, 149] on button "2025/03" at bounding box center [333, 147] width 72 height 31
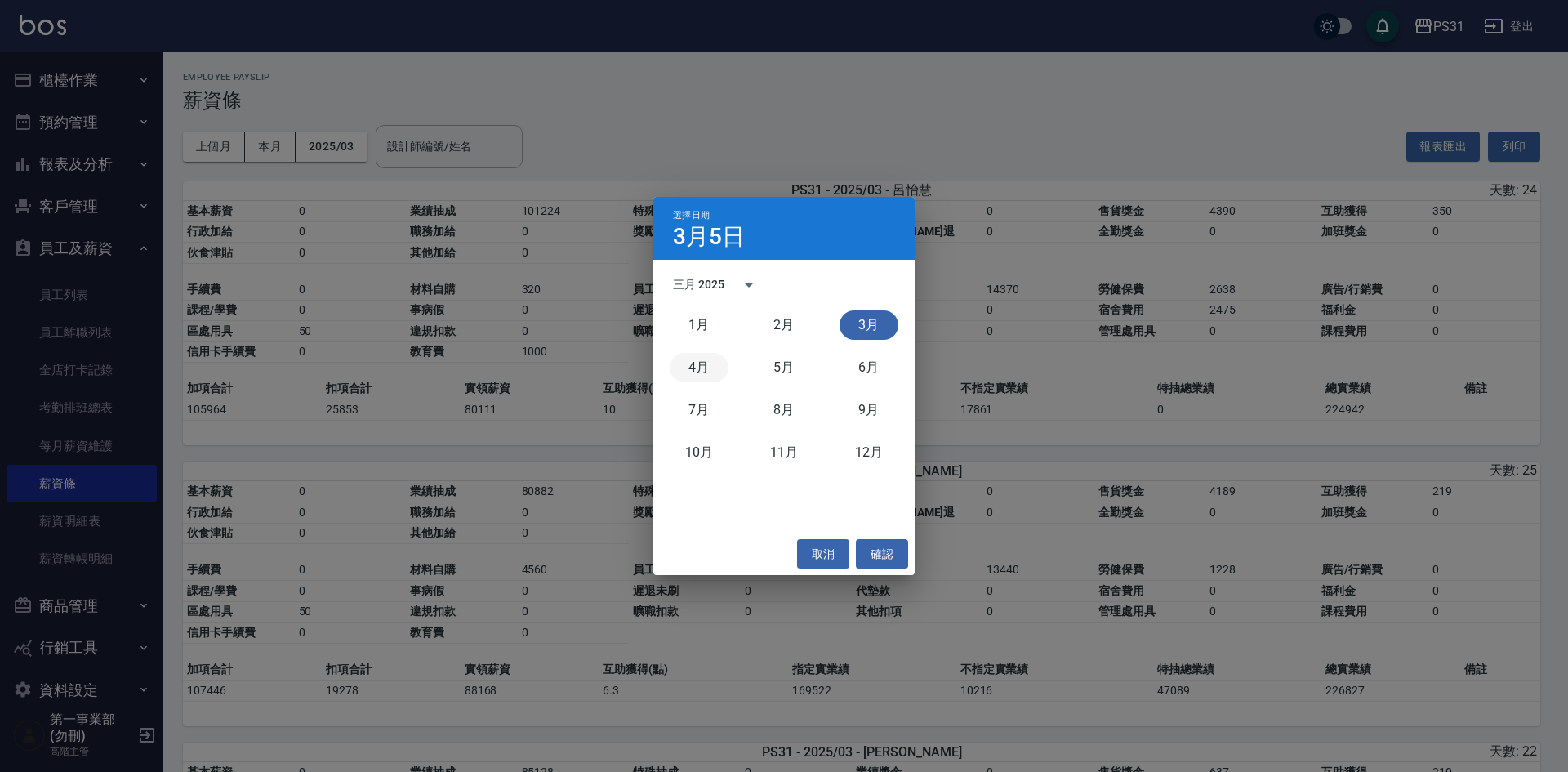
drag, startPoint x: 698, startPoint y: 372, endPoint x: 745, endPoint y: 372, distance: 47.0
click at [699, 372] on button "4月" at bounding box center [700, 367] width 59 height 30
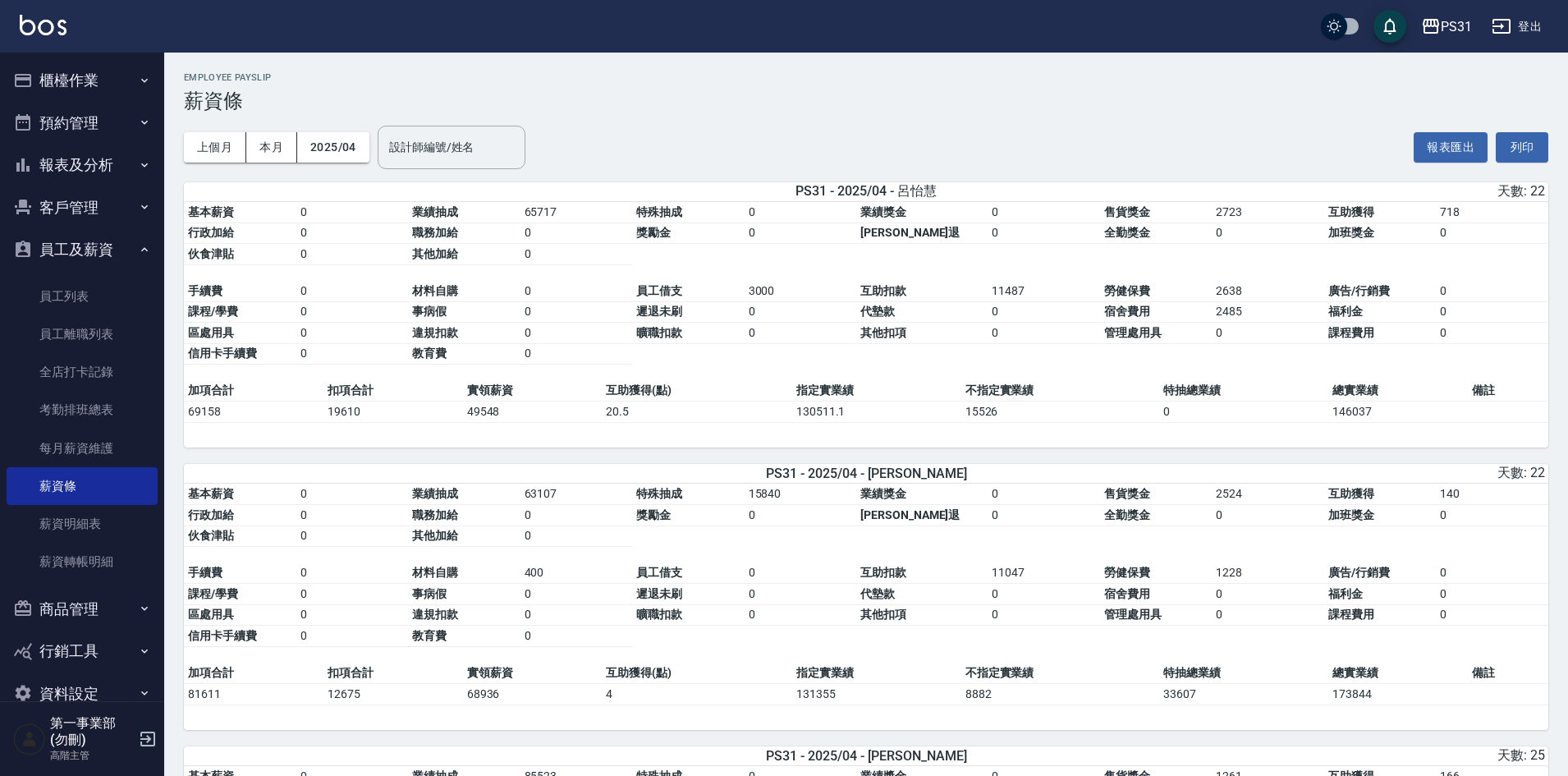
click at [1044, 113] on div "上個月 本月 2025/04 設計師編號/姓名 設計師編號/姓名 報表匯出 列印" at bounding box center [866, 148] width 1365 height 70
click at [1454, 144] on button "報表匯出" at bounding box center [1450, 147] width 74 height 31
click at [333, 145] on button "2025/04" at bounding box center [333, 147] width 72 height 31
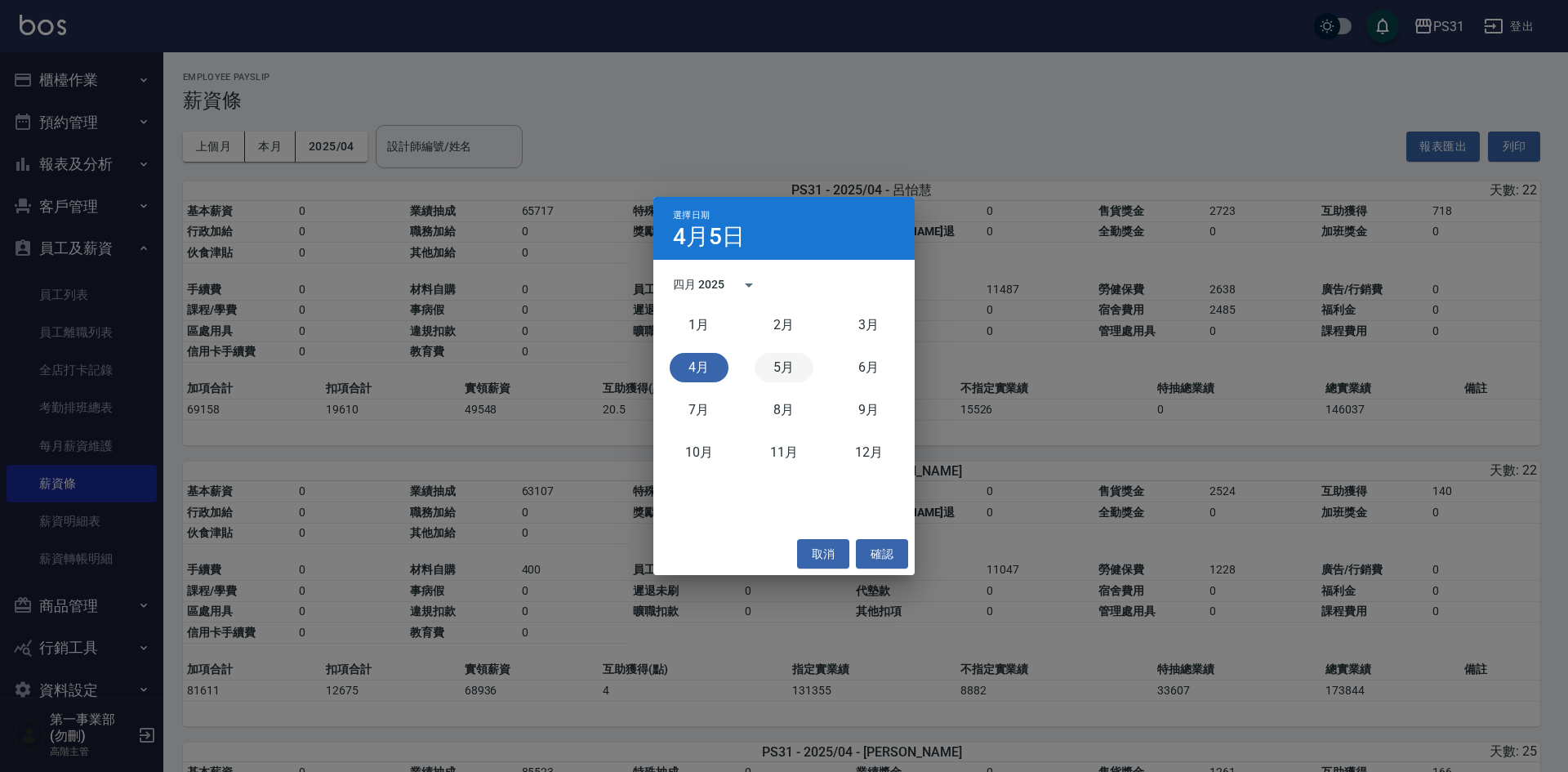
click at [786, 360] on button "5月" at bounding box center [784, 367] width 59 height 30
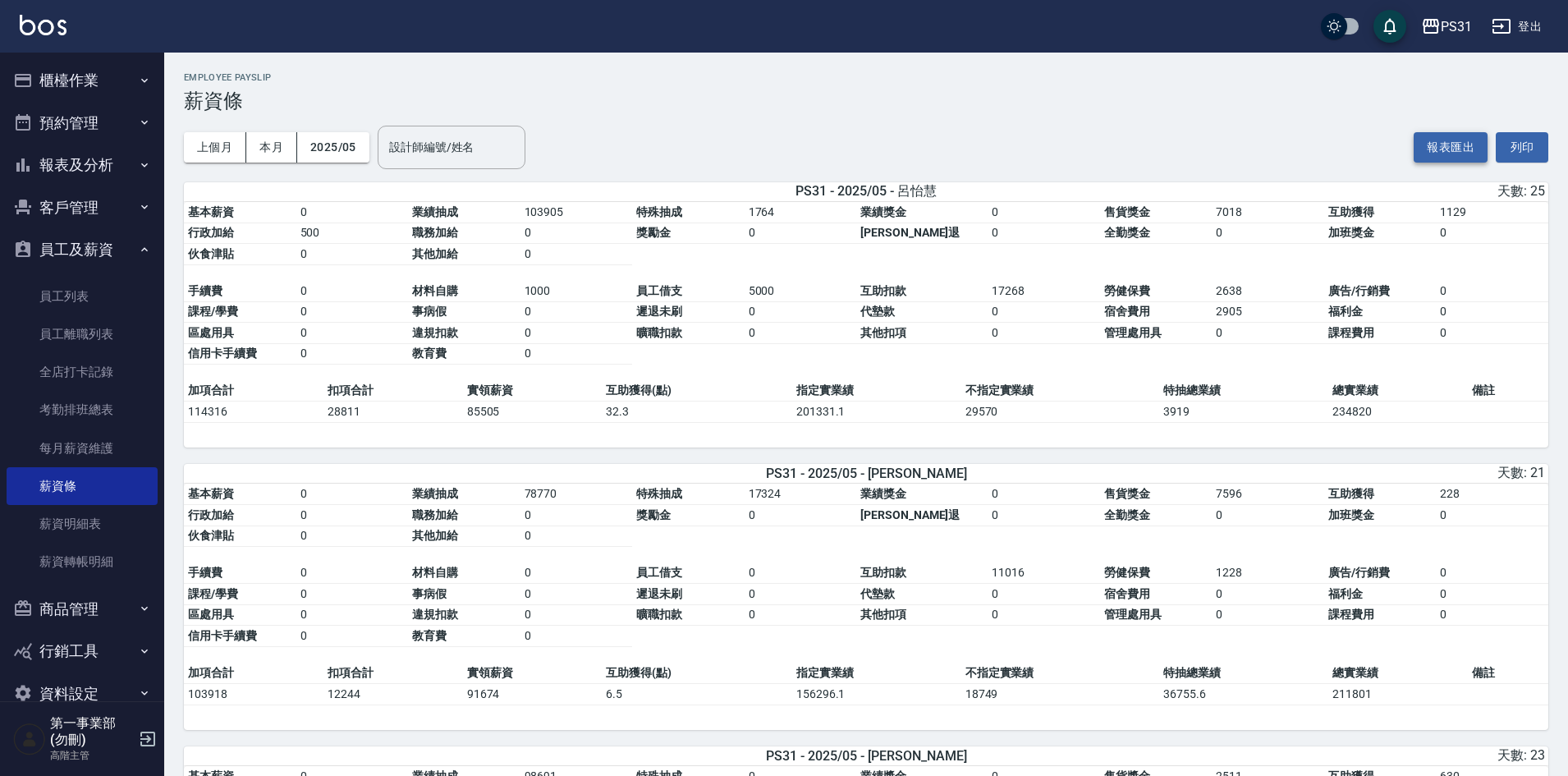
click at [1446, 146] on button "報表匯出" at bounding box center [1450, 147] width 74 height 31
drag, startPoint x: 571, startPoint y: 160, endPoint x: 472, endPoint y: 163, distance: 99.0
click at [571, 160] on div "上個月 本月 2025/05 設計師編號/姓名 設計師編號/姓名 報表匯出 列印" at bounding box center [866, 148] width 1365 height 70
click at [338, 144] on button "2025/05" at bounding box center [333, 147] width 72 height 31
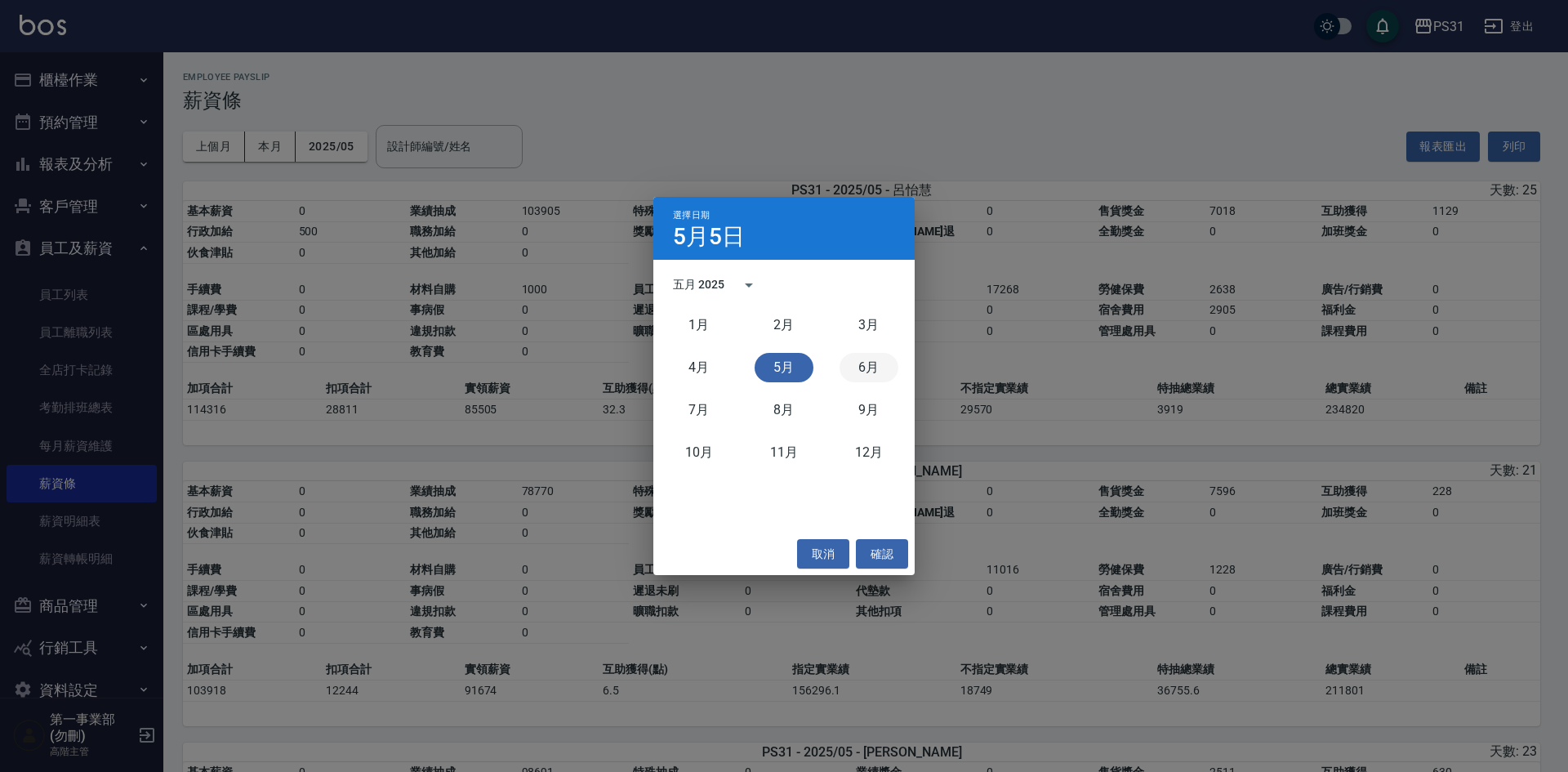
click at [867, 372] on button "6月" at bounding box center [869, 367] width 59 height 30
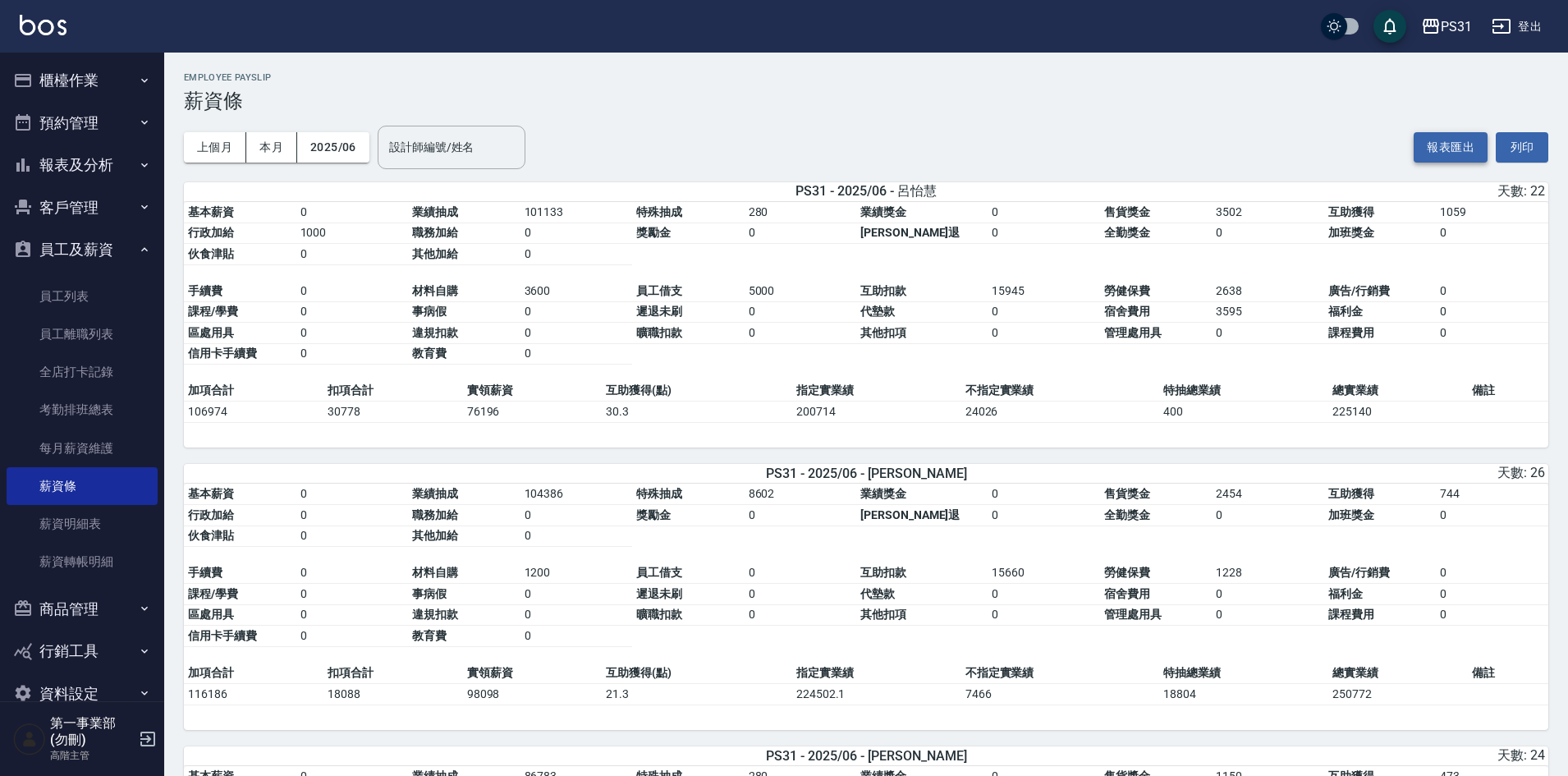
click at [1432, 155] on button "報表匯出" at bounding box center [1450, 147] width 74 height 31
click at [336, 152] on button "2025/06" at bounding box center [333, 147] width 72 height 31
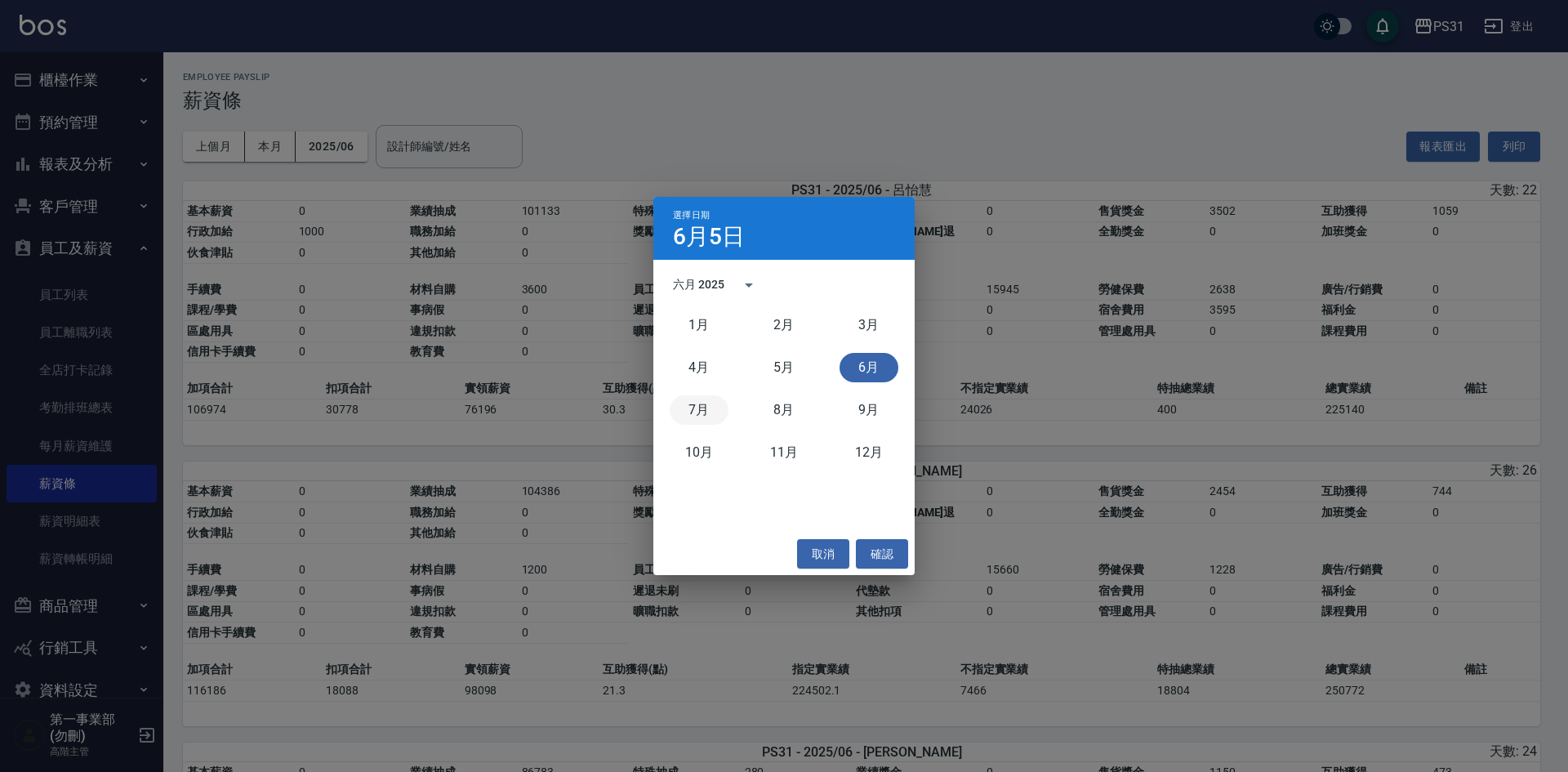
click at [695, 416] on button "7月" at bounding box center [700, 410] width 59 height 30
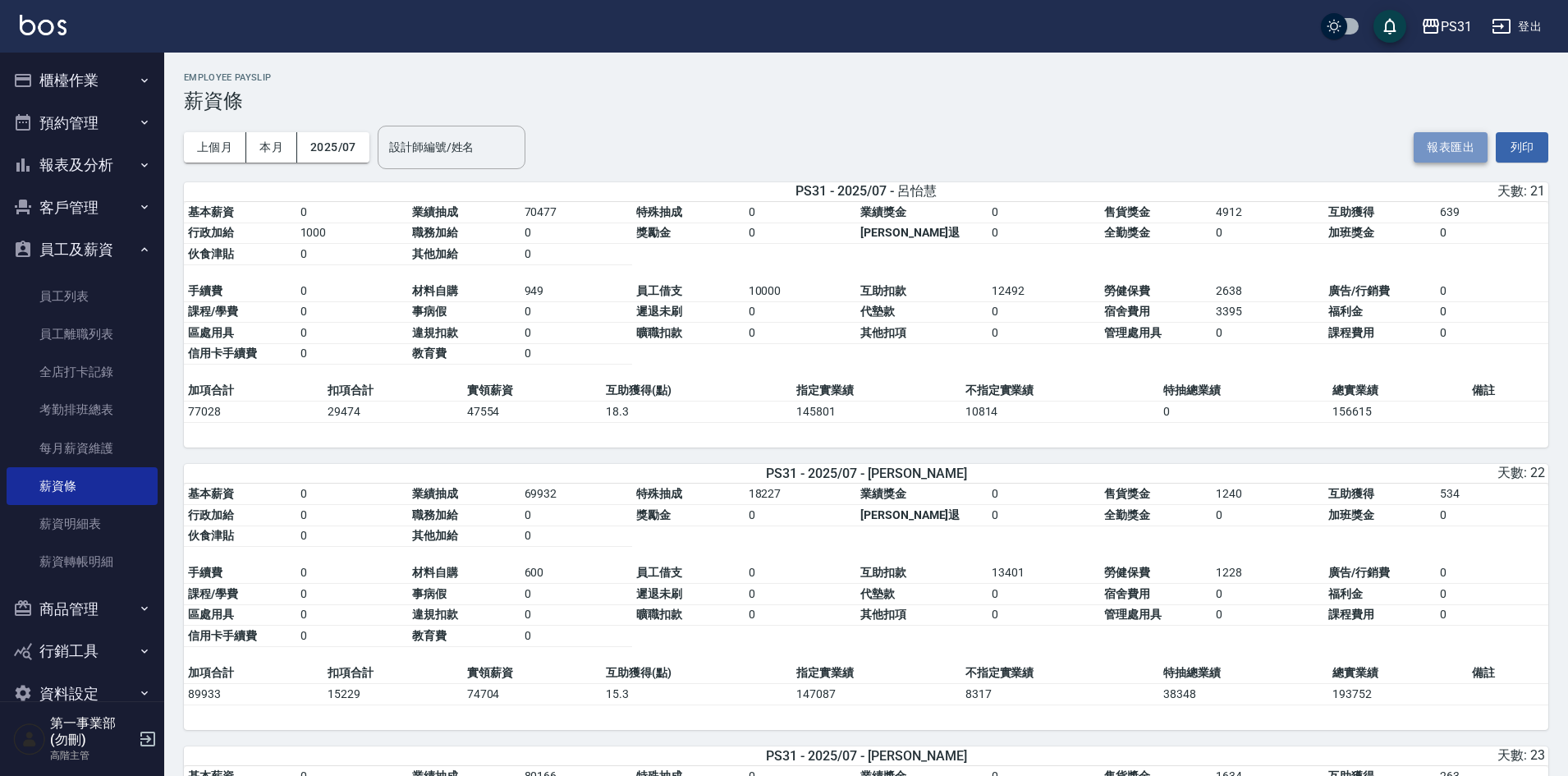
click at [1455, 154] on button "報表匯出" at bounding box center [1450, 147] width 74 height 31
click at [327, 151] on button "2025/07" at bounding box center [333, 147] width 72 height 31
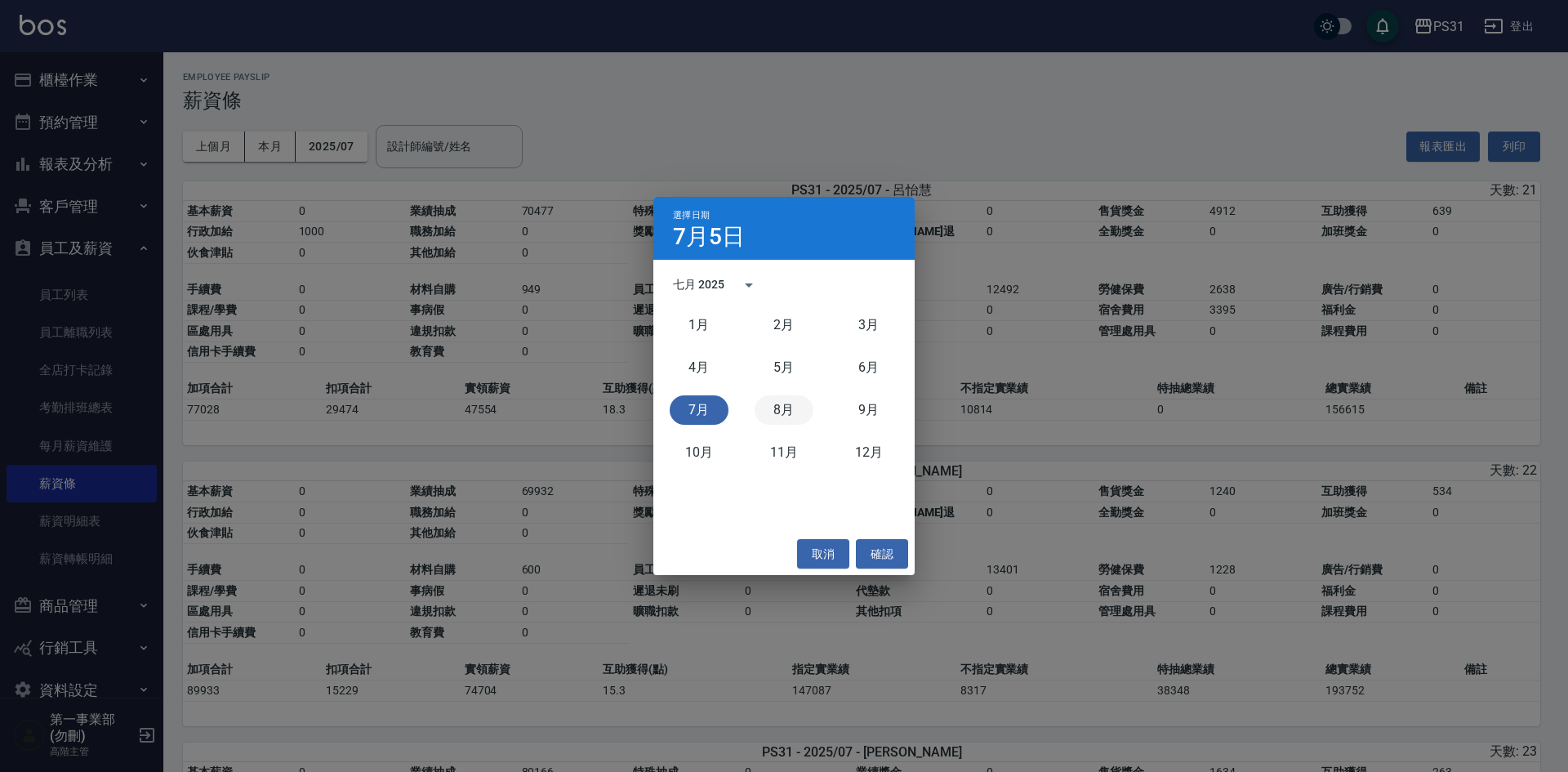
click at [789, 421] on button "8月" at bounding box center [784, 410] width 59 height 30
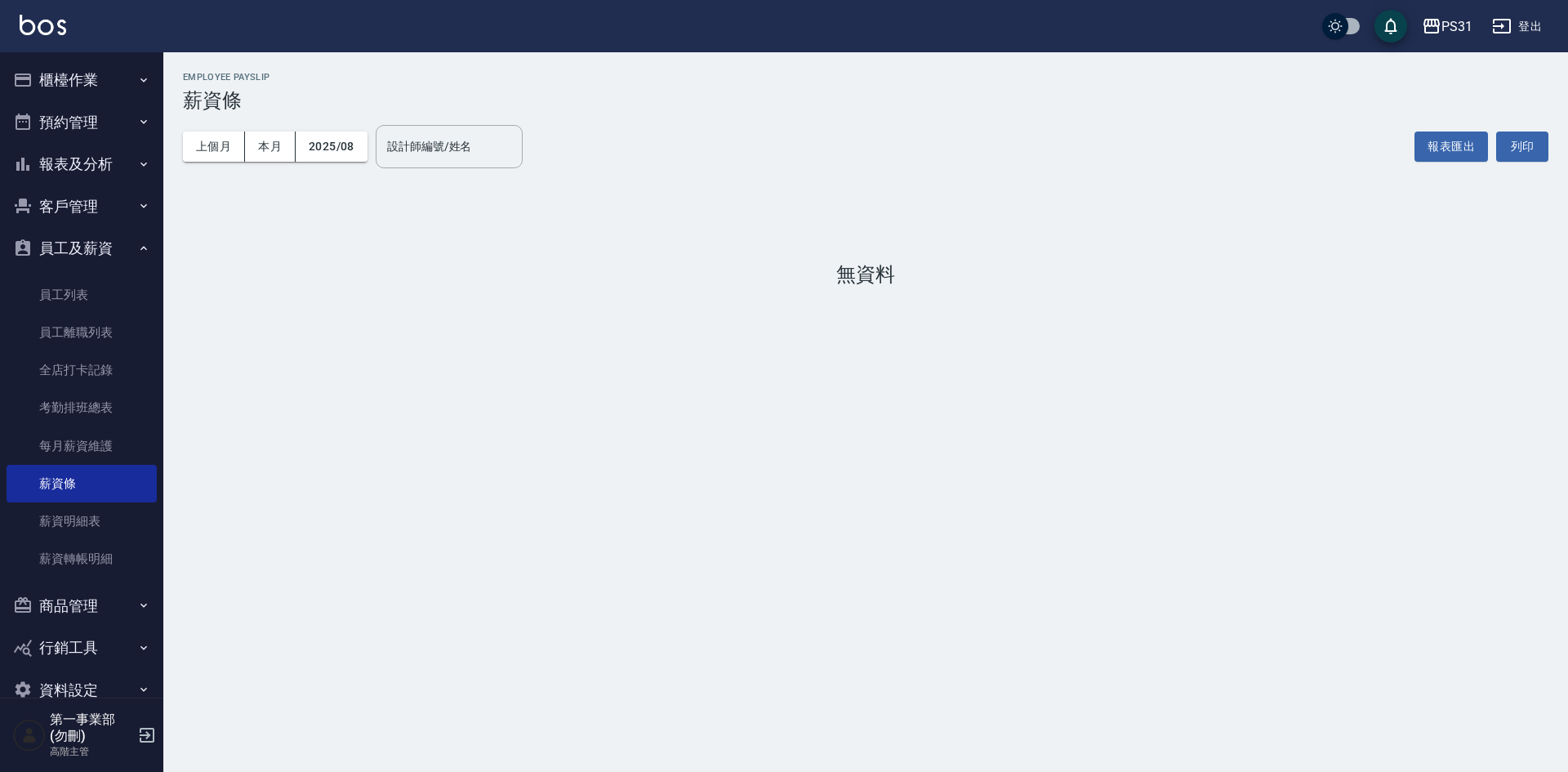
click at [939, 189] on div "PS31 2025-08 薪資條 列印時間： [DATE][PHONE_NUMBER]:10 Employee Payslip 薪資條 上個月 本月 2025…" at bounding box center [866, 181] width 1405 height 260
click at [313, 145] on button "2025/08" at bounding box center [332, 146] width 72 height 30
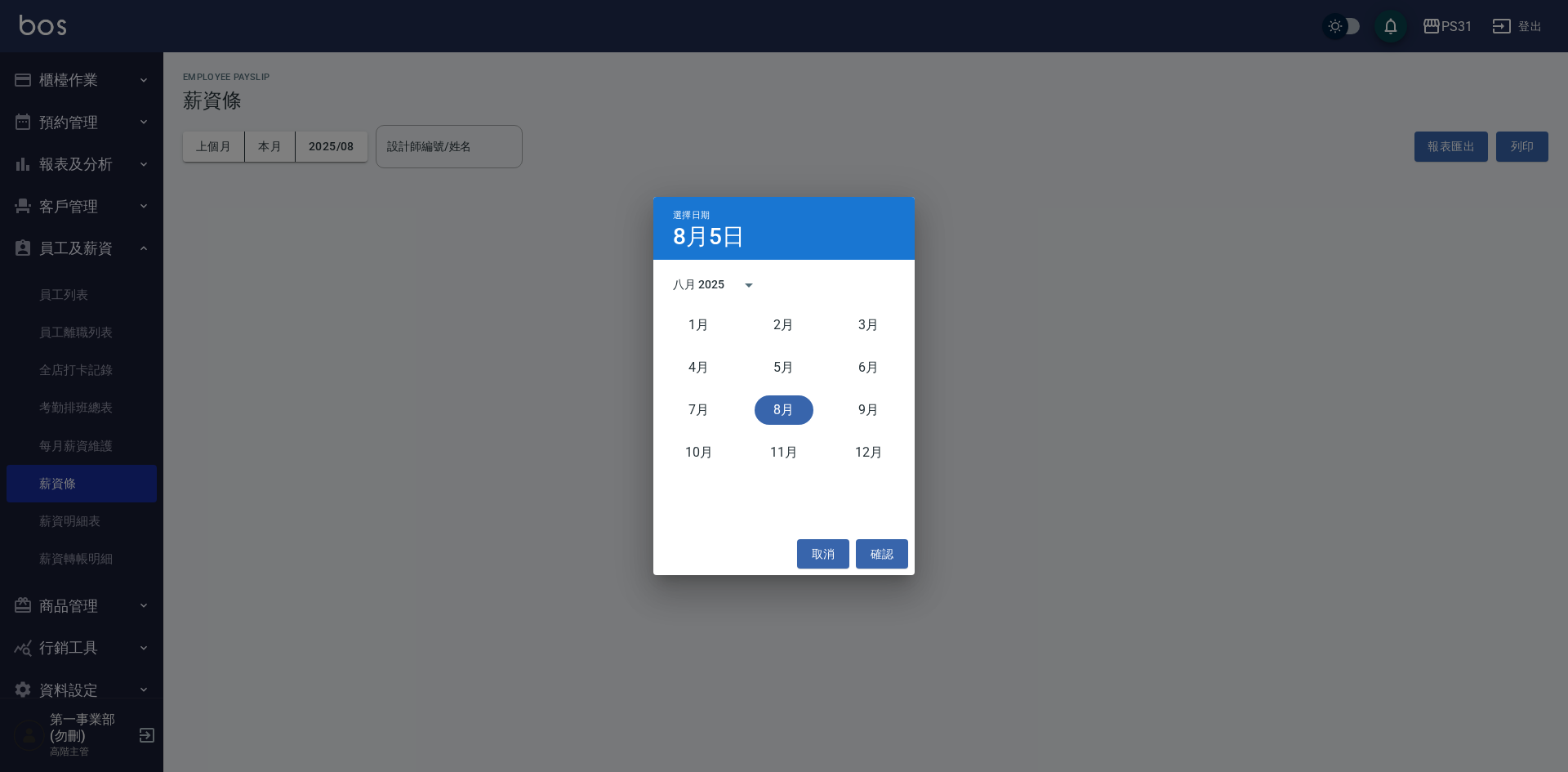
click at [1060, 224] on div "選擇日期 8月5日 八月 2025 1月 2月 3月 4月 5月 6月 7月 8月 9月 10月 11月 12月 取消 確認" at bounding box center [784, 386] width 1568 height 772
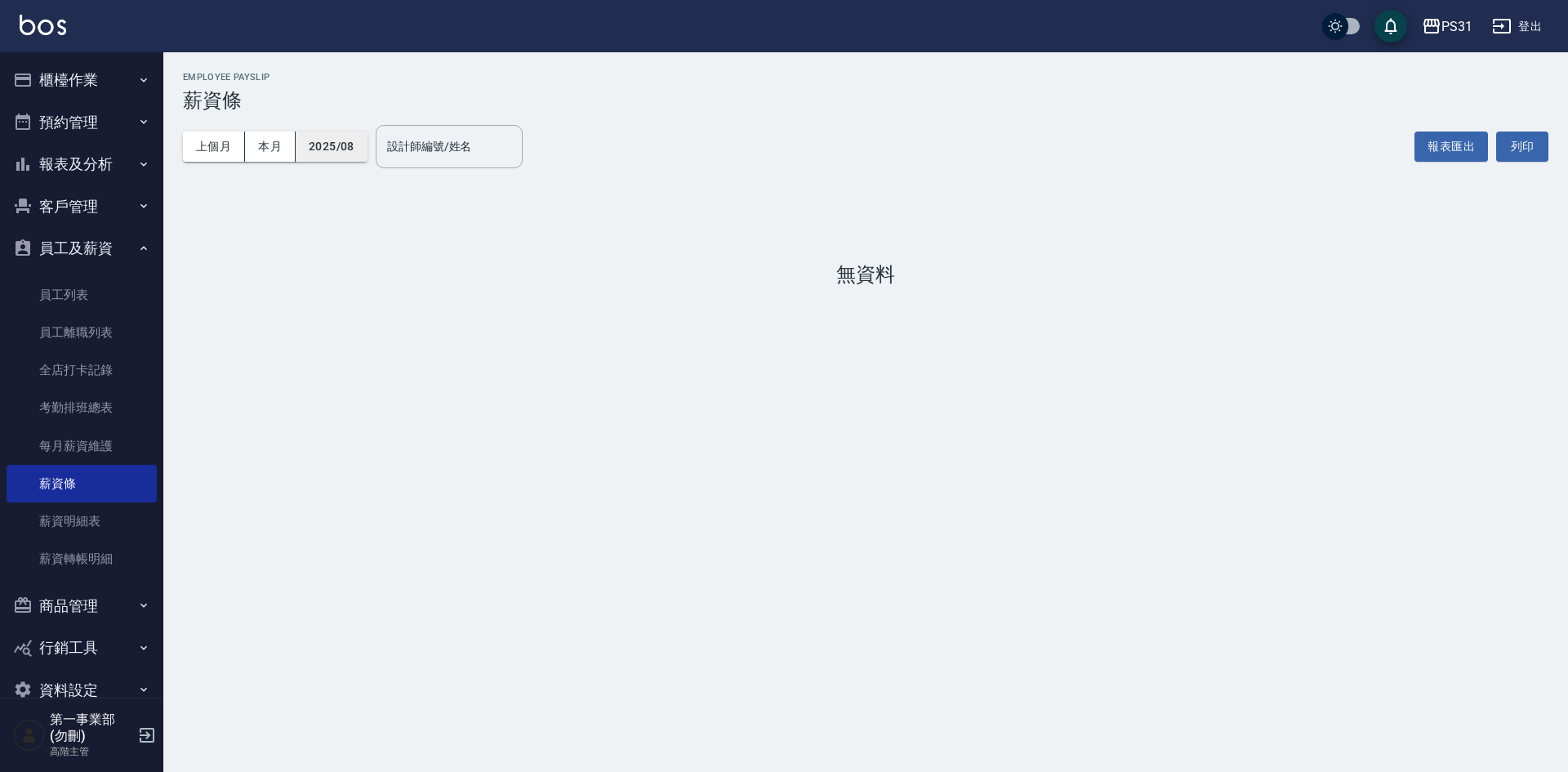
click at [346, 137] on button "2025/08" at bounding box center [332, 146] width 72 height 30
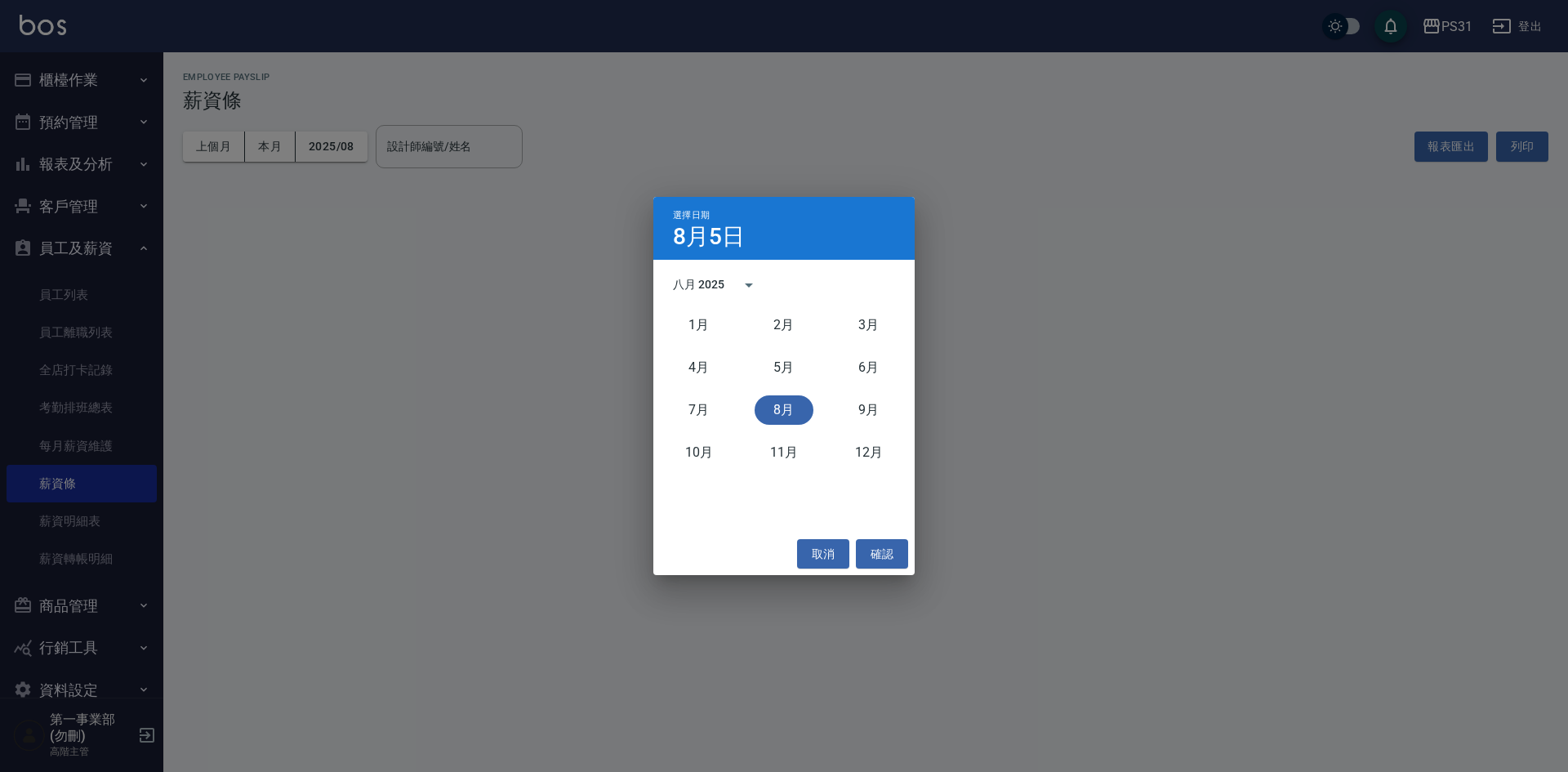
click at [707, 283] on div "八月 2025" at bounding box center [698, 285] width 51 height 17
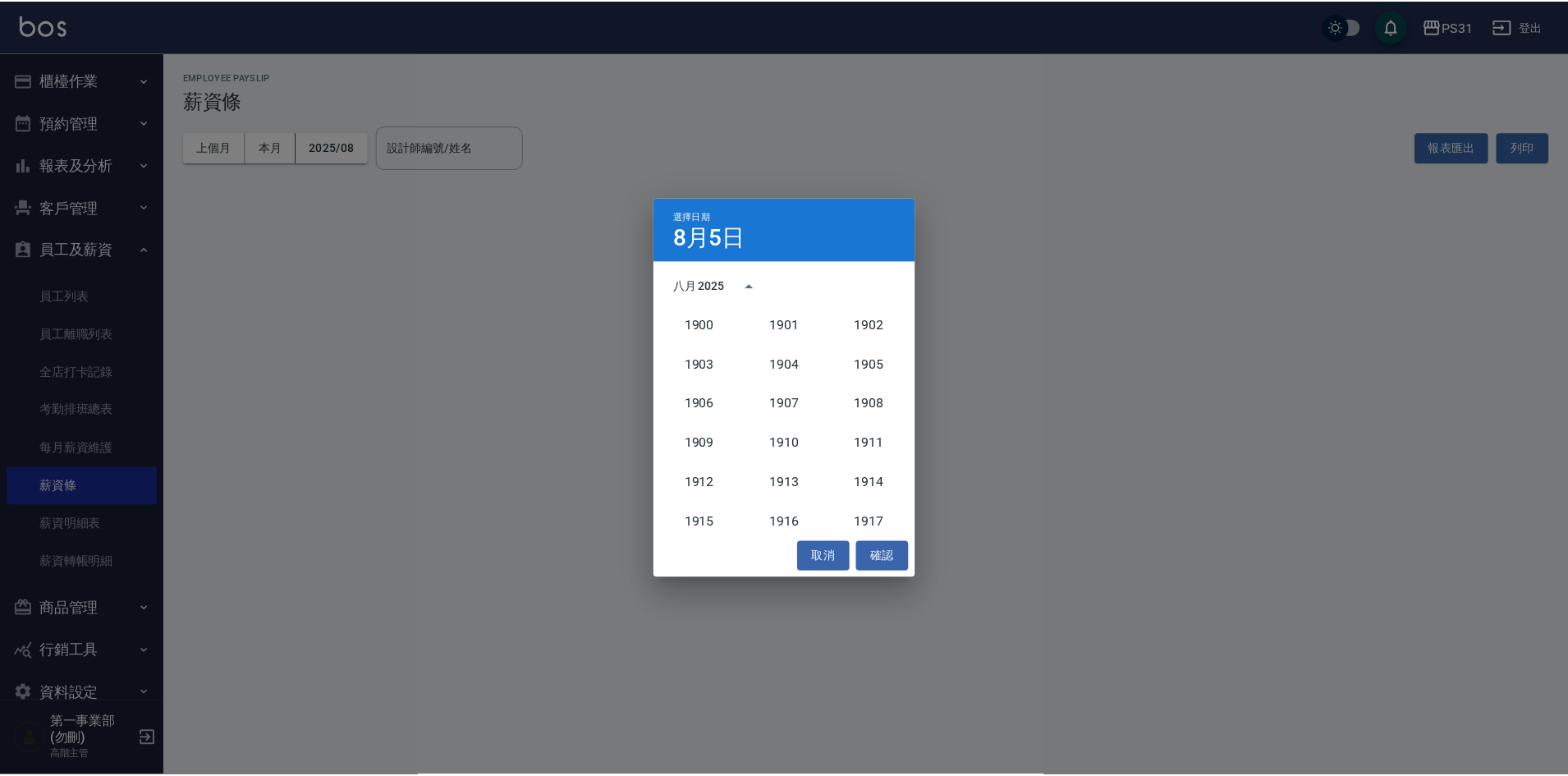
scroll to position [1521, 0]
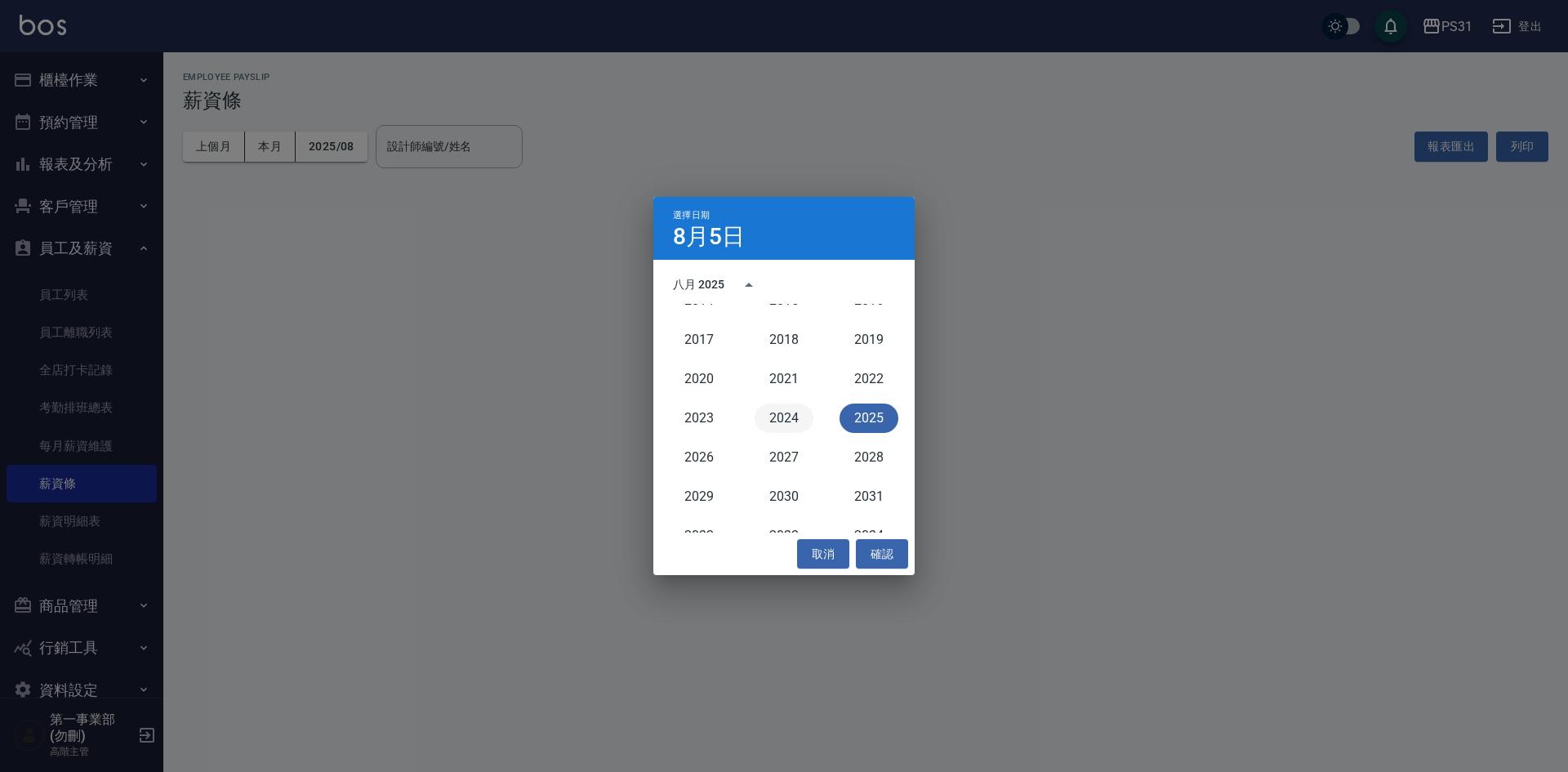
click at [779, 406] on button "2024" at bounding box center [784, 419] width 59 height 30
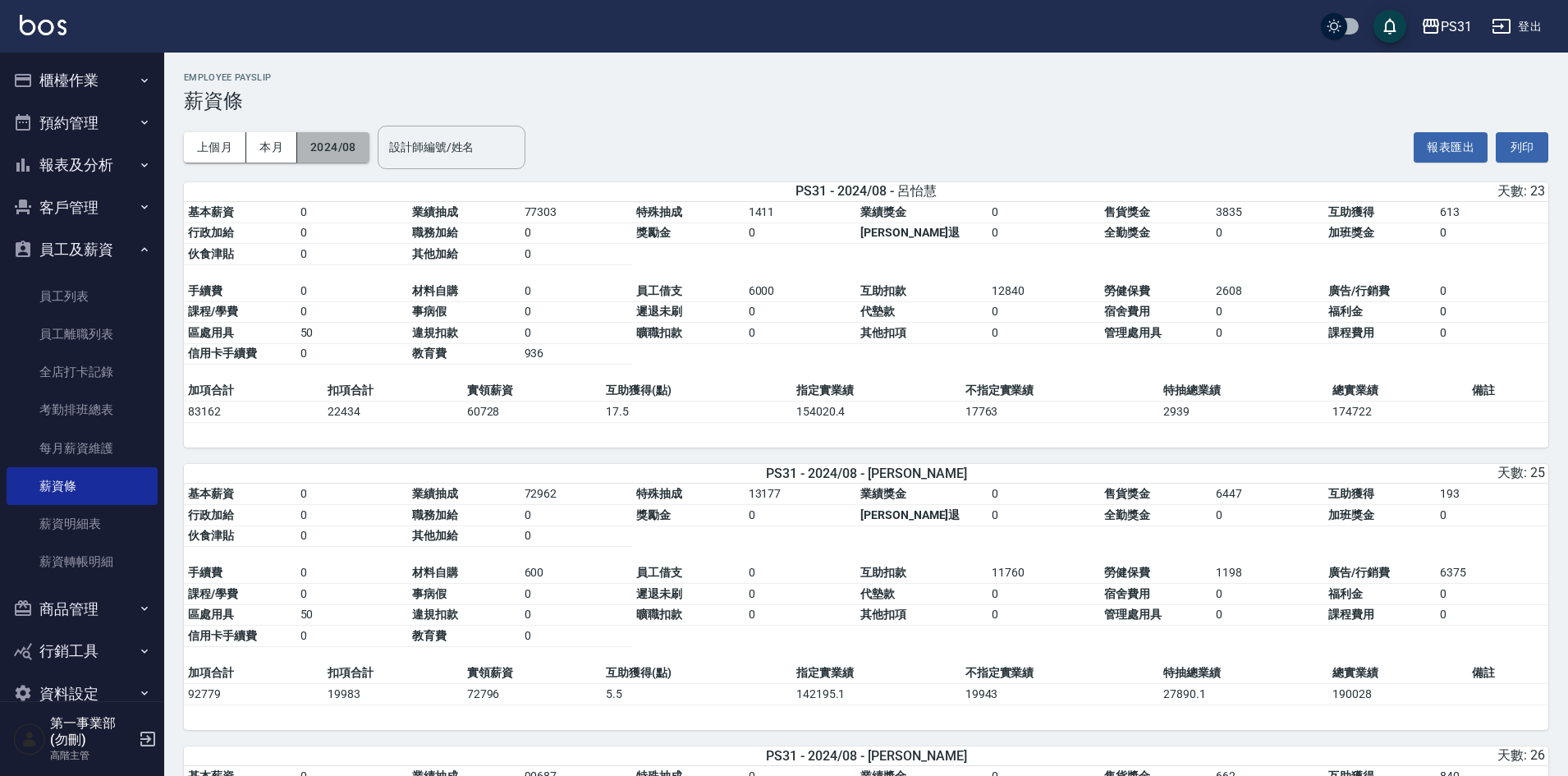
click at [333, 150] on button "2024/08" at bounding box center [333, 147] width 72 height 31
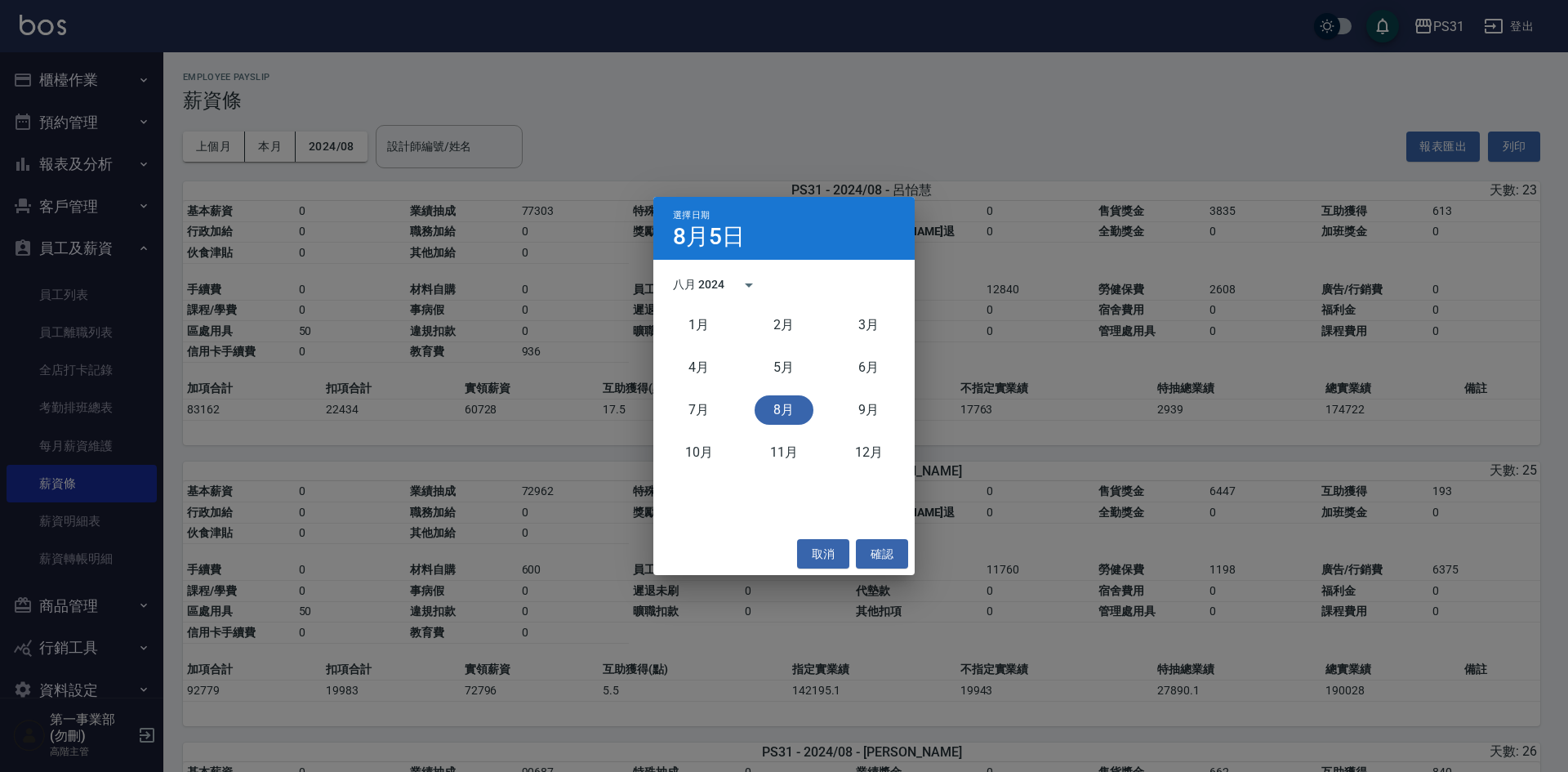
click at [821, 141] on div "選擇日期 8月5日 八月 2024 1月 2月 3月 4月 5月 6月 7月 8月 9月 10月 11月 12月 取消 確認" at bounding box center [784, 386] width 1568 height 772
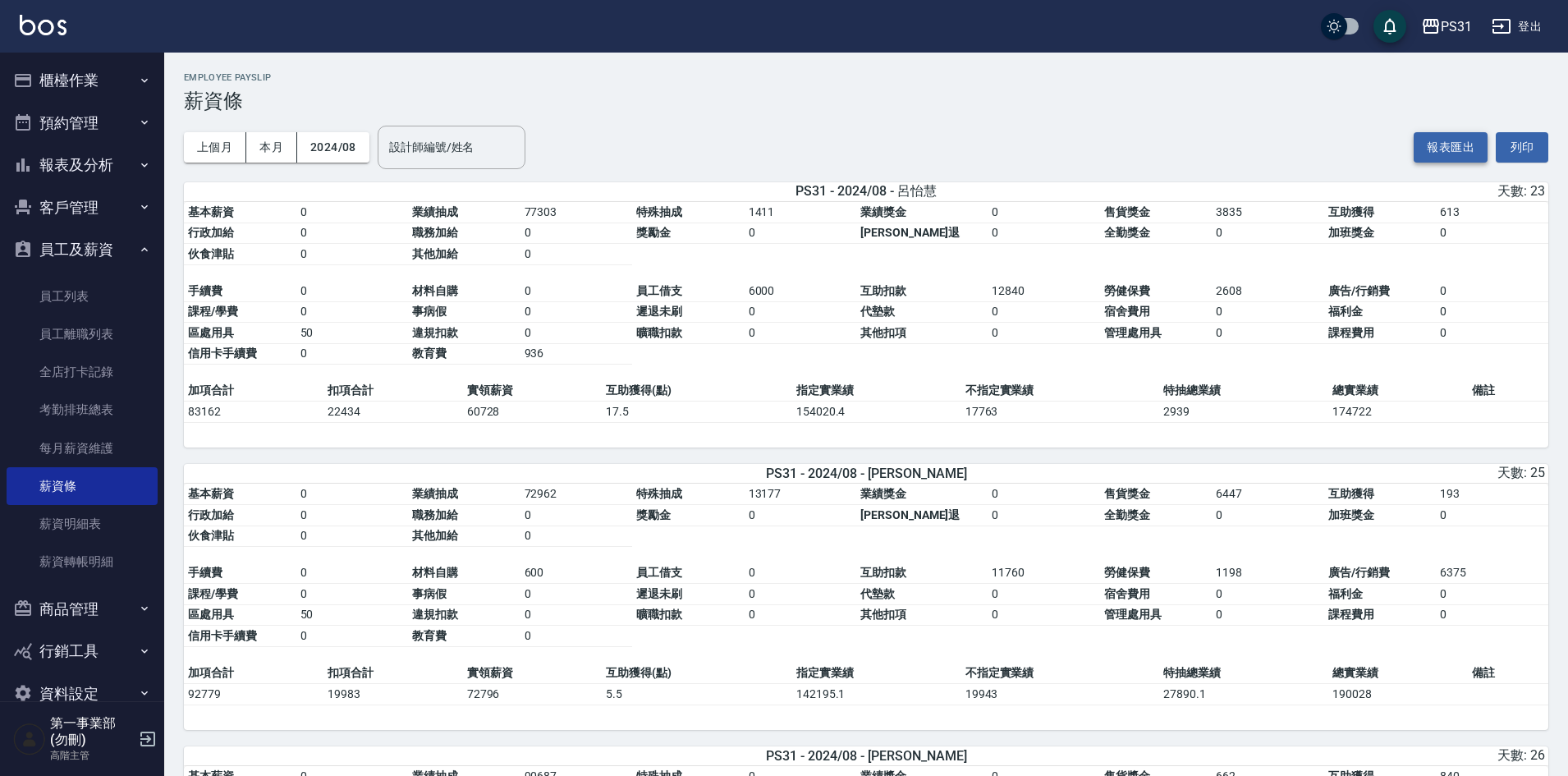
click at [1462, 145] on button "報表匯出" at bounding box center [1450, 147] width 74 height 31
click at [869, 131] on div "上個月 本月 2024/08 設計師編號/姓名 設計師編號/姓名 報表匯出 列印" at bounding box center [866, 148] width 1365 height 70
click at [877, 119] on div "上個月 本月 2024/08 設計師編號/姓名 設計師編號/姓名 報表匯出 列印" at bounding box center [866, 148] width 1365 height 70
click at [1256, 129] on div "上個月 本月 2024/08 設計師編號/姓名 設計師編號/姓名 報表匯出 列印" at bounding box center [866, 148] width 1365 height 70
